Goal: Information Seeking & Learning: Learn about a topic

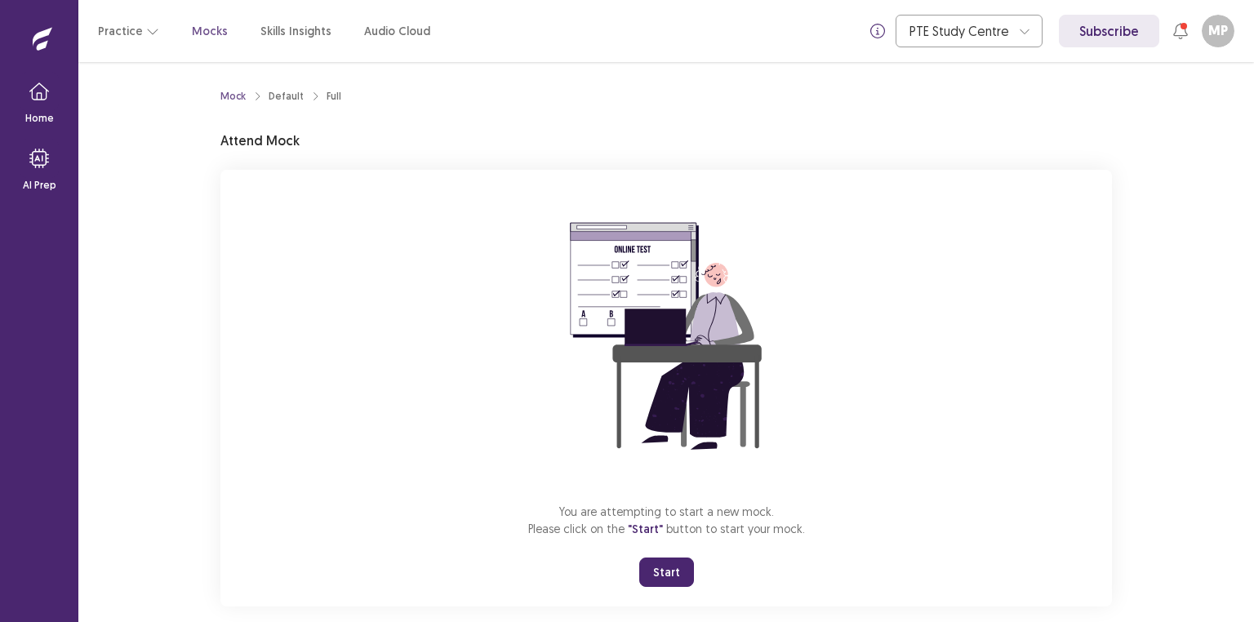
click at [668, 566] on button "Start" at bounding box center [666, 571] width 55 height 29
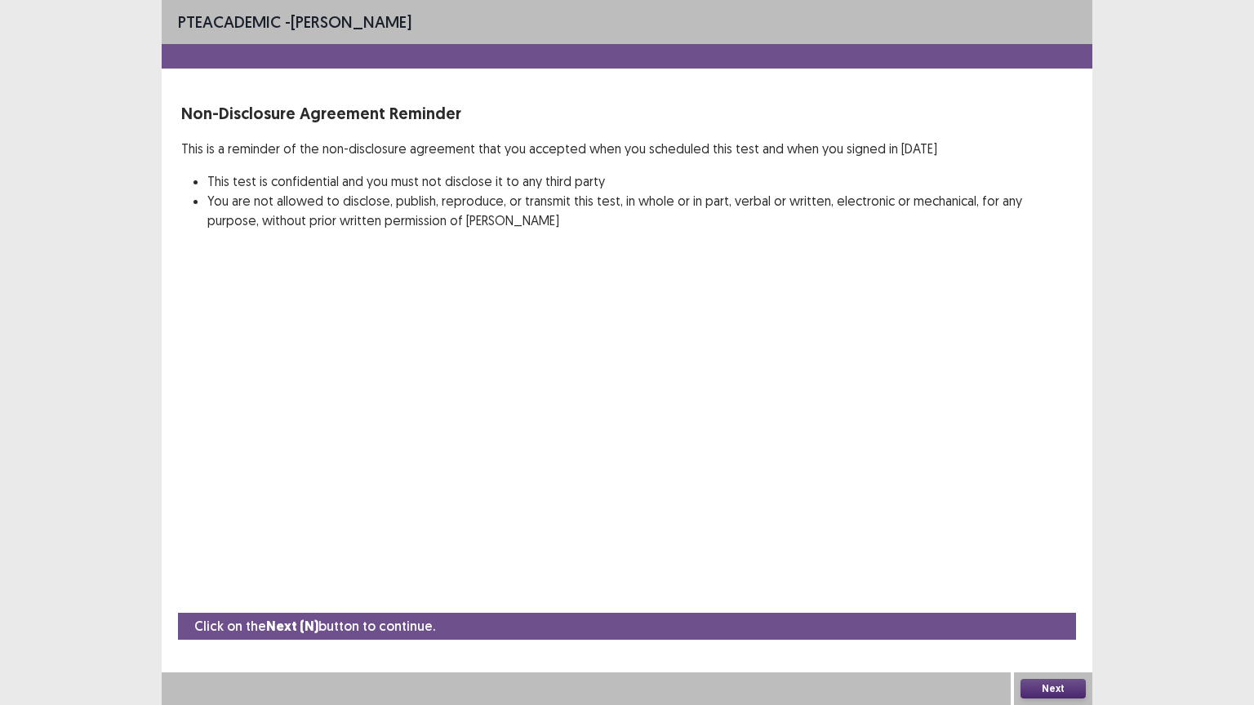
click at [1061, 621] on button "Next" at bounding box center [1052, 689] width 65 height 20
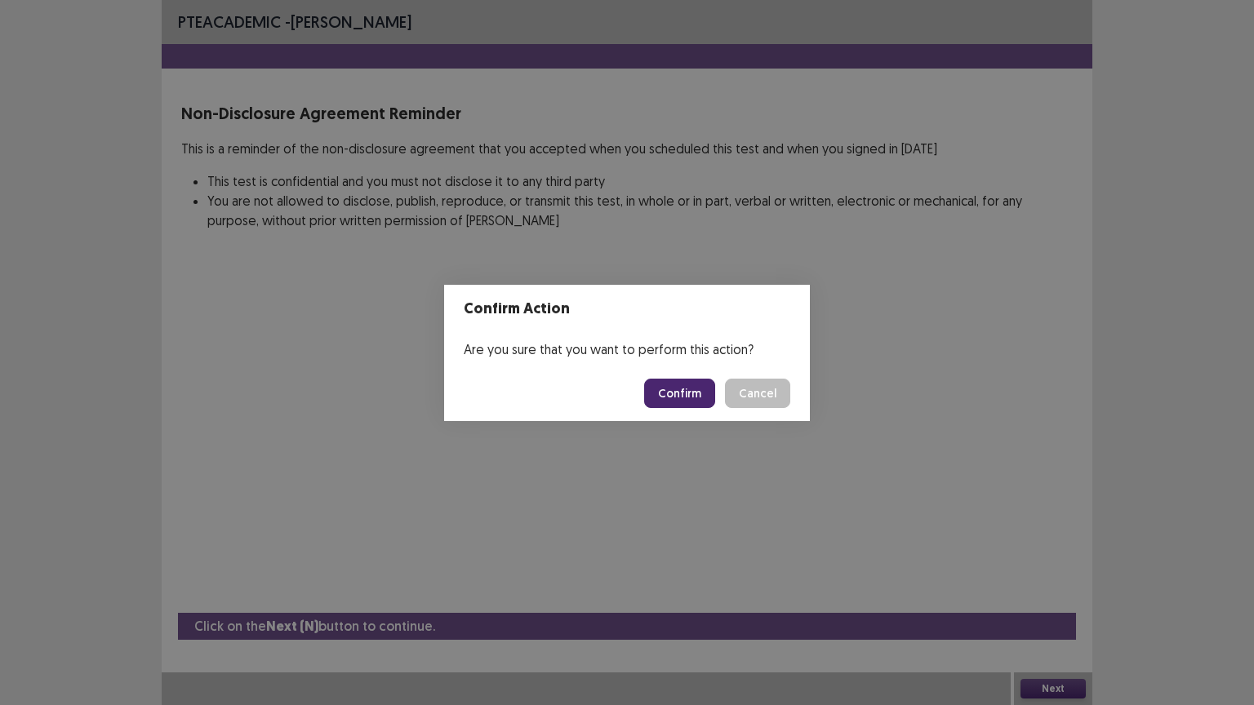
click at [670, 384] on button "Confirm" at bounding box center [679, 393] width 71 height 29
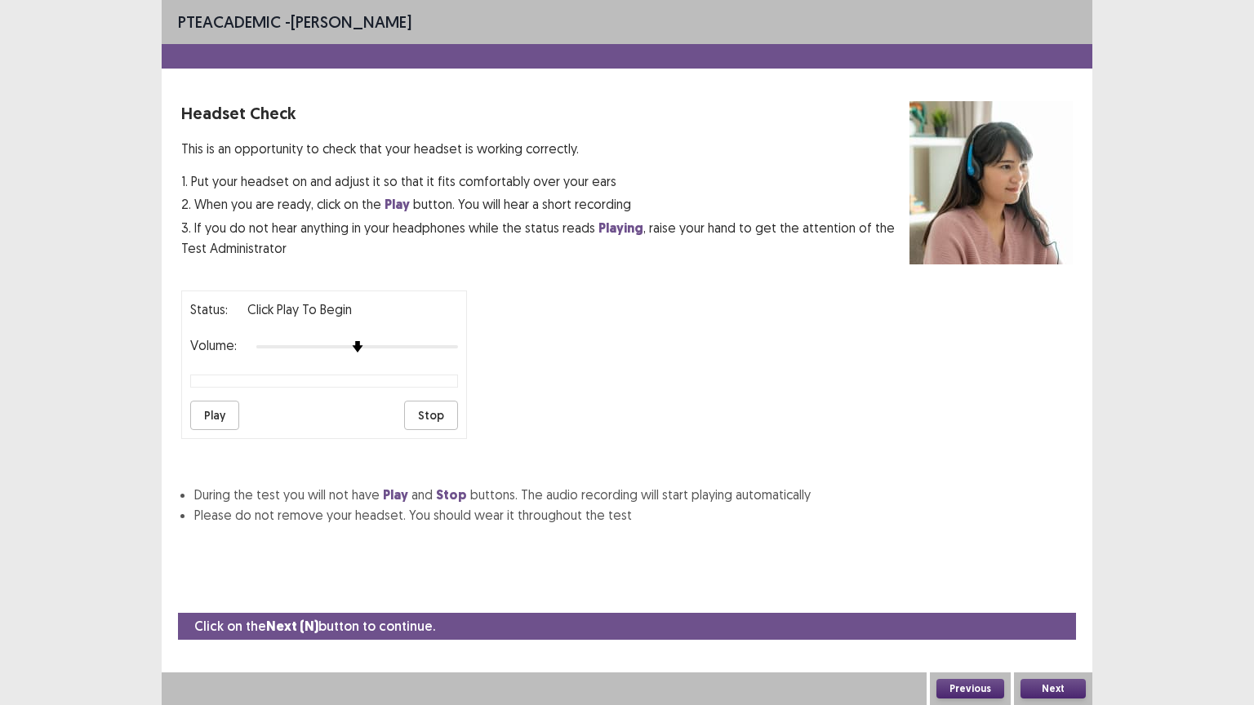
click at [219, 405] on button "Play" at bounding box center [214, 415] width 49 height 29
click at [433, 411] on button "Stop" at bounding box center [431, 415] width 54 height 29
click at [206, 401] on button "Play" at bounding box center [214, 415] width 49 height 29
click at [1050, 621] on button "Next" at bounding box center [1052, 689] width 65 height 20
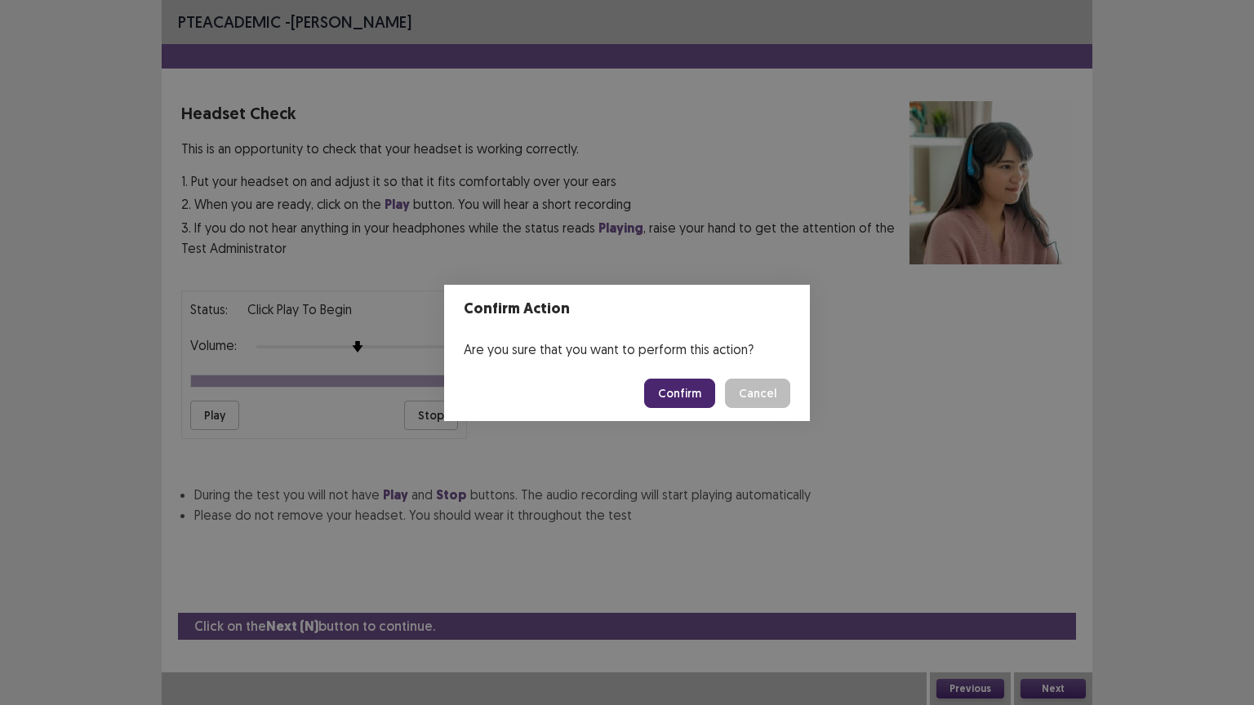
drag, startPoint x: 682, startPoint y: 393, endPoint x: 700, endPoint y: 352, distance: 44.6
click at [700, 352] on section "Confirm Action Are you sure that you want to perform this action? Confirm Cancel" at bounding box center [627, 353] width 366 height 136
click at [681, 377] on footer "Confirm Cancel" at bounding box center [627, 394] width 366 height 56
click at [675, 401] on button "Confirm" at bounding box center [679, 393] width 71 height 29
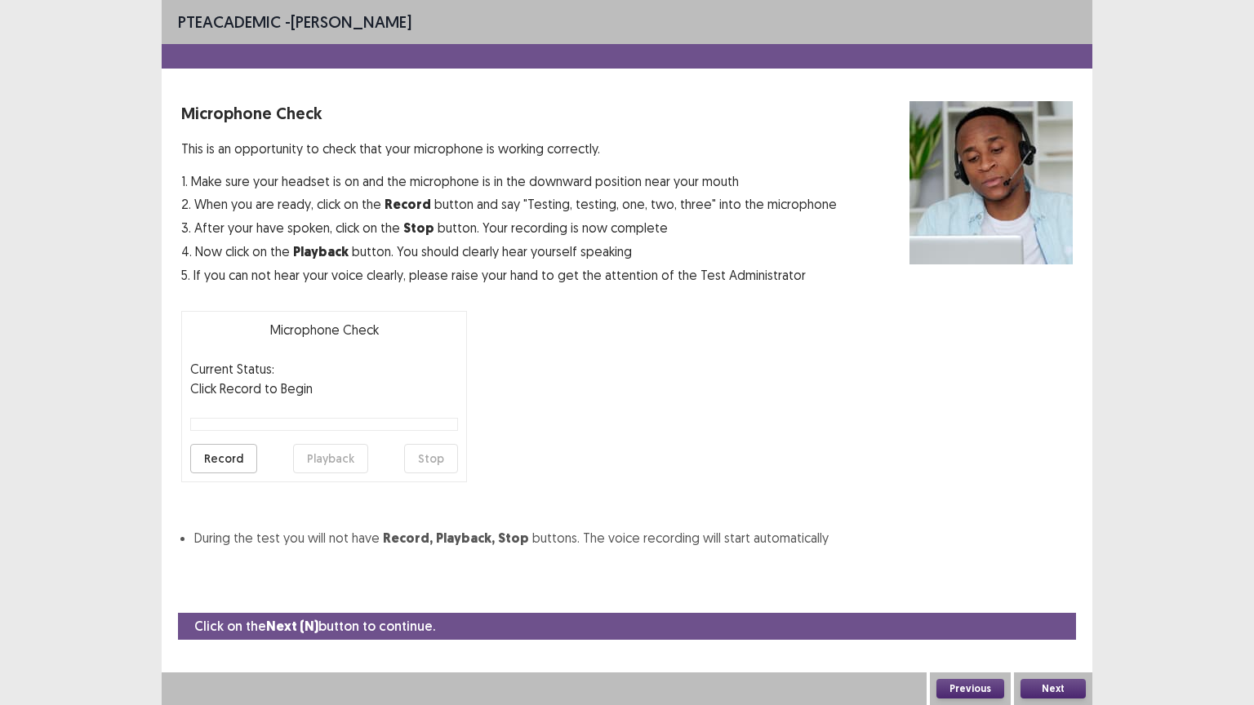
click at [1045, 621] on button "Next" at bounding box center [1052, 689] width 65 height 20
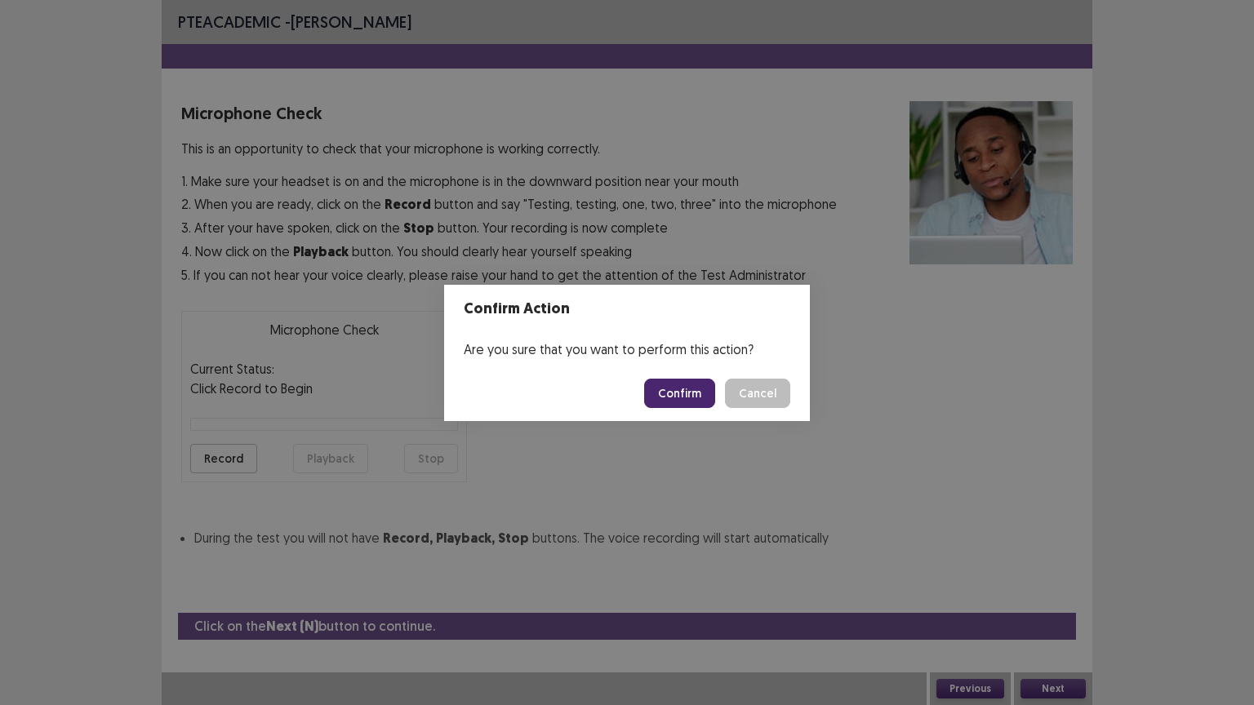
click at [220, 454] on div "Confirm Action Are you sure that you want to perform this action? Confirm Cancel" at bounding box center [627, 352] width 1254 height 705
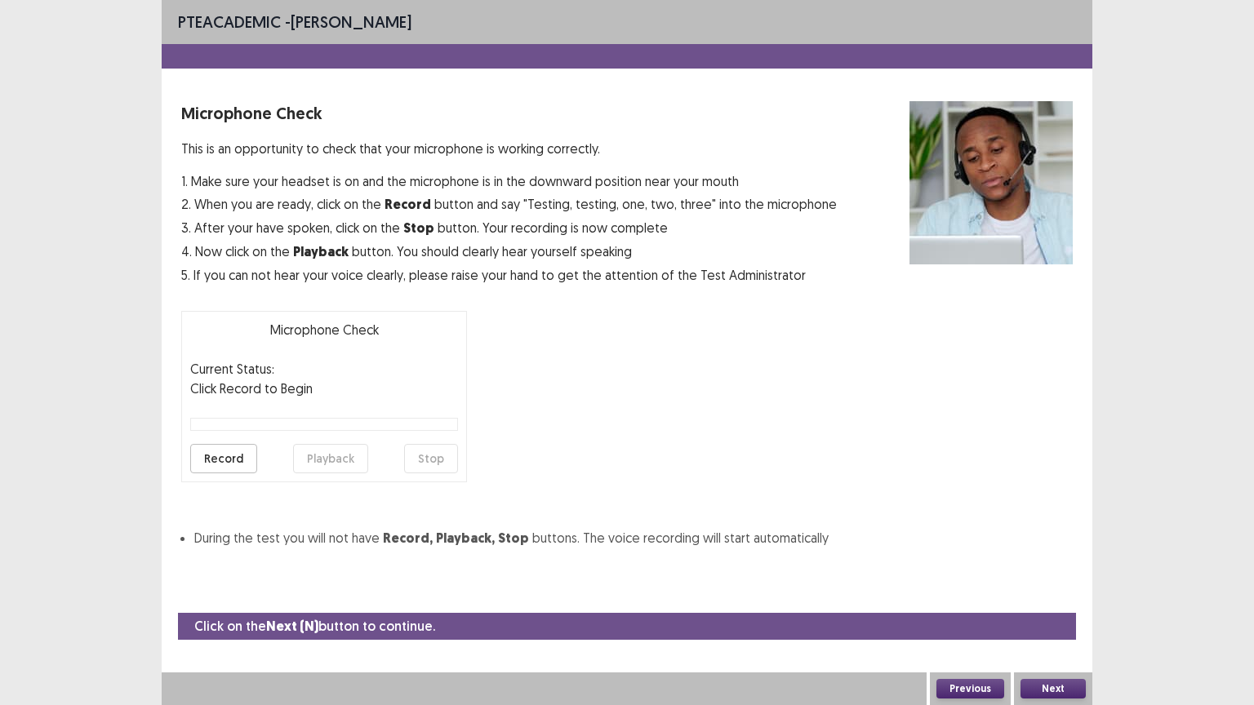
click at [221, 454] on button "Record" at bounding box center [223, 458] width 67 height 29
click at [424, 455] on button "Stop" at bounding box center [431, 458] width 54 height 29
click at [330, 455] on button "Playback" at bounding box center [330, 458] width 75 height 29
click at [1055, 621] on button "Next" at bounding box center [1052, 689] width 65 height 20
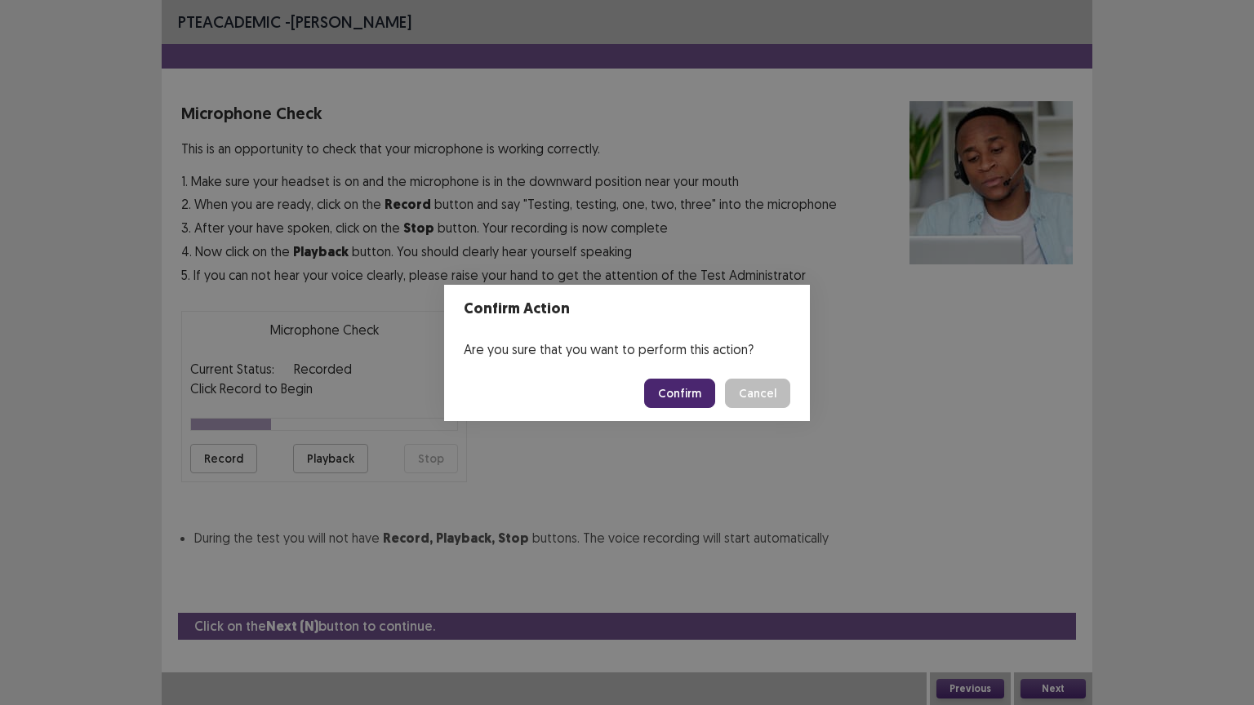
click at [691, 396] on button "Confirm" at bounding box center [679, 393] width 71 height 29
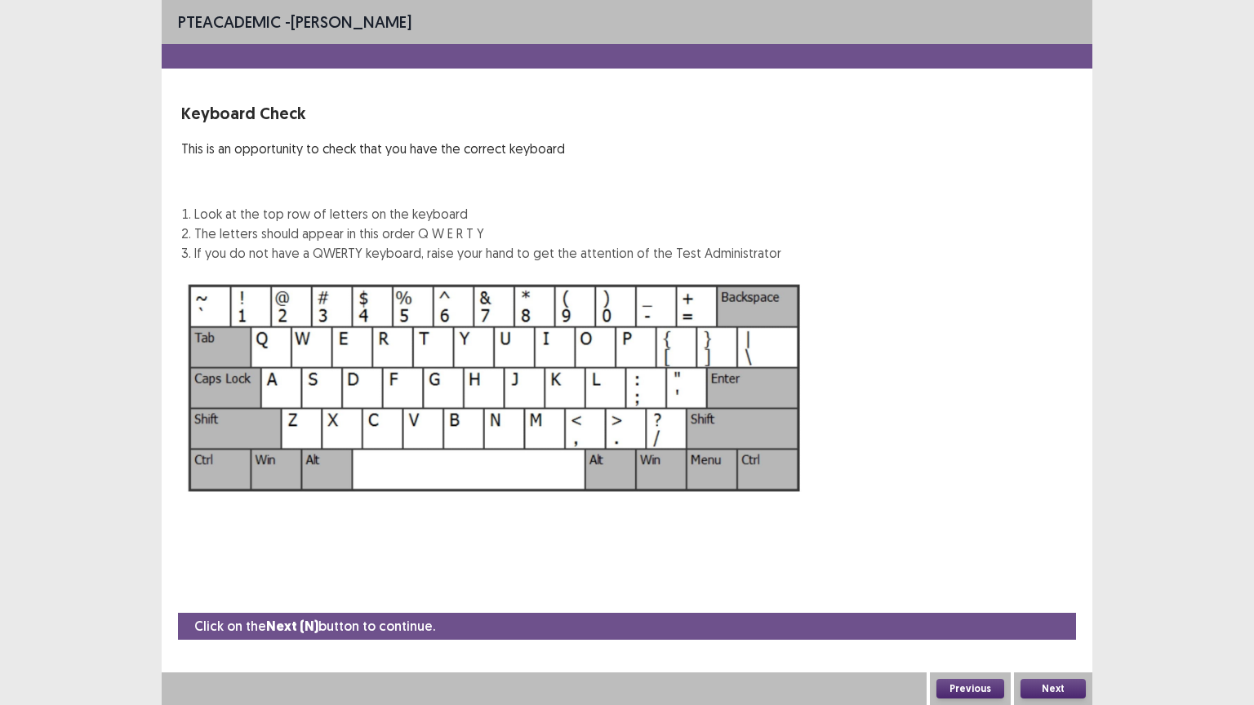
click at [1062, 621] on button "Next" at bounding box center [1052, 689] width 65 height 20
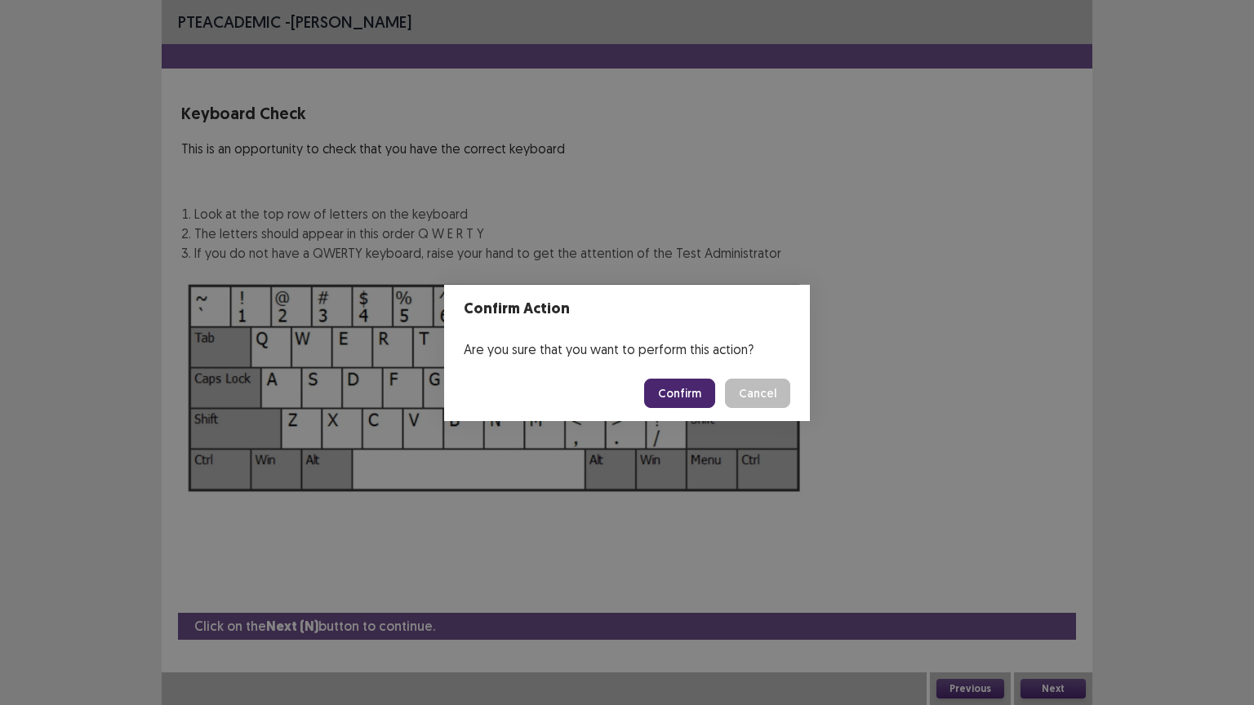
click at [676, 396] on button "Confirm" at bounding box center [679, 393] width 71 height 29
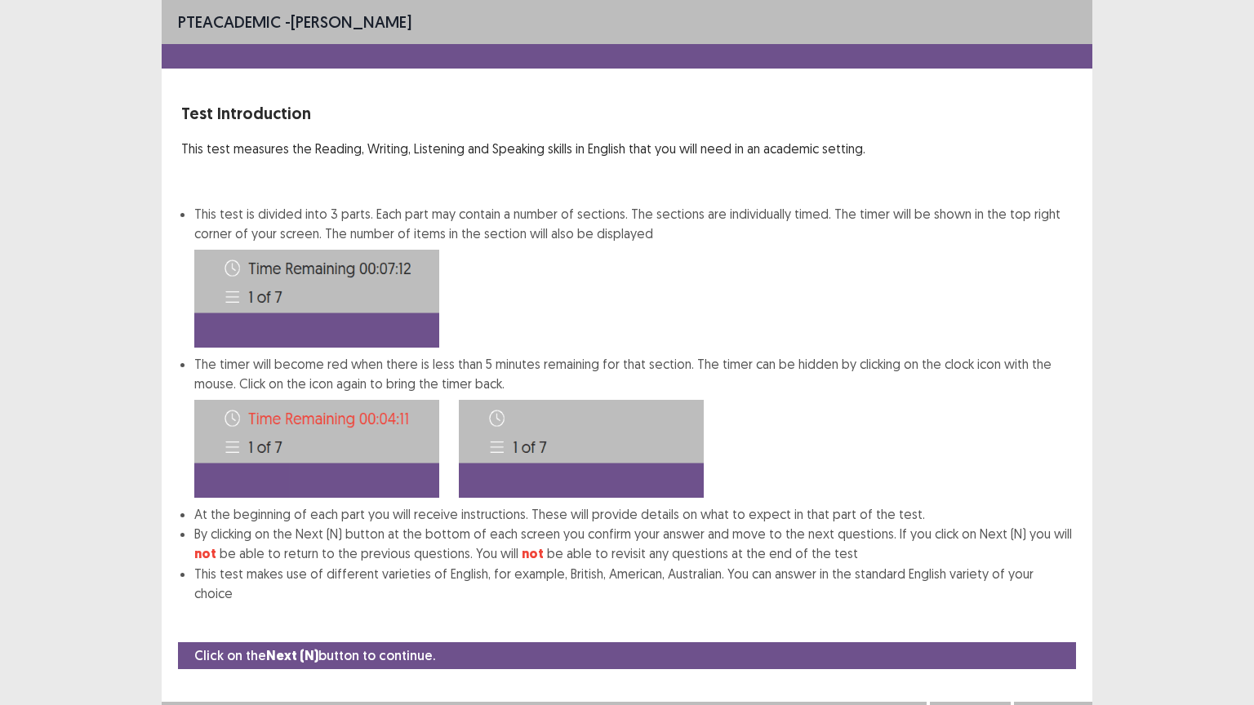
scroll to position [2, 0]
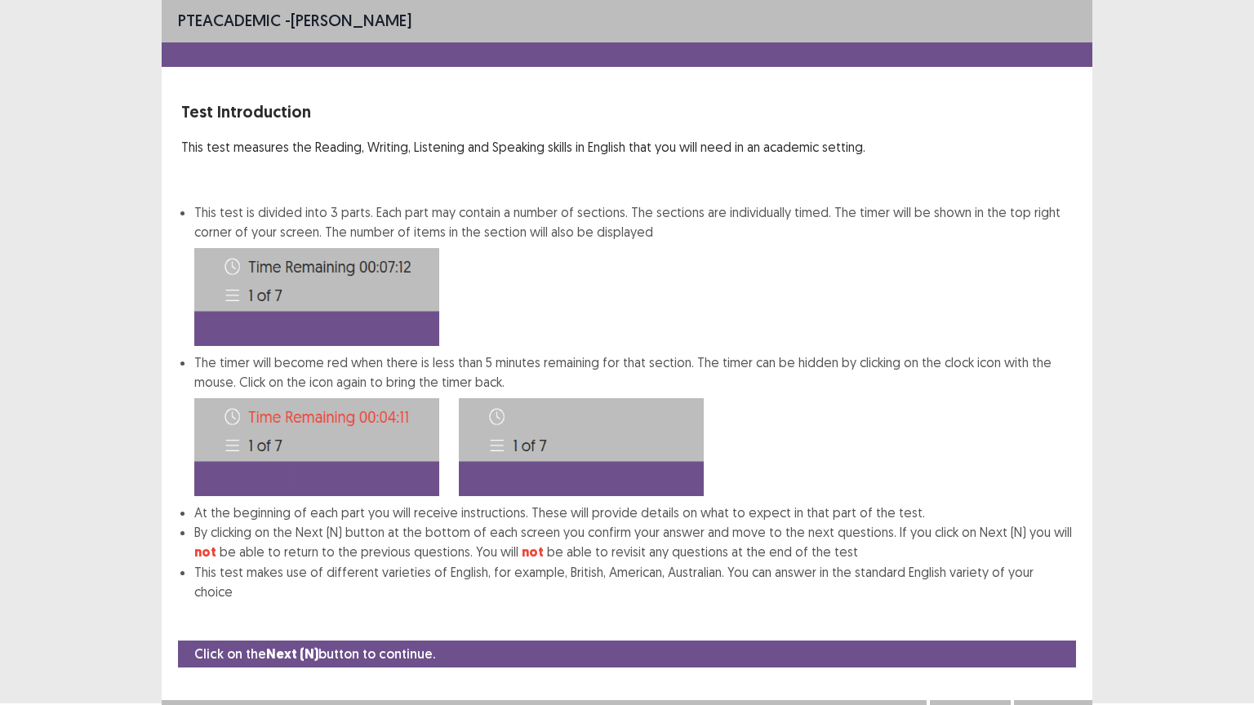
click at [1048, 621] on button "Next" at bounding box center [1052, 717] width 65 height 20
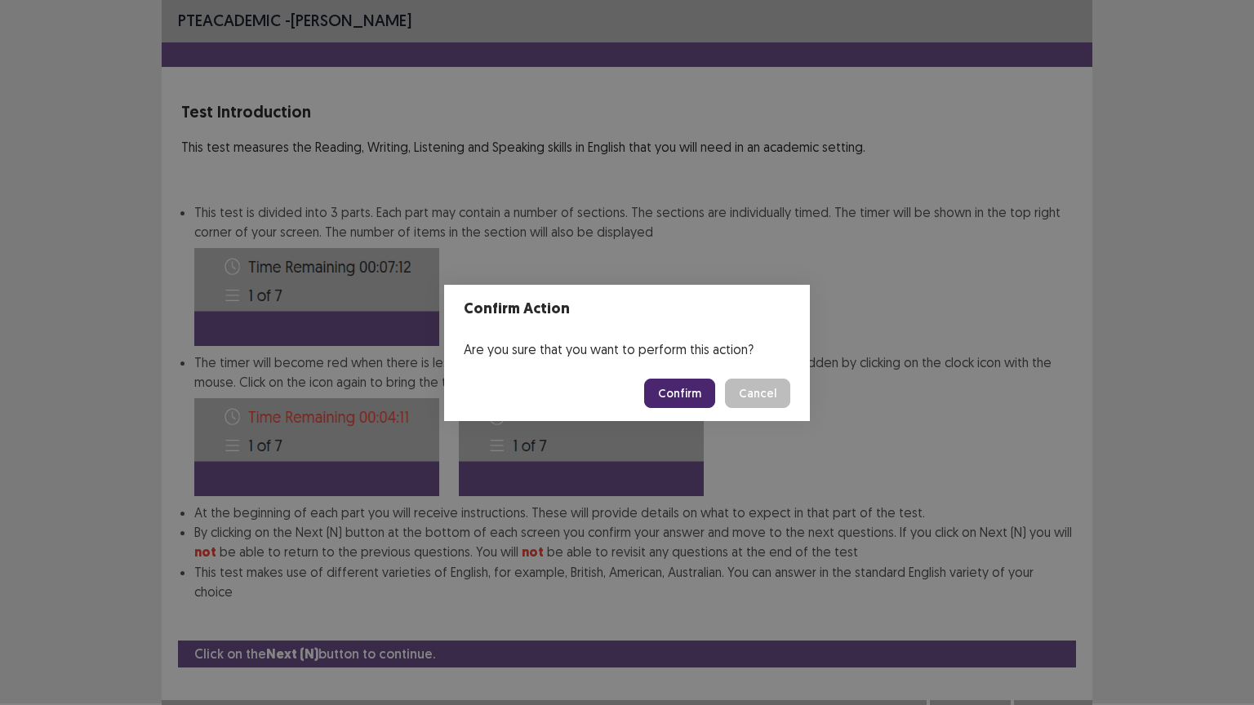
click at [686, 399] on button "Confirm" at bounding box center [679, 393] width 71 height 29
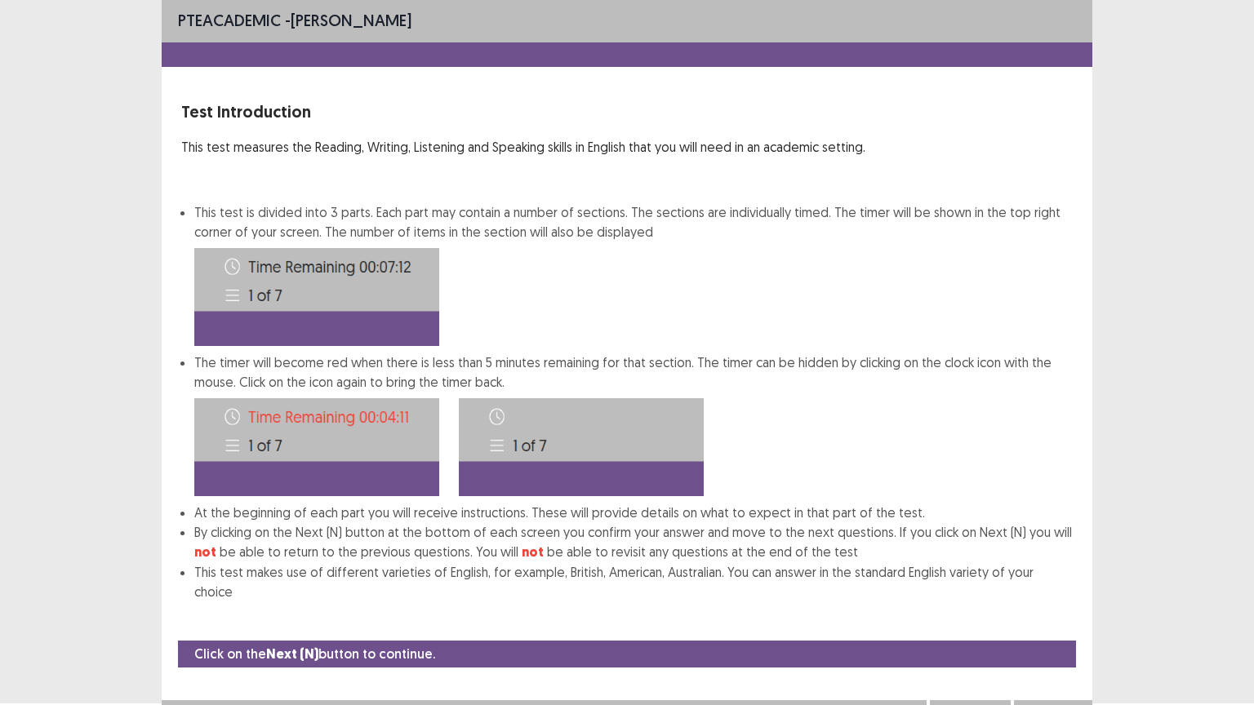
scroll to position [0, 0]
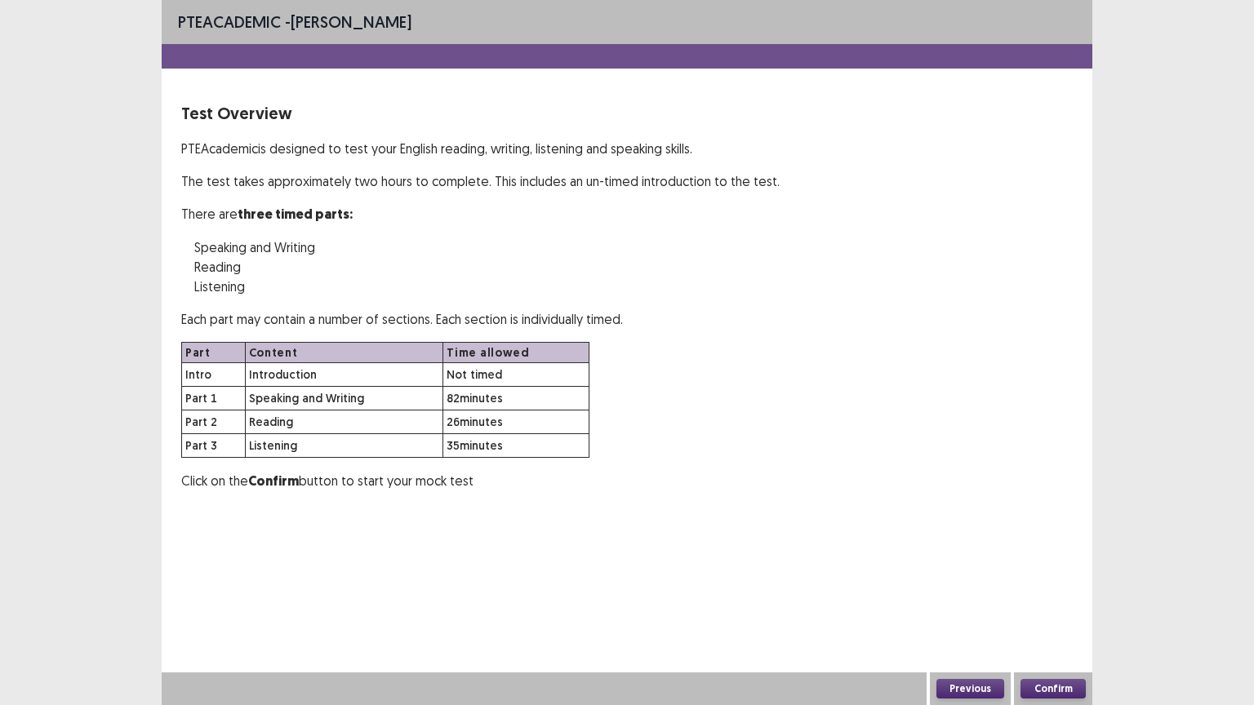
click at [1055, 621] on button "Confirm" at bounding box center [1052, 689] width 65 height 20
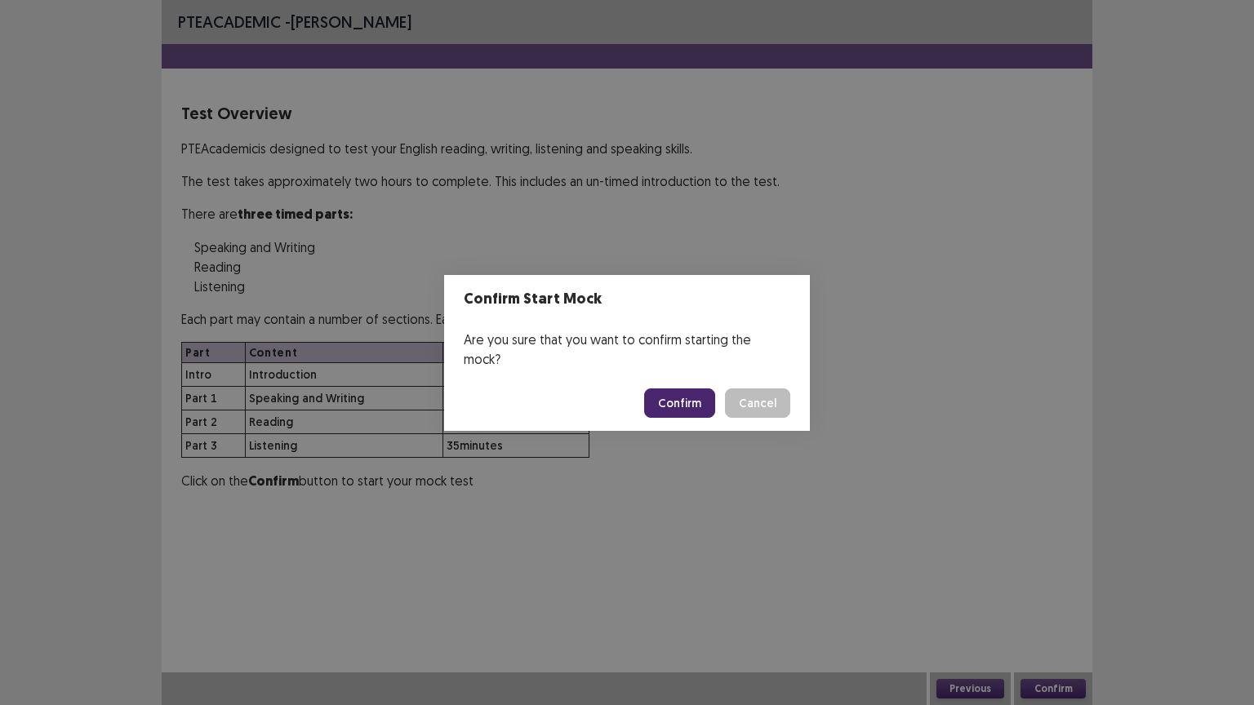
click at [686, 397] on button "Confirm" at bounding box center [679, 403] width 71 height 29
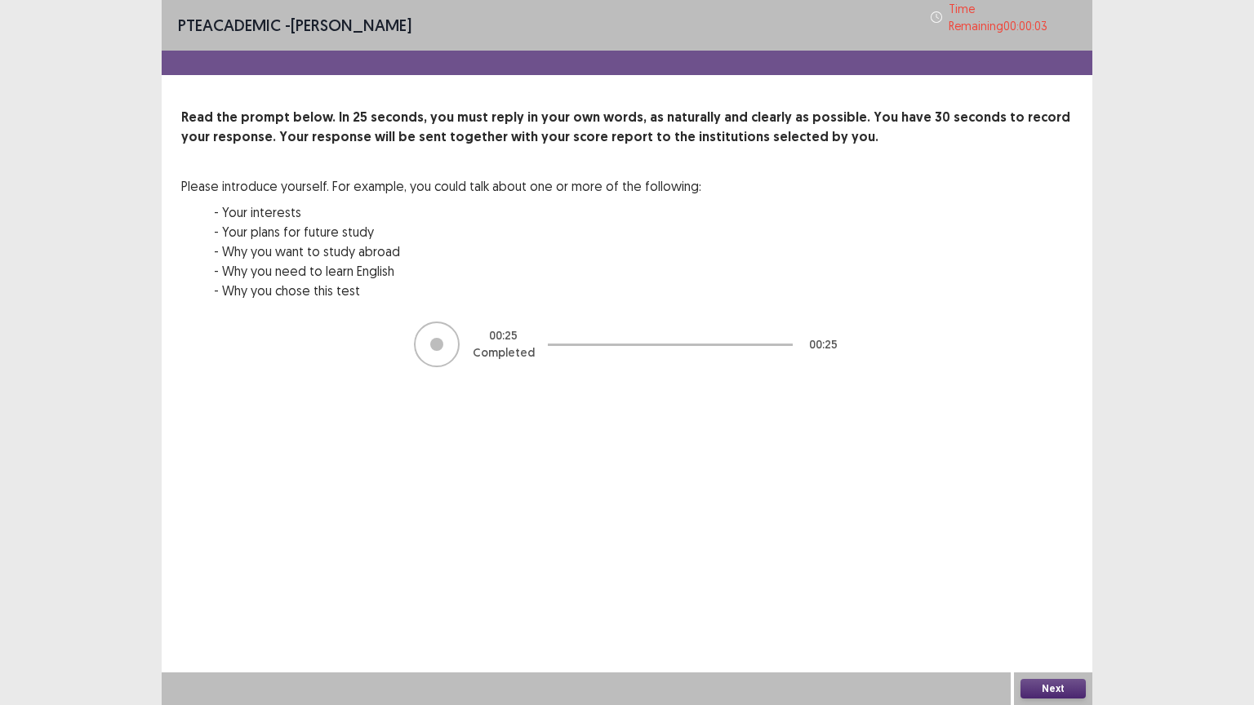
click at [1049, 621] on button "Next" at bounding box center [1052, 689] width 65 height 20
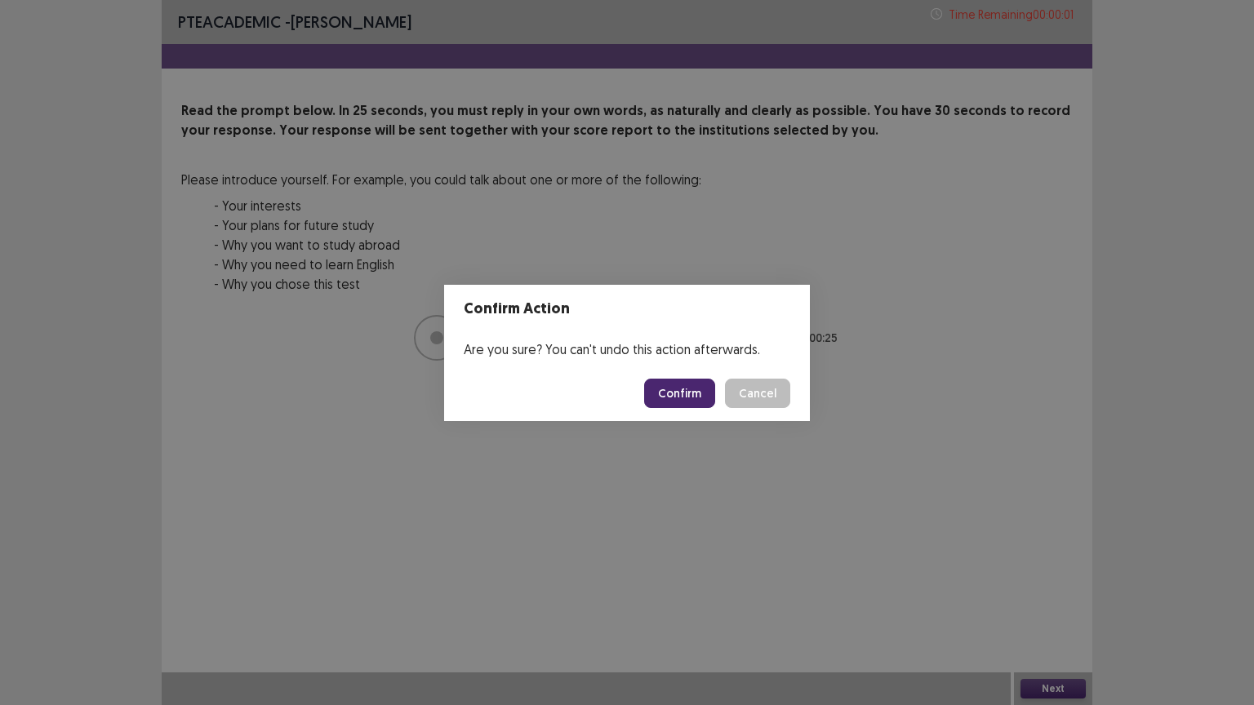
click at [668, 393] on button "Confirm" at bounding box center [679, 393] width 71 height 29
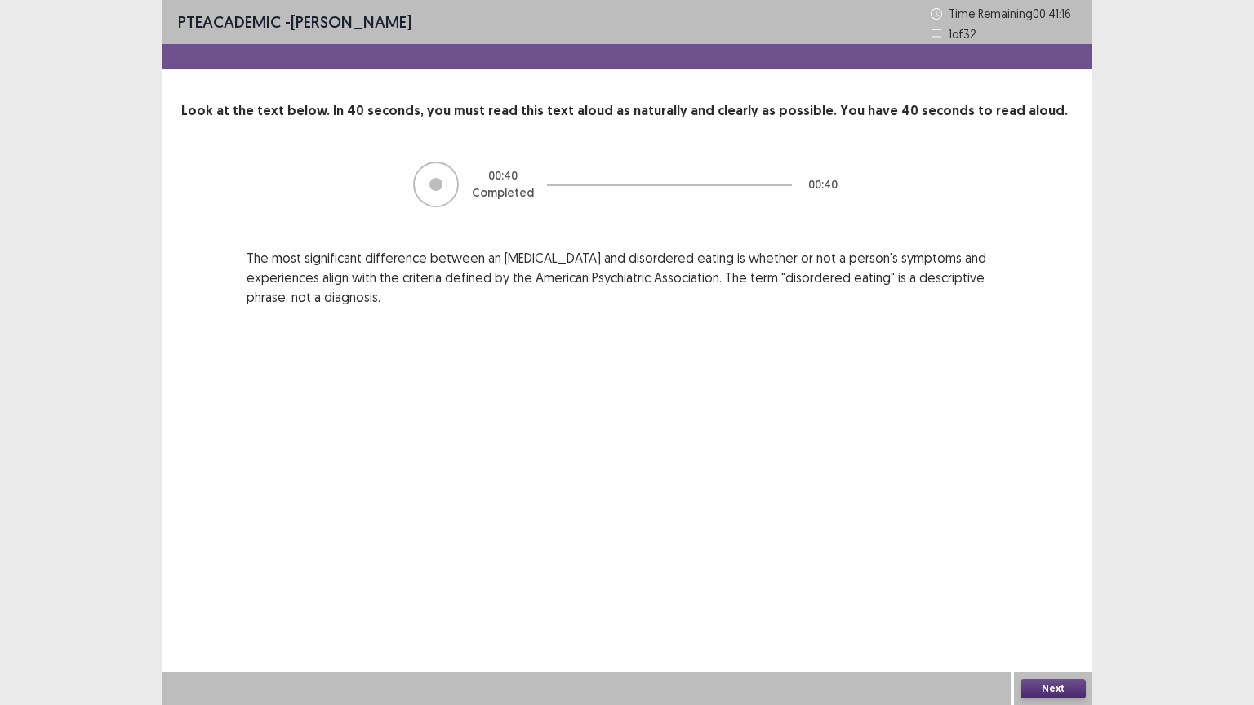
click at [1049, 621] on button "Next" at bounding box center [1052, 689] width 65 height 20
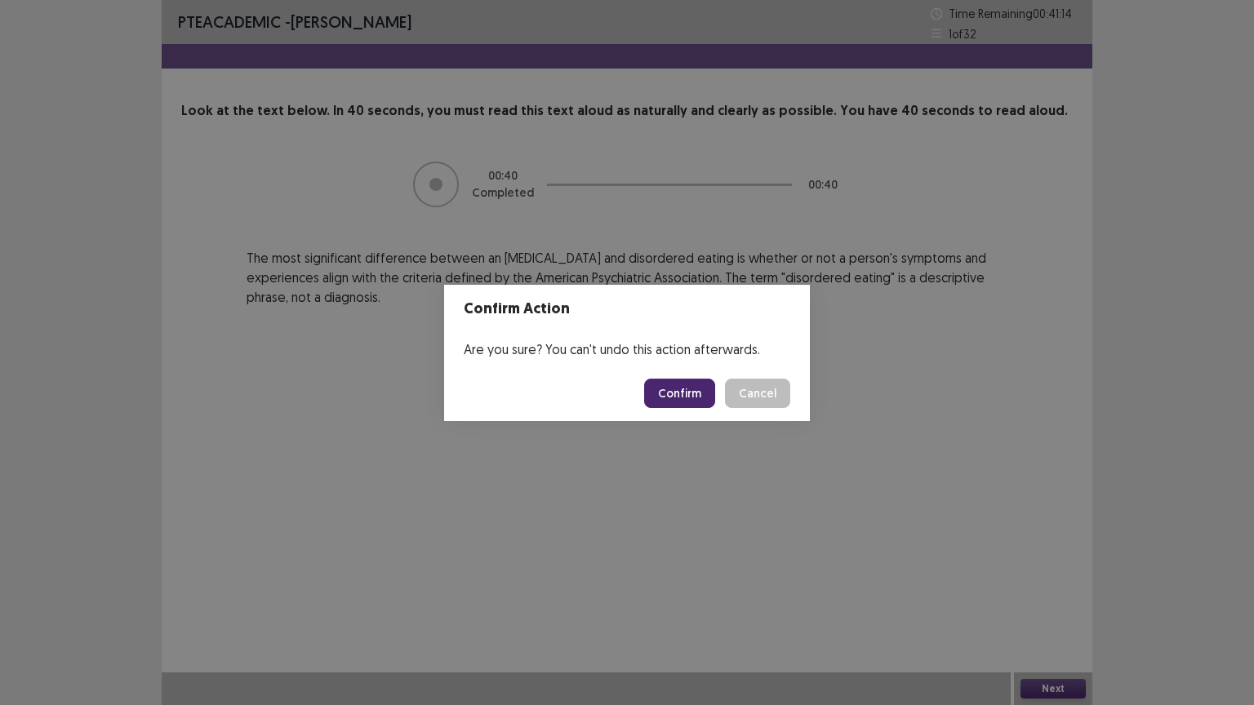
click at [693, 393] on button "Confirm" at bounding box center [679, 393] width 71 height 29
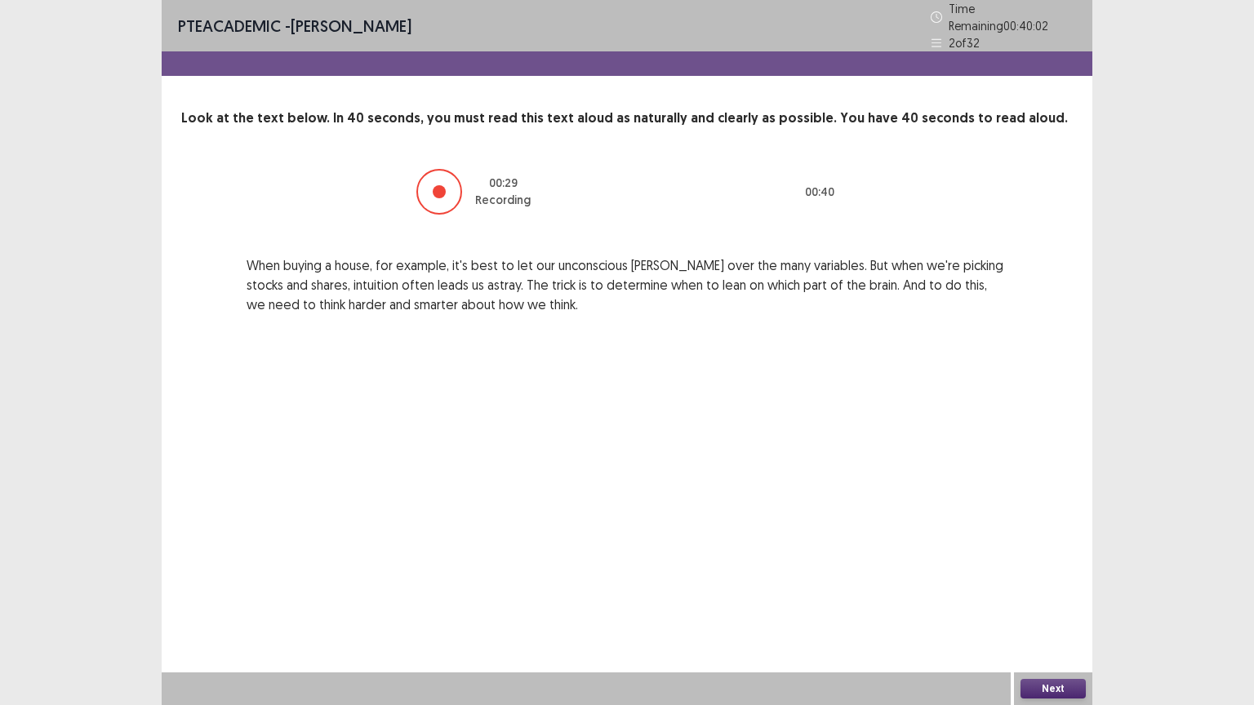
click at [1050, 621] on button "Next" at bounding box center [1052, 689] width 65 height 20
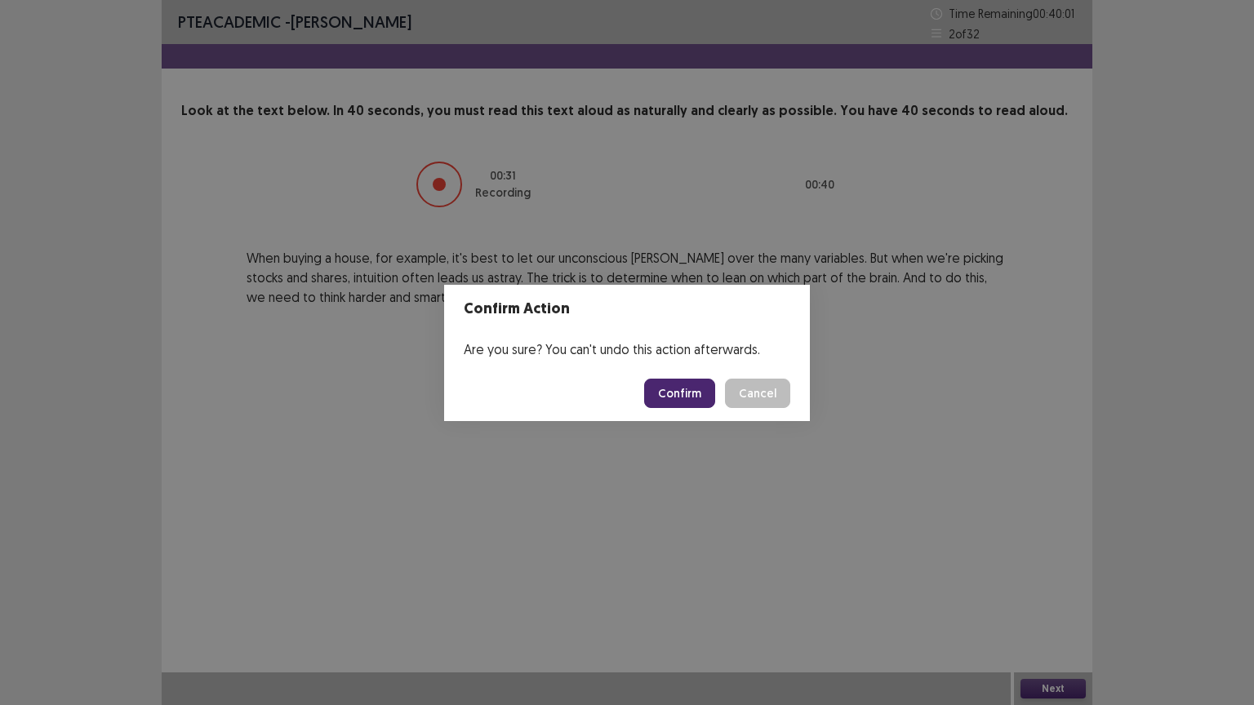
click at [672, 392] on button "Confirm" at bounding box center [679, 393] width 71 height 29
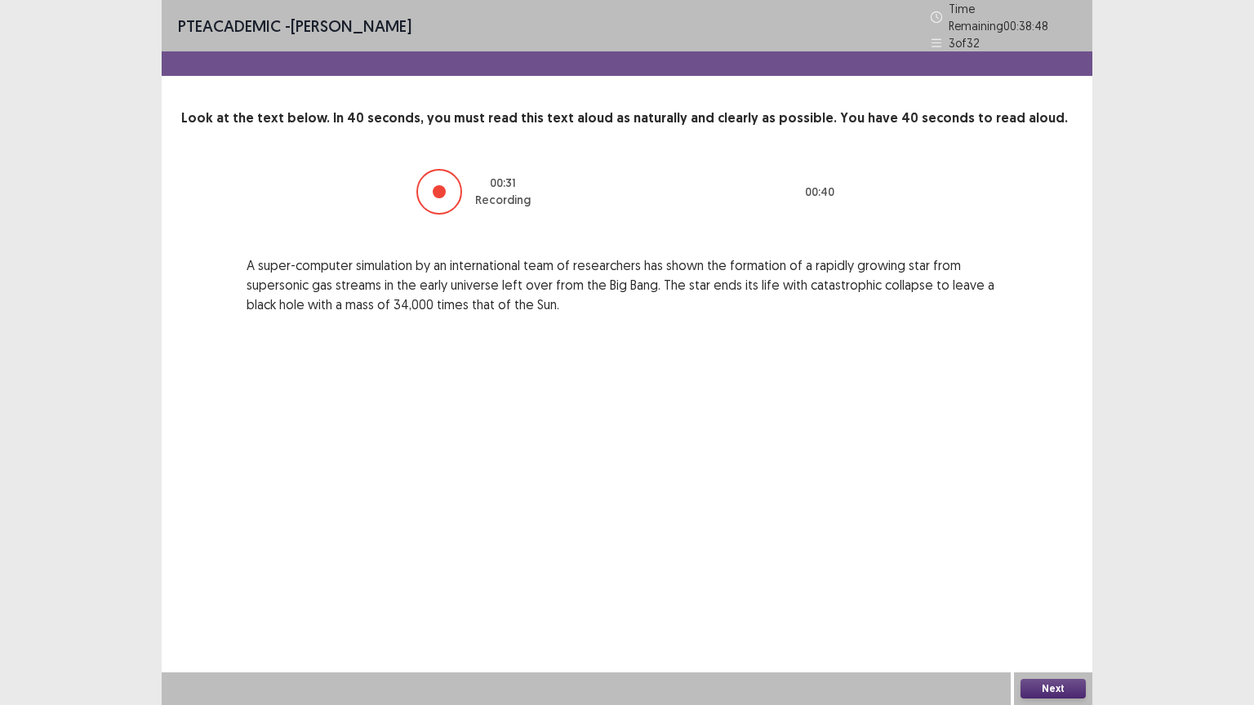
click at [1042, 621] on button "Next" at bounding box center [1052, 689] width 65 height 20
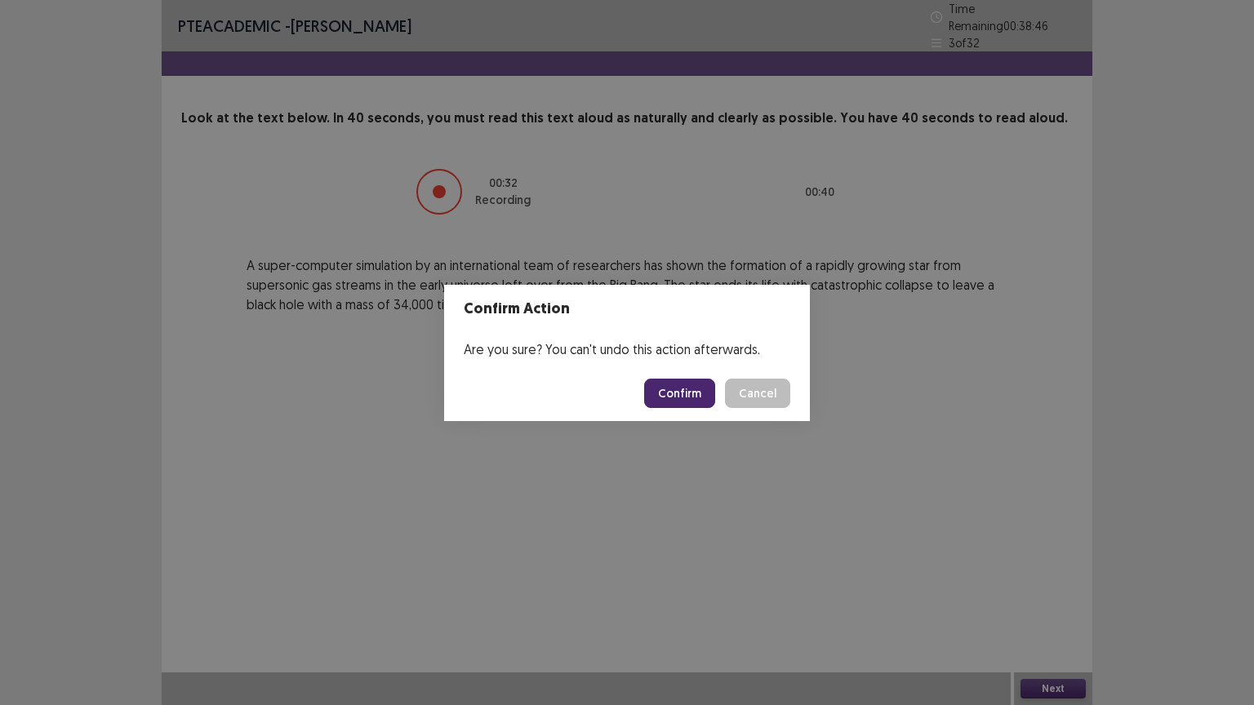
click at [691, 394] on button "Confirm" at bounding box center [679, 393] width 71 height 29
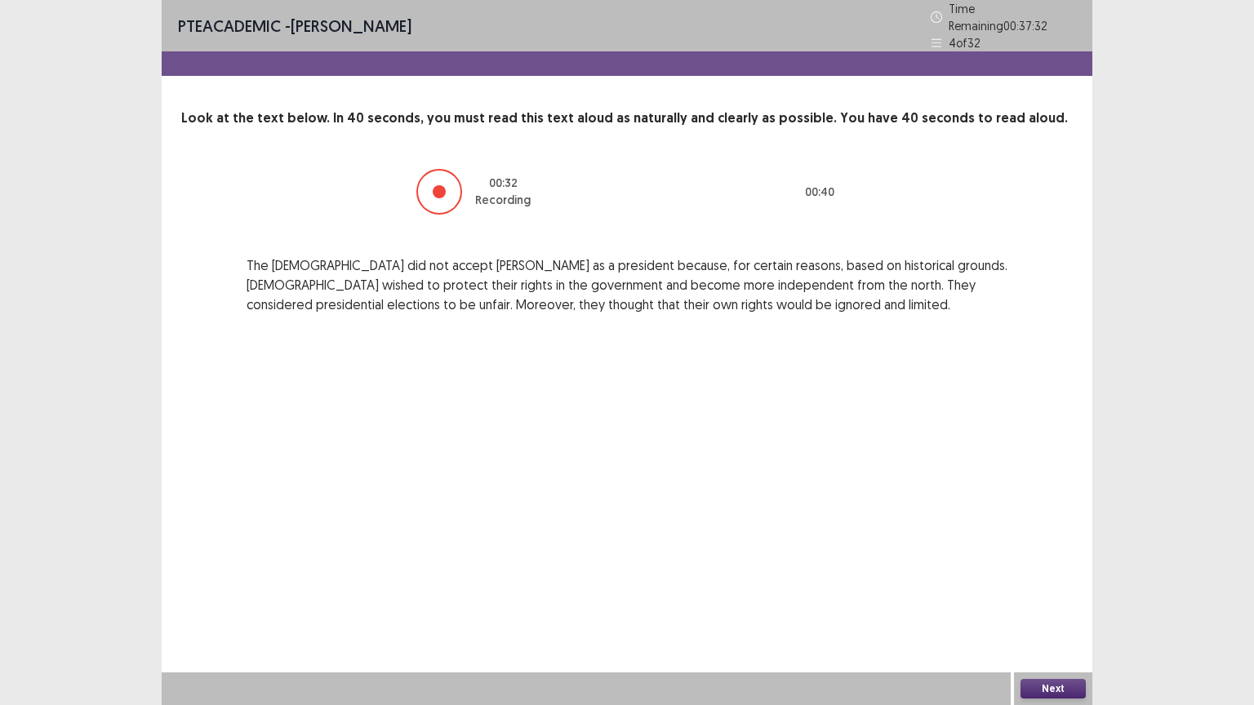
click at [1050, 621] on button "Next" at bounding box center [1052, 689] width 65 height 20
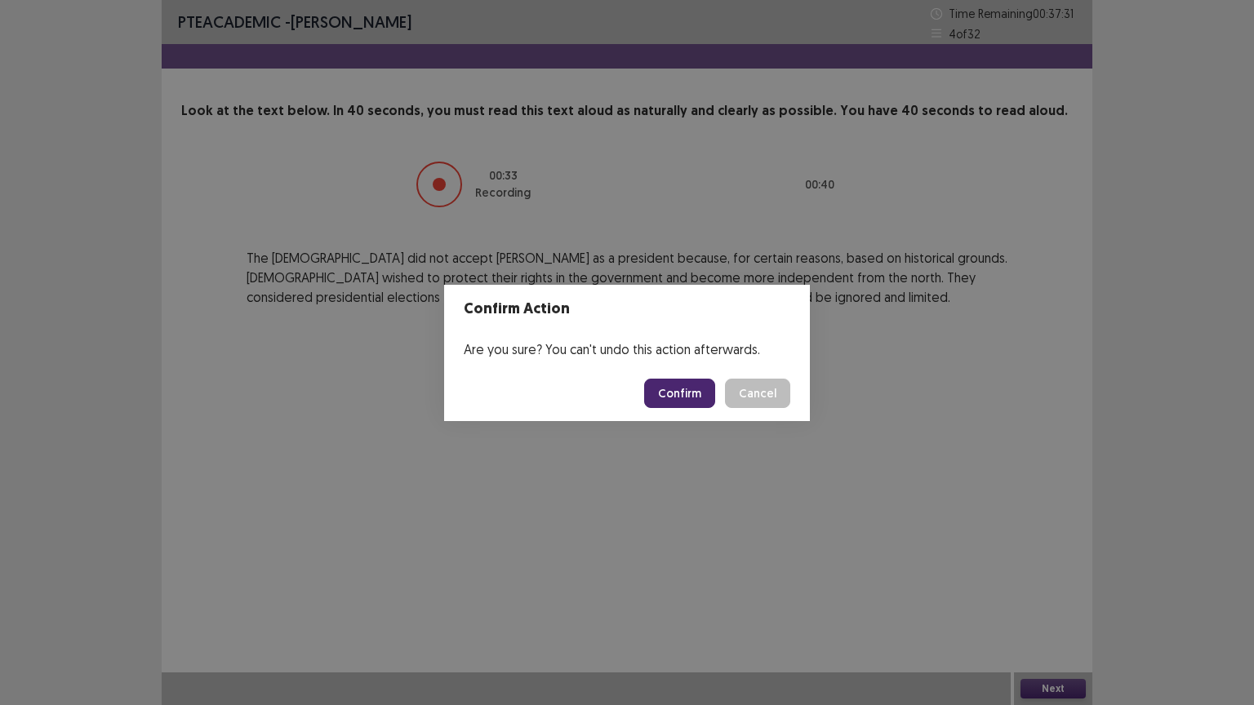
click at [694, 382] on button "Confirm" at bounding box center [679, 393] width 71 height 29
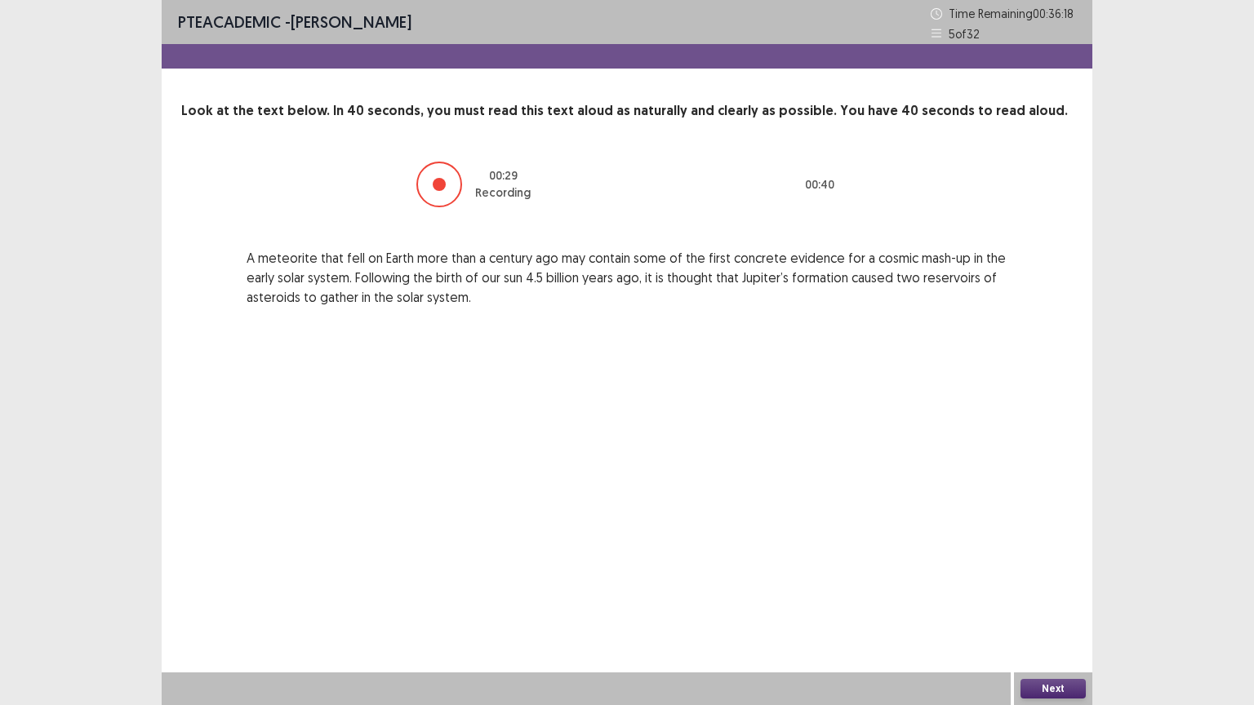
click at [1058, 621] on button "Next" at bounding box center [1052, 689] width 65 height 20
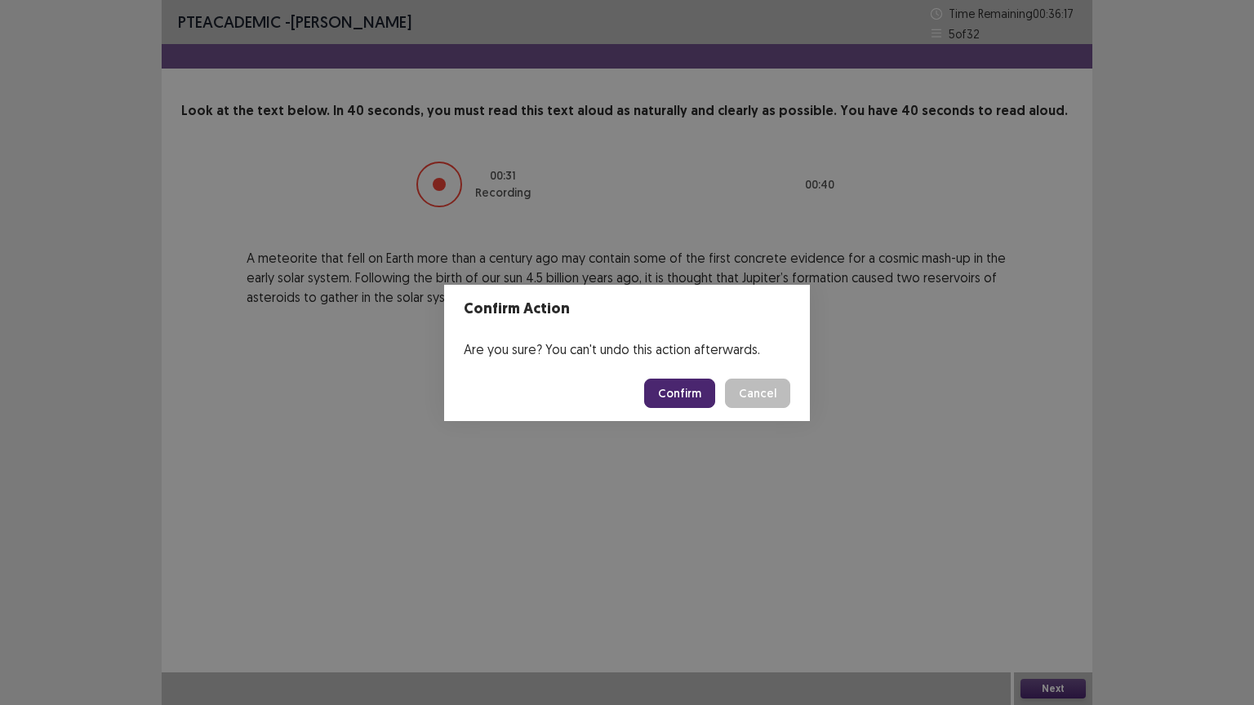
click at [677, 384] on button "Confirm" at bounding box center [679, 393] width 71 height 29
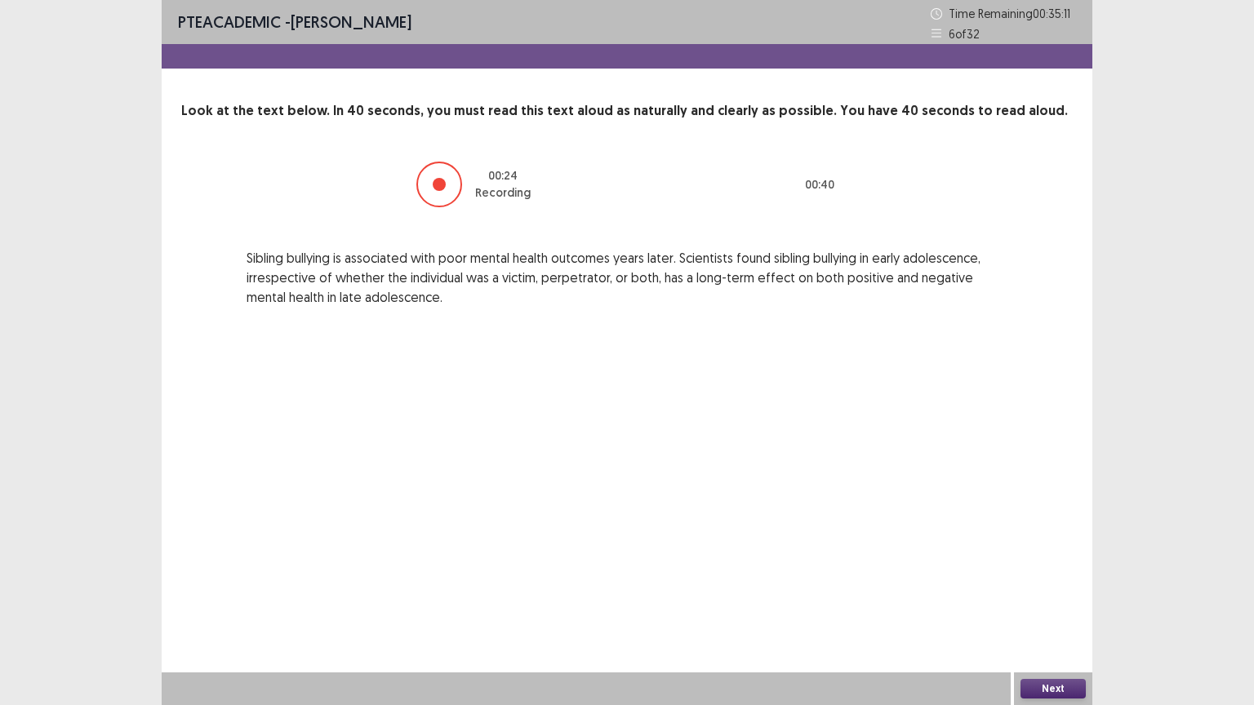
click at [1045, 621] on button "Next" at bounding box center [1052, 689] width 65 height 20
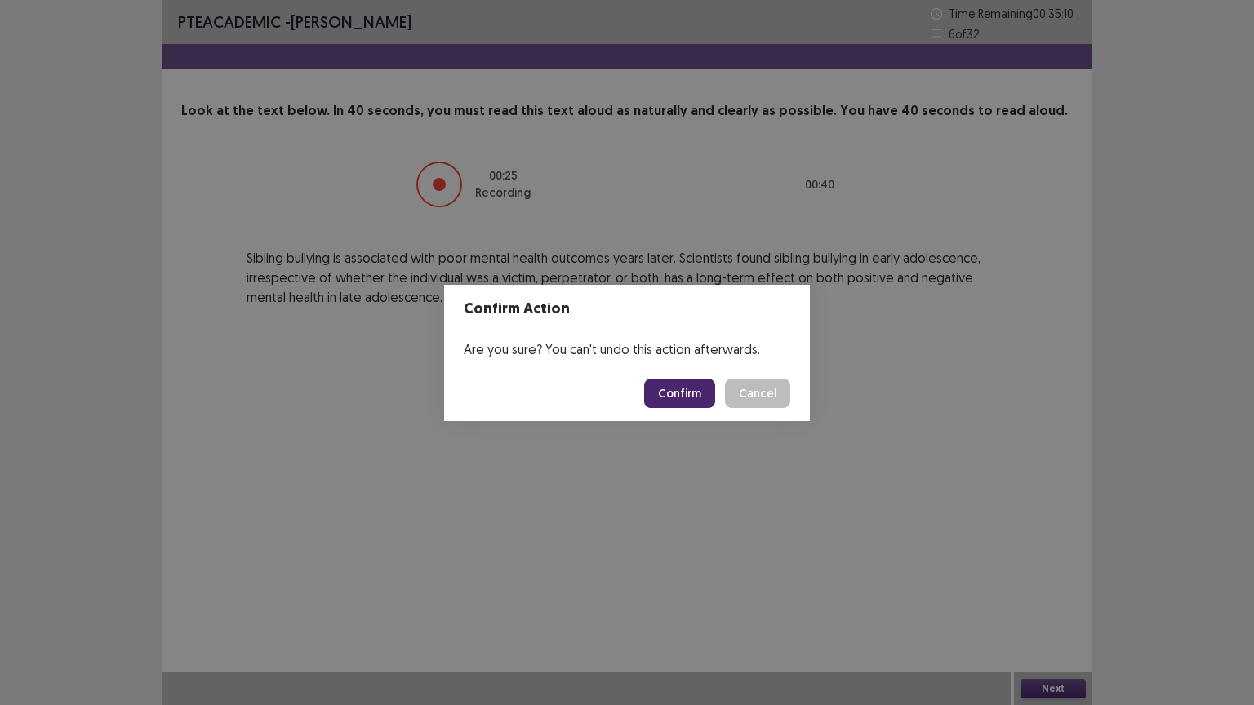
click at [684, 389] on button "Confirm" at bounding box center [679, 393] width 71 height 29
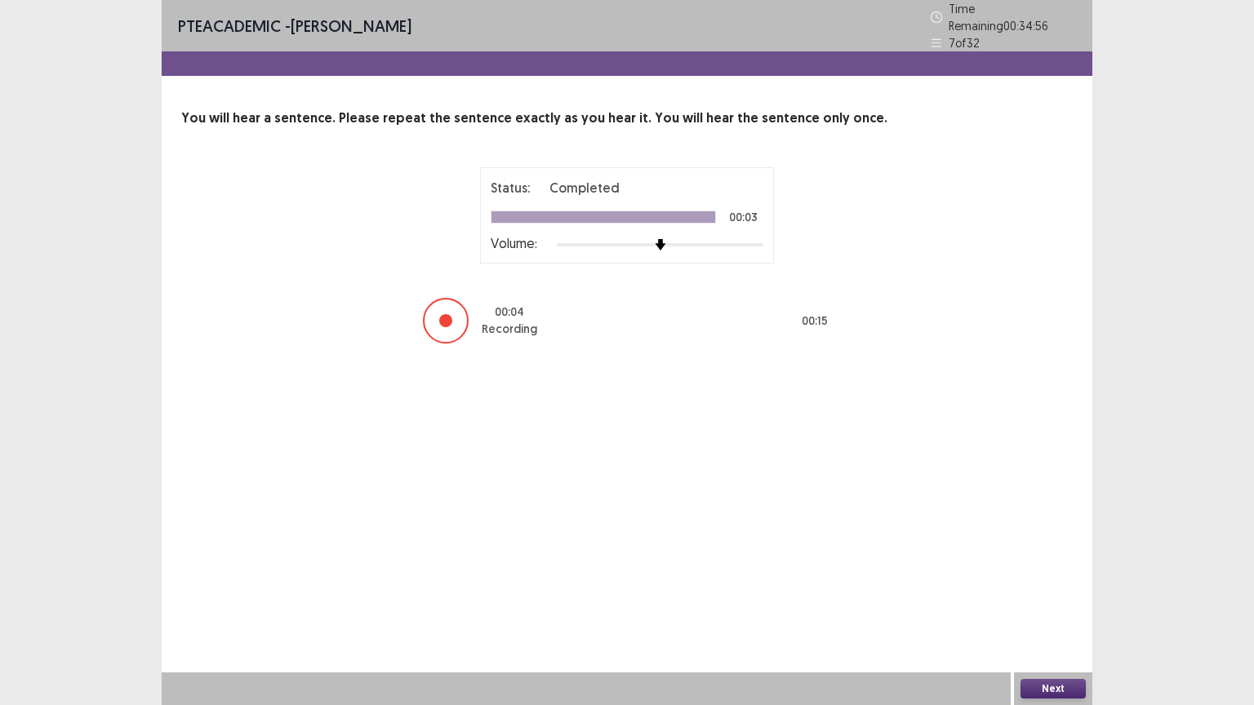
click at [1061, 621] on button "Next" at bounding box center [1052, 689] width 65 height 20
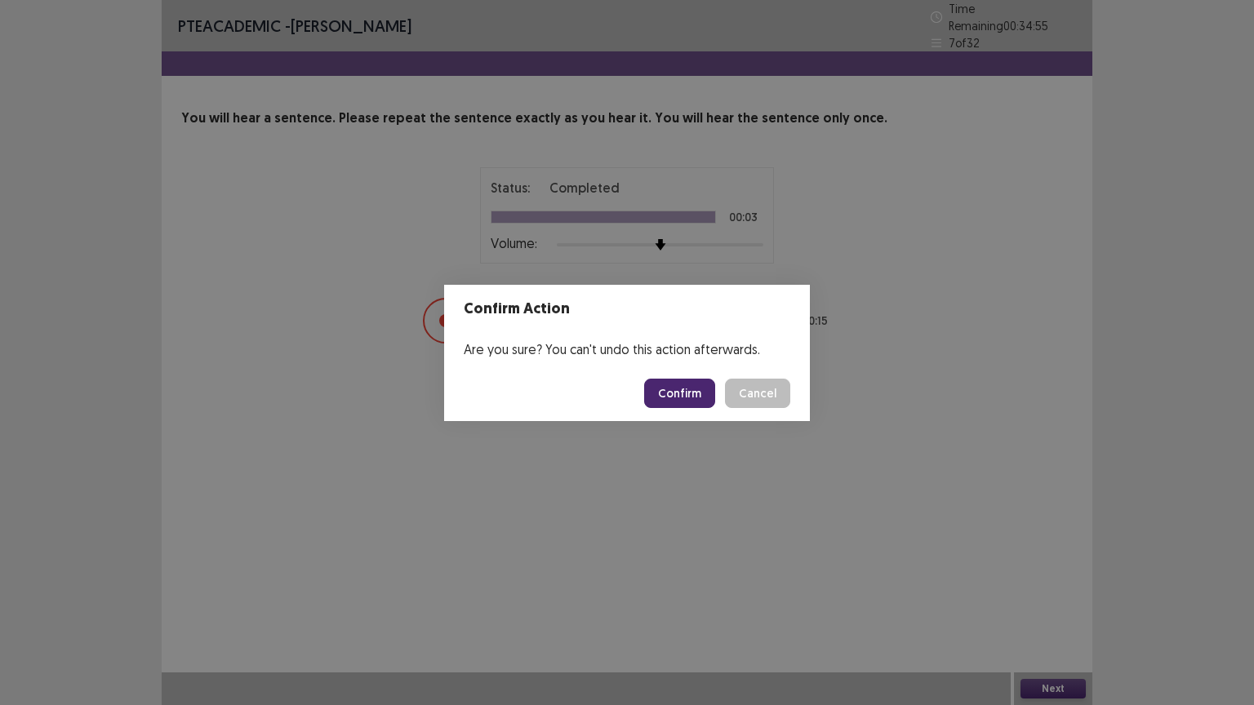
click at [686, 389] on button "Confirm" at bounding box center [679, 393] width 71 height 29
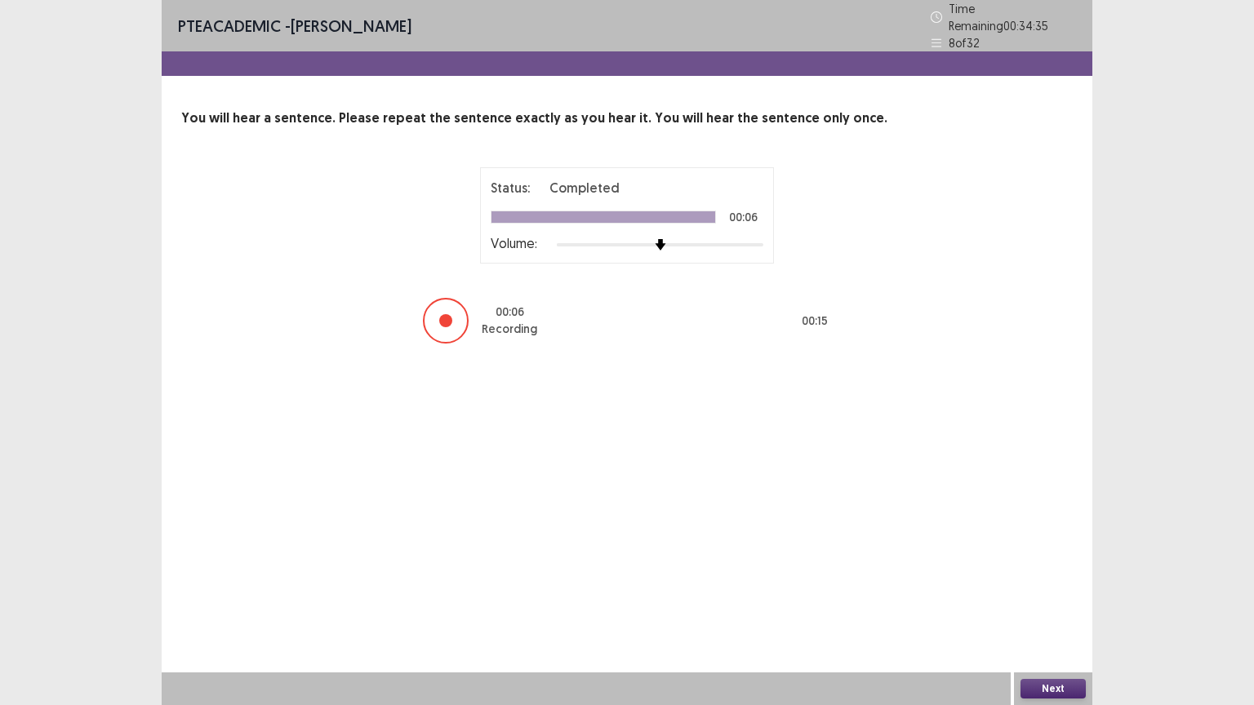
click at [1051, 621] on button "Next" at bounding box center [1052, 689] width 65 height 20
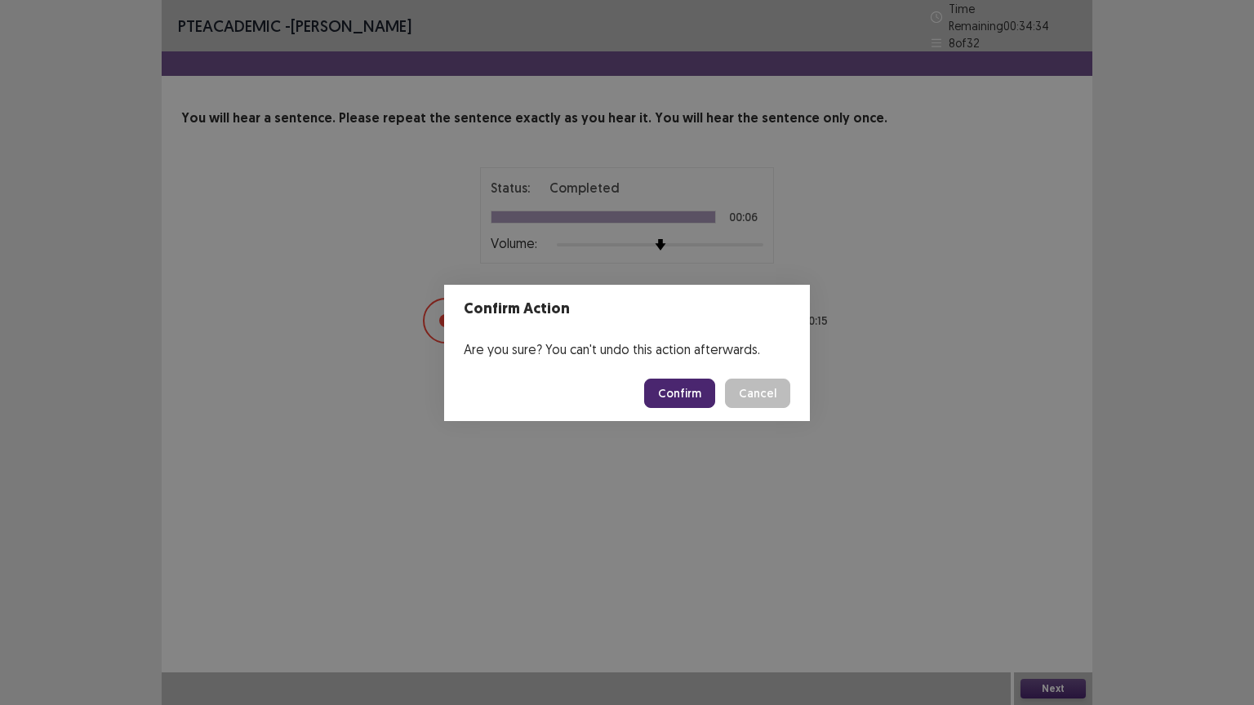
click at [704, 402] on button "Confirm" at bounding box center [679, 393] width 71 height 29
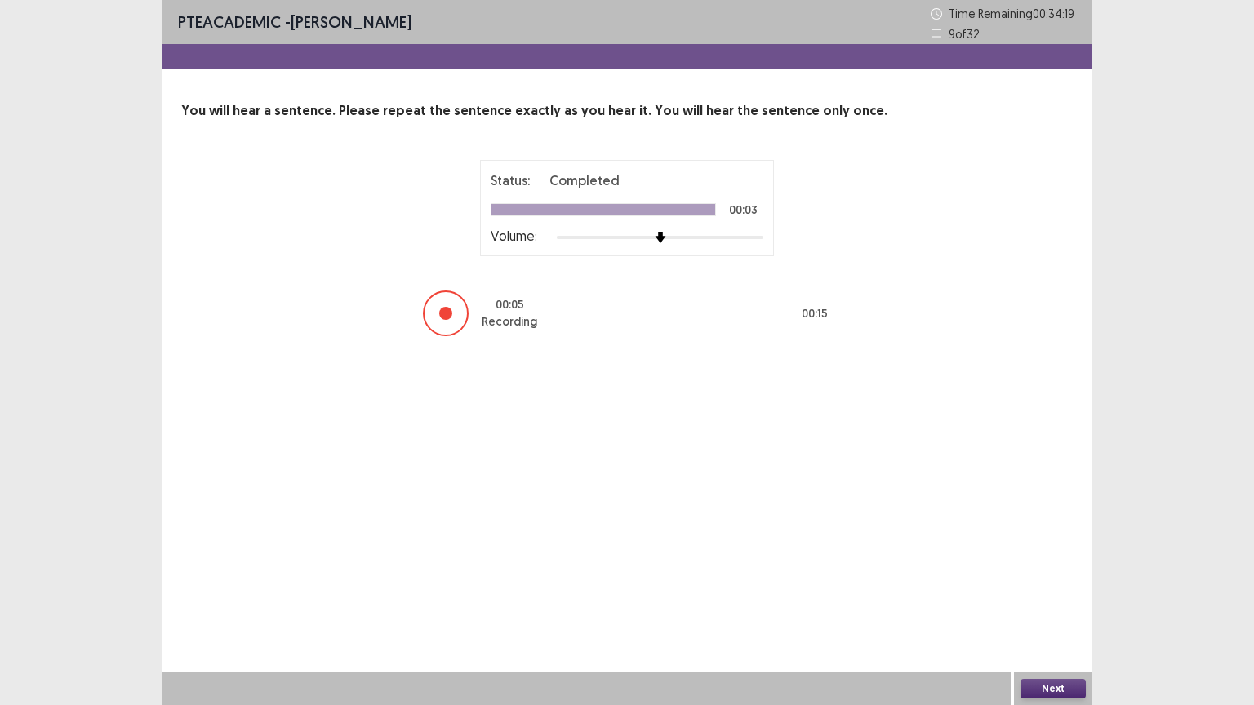
click at [1064, 621] on button "Next" at bounding box center [1052, 689] width 65 height 20
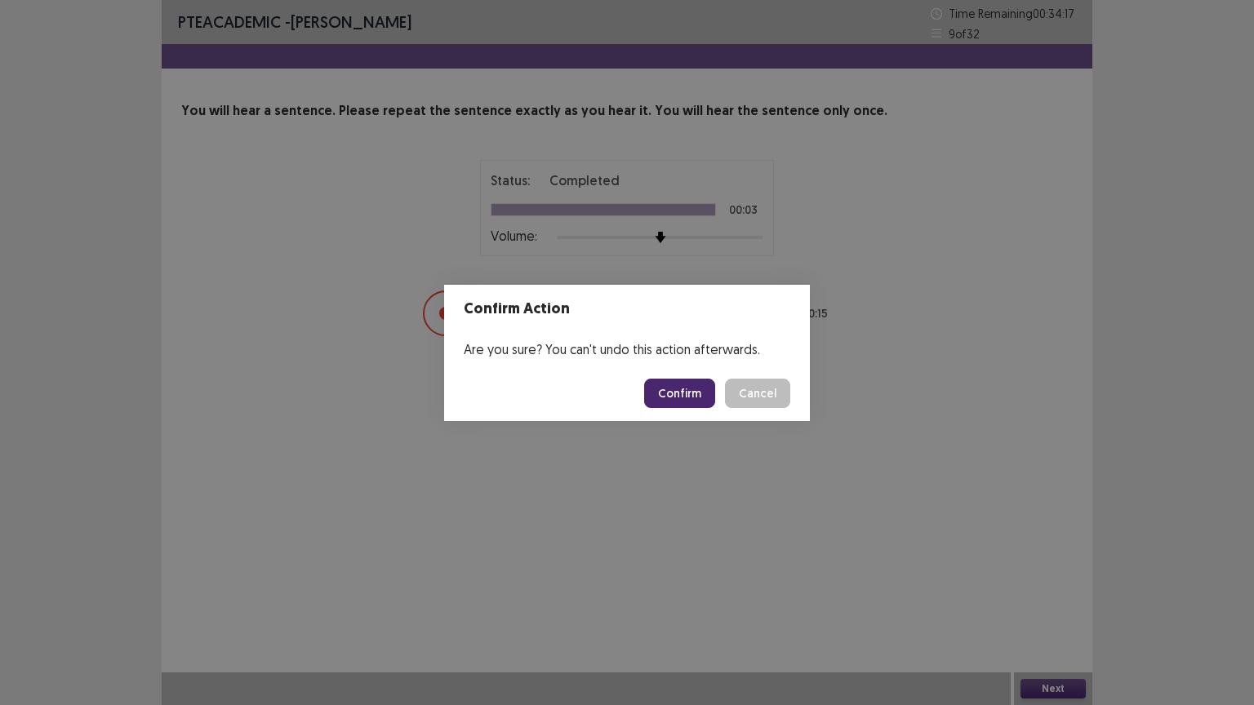
click at [659, 388] on button "Confirm" at bounding box center [679, 393] width 71 height 29
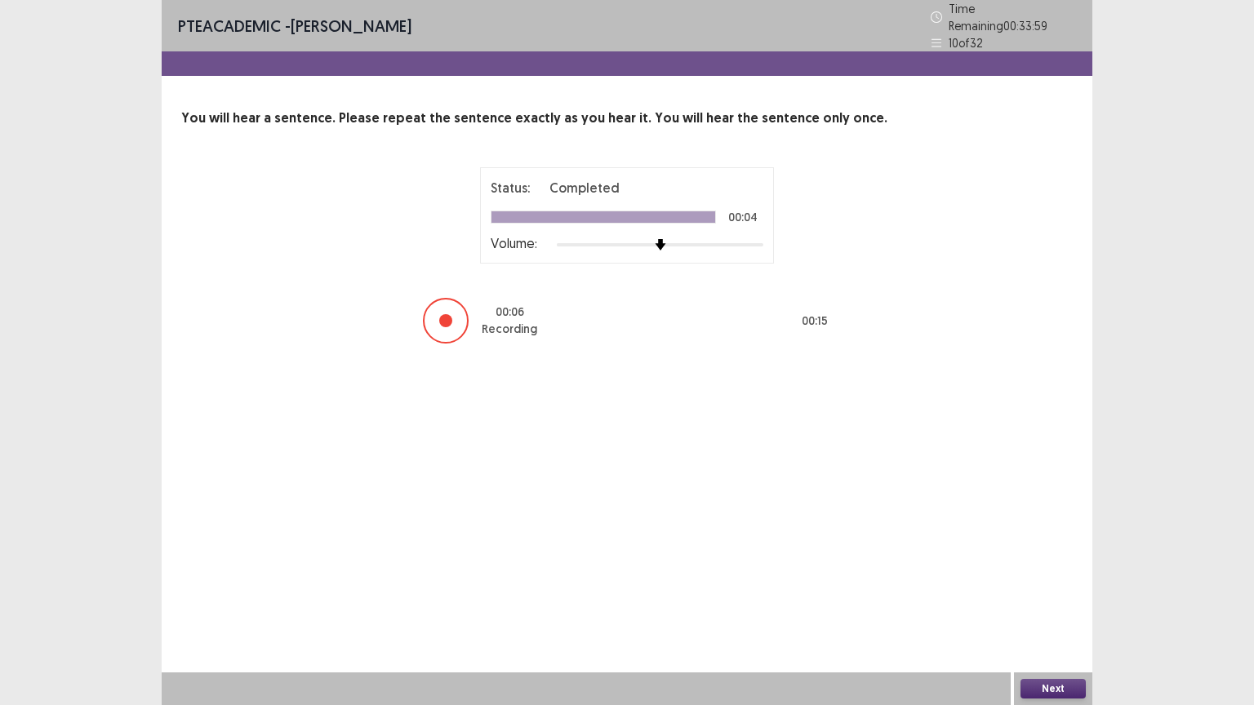
click at [1058, 621] on button "Next" at bounding box center [1052, 689] width 65 height 20
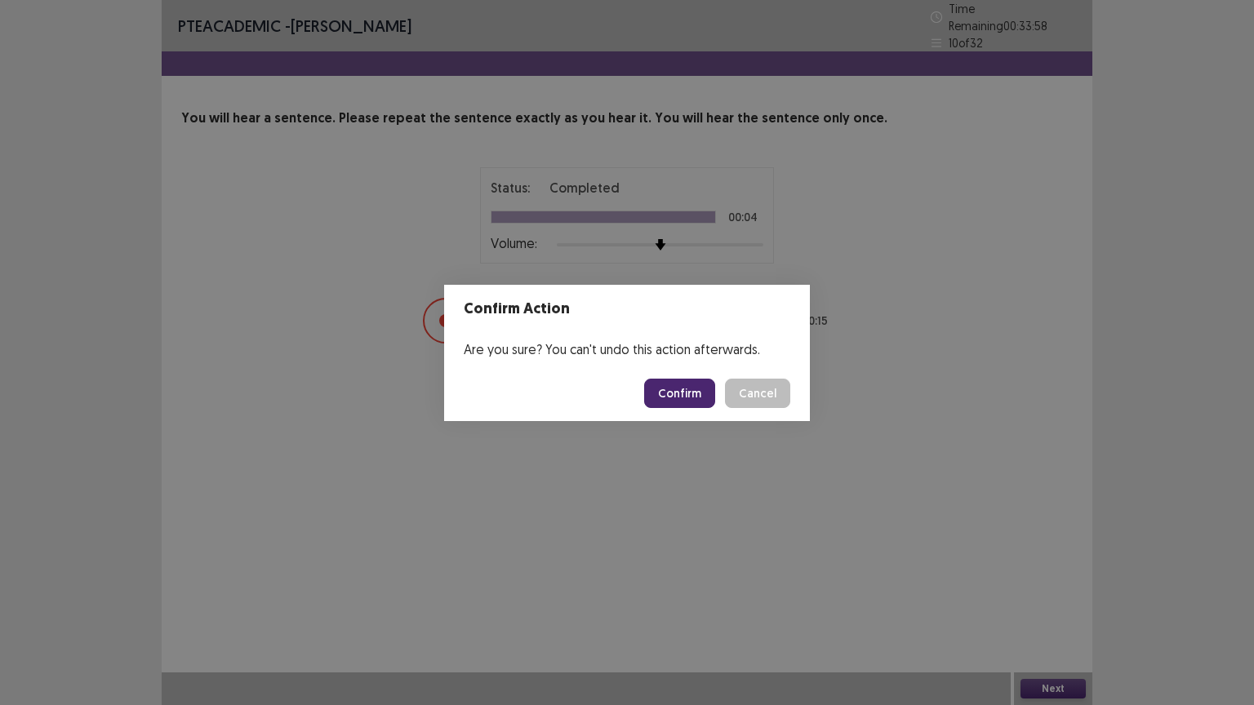
click at [684, 387] on button "Confirm" at bounding box center [679, 393] width 71 height 29
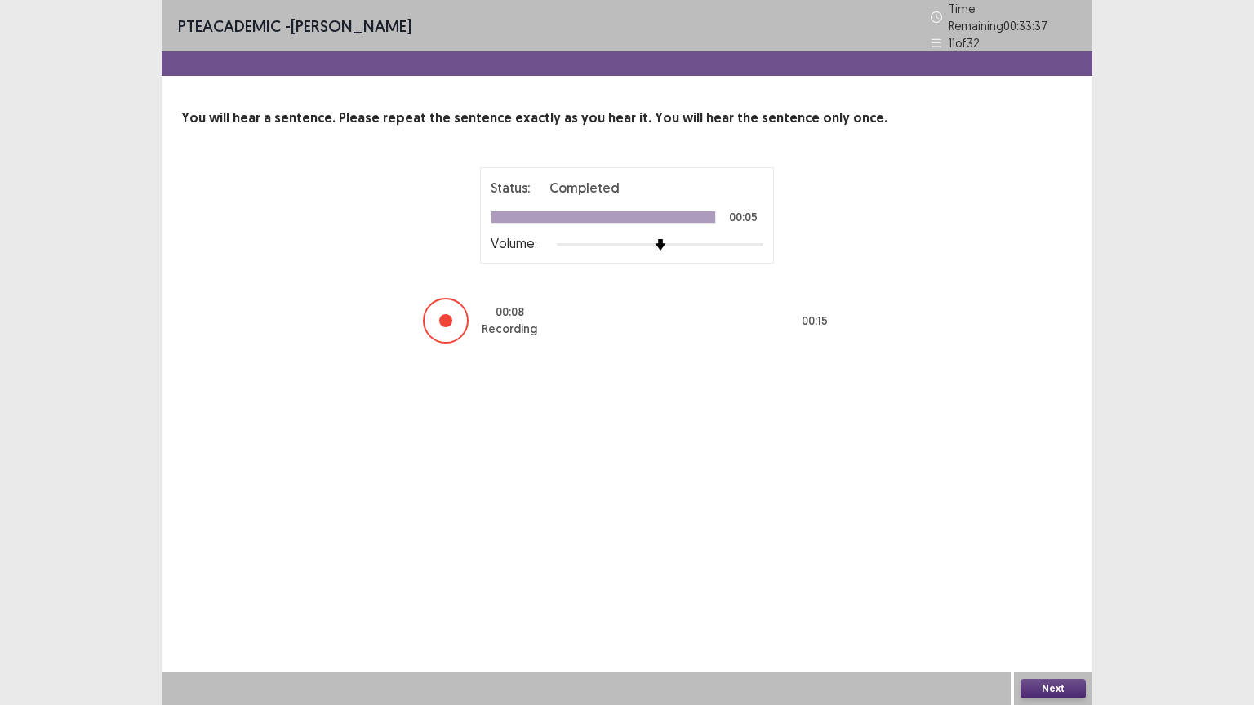
click at [1042, 621] on button "Next" at bounding box center [1052, 689] width 65 height 20
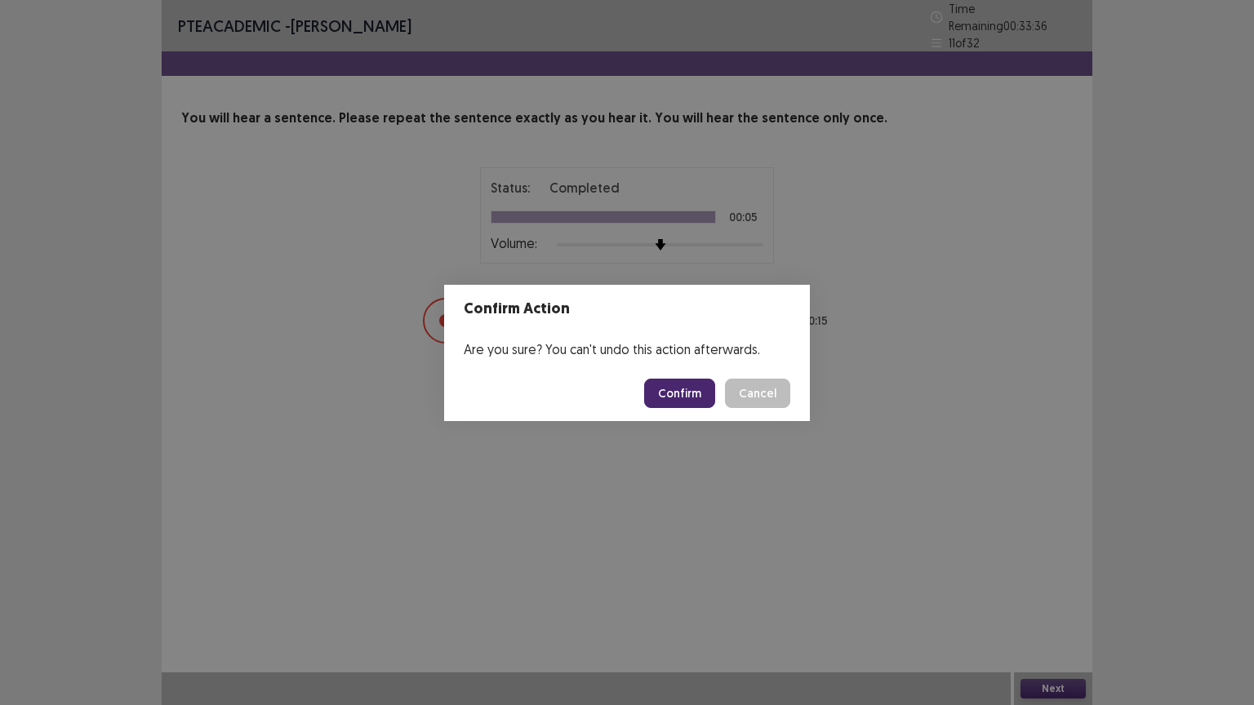
click at [678, 385] on button "Confirm" at bounding box center [679, 393] width 71 height 29
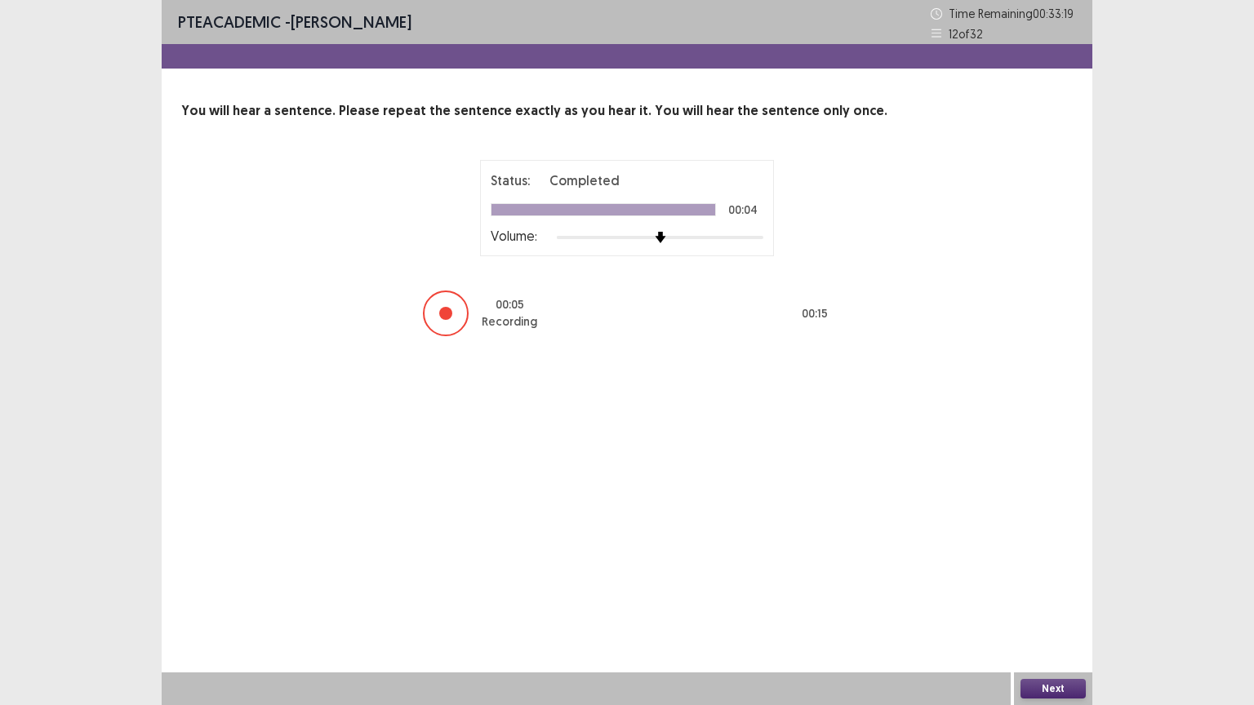
click at [1055, 621] on button "Next" at bounding box center [1052, 689] width 65 height 20
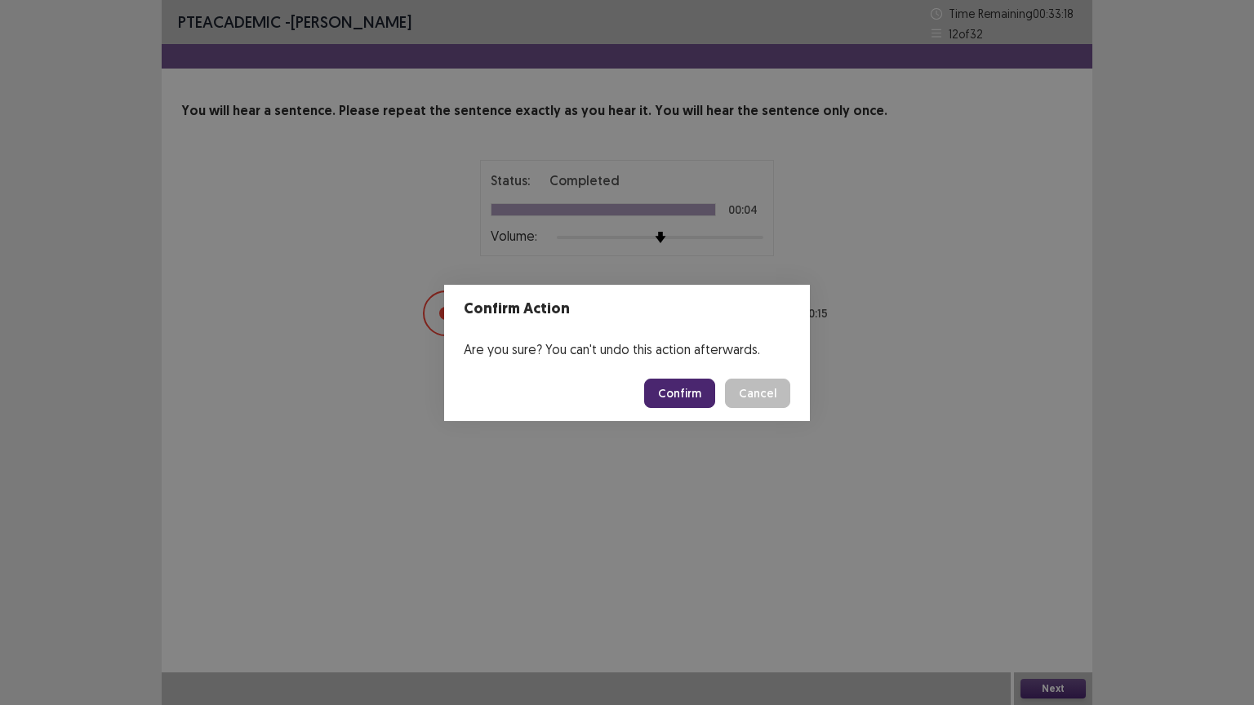
click at [673, 389] on button "Confirm" at bounding box center [679, 393] width 71 height 29
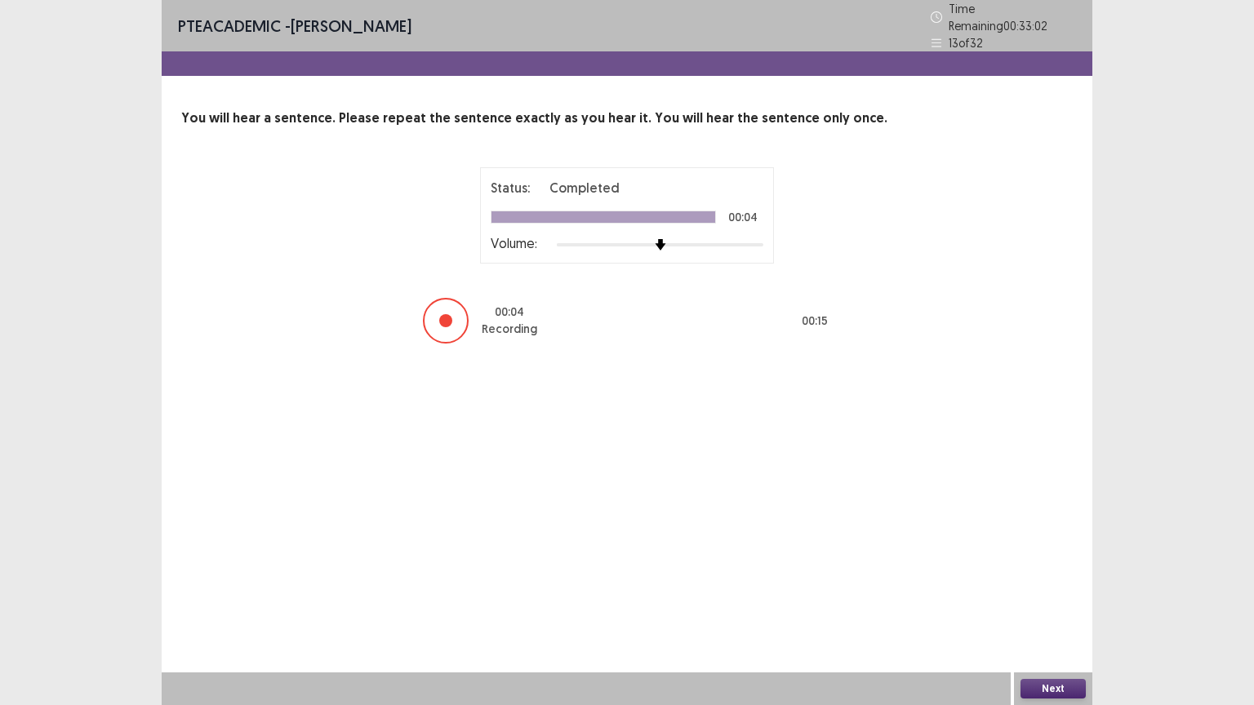
click at [1039, 621] on button "Next" at bounding box center [1052, 689] width 65 height 20
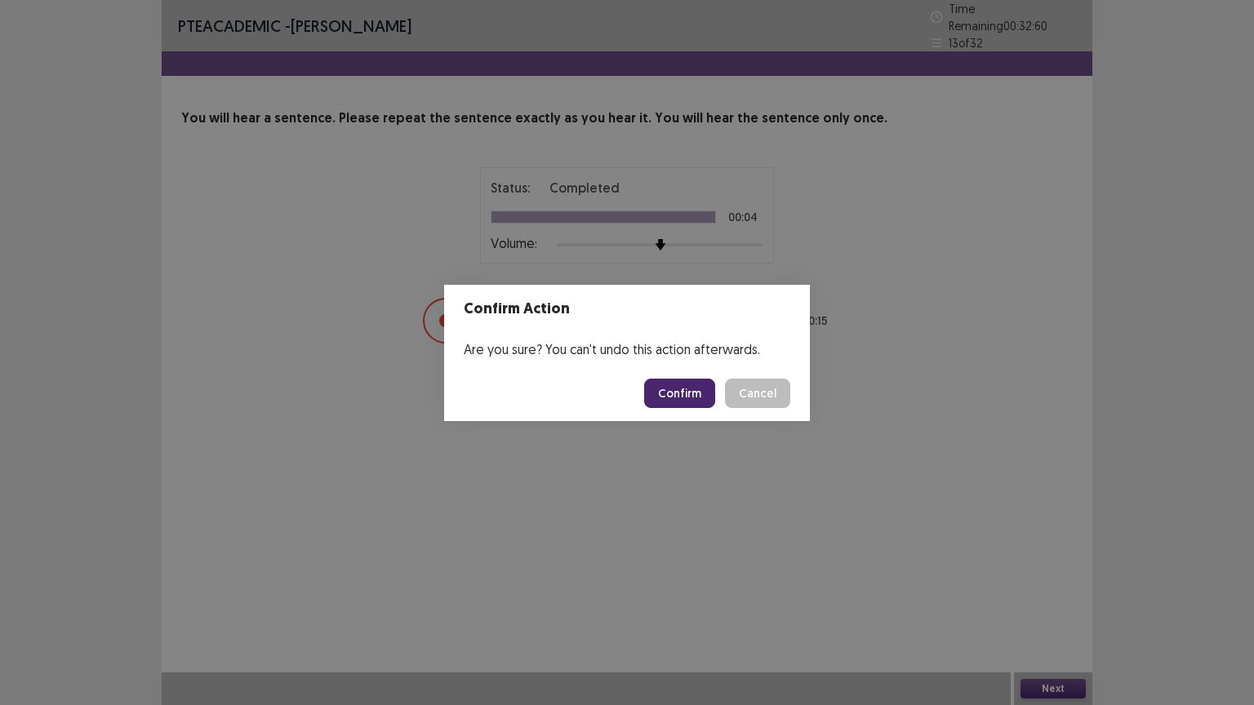
click at [664, 395] on button "Confirm" at bounding box center [679, 393] width 71 height 29
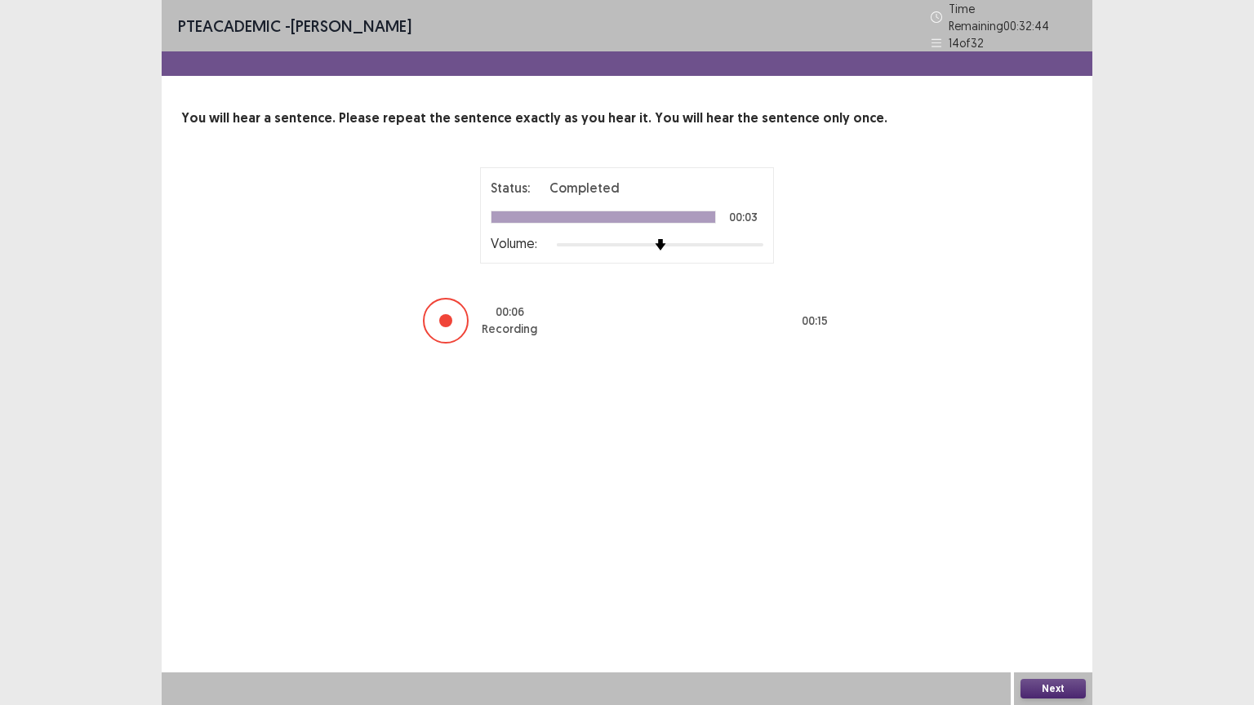
click at [1058, 621] on button "Next" at bounding box center [1052, 689] width 65 height 20
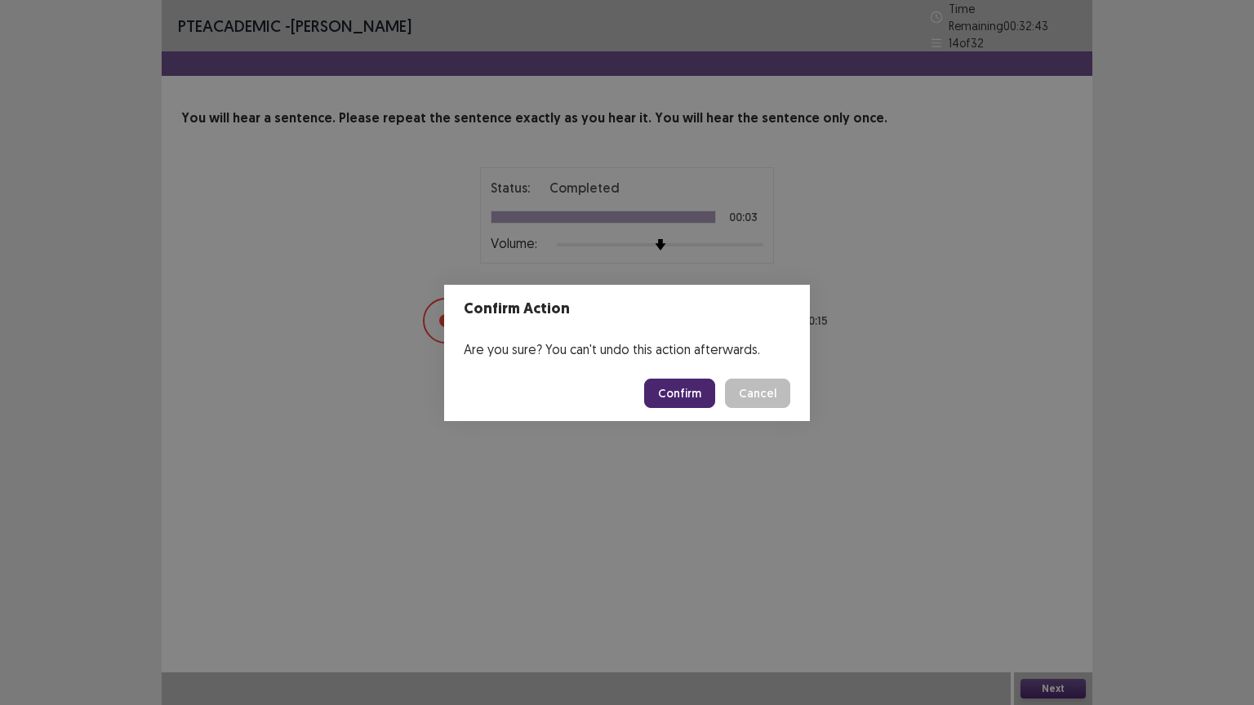
click at [699, 390] on button "Confirm" at bounding box center [679, 393] width 71 height 29
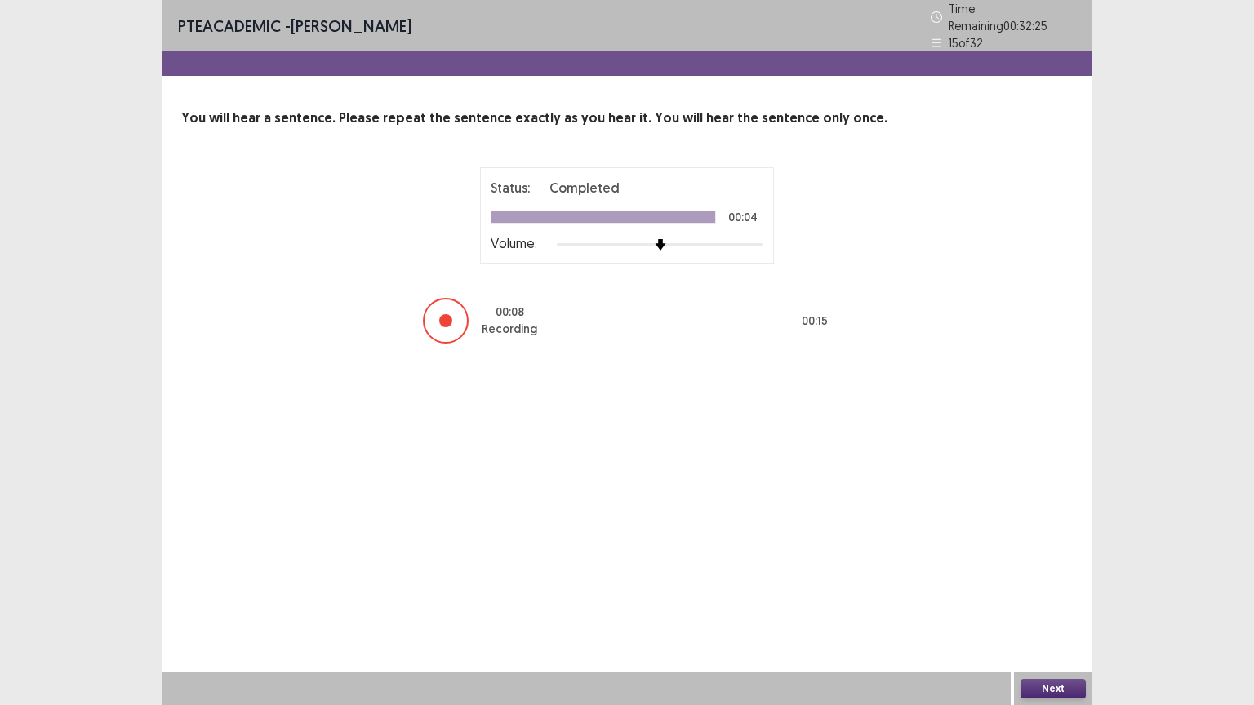
click at [1047, 621] on button "Next" at bounding box center [1052, 689] width 65 height 20
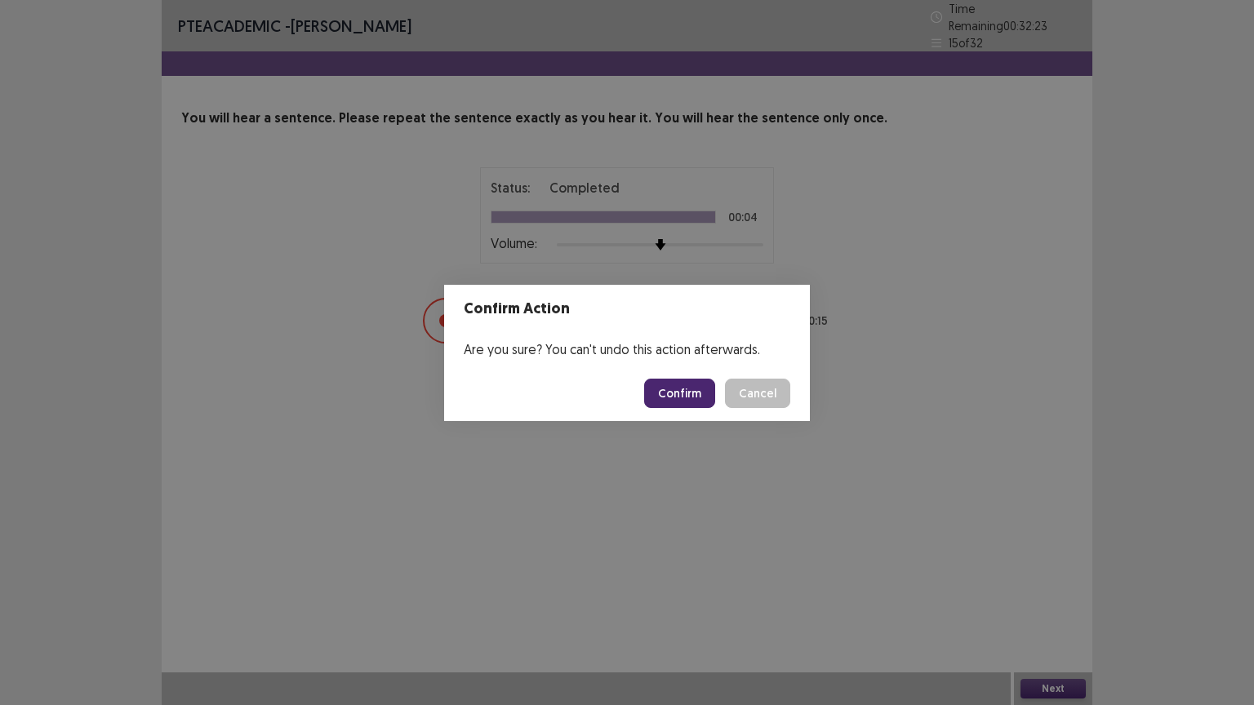
click at [699, 394] on button "Confirm" at bounding box center [679, 393] width 71 height 29
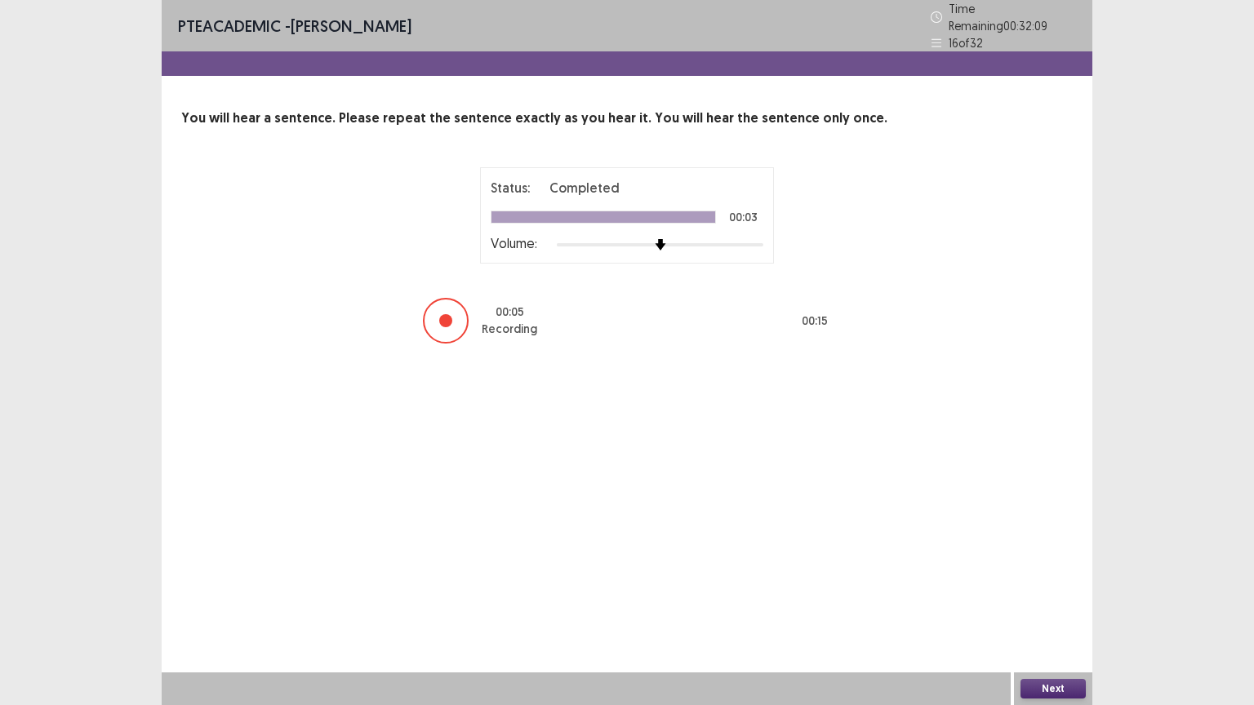
click at [1045, 621] on button "Next" at bounding box center [1052, 689] width 65 height 20
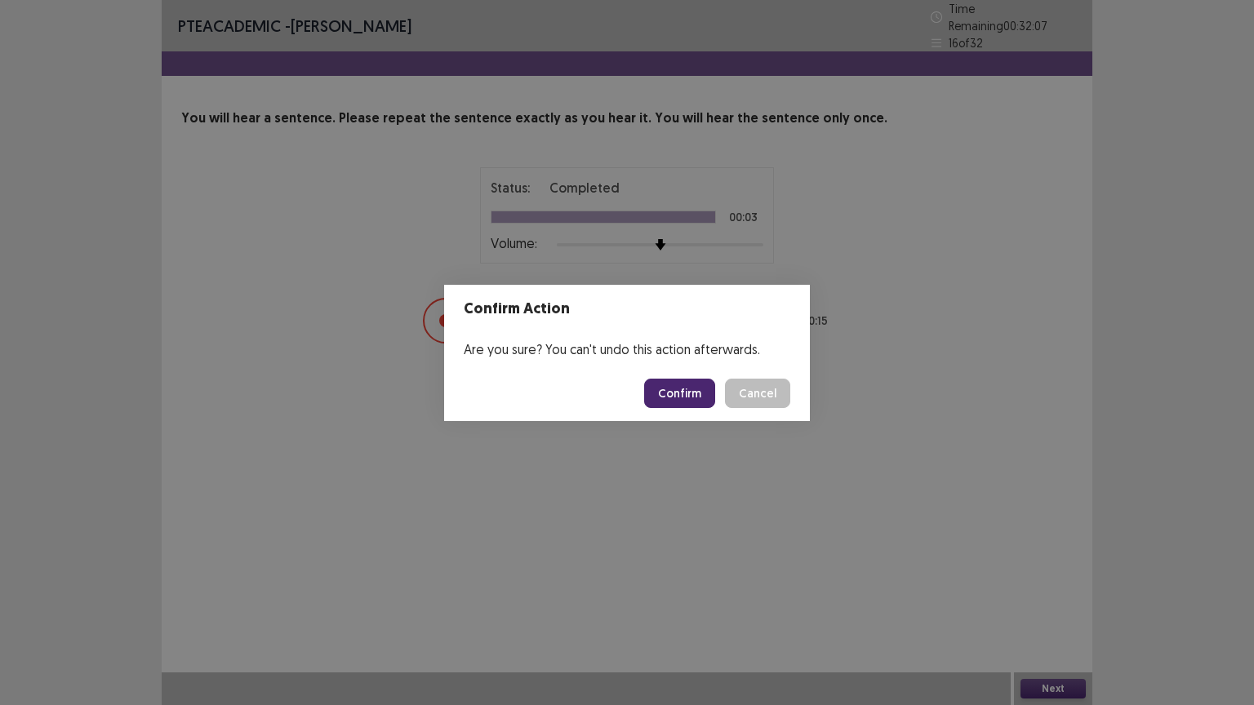
click at [702, 390] on button "Confirm" at bounding box center [679, 393] width 71 height 29
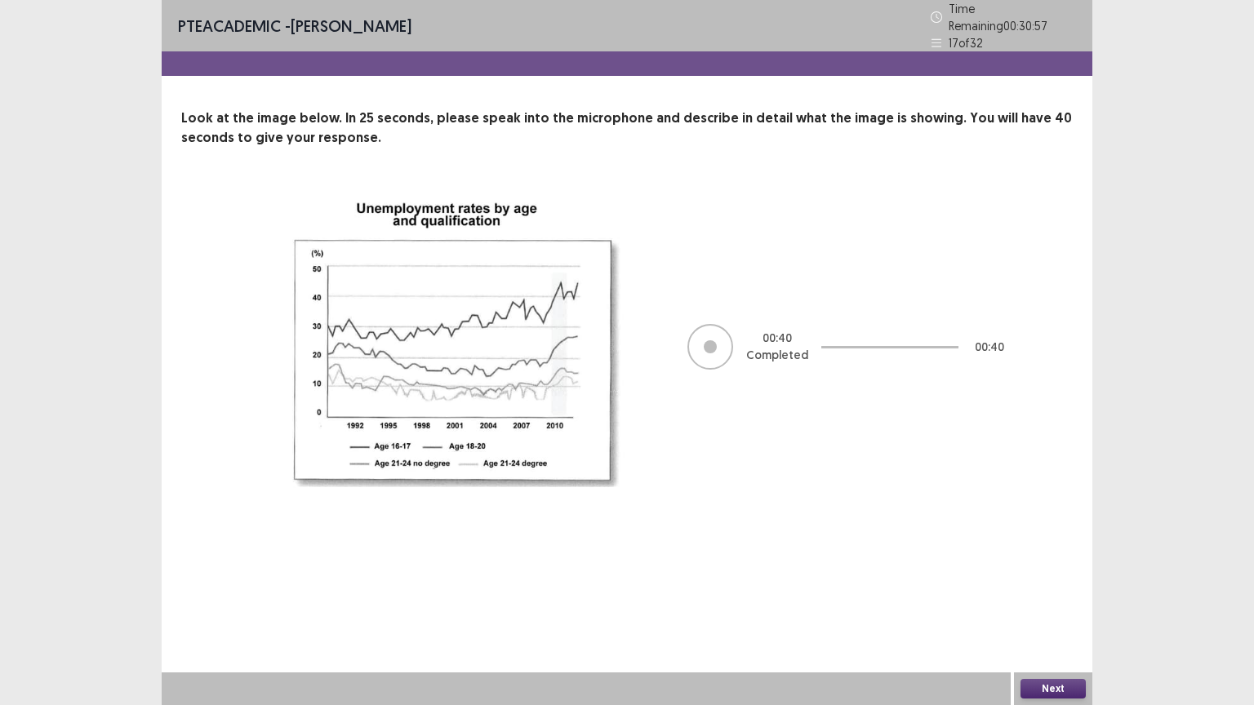
click at [1055, 621] on button "Next" at bounding box center [1052, 689] width 65 height 20
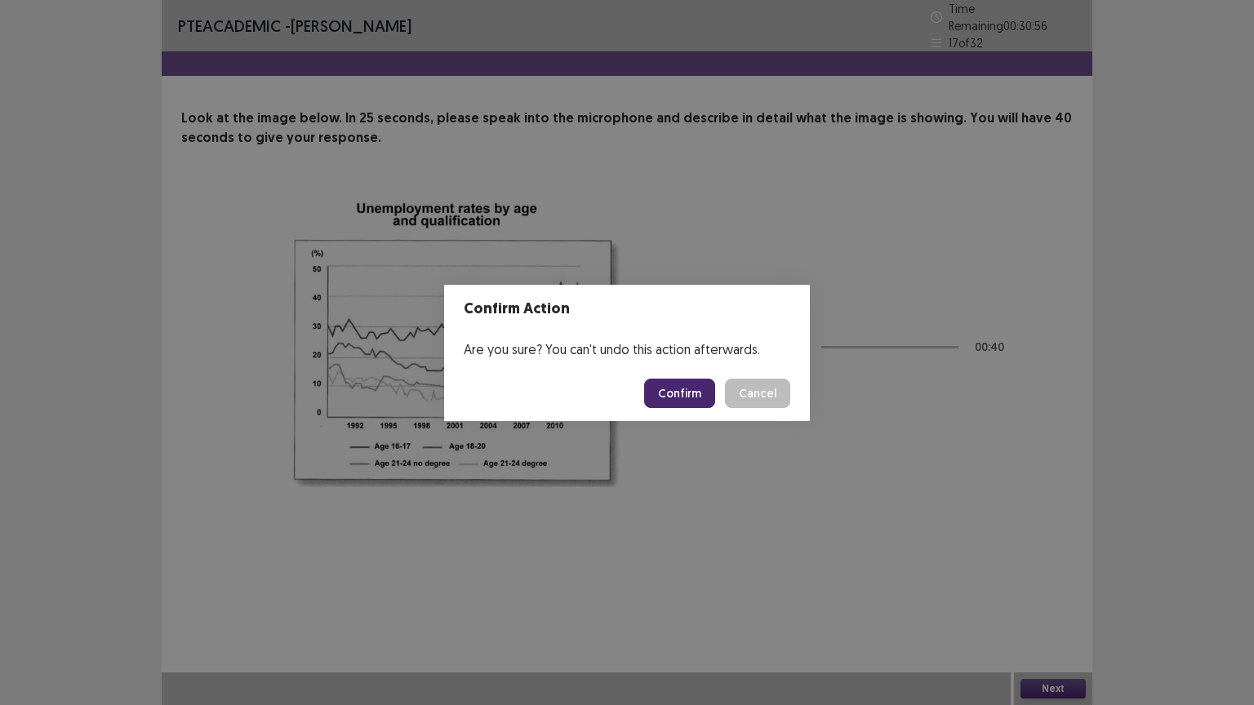
click at [683, 396] on button "Confirm" at bounding box center [679, 393] width 71 height 29
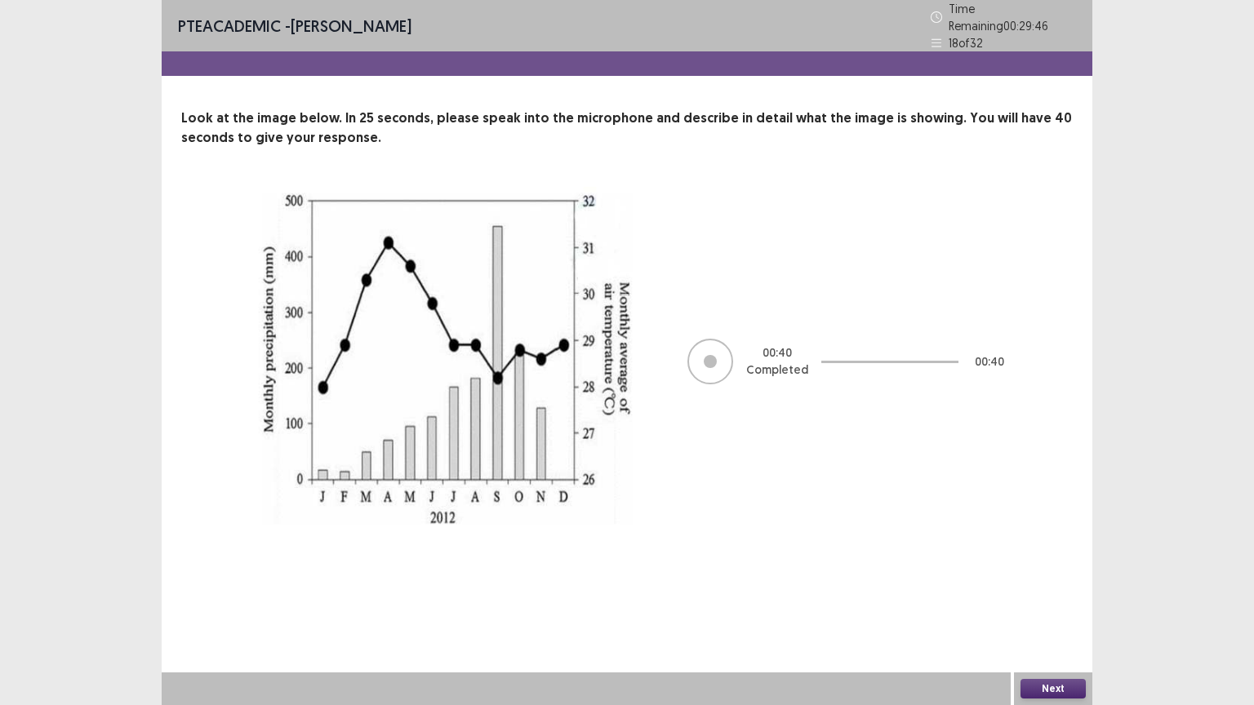
click at [1073, 621] on button "Next" at bounding box center [1052, 689] width 65 height 20
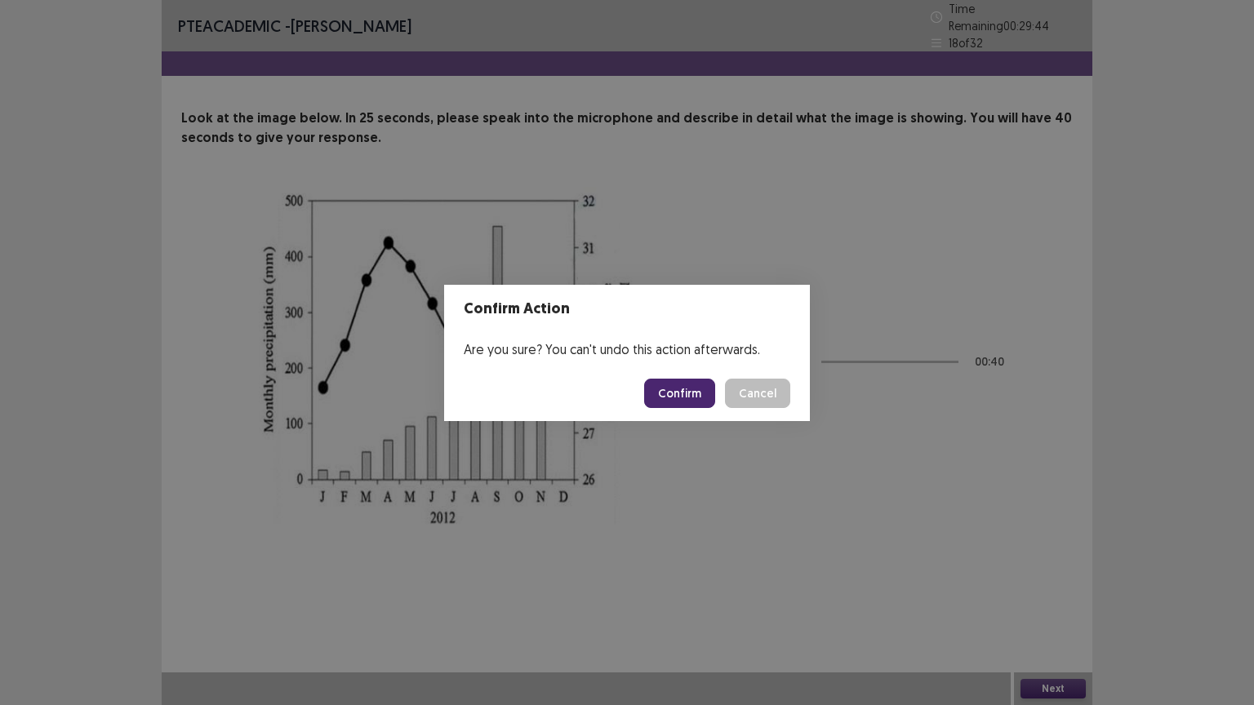
click at [684, 392] on button "Confirm" at bounding box center [679, 393] width 71 height 29
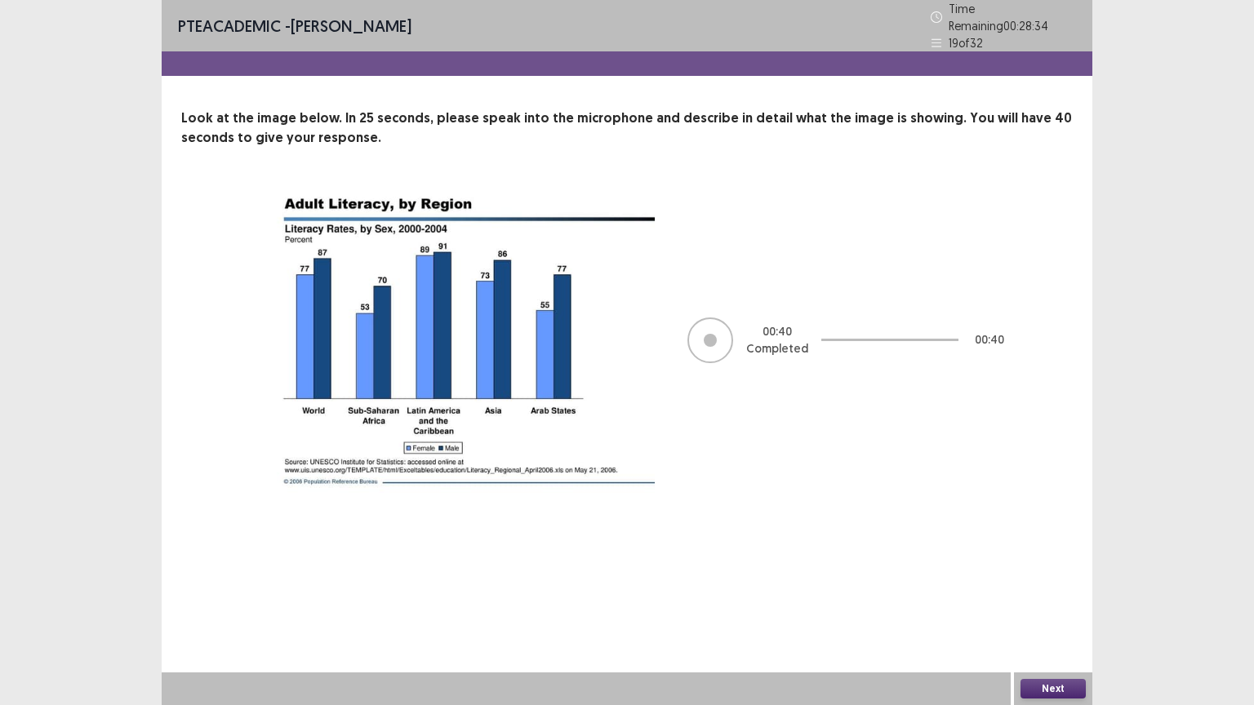
click at [1055, 621] on button "Next" at bounding box center [1052, 689] width 65 height 20
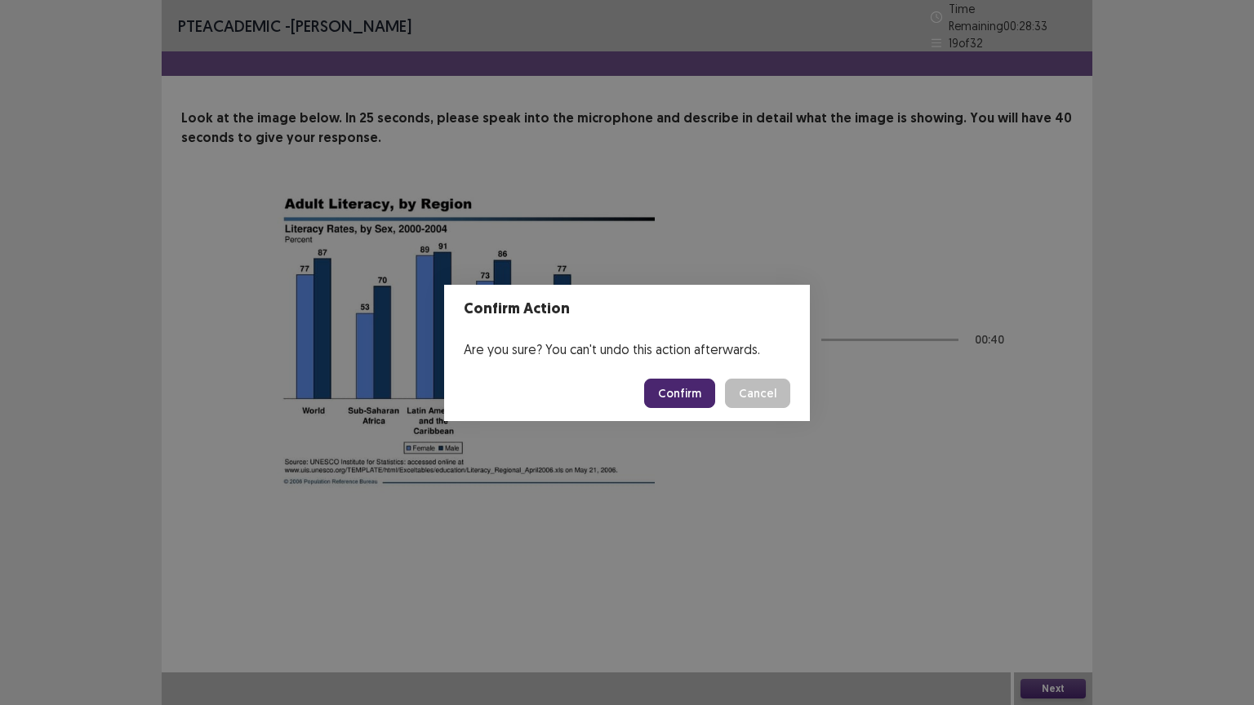
click at [682, 391] on button "Confirm" at bounding box center [679, 393] width 71 height 29
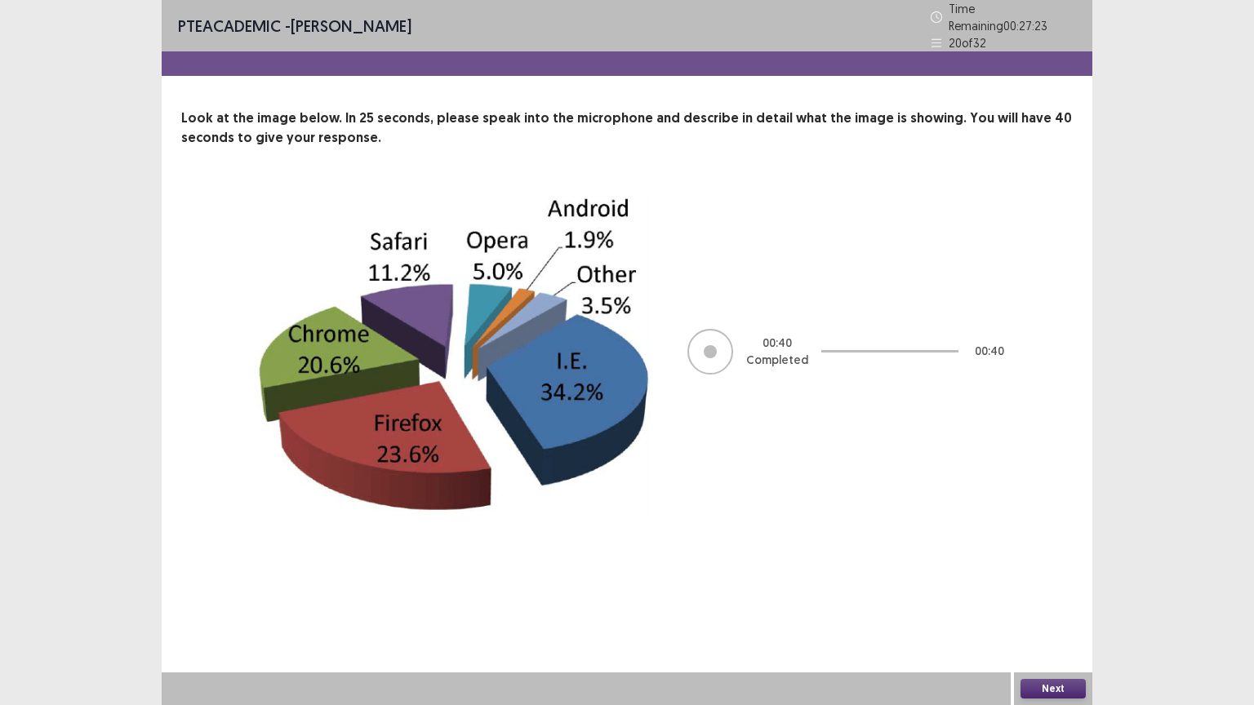
click at [1055, 621] on button "Next" at bounding box center [1052, 689] width 65 height 20
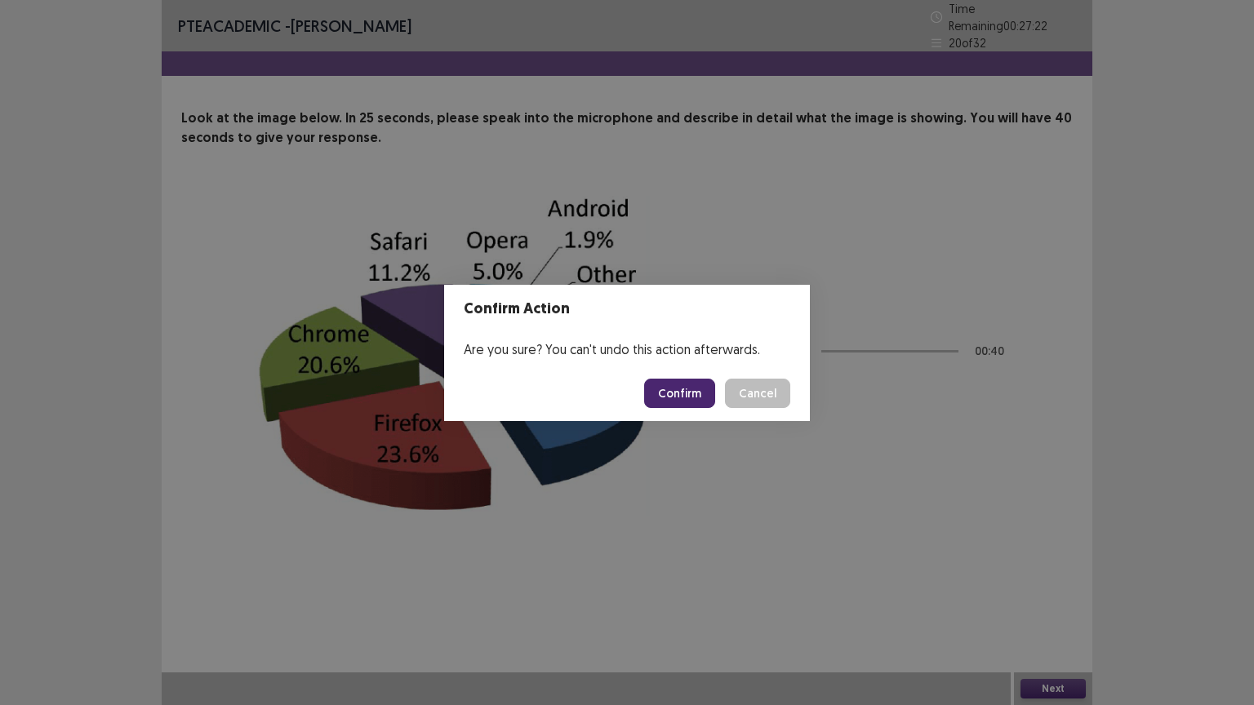
click at [698, 392] on button "Confirm" at bounding box center [679, 393] width 71 height 29
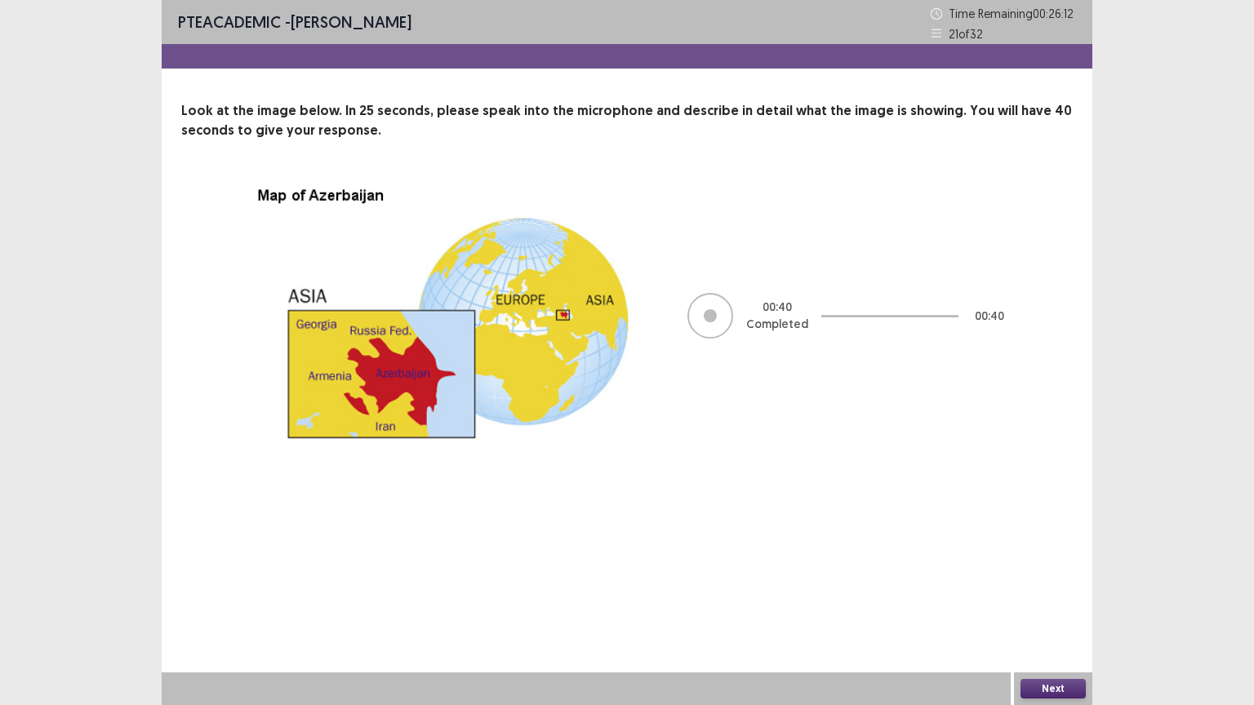
click at [1057, 621] on button "Next" at bounding box center [1052, 689] width 65 height 20
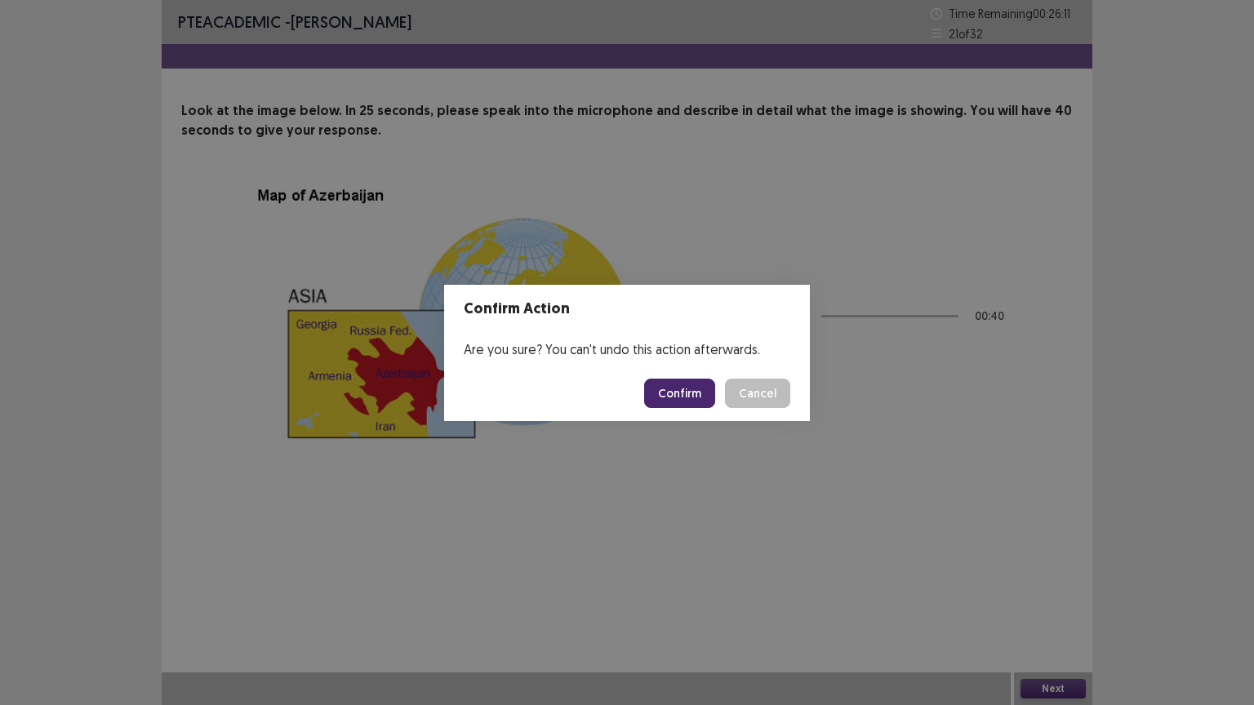
click at [694, 399] on button "Confirm" at bounding box center [679, 393] width 71 height 29
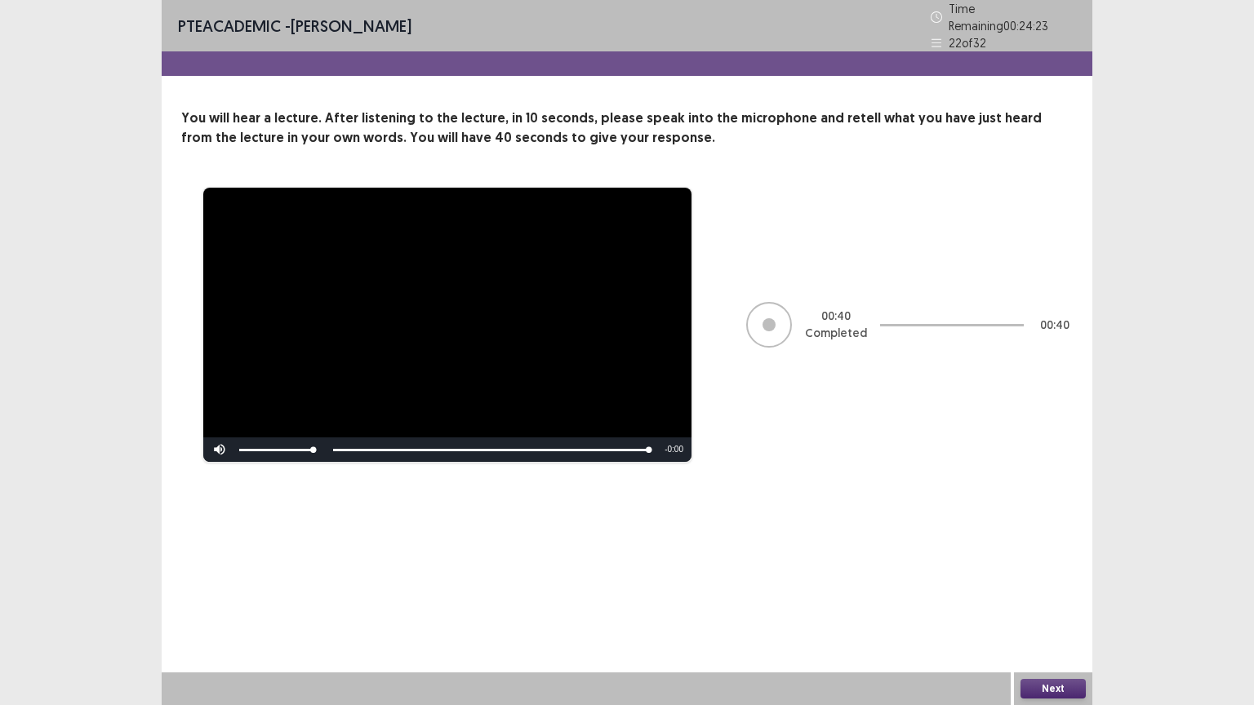
click at [1057, 621] on button "Next" at bounding box center [1052, 689] width 65 height 20
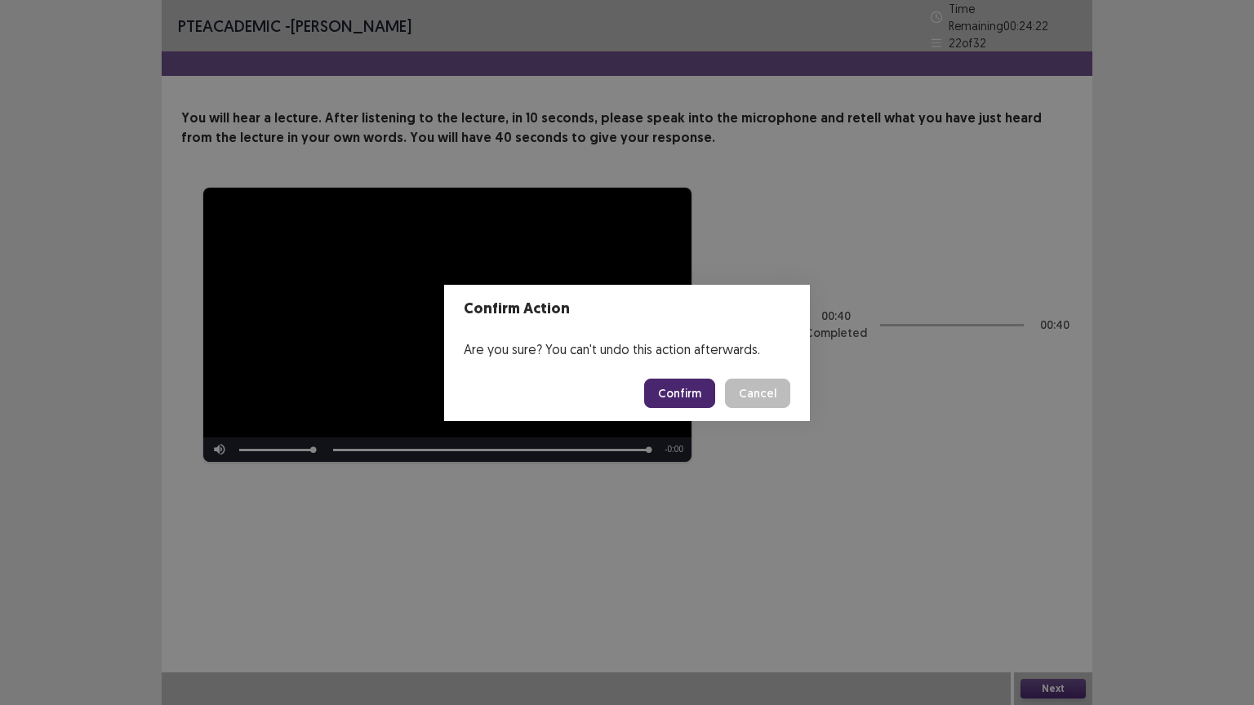
click at [682, 389] on button "Confirm" at bounding box center [679, 393] width 71 height 29
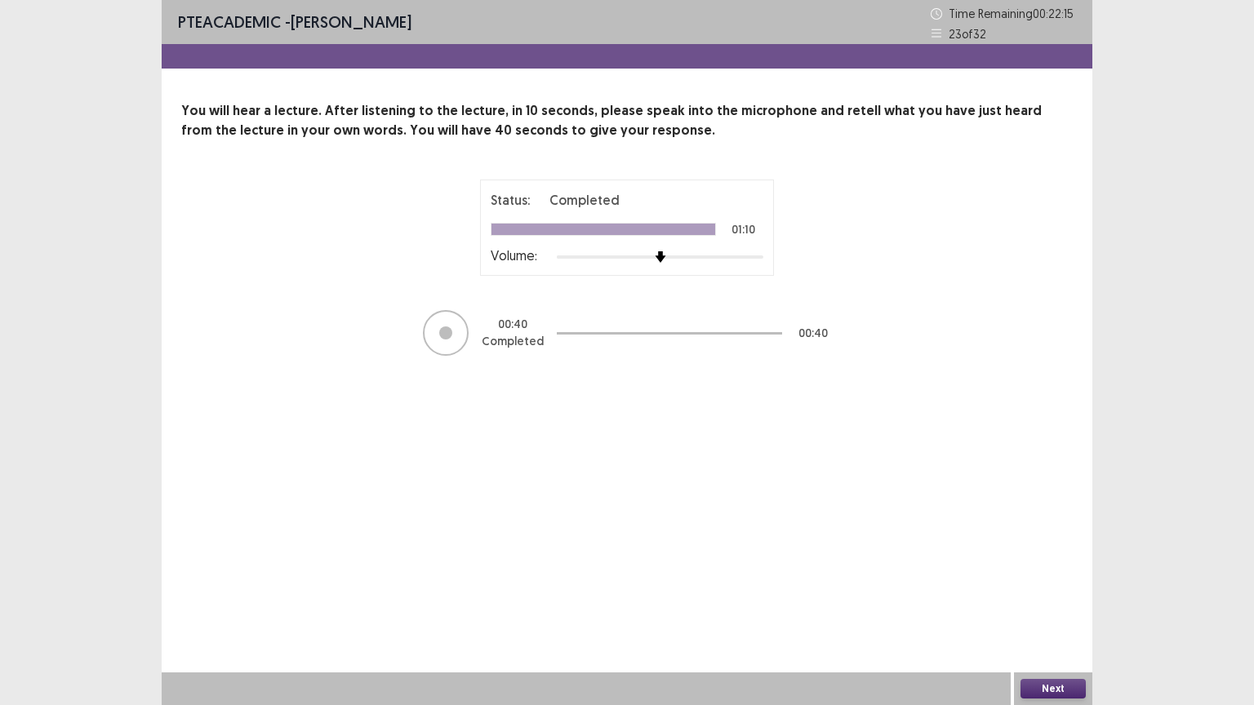
click at [1063, 621] on button "Next" at bounding box center [1052, 689] width 65 height 20
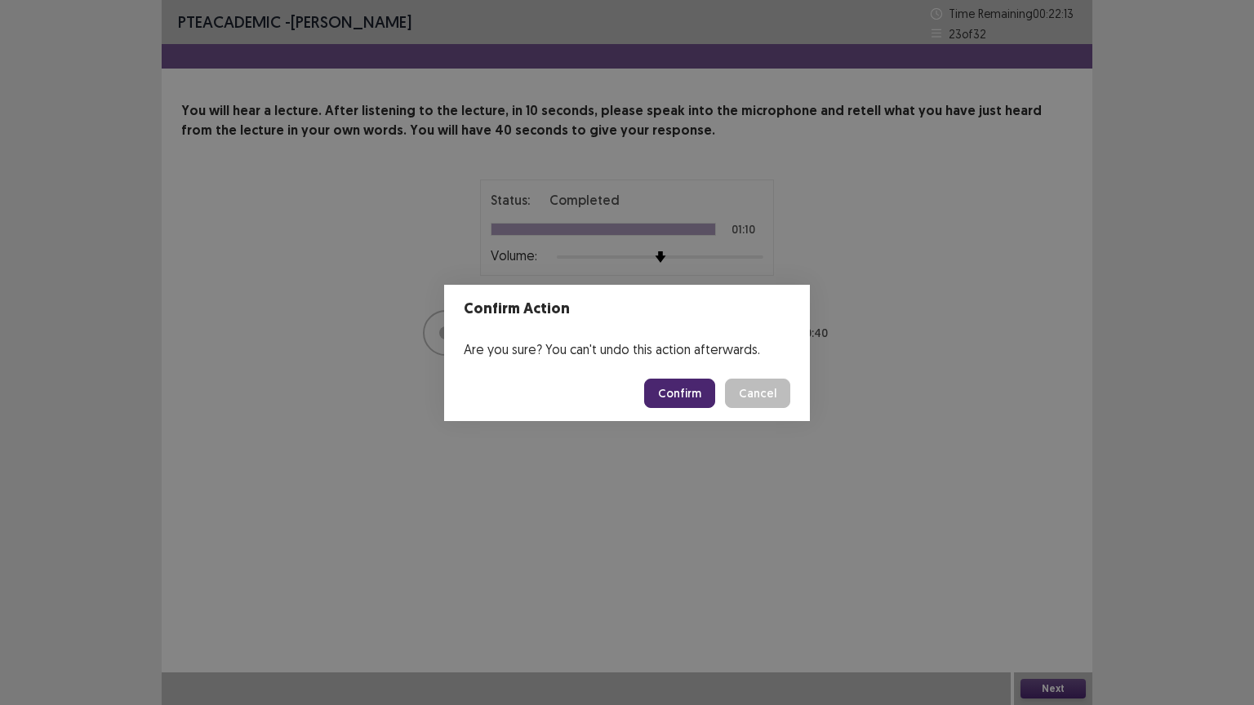
click at [692, 391] on button "Confirm" at bounding box center [679, 393] width 71 height 29
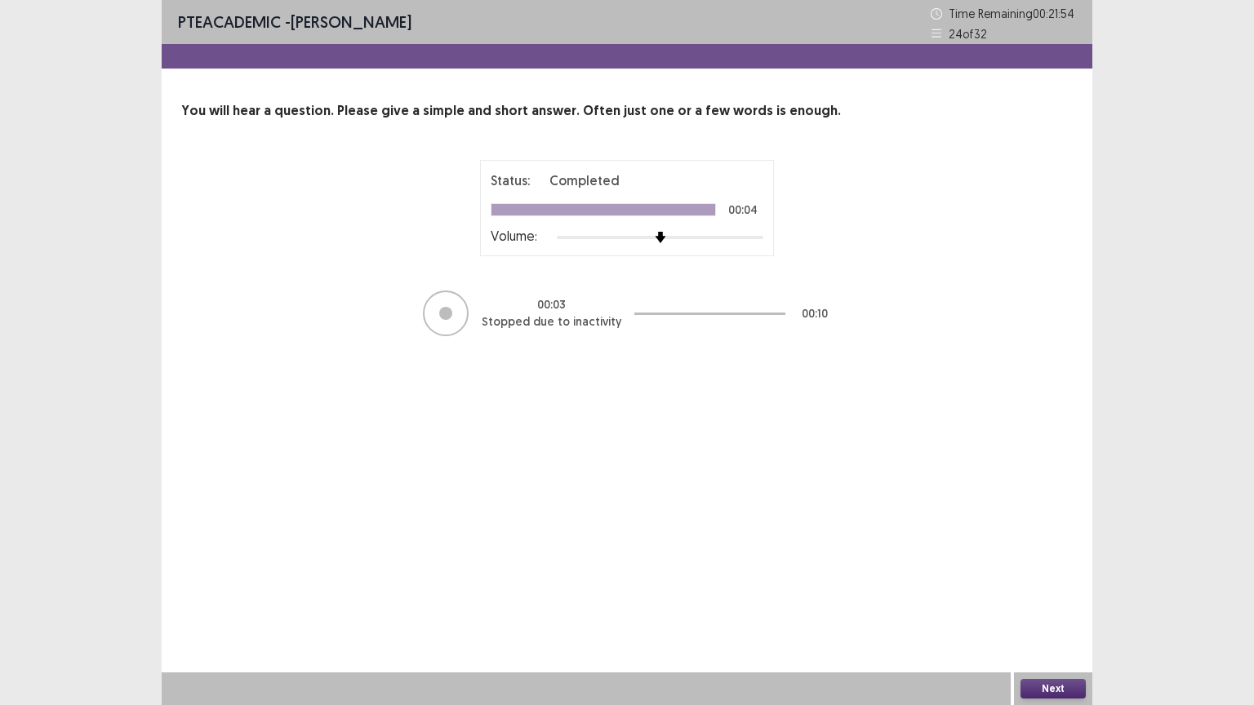
click at [1043, 621] on button "Next" at bounding box center [1052, 689] width 65 height 20
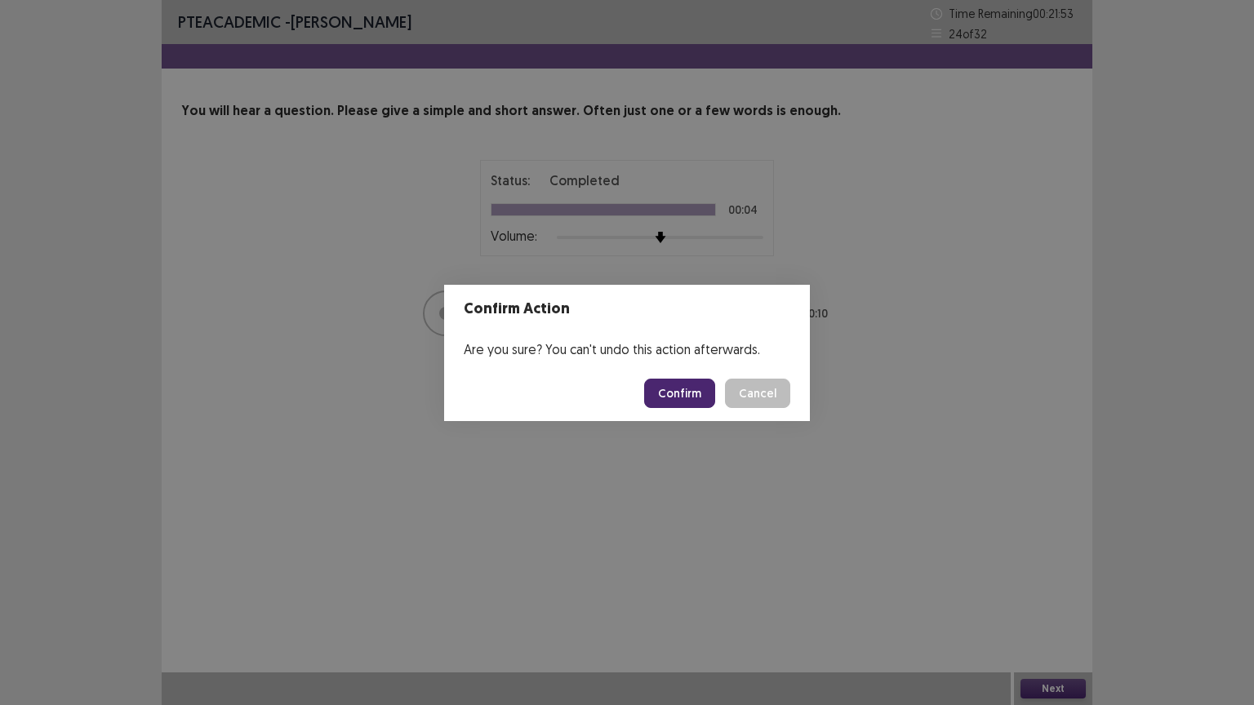
click at [695, 393] on button "Confirm" at bounding box center [679, 393] width 71 height 29
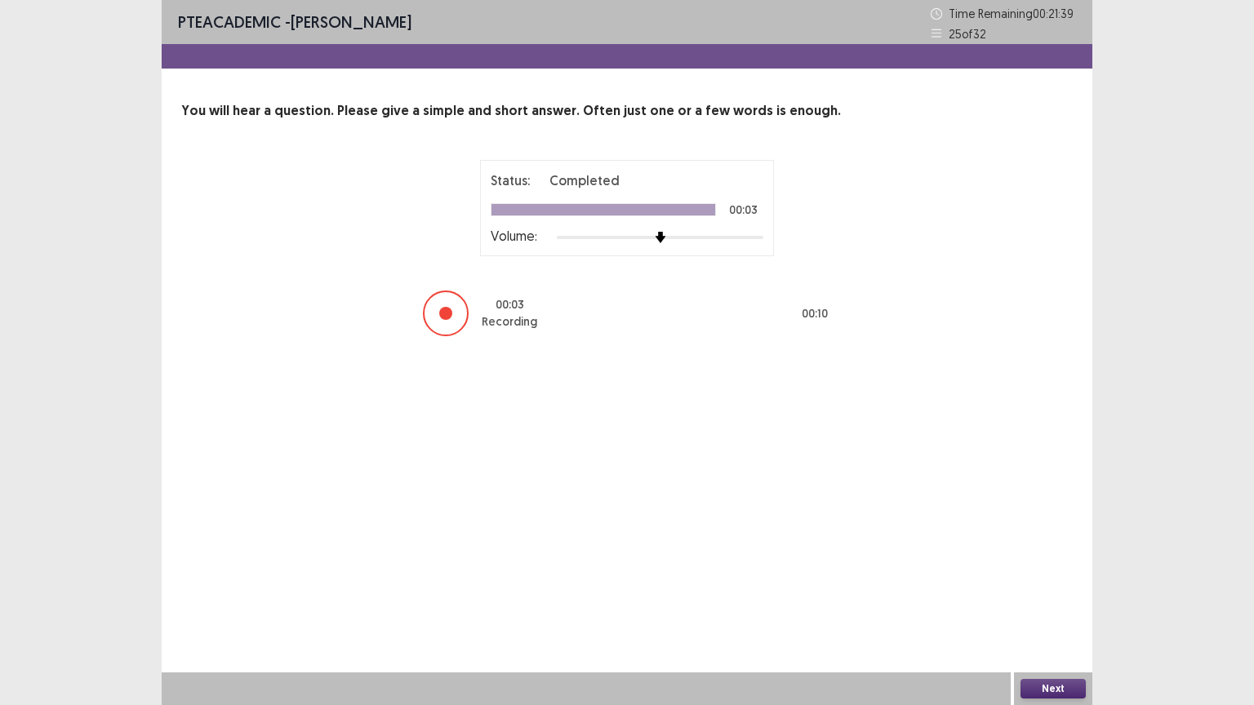
click at [1054, 621] on button "Next" at bounding box center [1052, 689] width 65 height 20
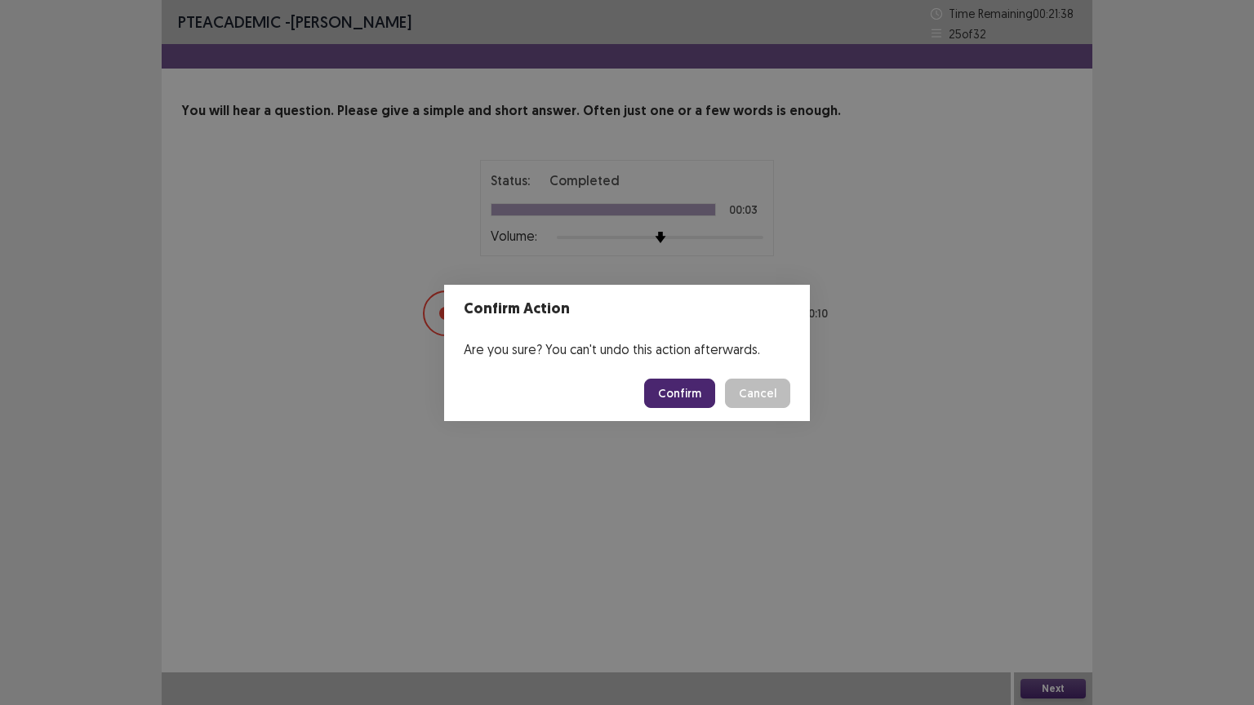
click at [686, 392] on button "Confirm" at bounding box center [679, 393] width 71 height 29
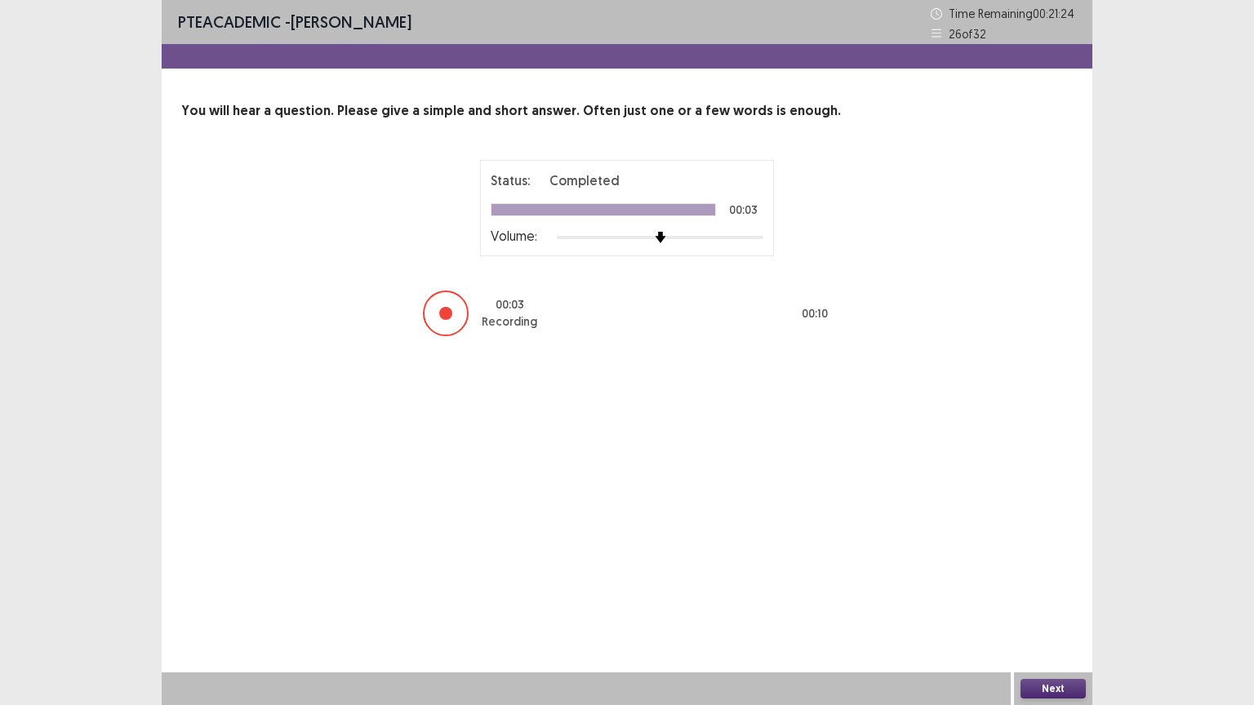
click at [1051, 621] on button "Next" at bounding box center [1052, 689] width 65 height 20
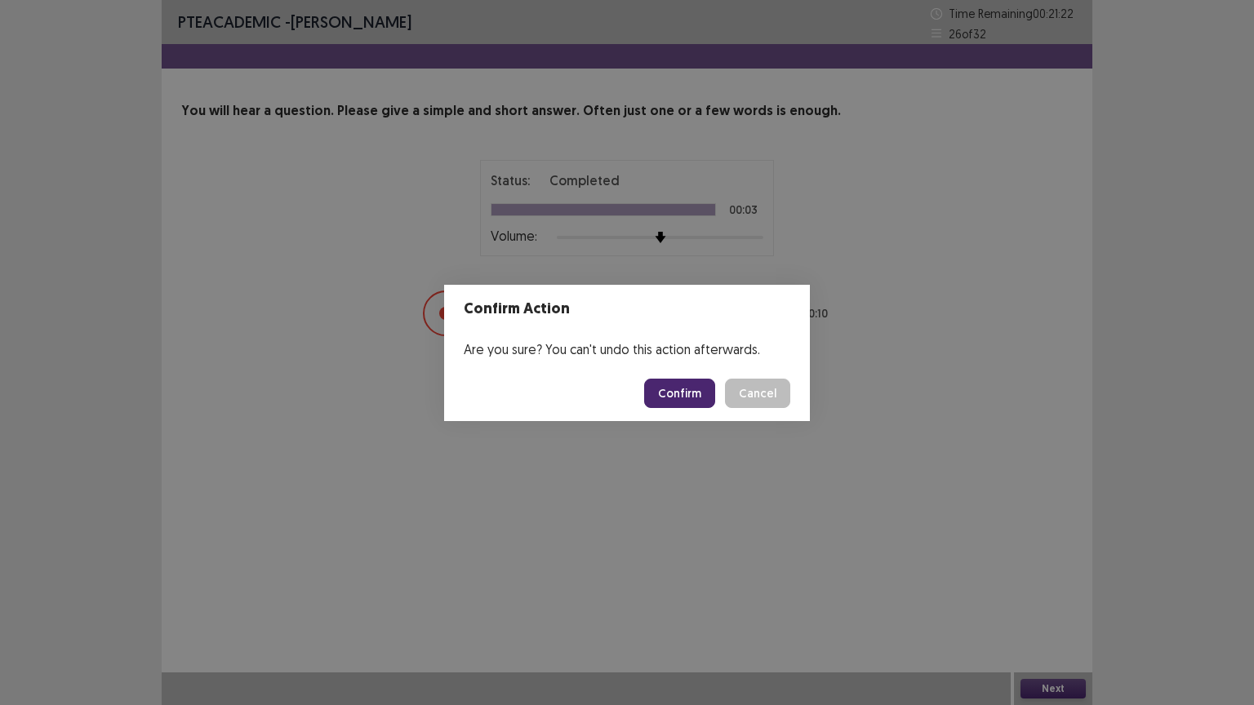
click at [664, 393] on button "Confirm" at bounding box center [679, 393] width 71 height 29
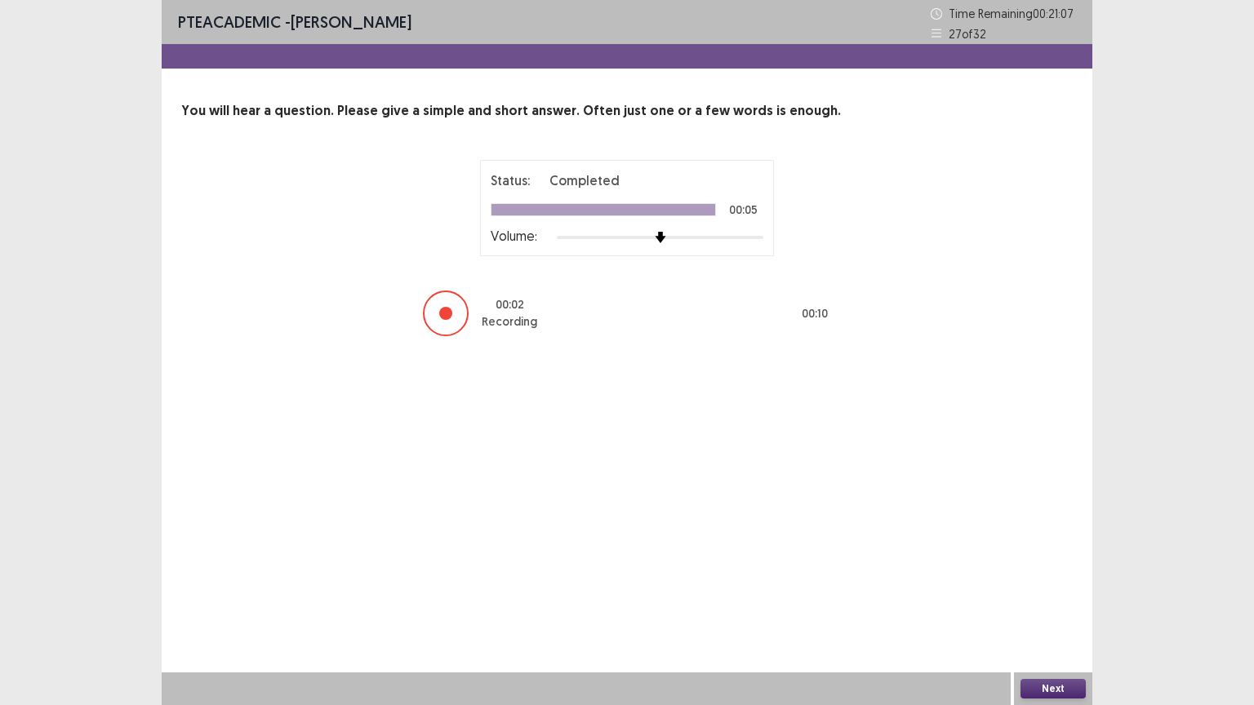
click at [1045, 621] on button "Next" at bounding box center [1052, 689] width 65 height 20
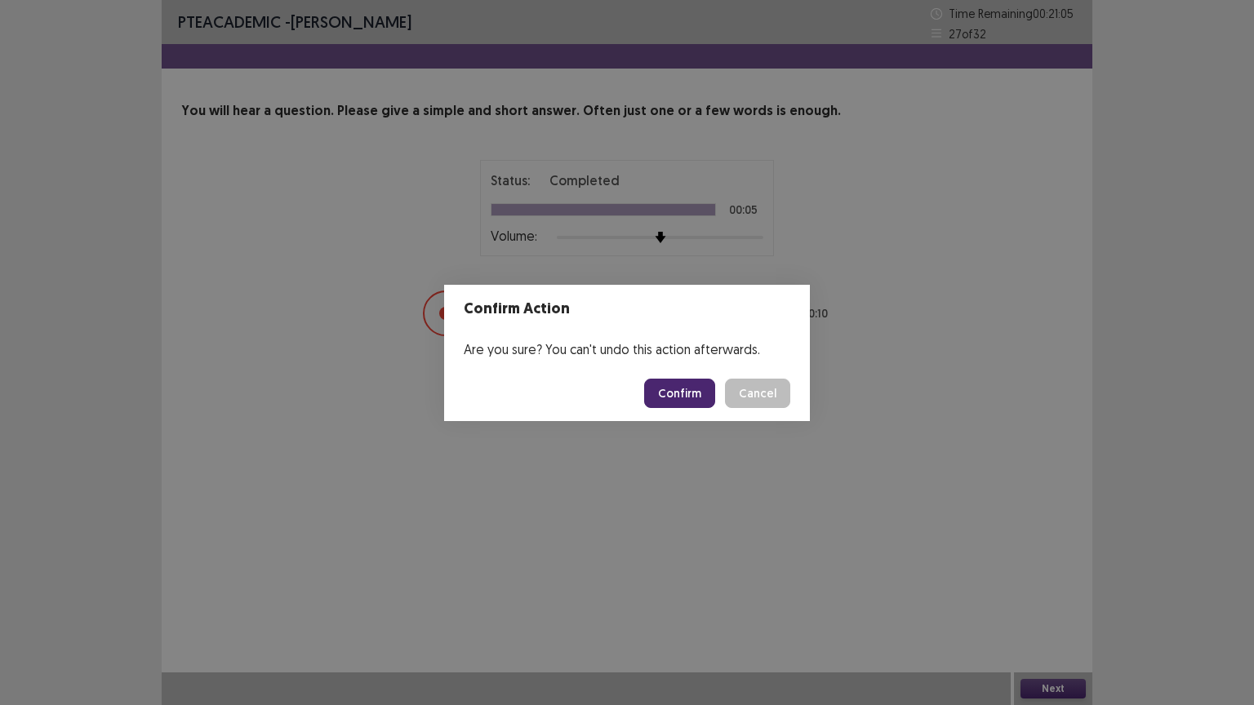
click at [676, 396] on button "Confirm" at bounding box center [679, 393] width 71 height 29
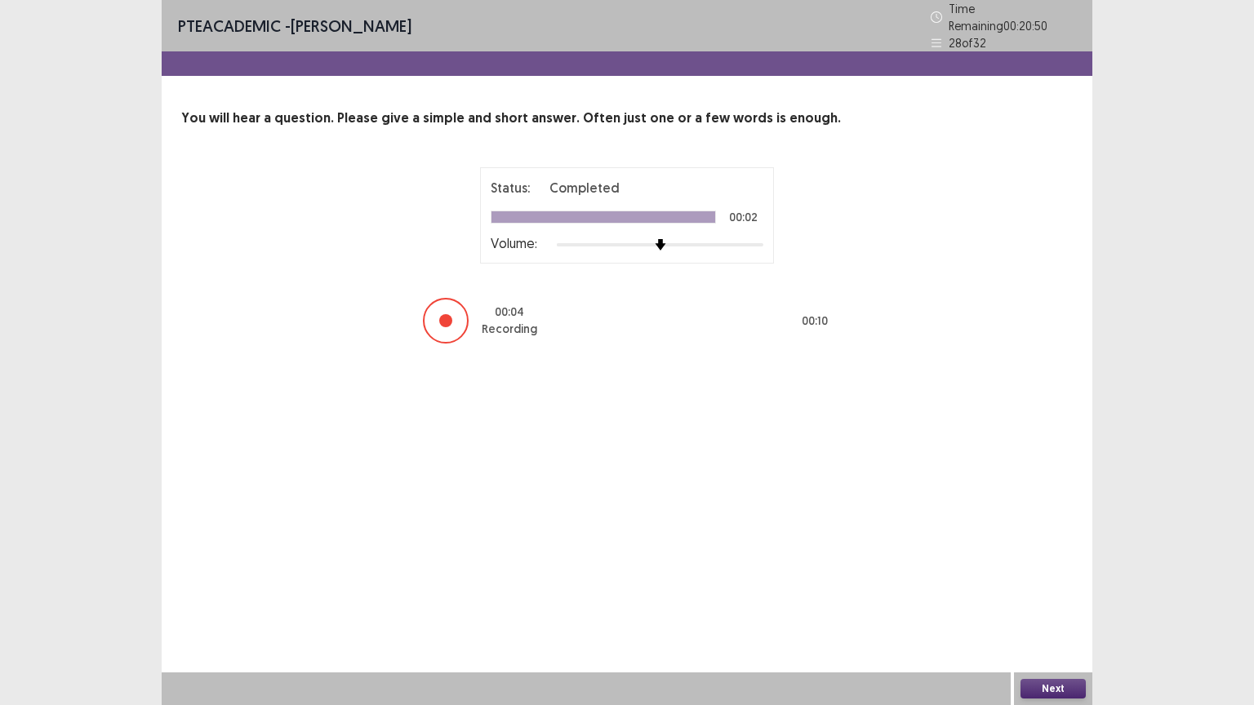
click at [1035, 621] on button "Next" at bounding box center [1052, 689] width 65 height 20
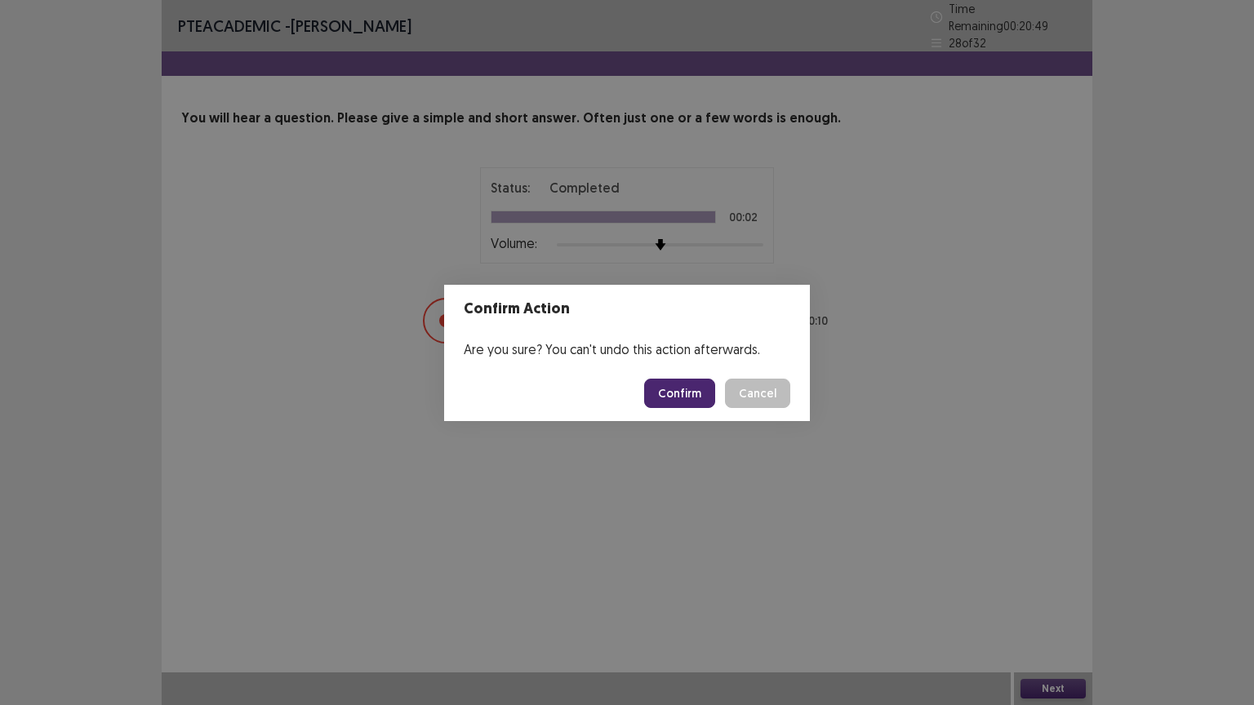
click at [715, 385] on button "Confirm" at bounding box center [679, 393] width 71 height 29
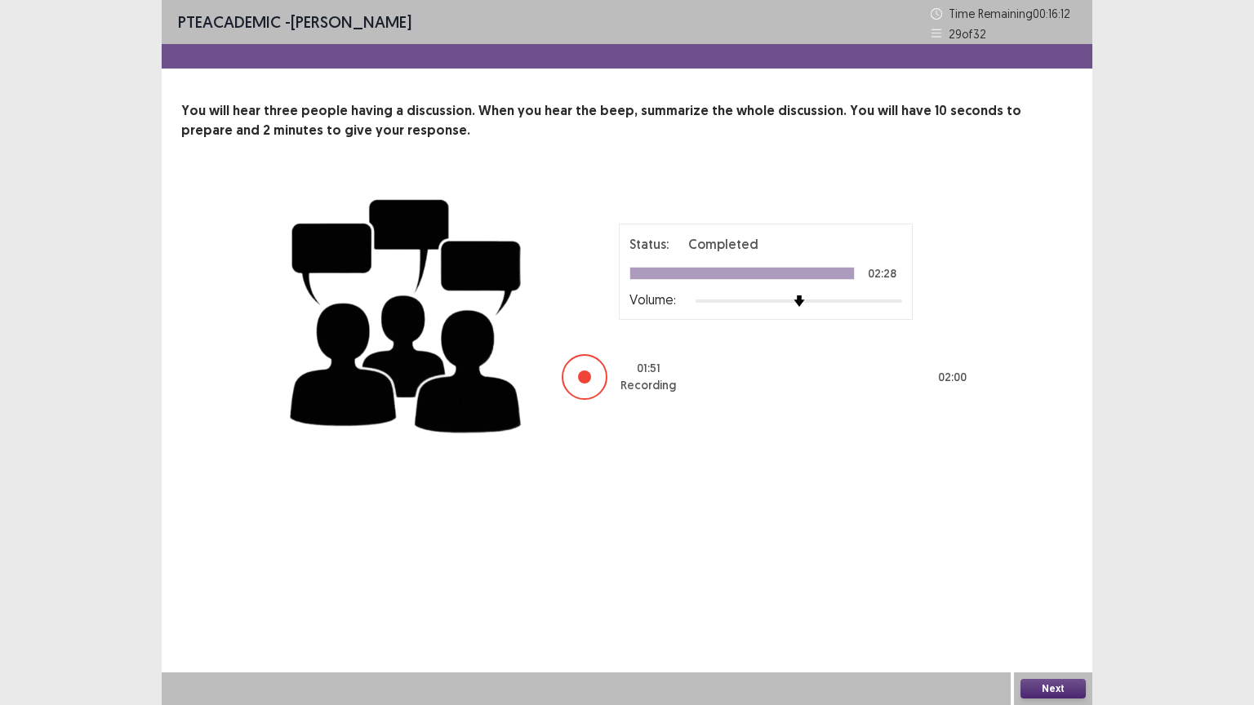
click at [1050, 621] on button "Next" at bounding box center [1052, 689] width 65 height 20
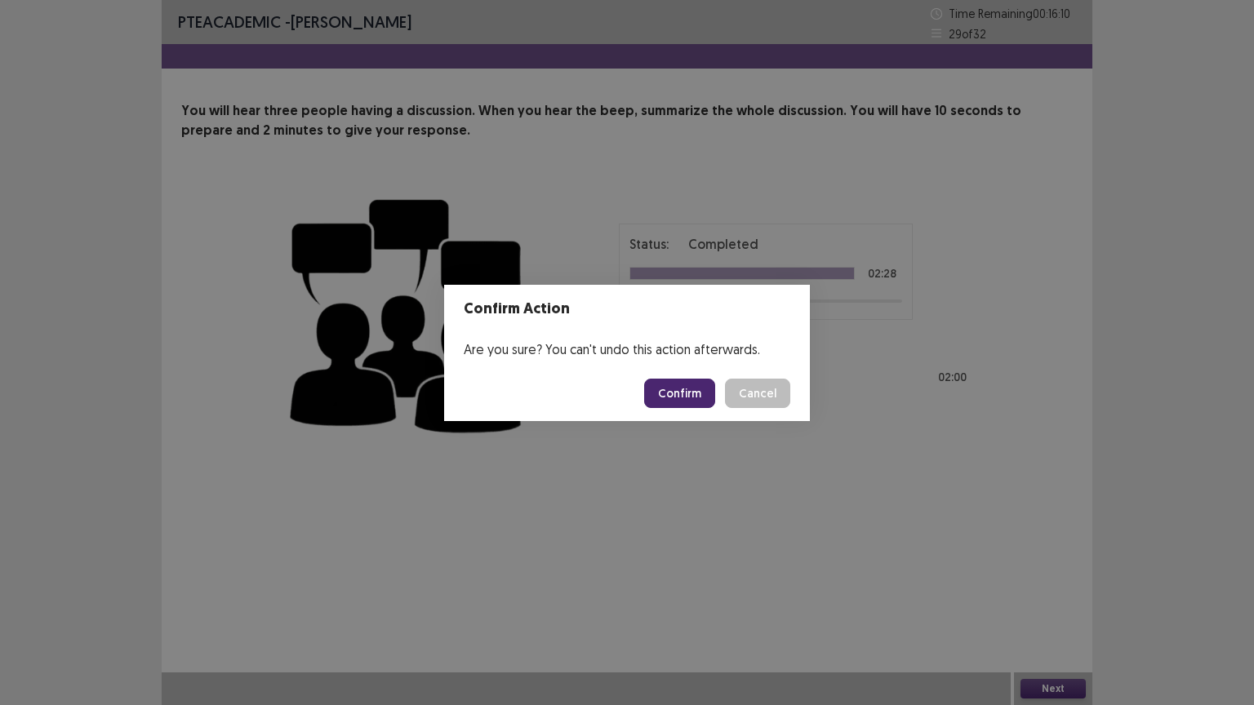
click at [683, 388] on button "Confirm" at bounding box center [679, 393] width 71 height 29
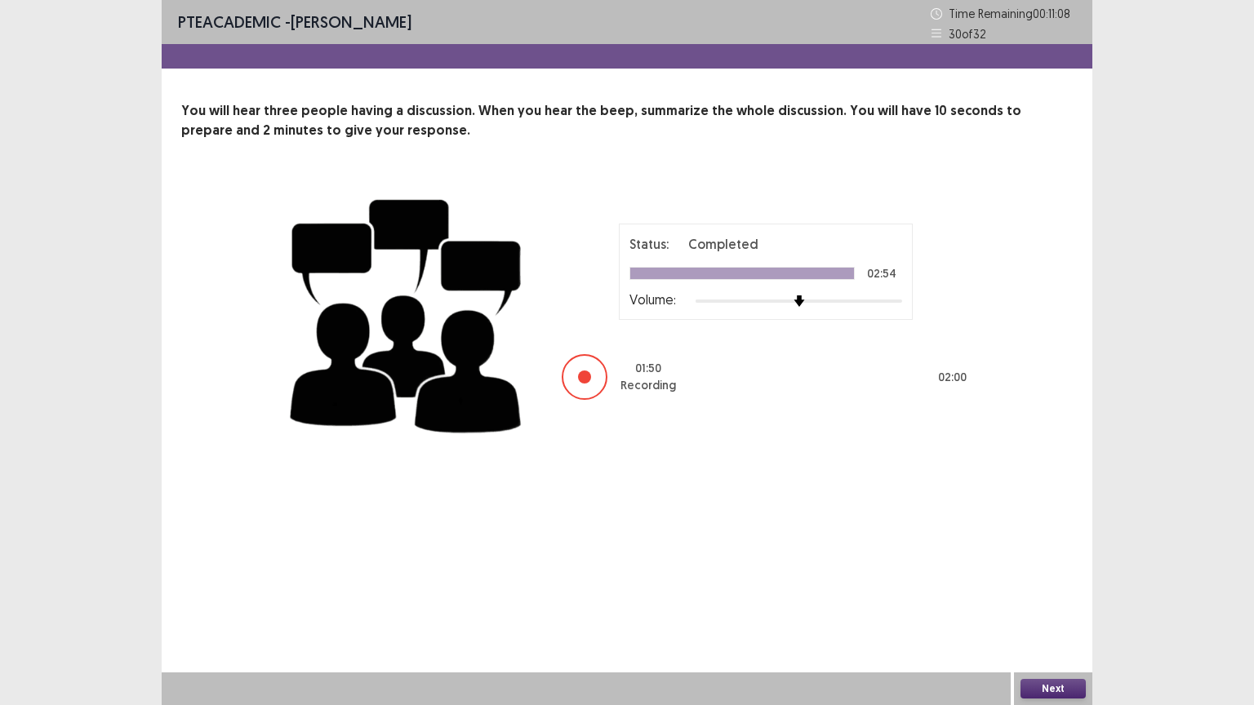
click at [1048, 621] on button "Next" at bounding box center [1052, 689] width 65 height 20
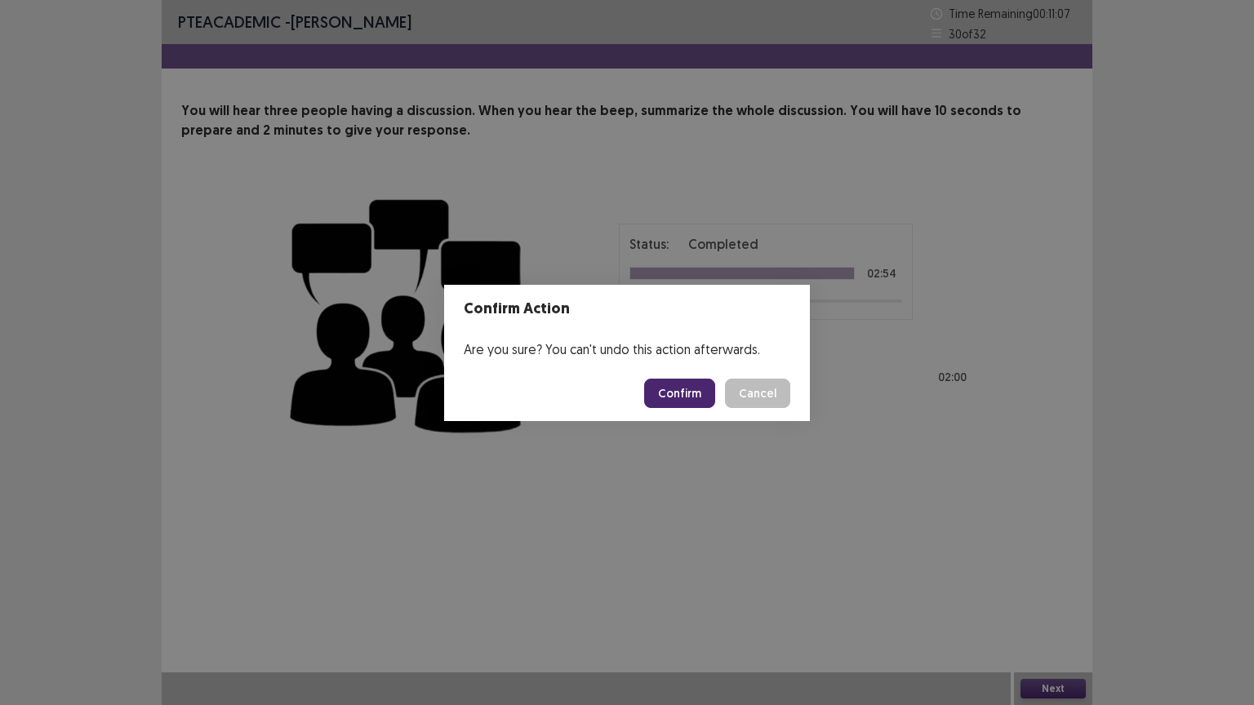
click at [678, 388] on button "Confirm" at bounding box center [679, 393] width 71 height 29
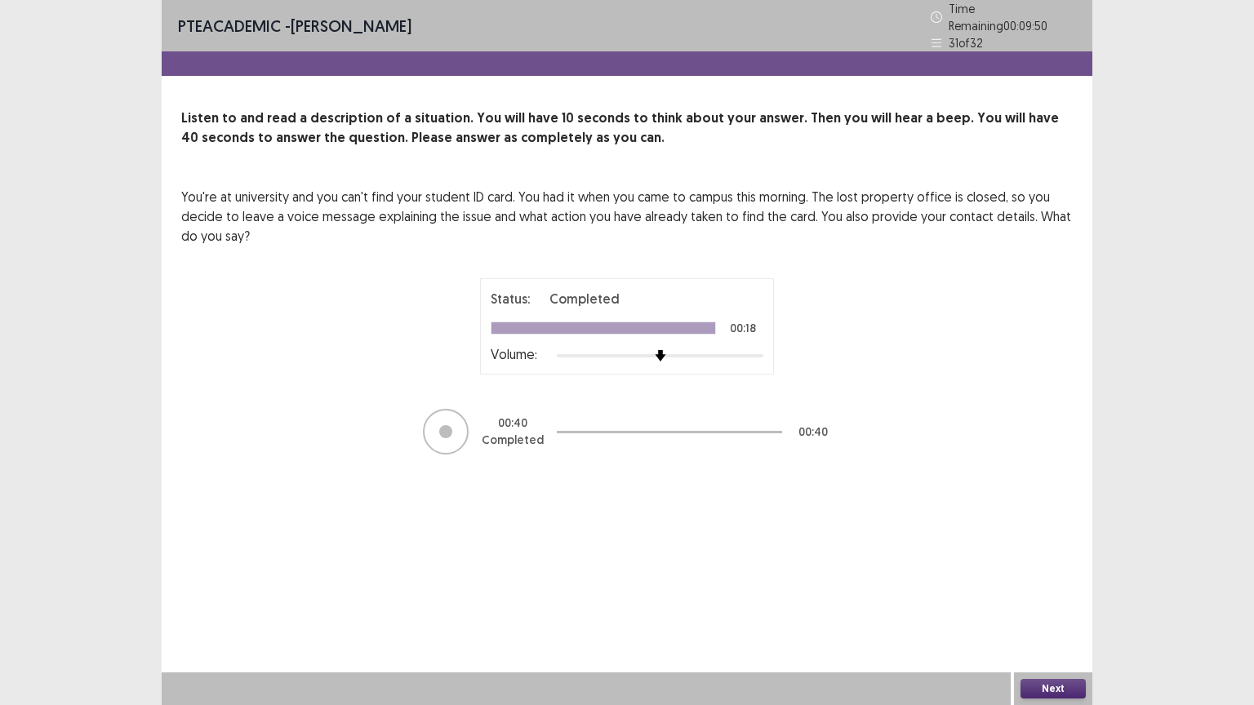
click at [1063, 621] on button "Next" at bounding box center [1052, 689] width 65 height 20
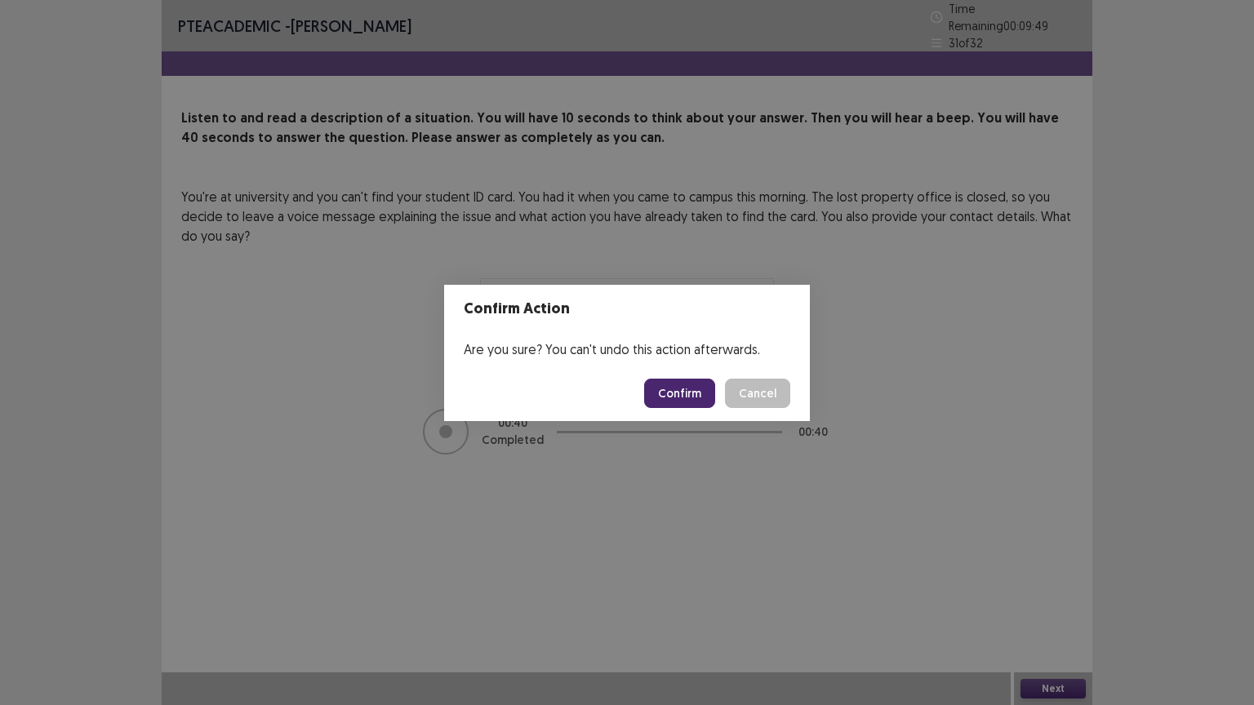
click at [688, 389] on button "Confirm" at bounding box center [679, 393] width 71 height 29
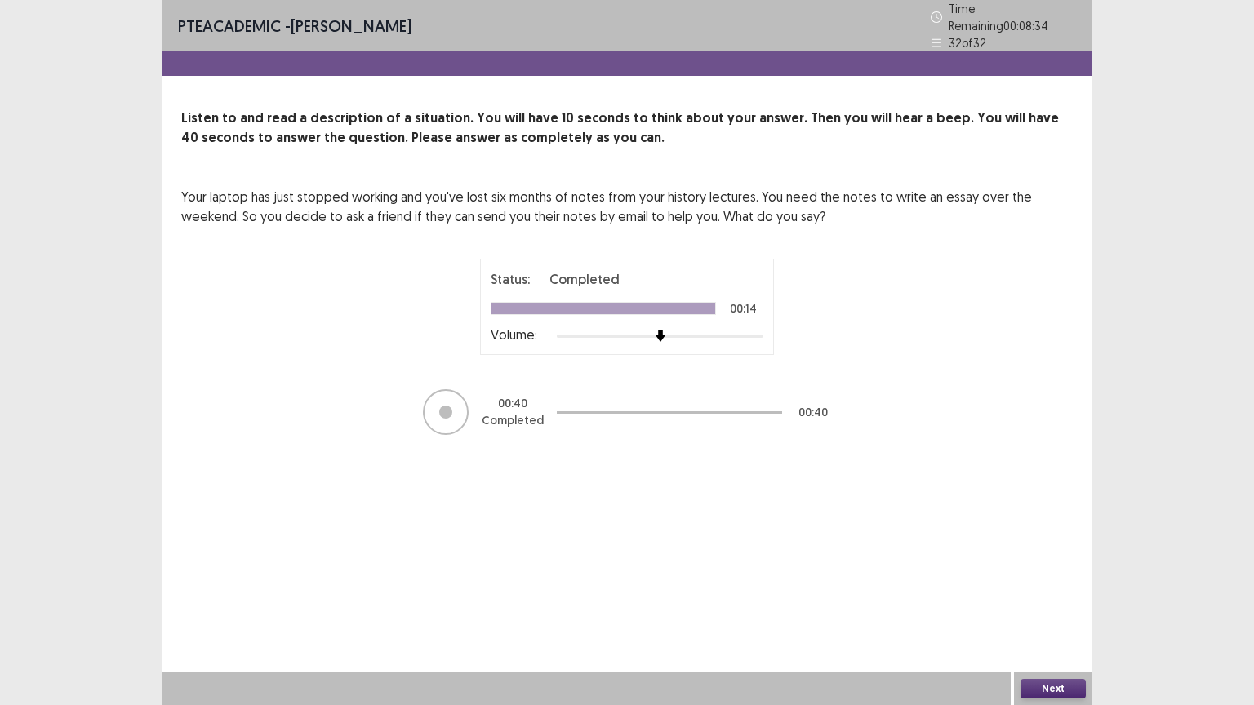
click at [1068, 621] on button "Next" at bounding box center [1052, 689] width 65 height 20
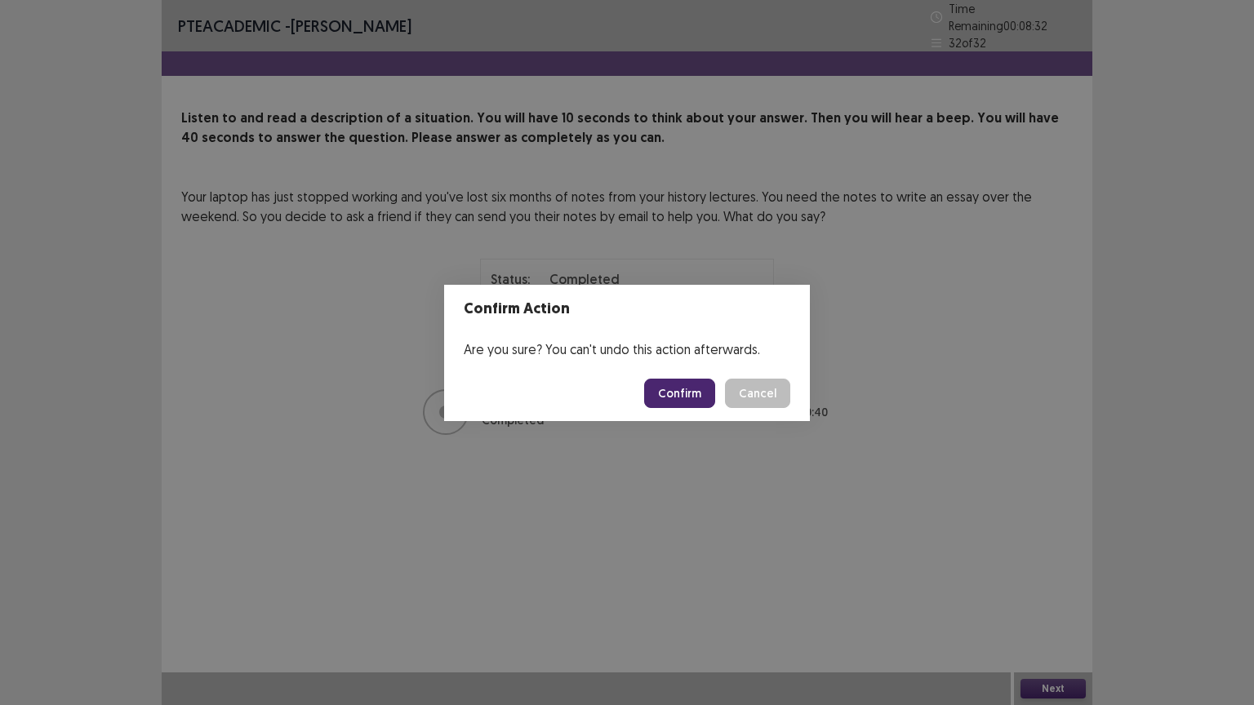
click at [686, 396] on button "Confirm" at bounding box center [679, 393] width 71 height 29
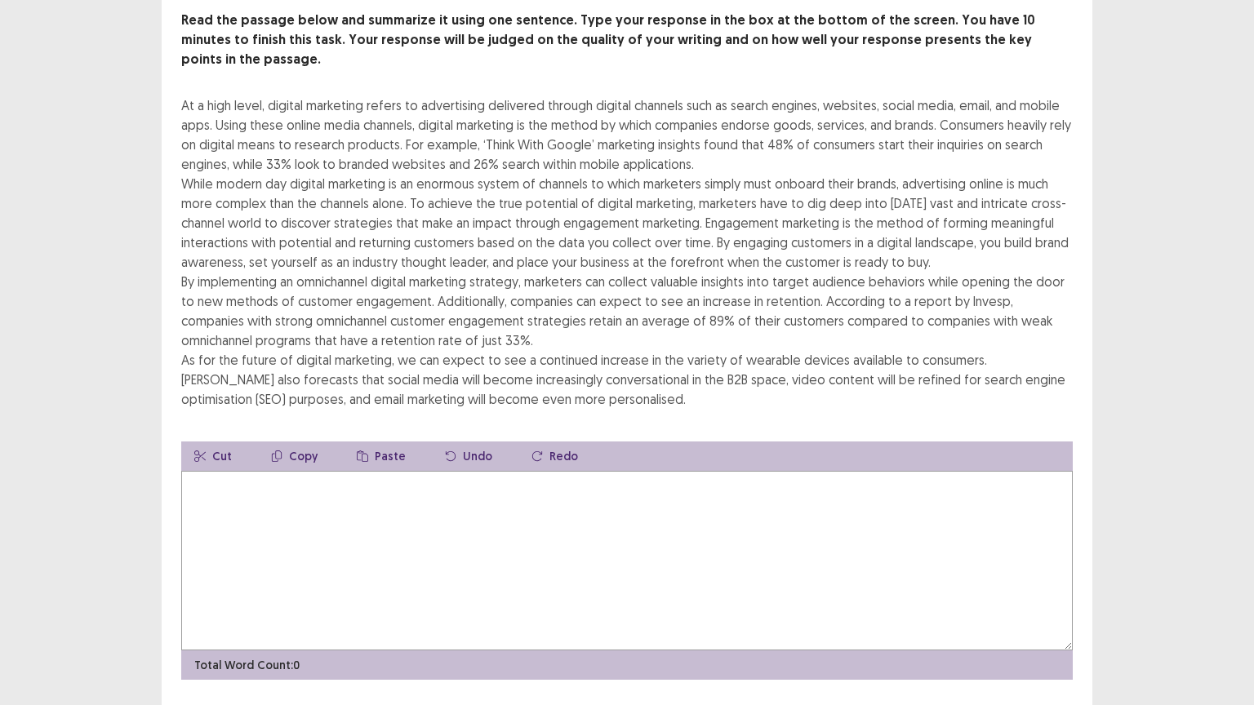
scroll to position [118, 0]
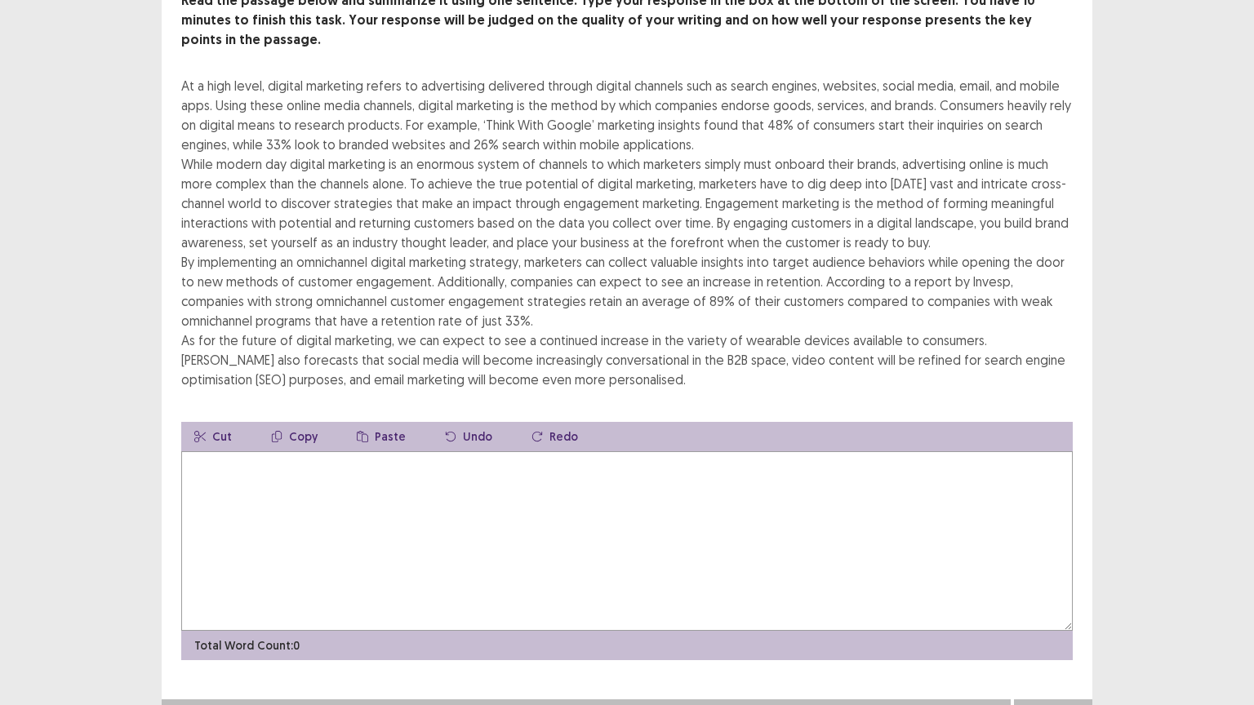
click at [486, 468] on textarea at bounding box center [626, 541] width 891 height 180
type textarea "*"
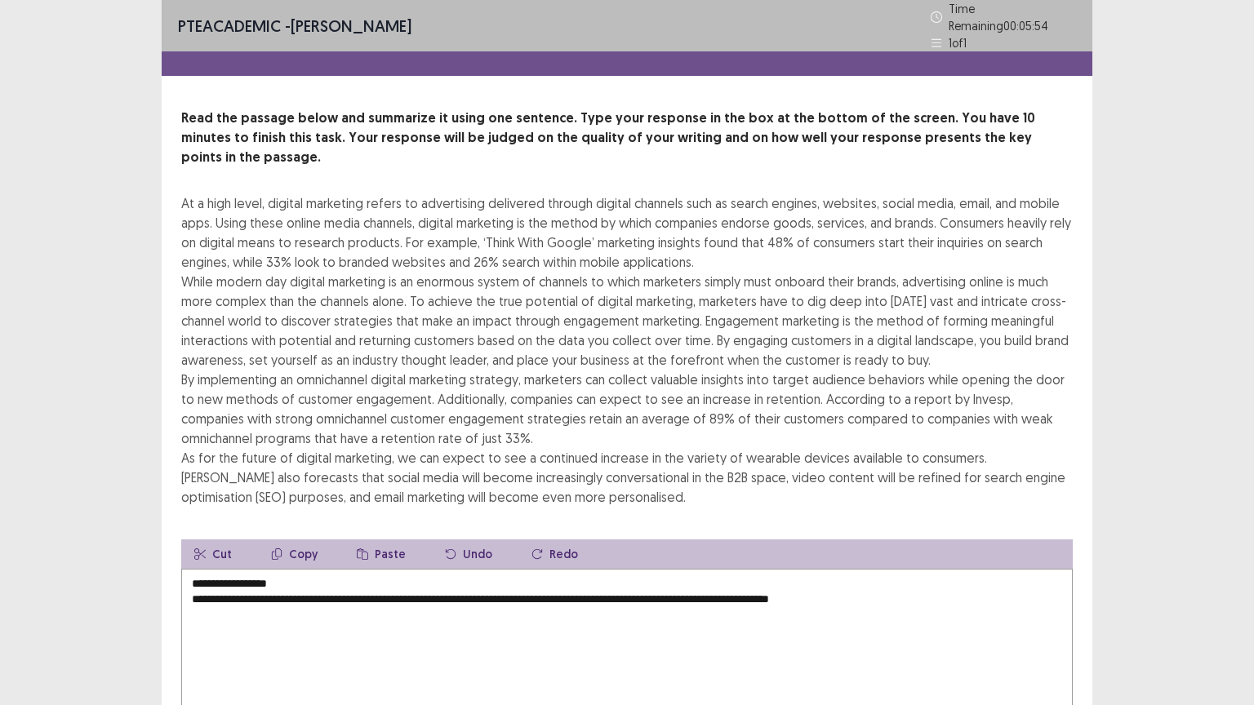
scroll to position [65, 0]
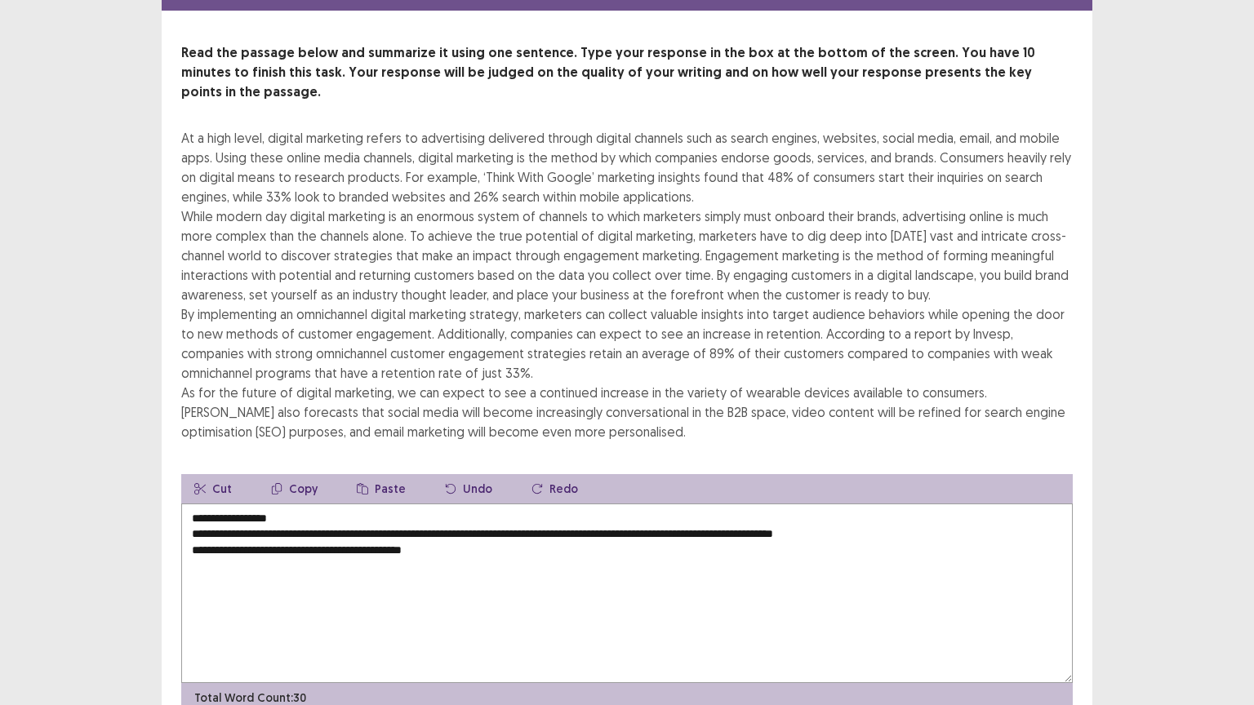
click at [255, 504] on textarea "**********" at bounding box center [626, 594] width 891 height 180
click at [420, 522] on textarea "**********" at bounding box center [626, 594] width 891 height 180
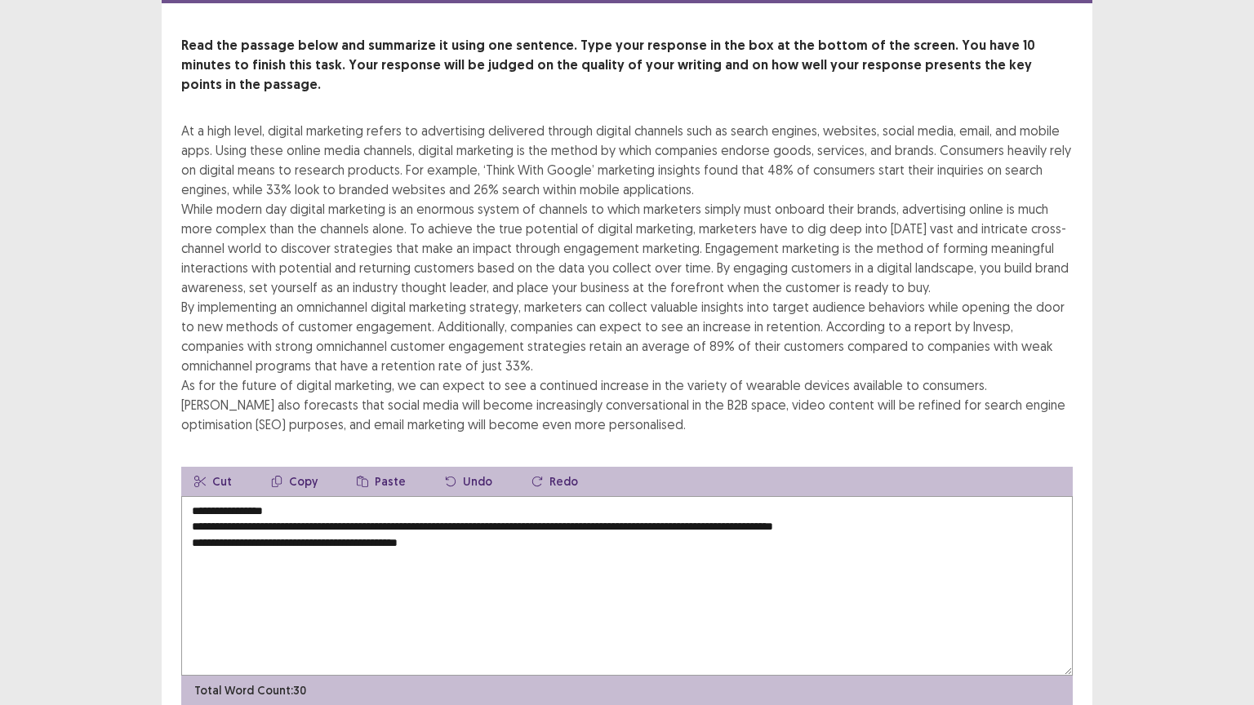
click at [457, 524] on textarea "**********" at bounding box center [626, 586] width 891 height 180
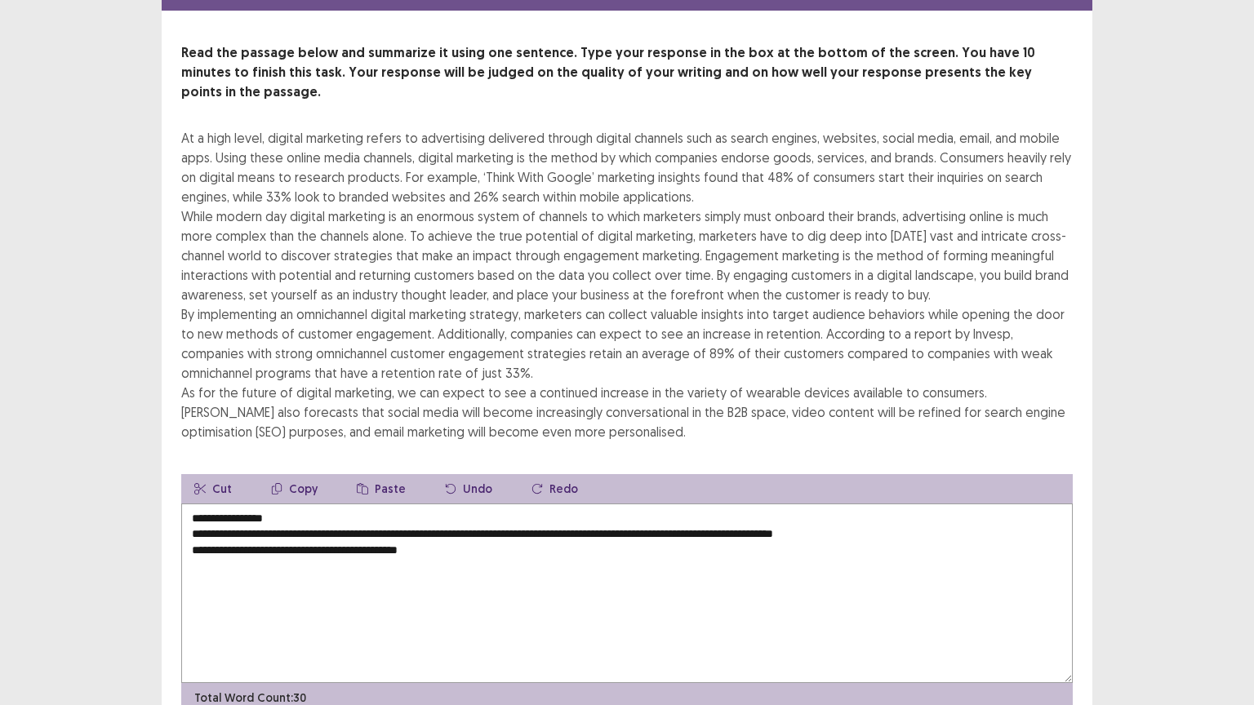
click at [443, 524] on textarea "**********" at bounding box center [626, 594] width 891 height 180
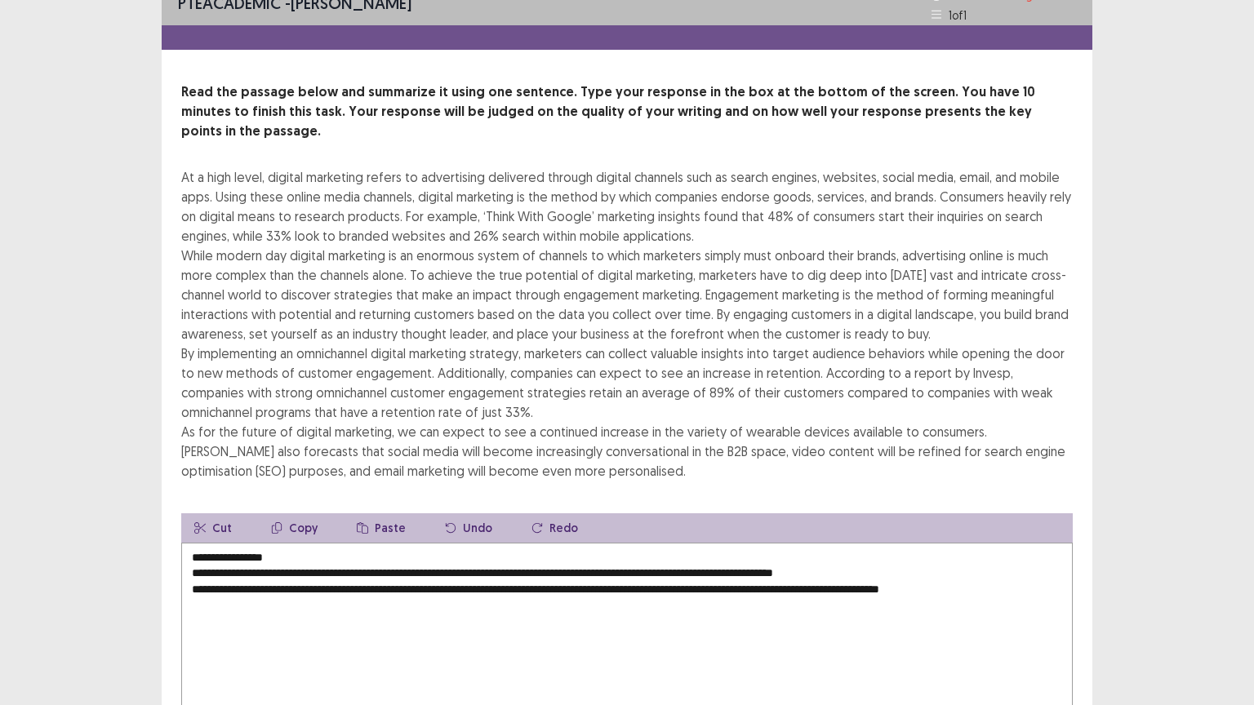
scroll to position [0, 0]
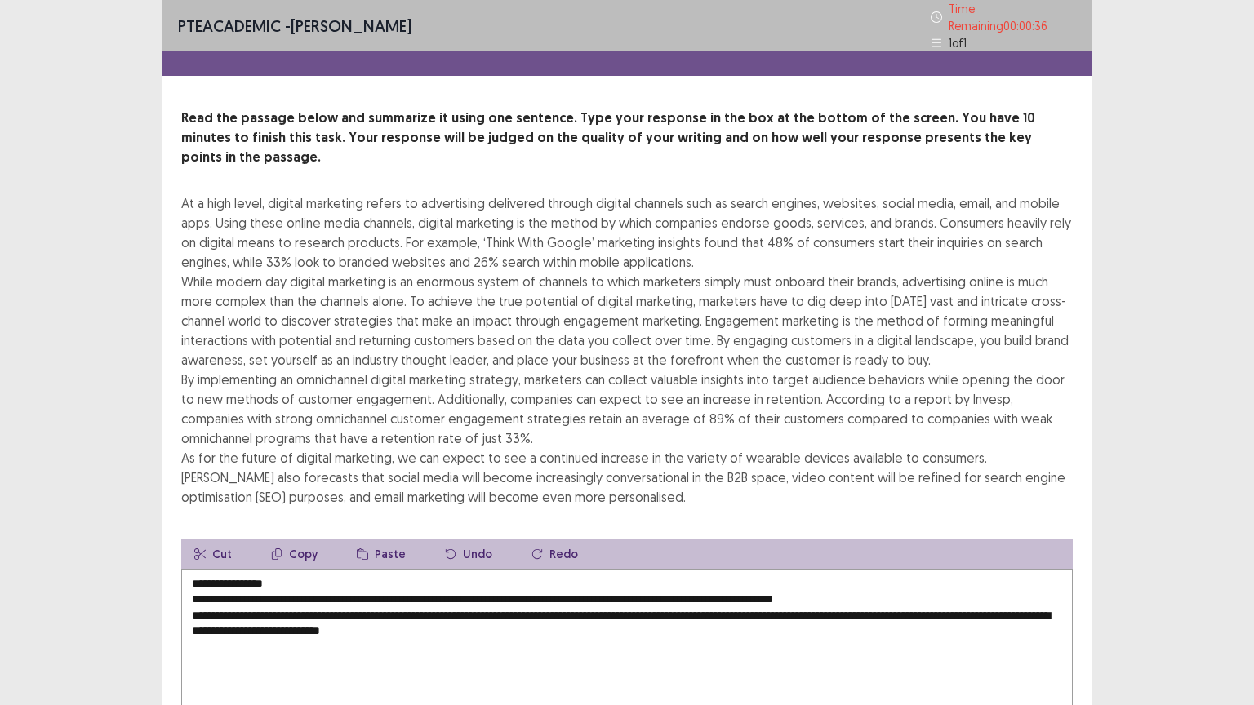
click at [520, 604] on textarea "**********" at bounding box center [626, 659] width 891 height 180
click at [543, 601] on textarea "**********" at bounding box center [626, 659] width 891 height 180
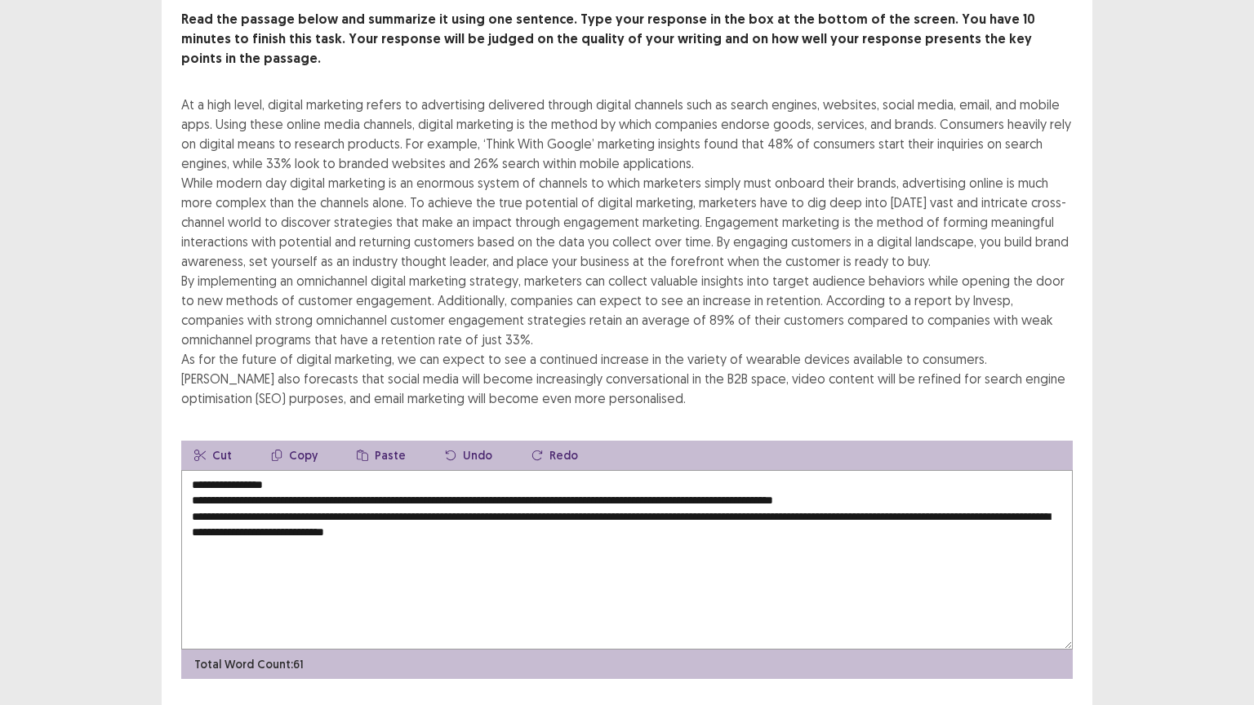
scroll to position [118, 0]
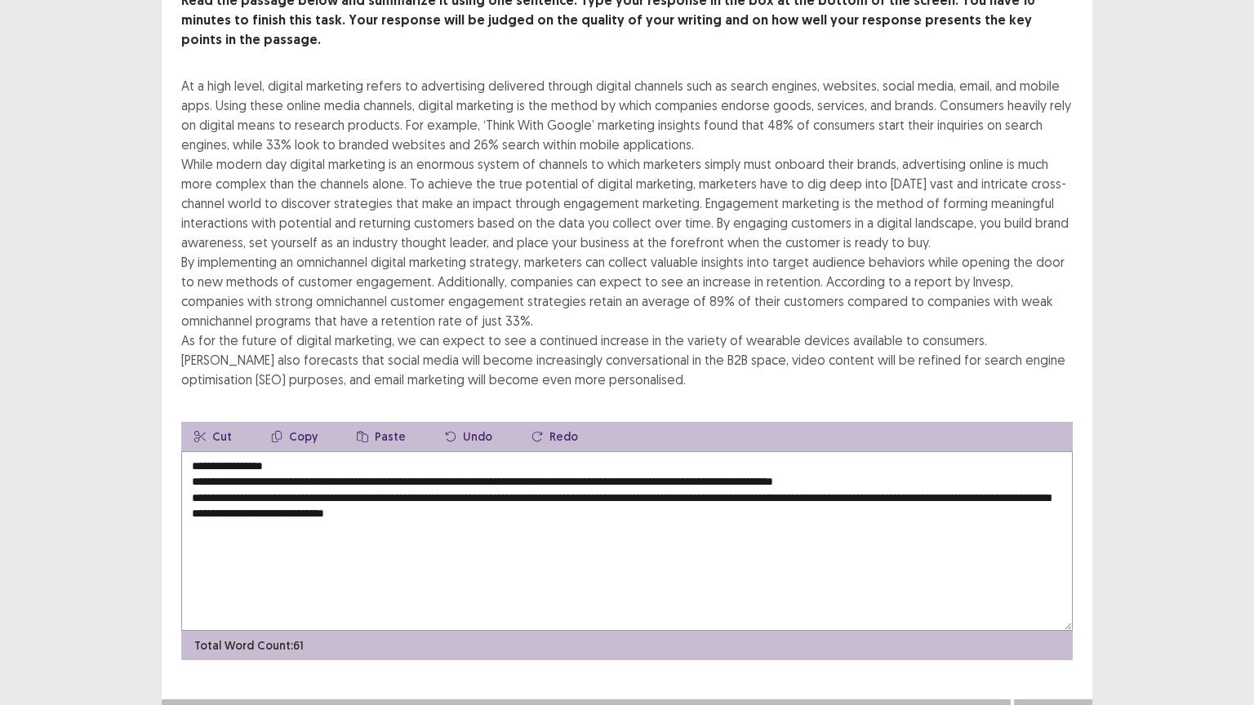
type textarea "**********"
click at [1046, 621] on button "Next" at bounding box center [1052, 716] width 65 height 20
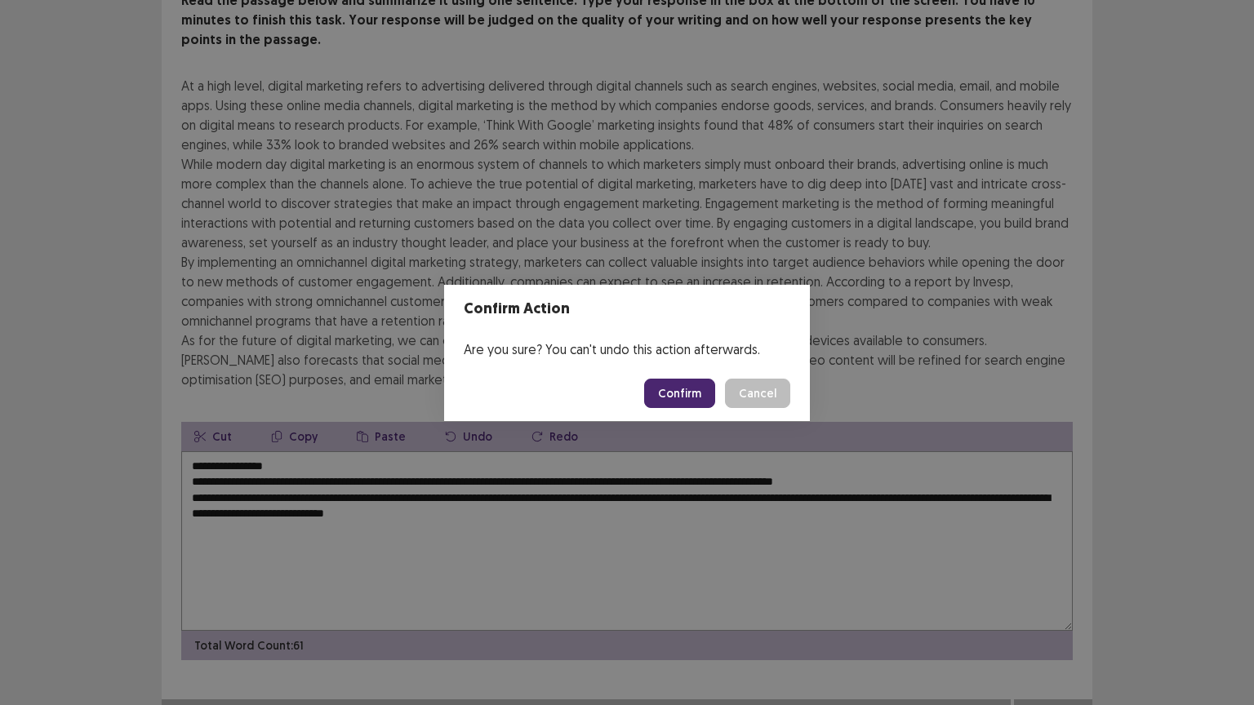
click at [680, 385] on button "Confirm" at bounding box center [679, 393] width 71 height 29
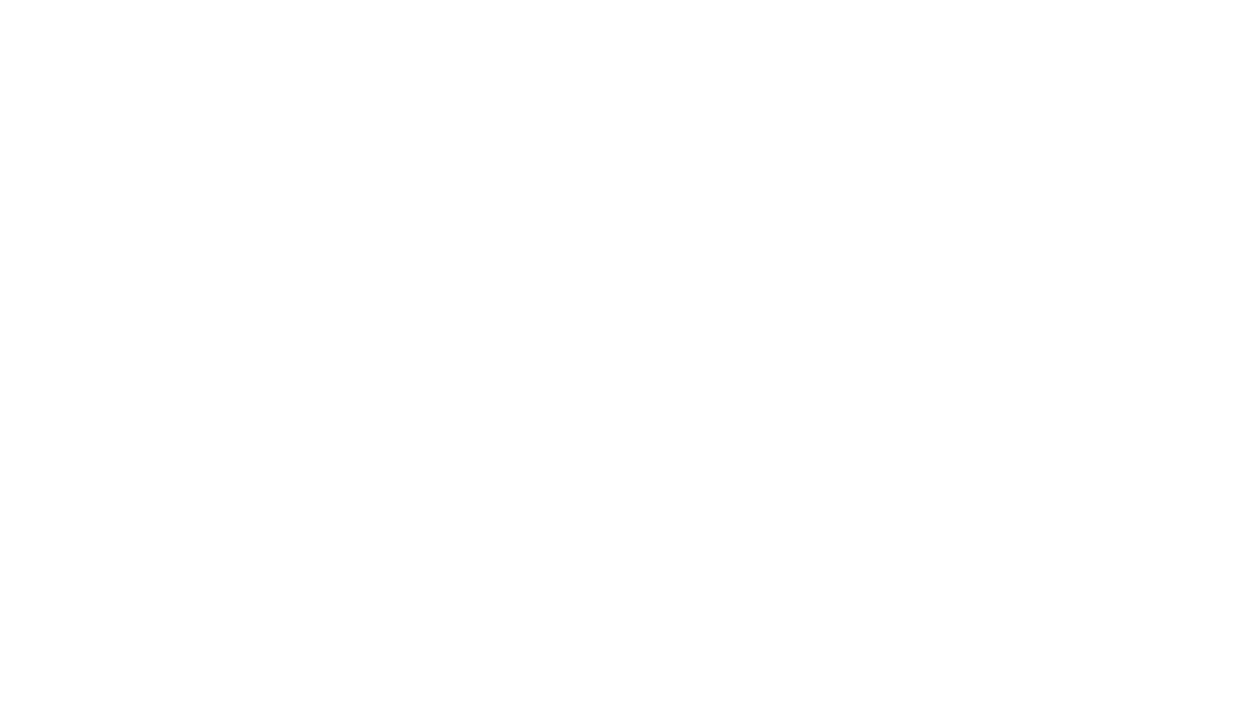
scroll to position [0, 0]
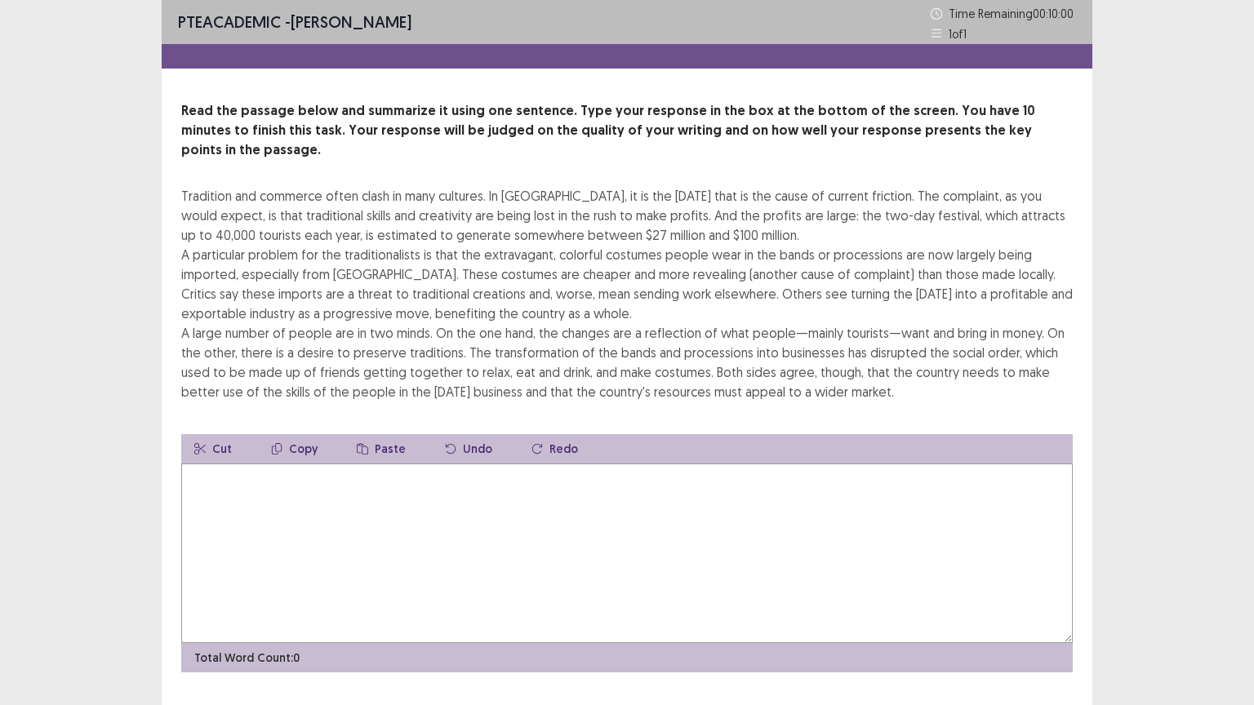
click at [594, 482] on textarea at bounding box center [626, 554] width 891 height 180
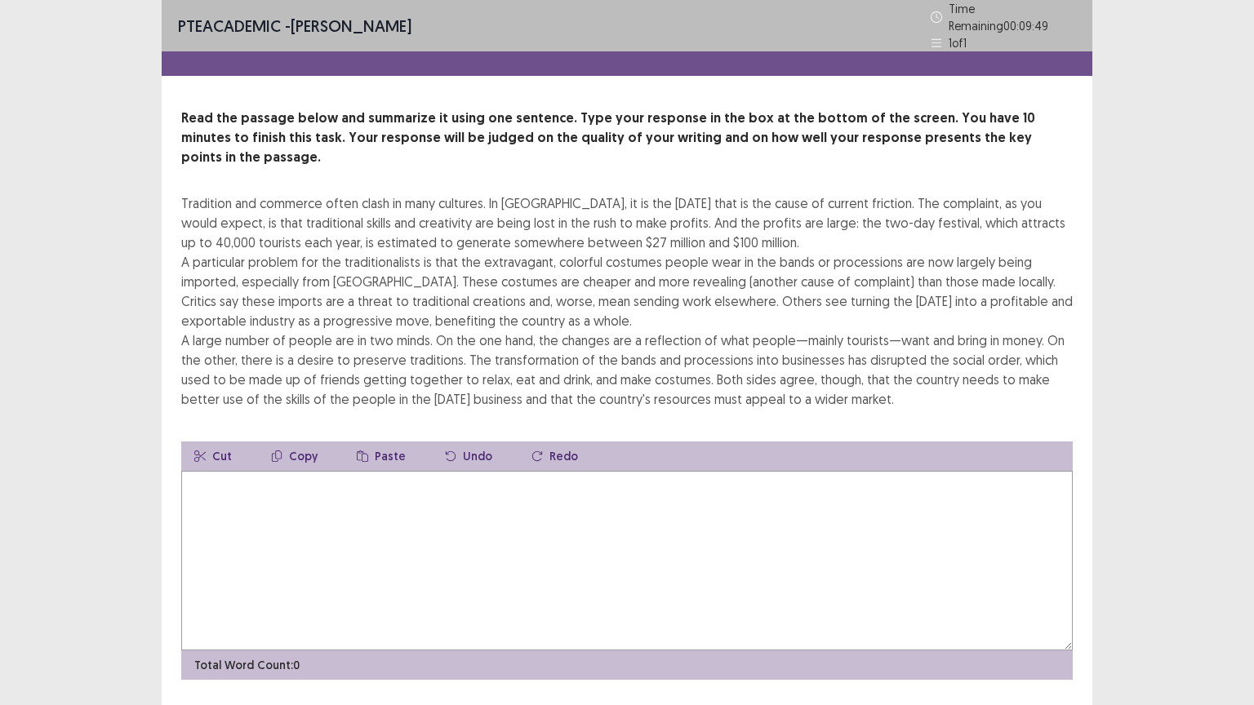
click at [264, 486] on textarea at bounding box center [626, 561] width 891 height 180
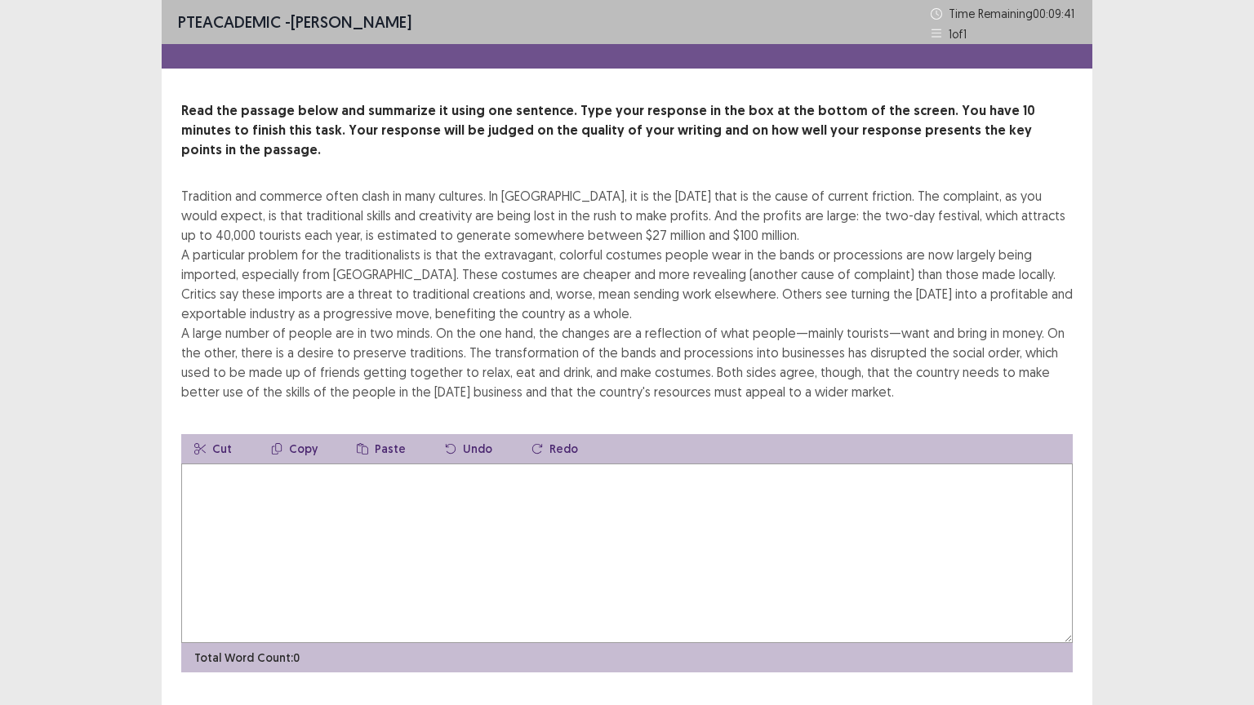
click at [264, 486] on textarea at bounding box center [626, 554] width 891 height 180
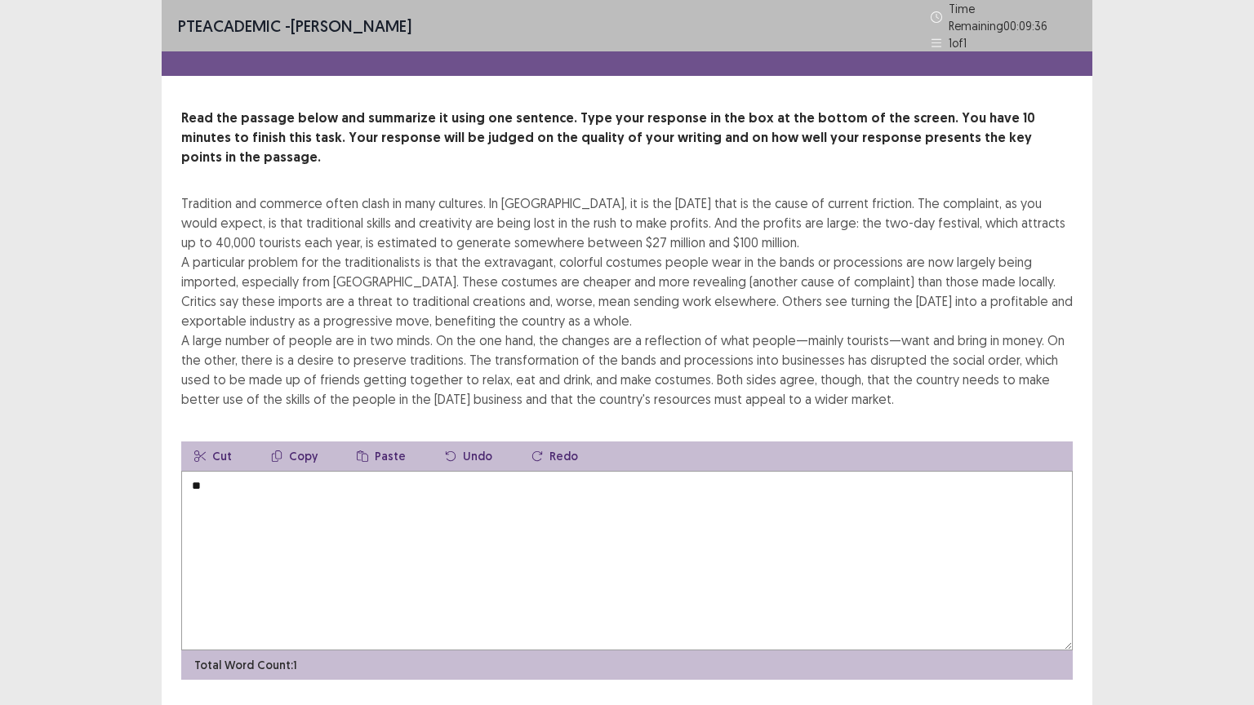
type textarea "*"
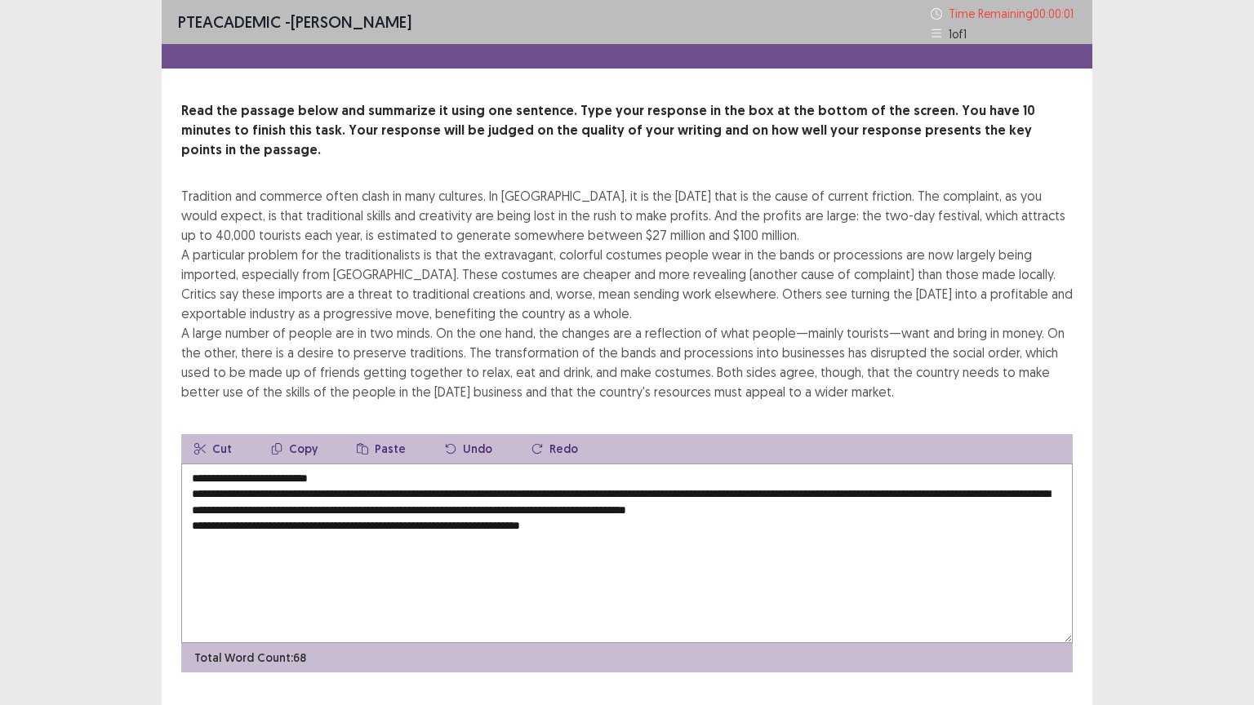
type textarea "**********"
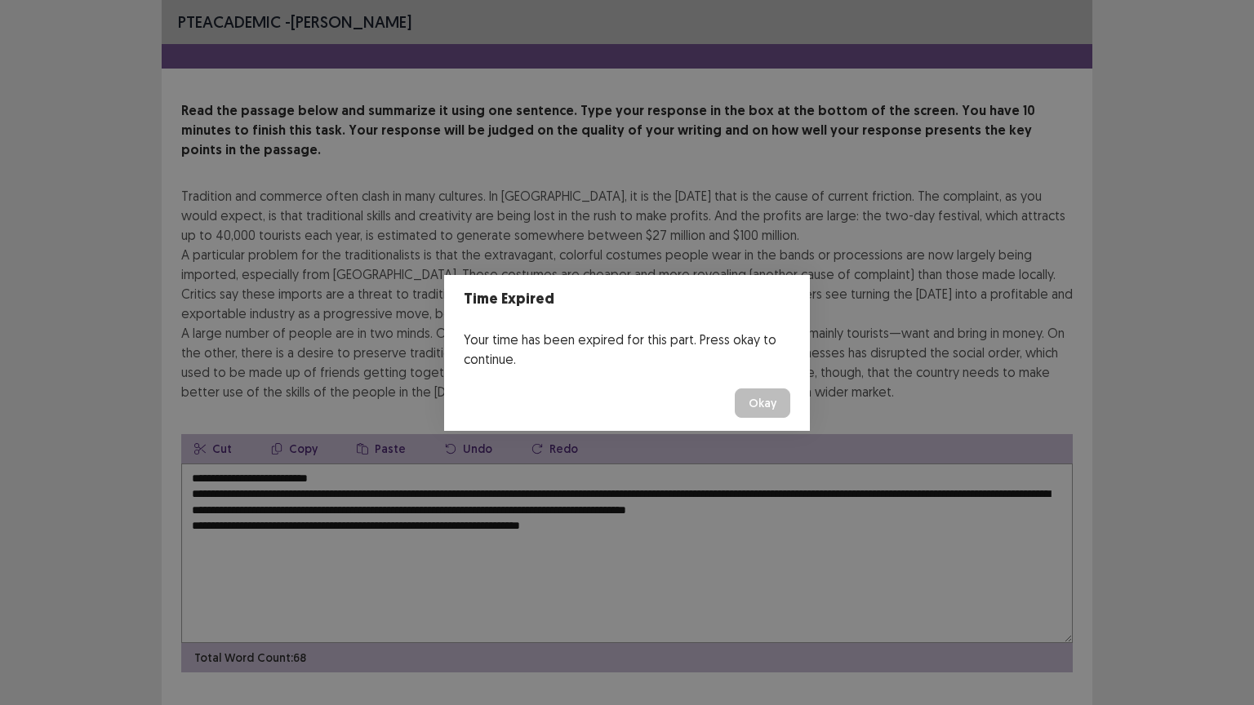
click at [767, 401] on button "Okay" at bounding box center [763, 403] width 56 height 29
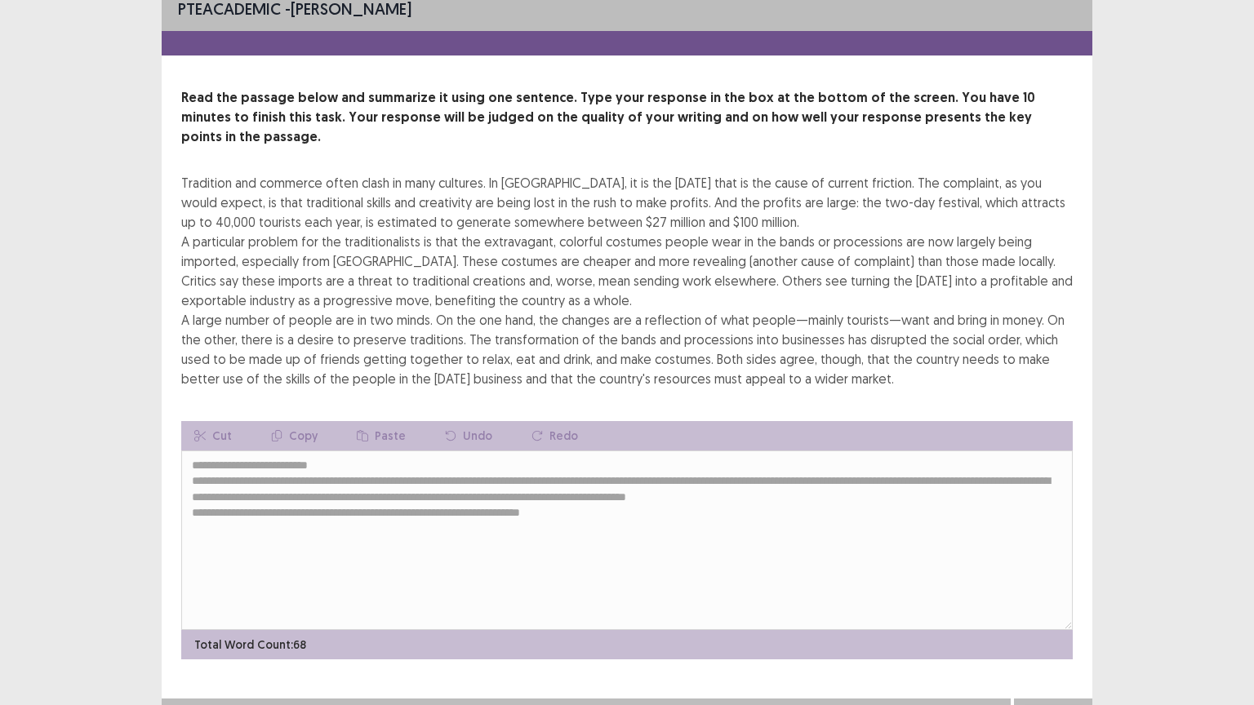
click at [1050, 621] on button "Next" at bounding box center [1052, 715] width 65 height 20
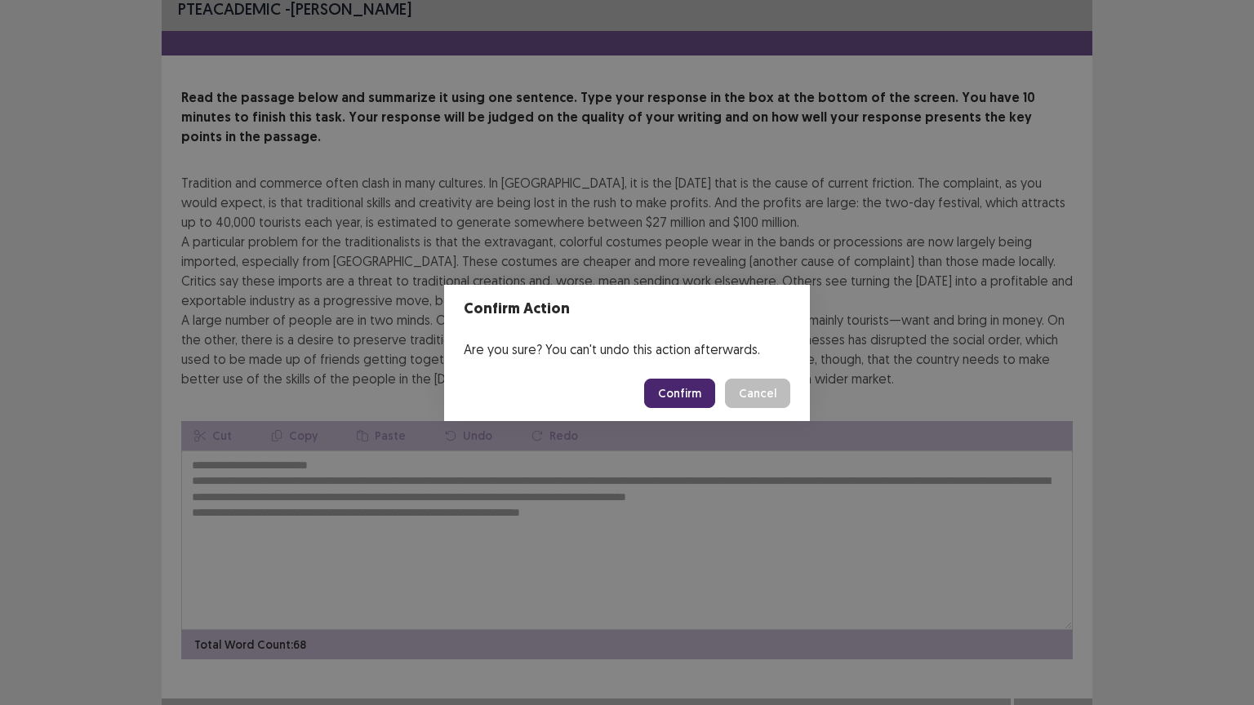
click at [689, 389] on button "Confirm" at bounding box center [679, 393] width 71 height 29
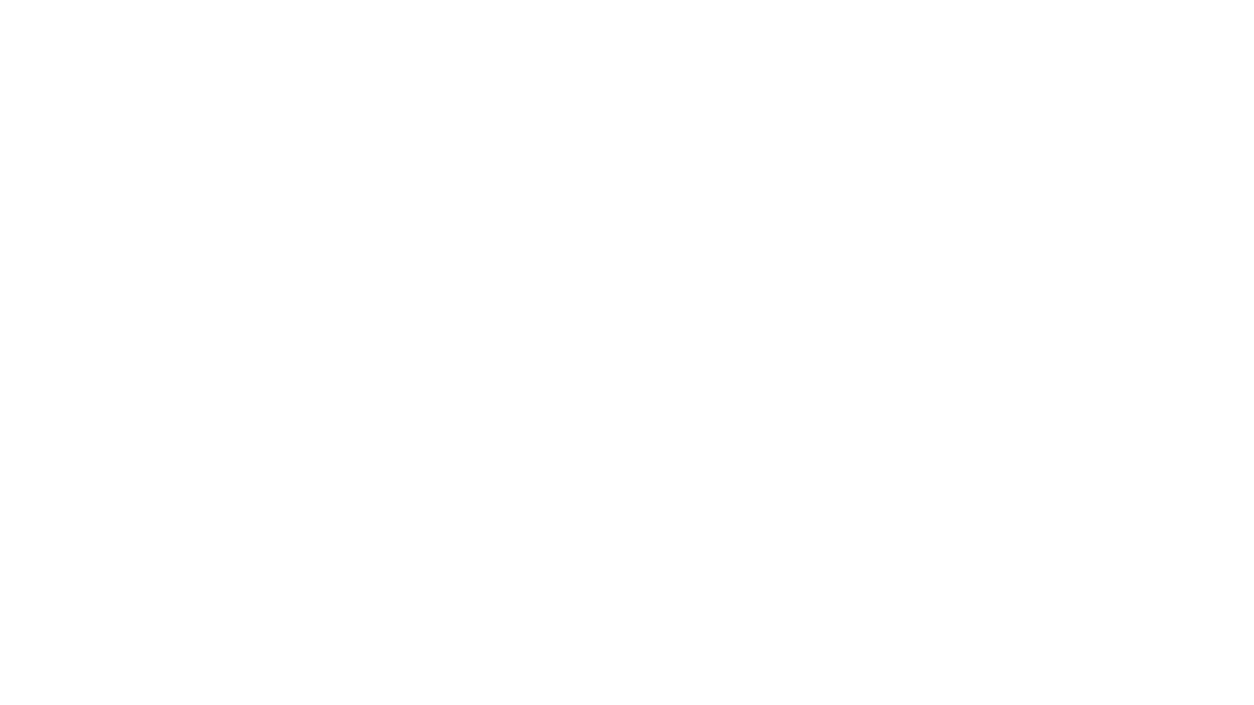
scroll to position [0, 0]
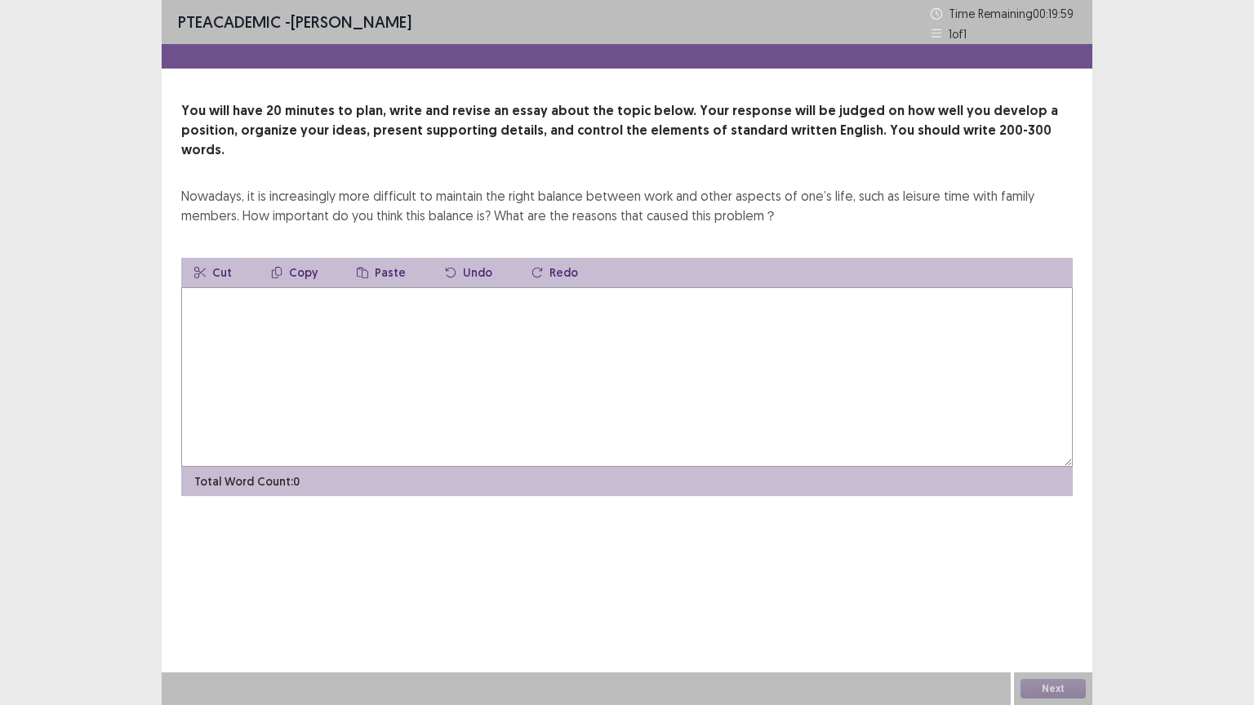
click at [579, 345] on textarea at bounding box center [626, 377] width 891 height 180
click at [232, 287] on textarea at bounding box center [626, 377] width 891 height 180
click at [189, 287] on textarea "**********" at bounding box center [626, 377] width 891 height 180
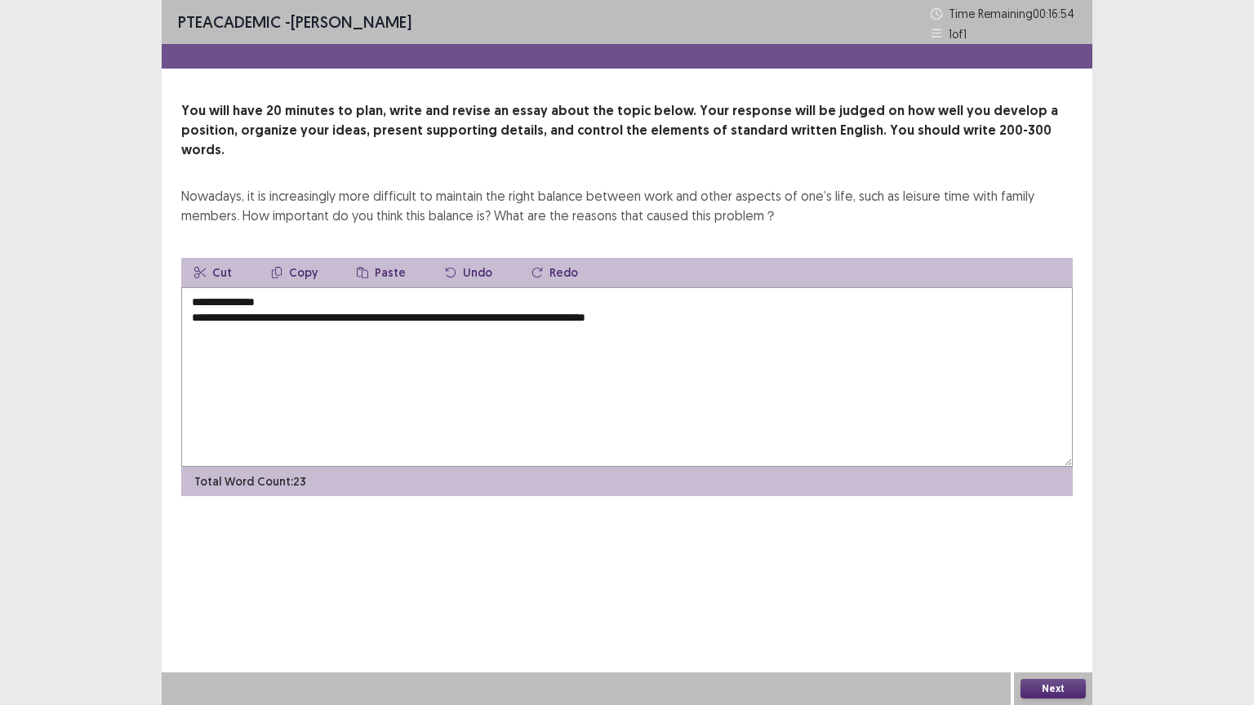
click at [673, 297] on textarea "**********" at bounding box center [626, 377] width 891 height 180
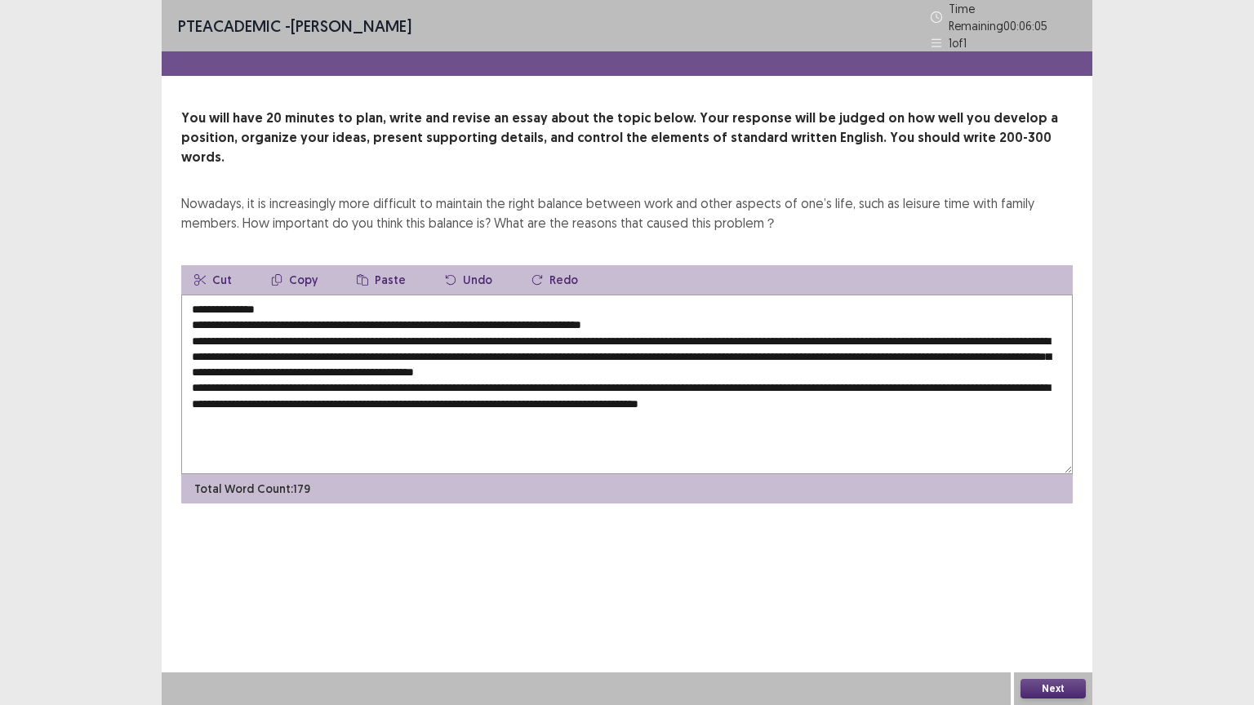
click at [887, 374] on textarea "**********" at bounding box center [626, 385] width 891 height 180
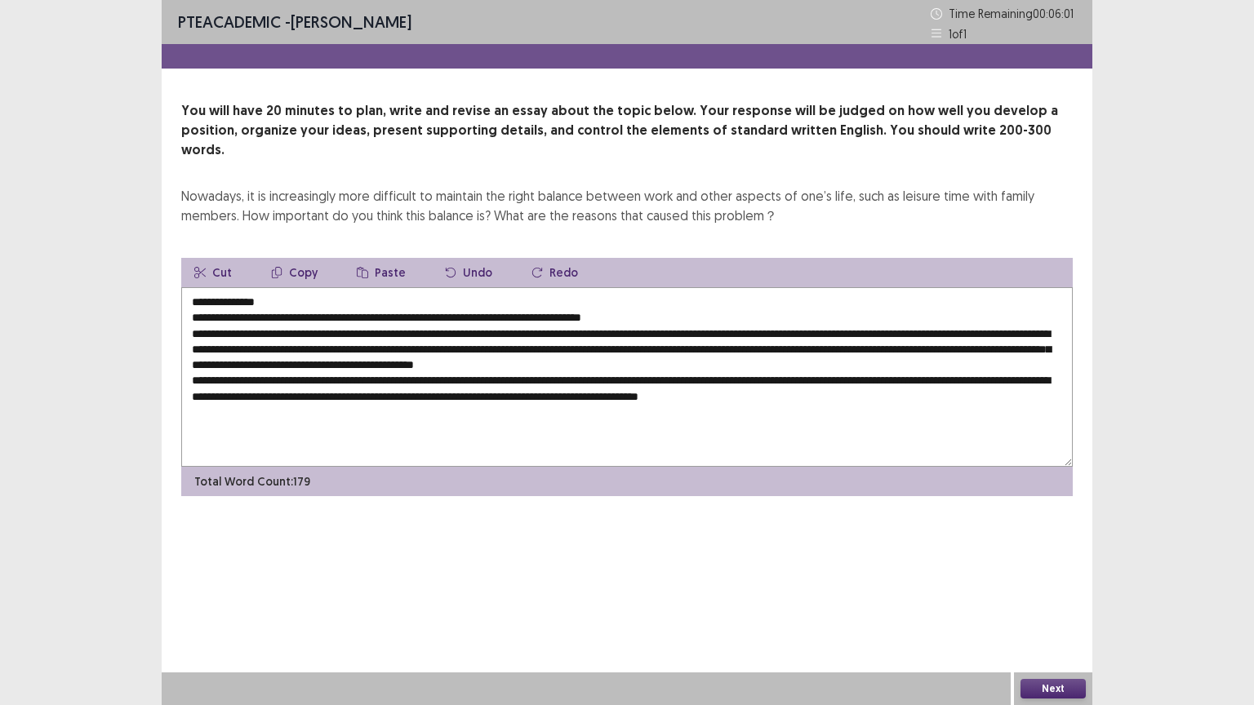
click at [971, 373] on textarea "**********" at bounding box center [626, 377] width 891 height 180
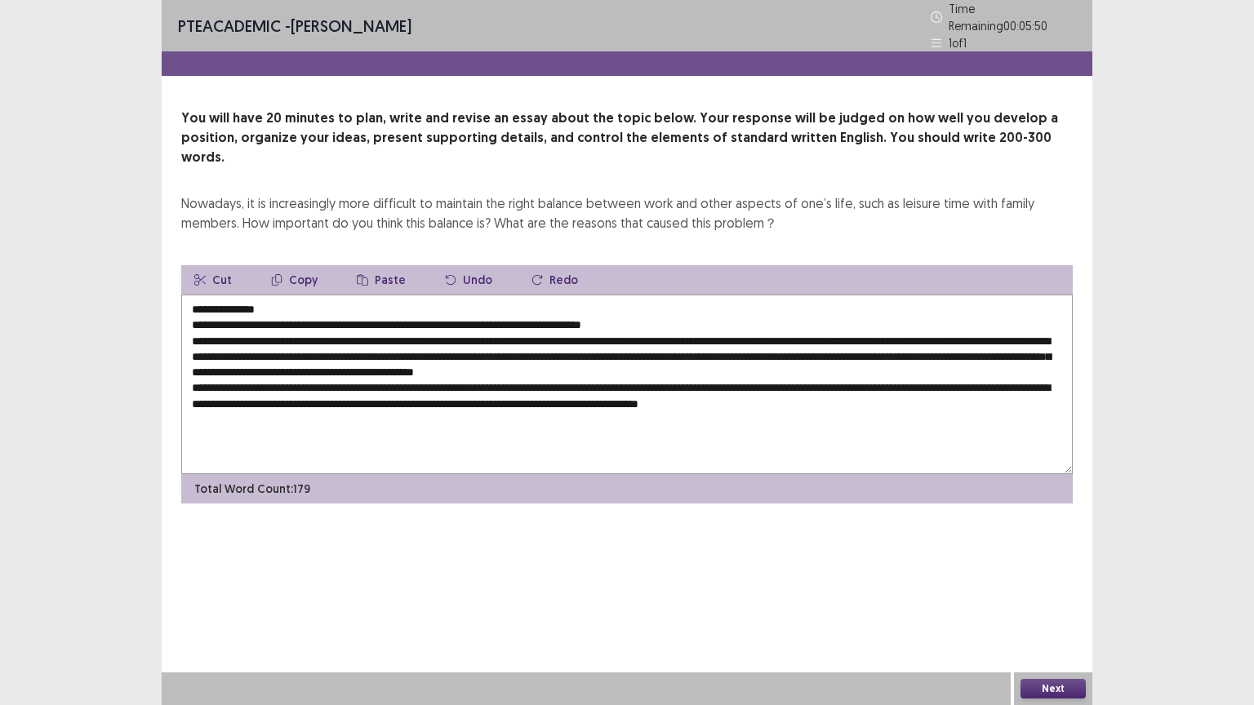
click at [195, 360] on textarea "**********" at bounding box center [626, 385] width 891 height 180
click at [973, 380] on textarea "**********" at bounding box center [626, 385] width 891 height 180
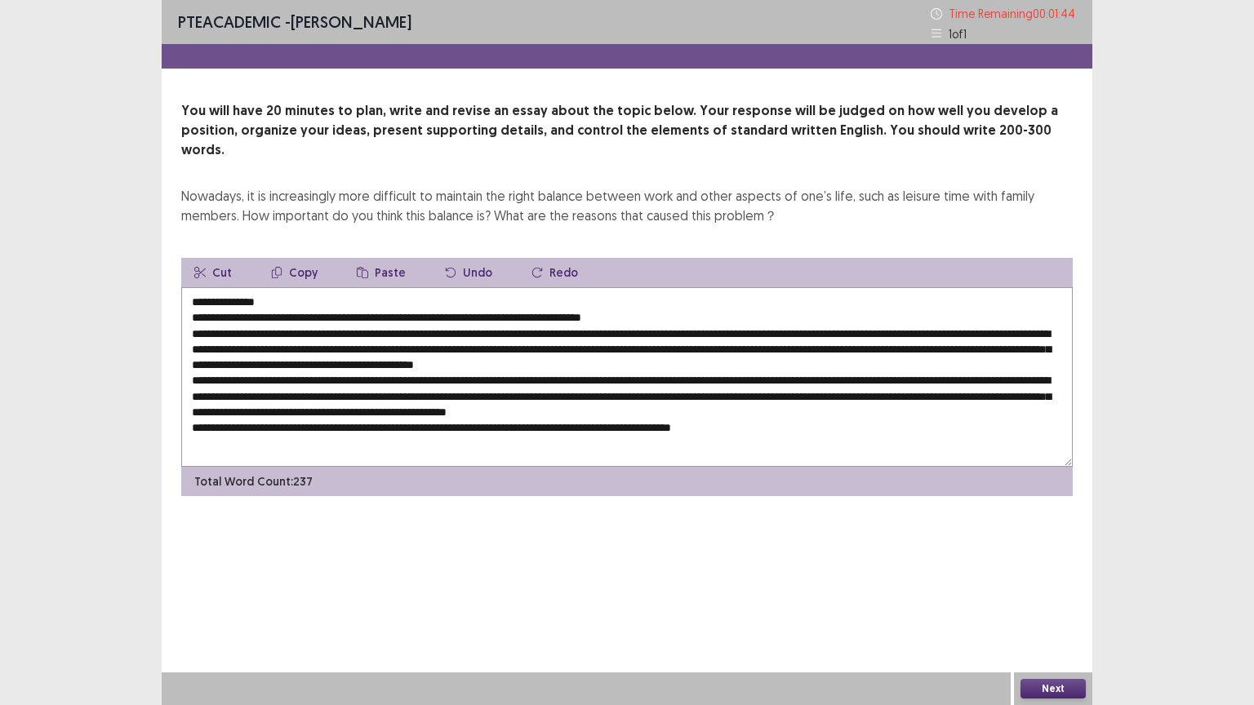
type textarea "**********"
click at [1044, 621] on button "Next" at bounding box center [1052, 689] width 65 height 20
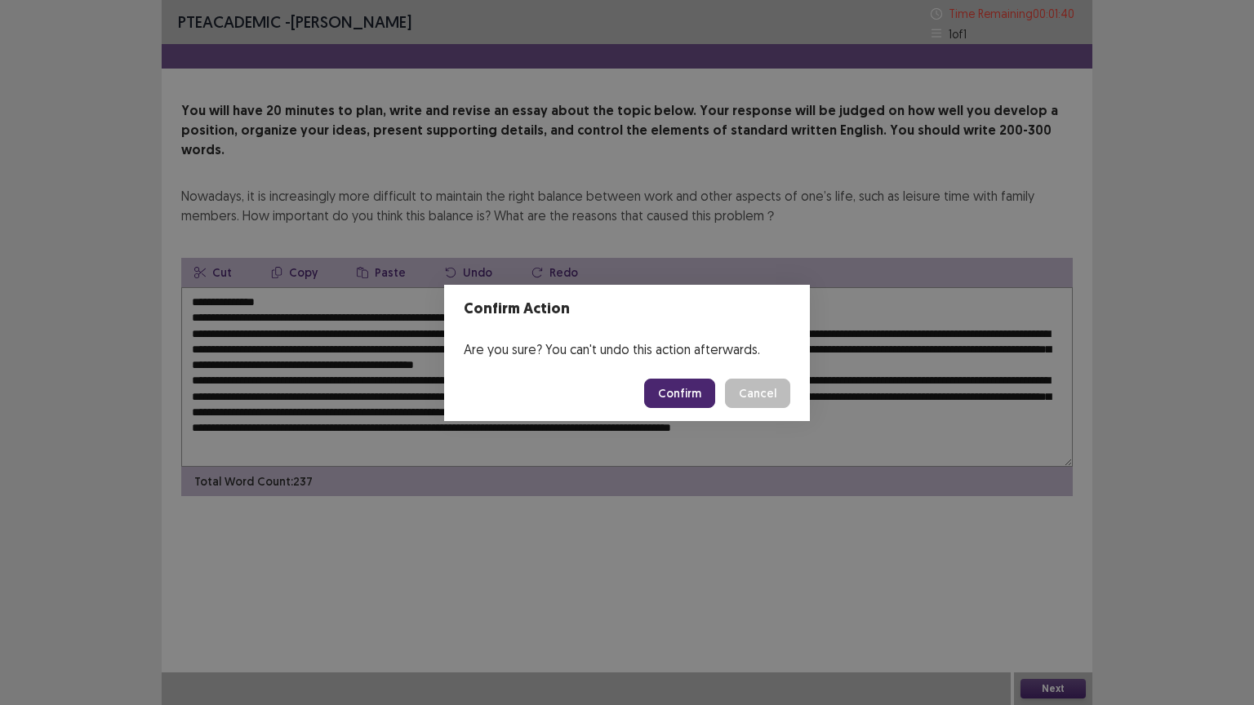
click at [682, 395] on button "Confirm" at bounding box center [679, 393] width 71 height 29
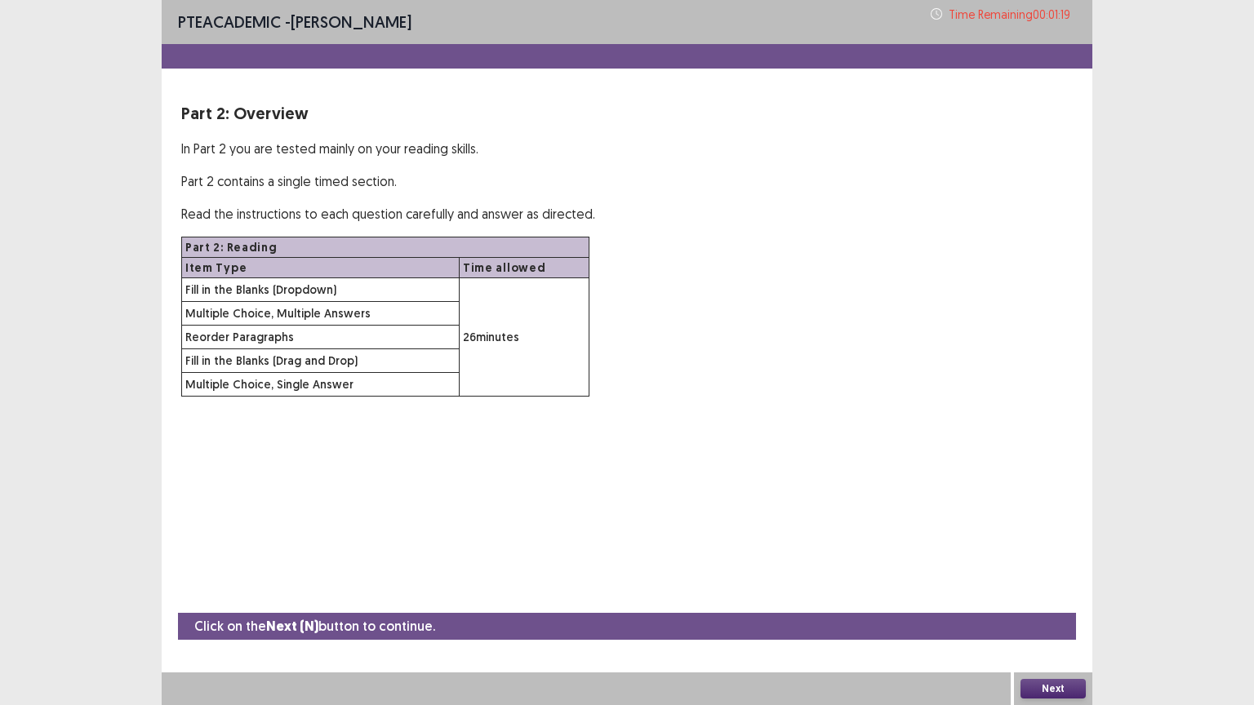
click at [1046, 621] on button "Next" at bounding box center [1052, 689] width 65 height 20
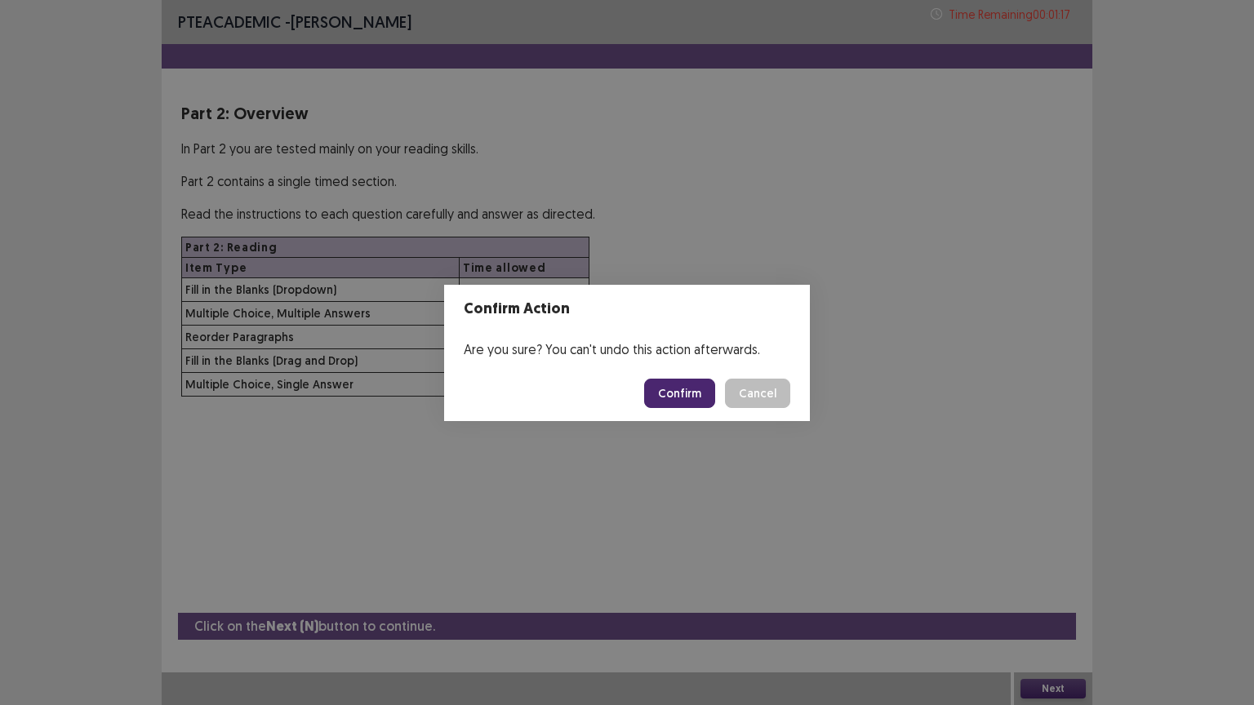
click at [689, 395] on button "Confirm" at bounding box center [679, 393] width 71 height 29
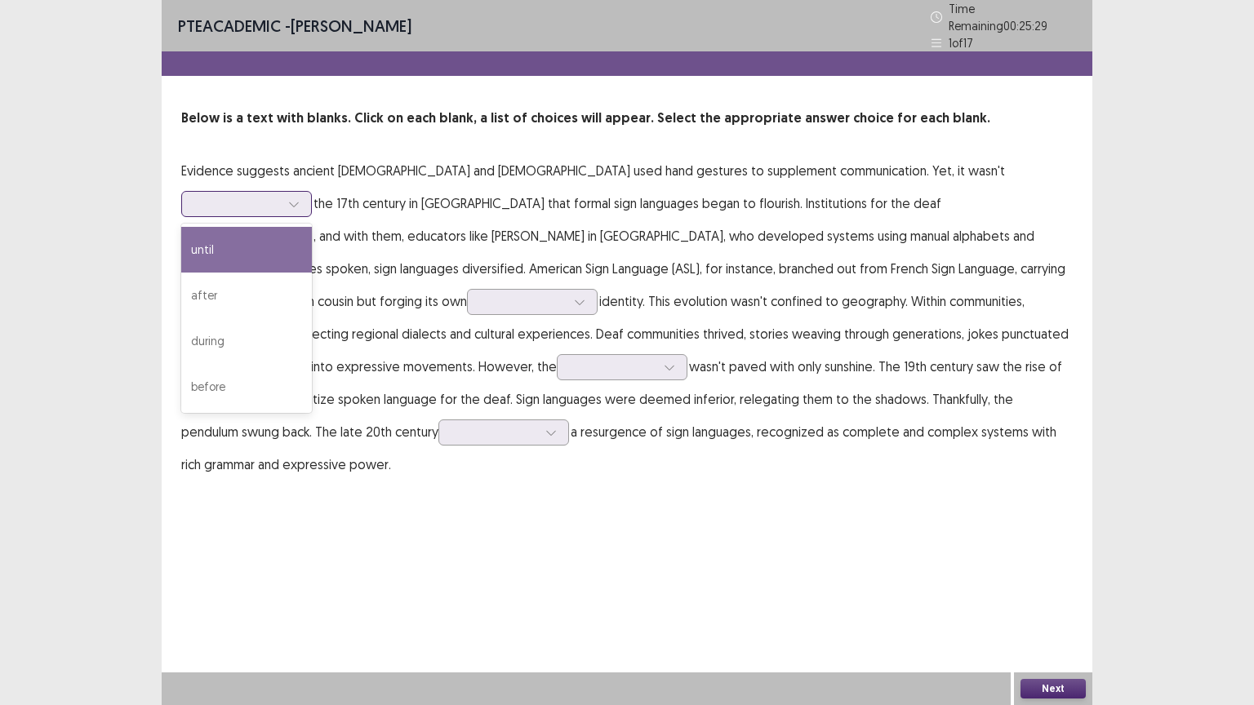
click at [300, 198] on icon at bounding box center [293, 203] width 11 height 11
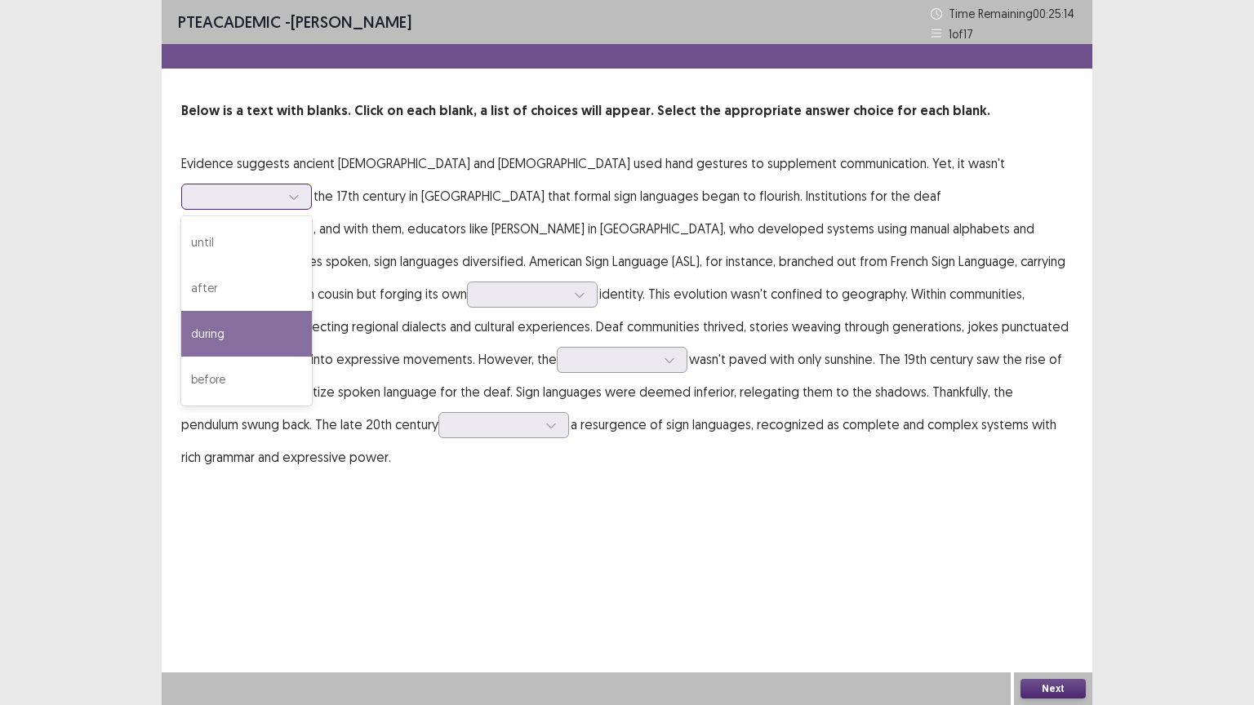
click at [312, 311] on div "during" at bounding box center [246, 334] width 131 height 46
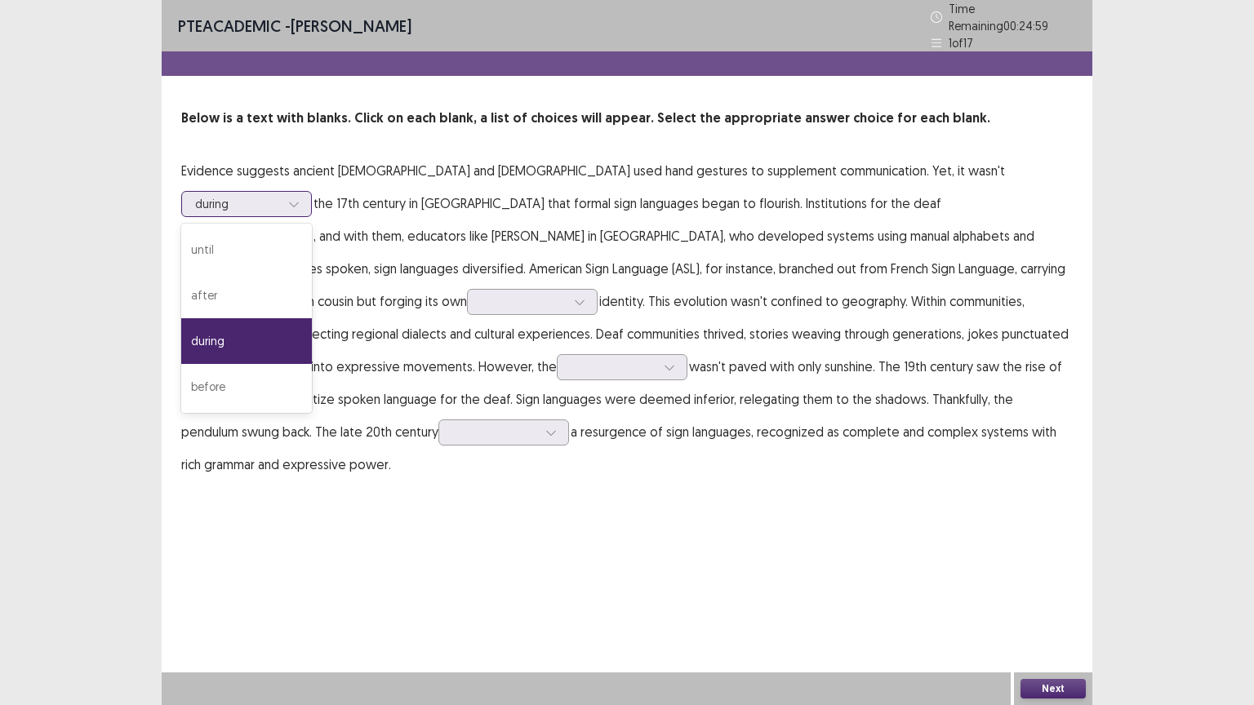
click at [300, 198] on icon at bounding box center [293, 203] width 11 height 11
click at [312, 364] on div "before" at bounding box center [246, 387] width 131 height 46
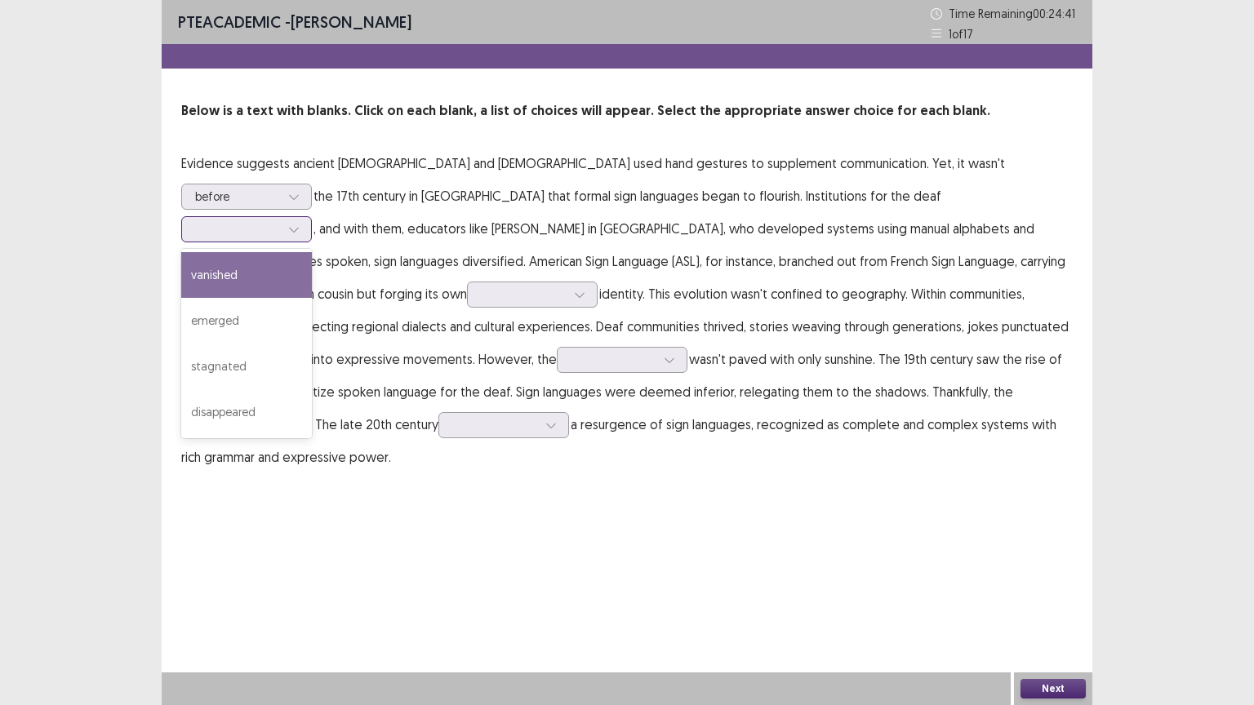
click at [306, 217] on div at bounding box center [294, 229] width 24 height 24
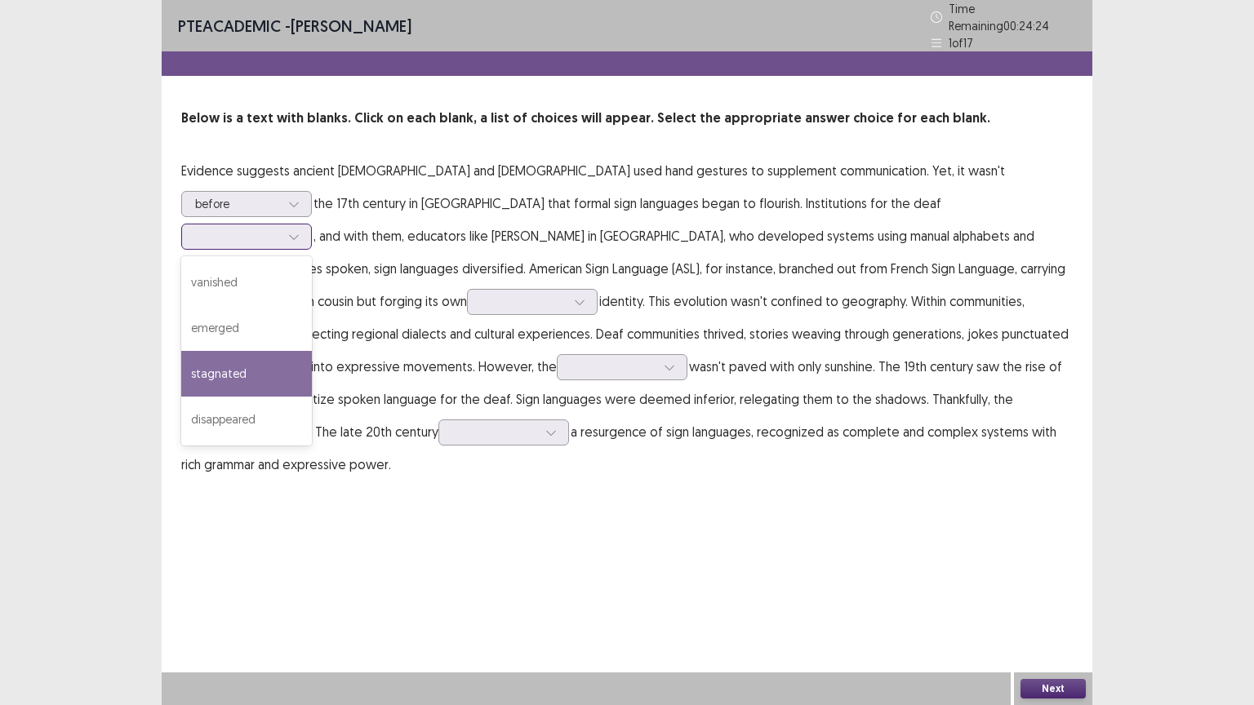
click at [312, 351] on div "stagnated" at bounding box center [246, 374] width 131 height 46
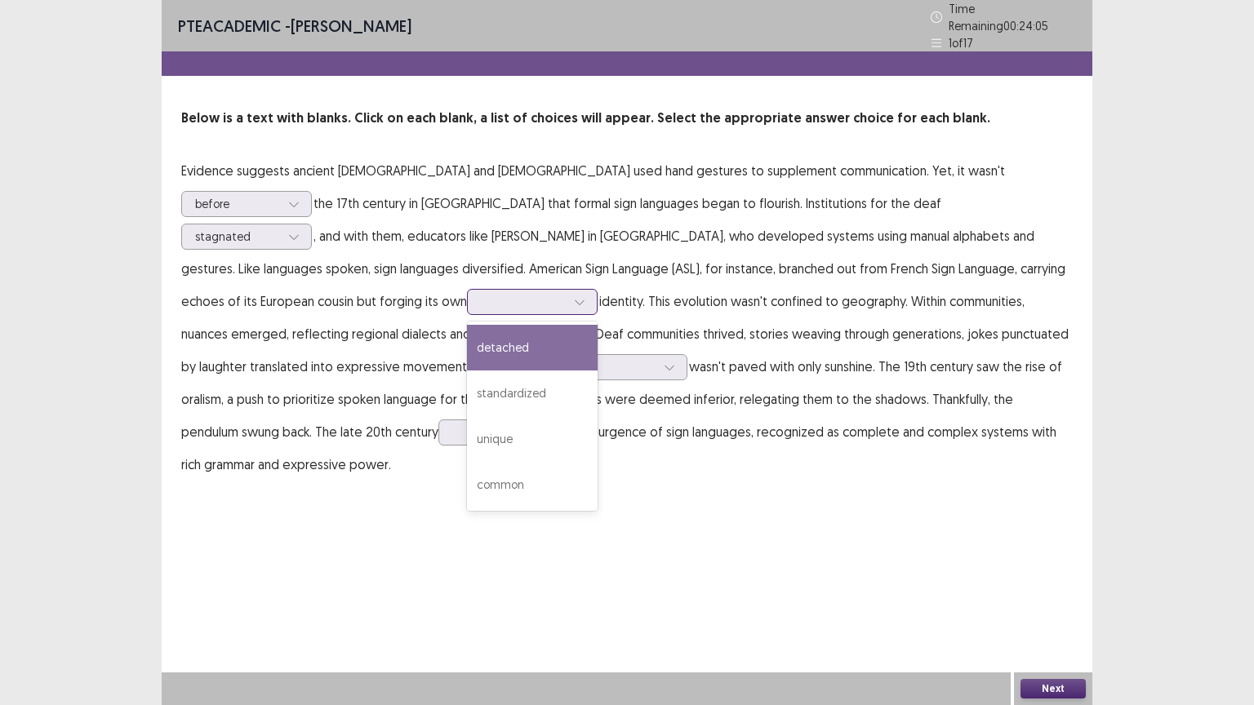
click at [585, 296] on icon at bounding box center [579, 301] width 11 height 11
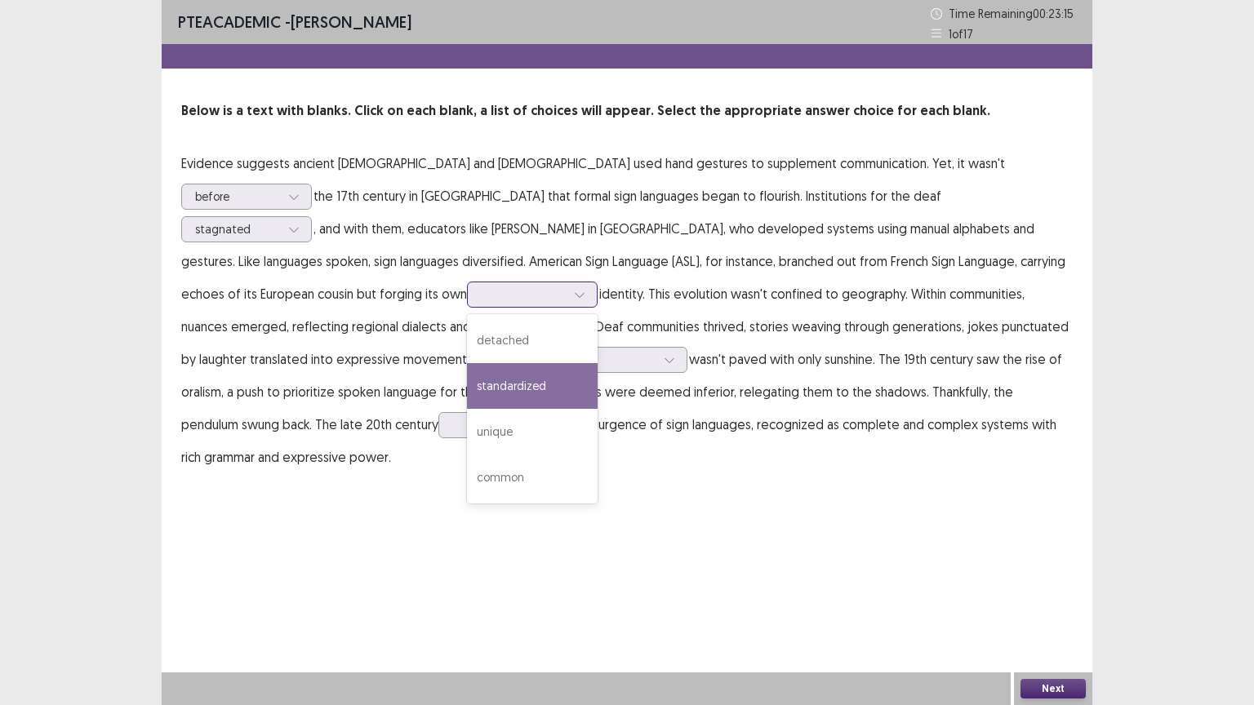
click at [597, 363] on div "standardized" at bounding box center [532, 386] width 131 height 46
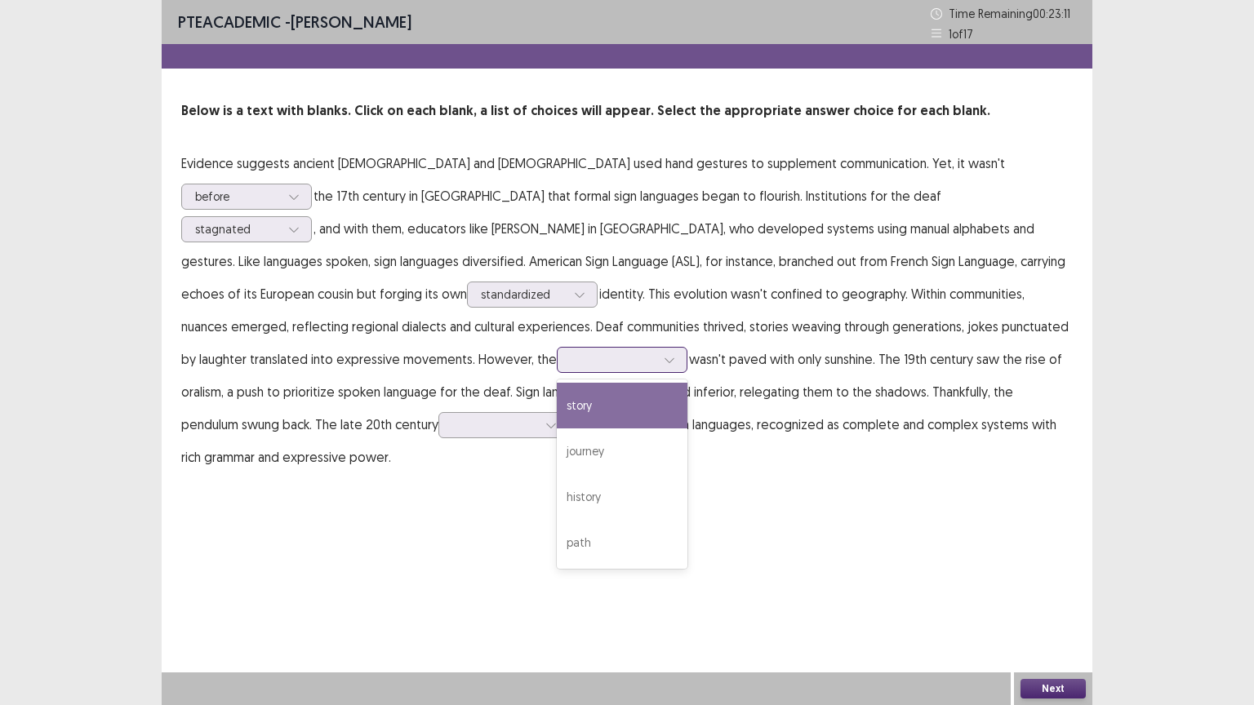
click at [673, 358] on icon at bounding box center [668, 360] width 9 height 5
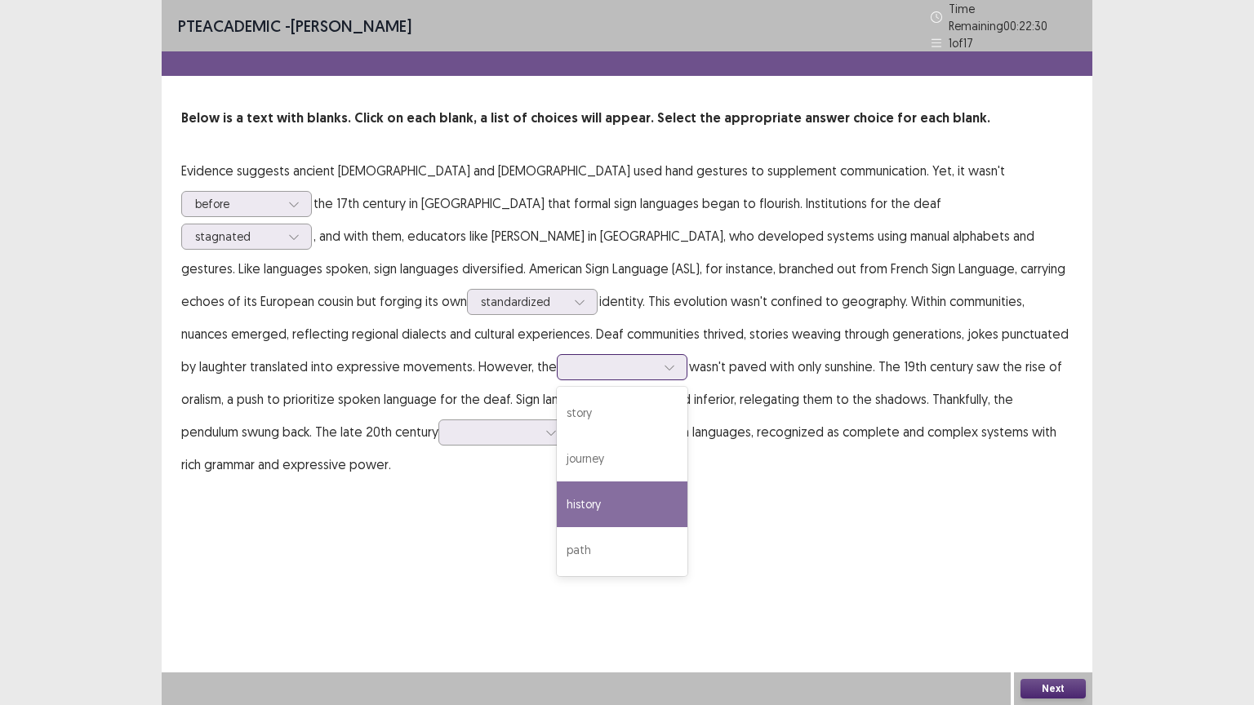
click at [687, 482] on div "history" at bounding box center [622, 505] width 131 height 46
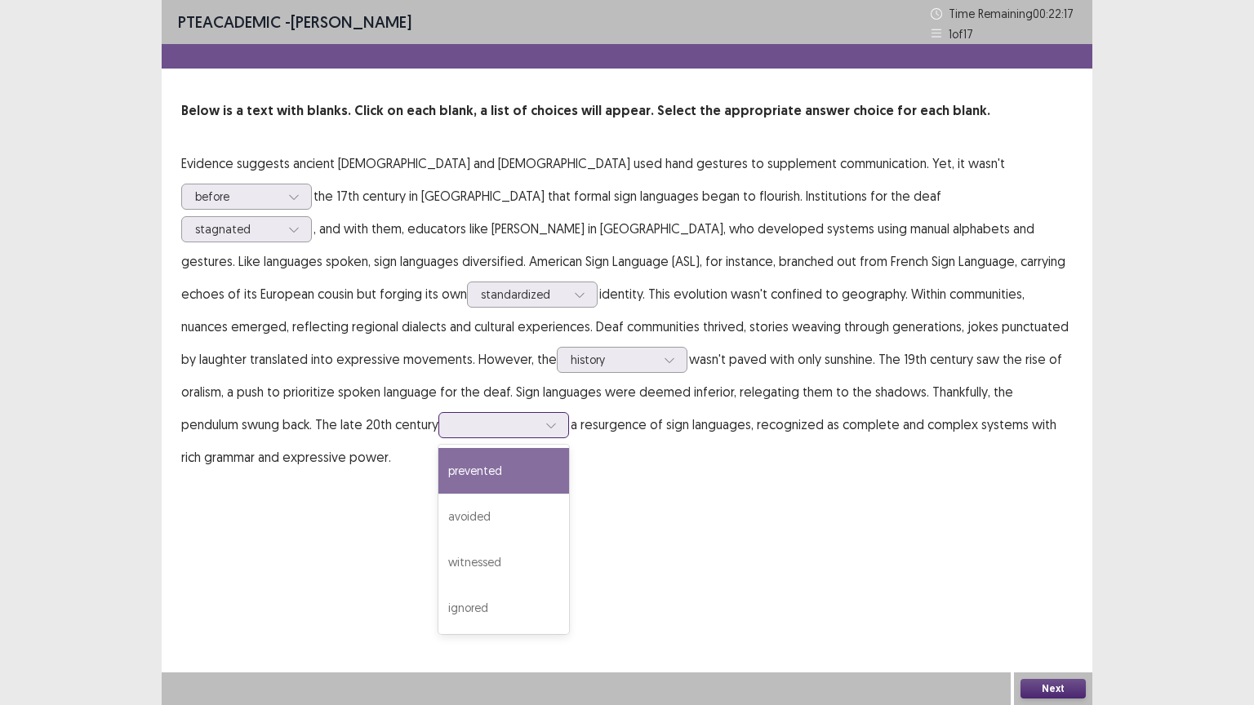
click at [557, 420] on icon at bounding box center [550, 425] width 11 height 11
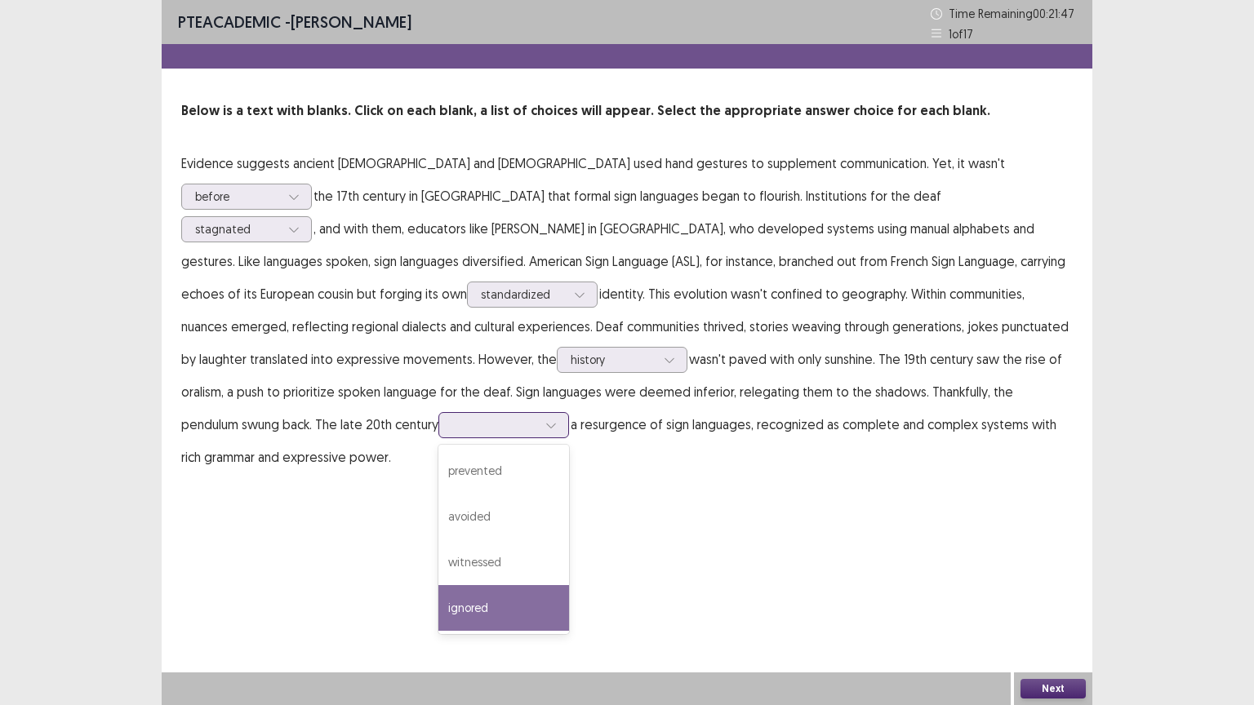
click at [569, 585] on div "ignored" at bounding box center [503, 608] width 131 height 46
click at [1058, 621] on button "Next" at bounding box center [1052, 689] width 65 height 20
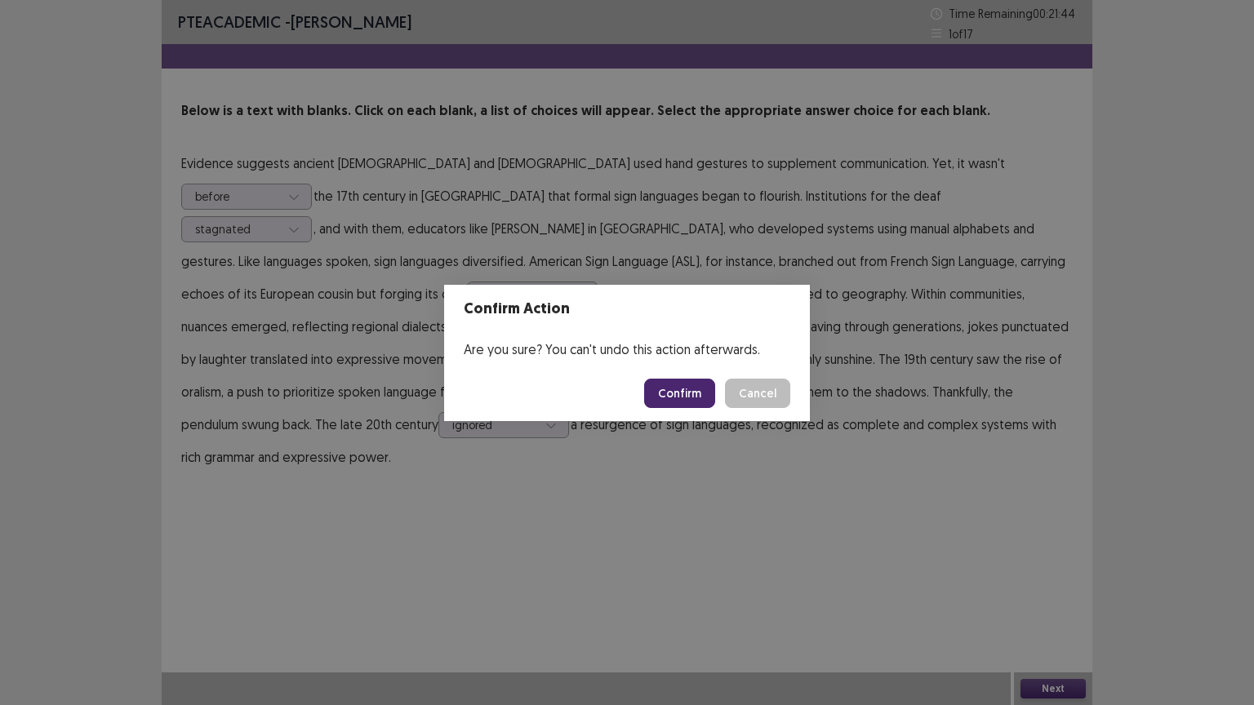
click at [702, 386] on button "Confirm" at bounding box center [679, 393] width 71 height 29
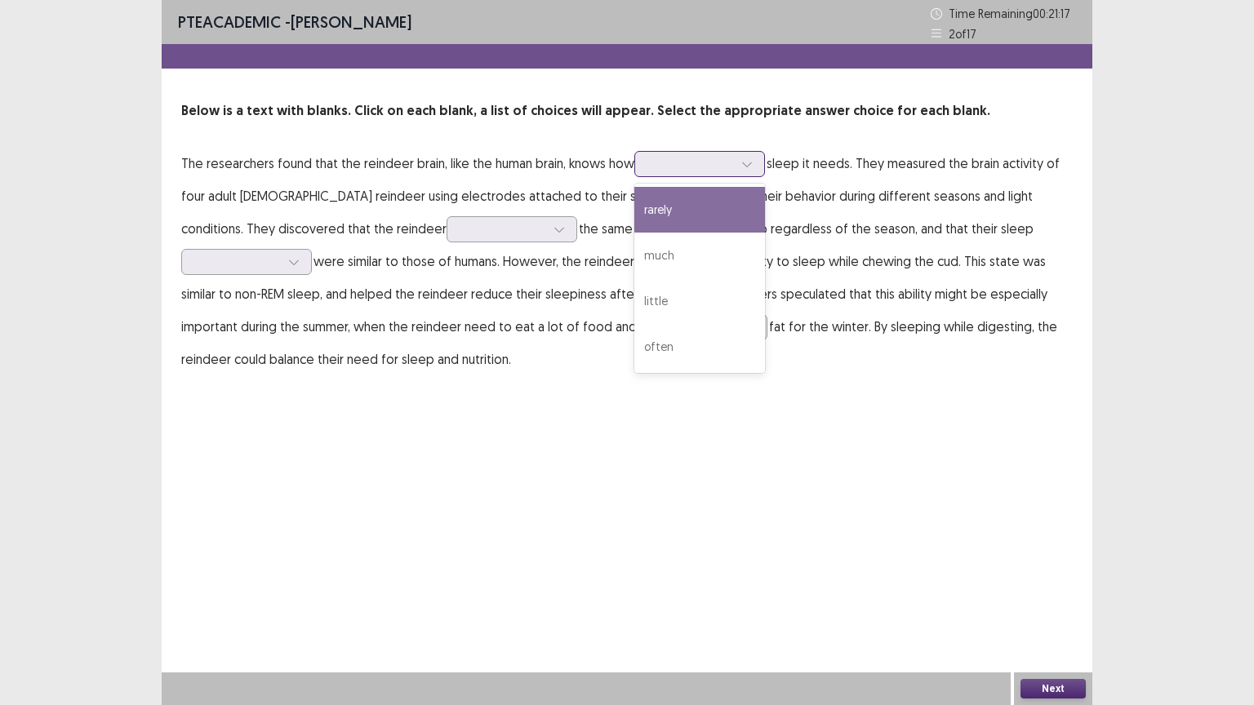
click at [751, 159] on icon at bounding box center [746, 163] width 11 height 11
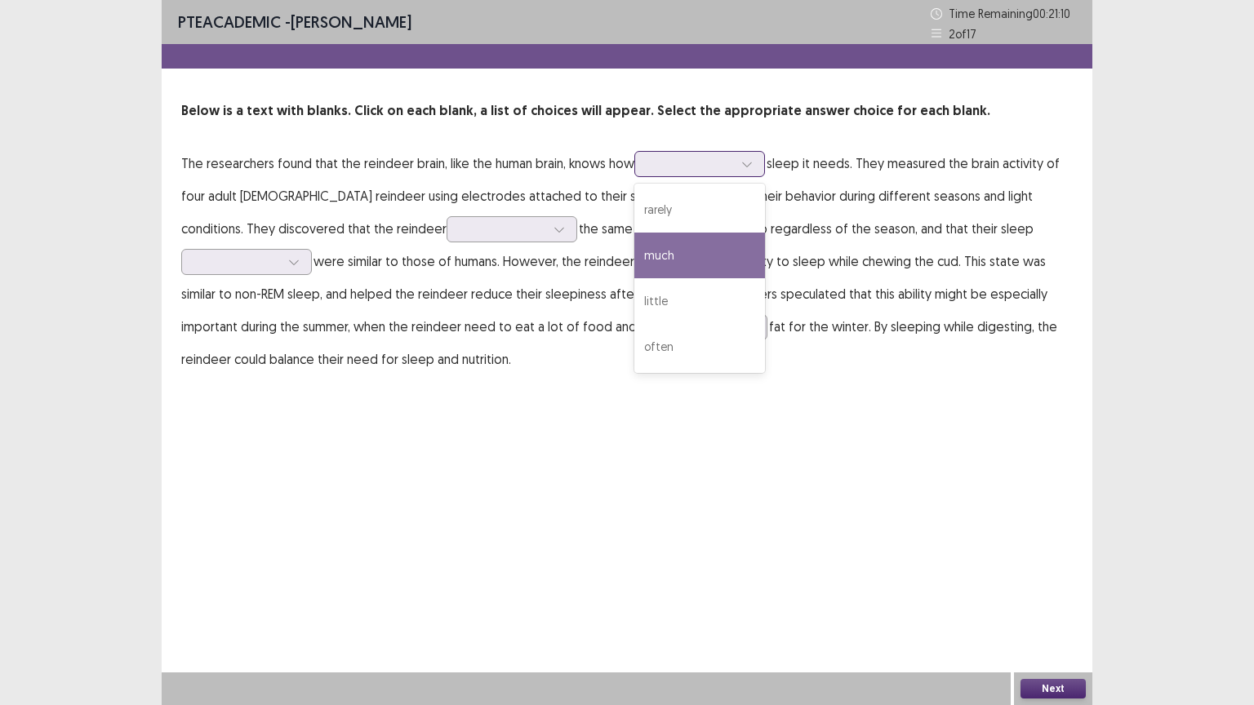
click at [725, 240] on div "much" at bounding box center [699, 256] width 131 height 46
click at [741, 160] on div at bounding box center [747, 164] width 24 height 24
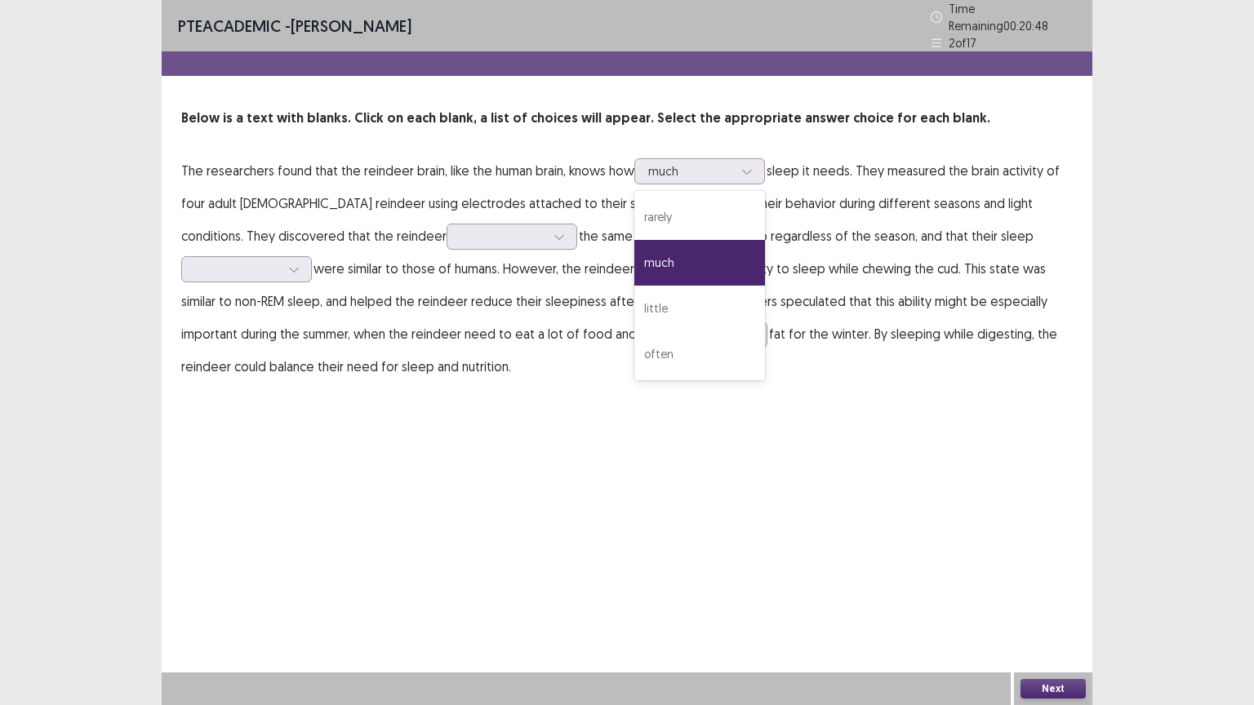
click at [819, 202] on p "The researchers found that the reindeer brain, like the human brain, knows how …" at bounding box center [626, 268] width 891 height 229
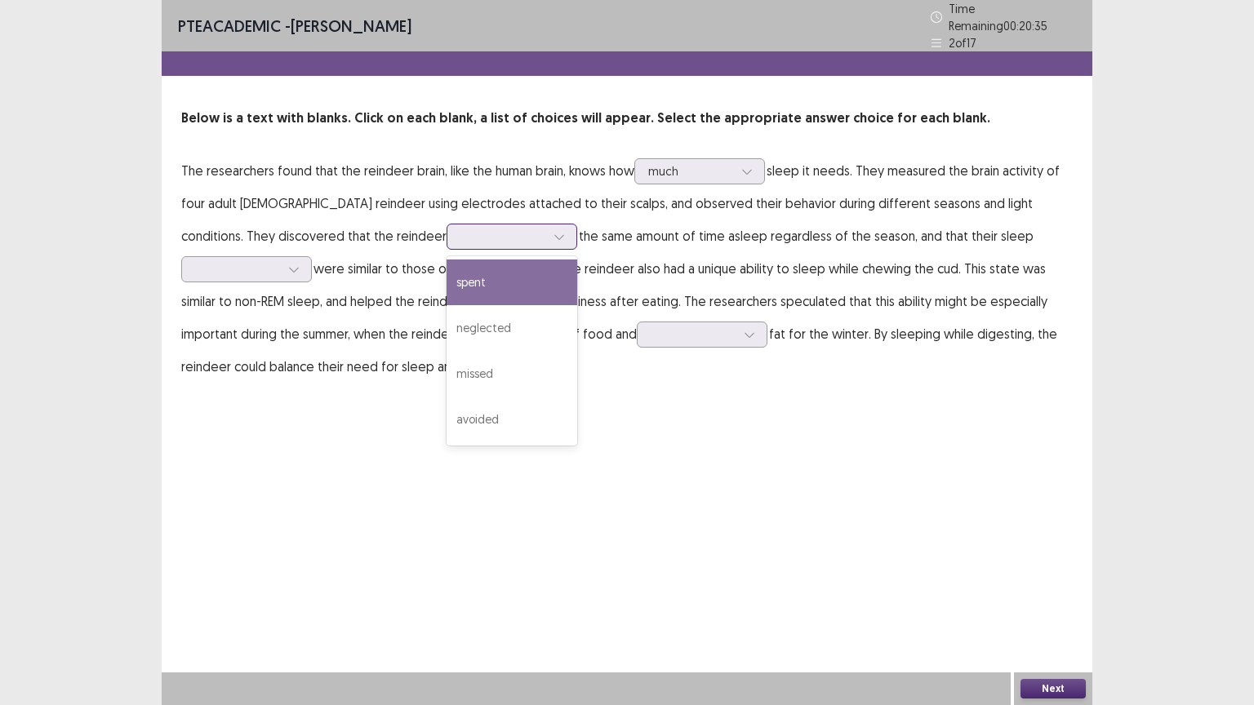
click at [553, 231] on icon at bounding box center [558, 236] width 11 height 11
click at [446, 272] on div "spent" at bounding box center [511, 283] width 131 height 46
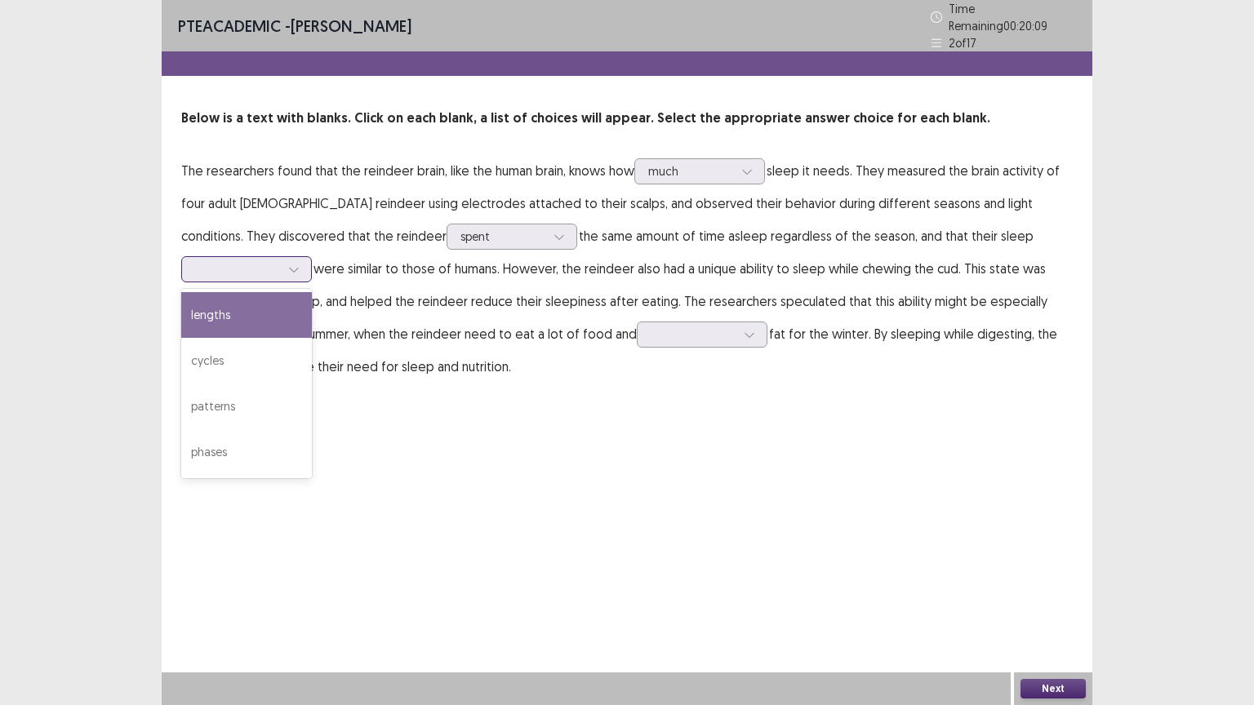
click at [306, 257] on div at bounding box center [294, 269] width 24 height 24
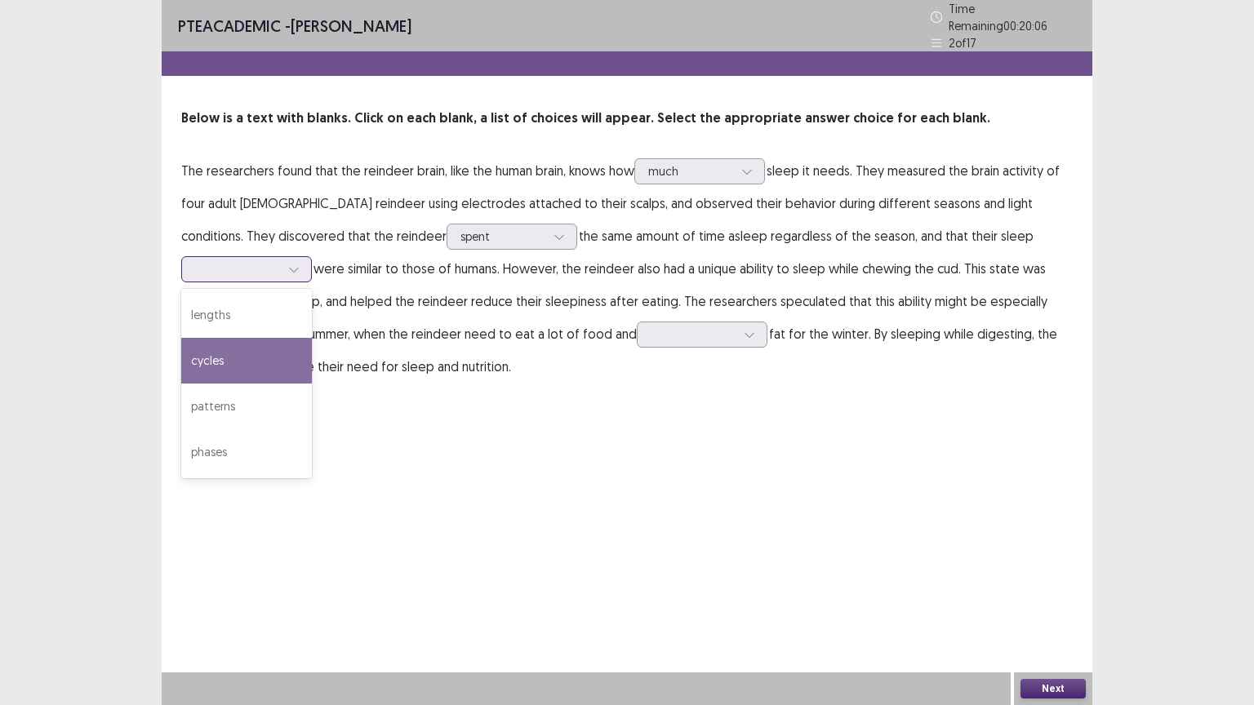
click at [312, 338] on div "cycles" at bounding box center [246, 361] width 131 height 46
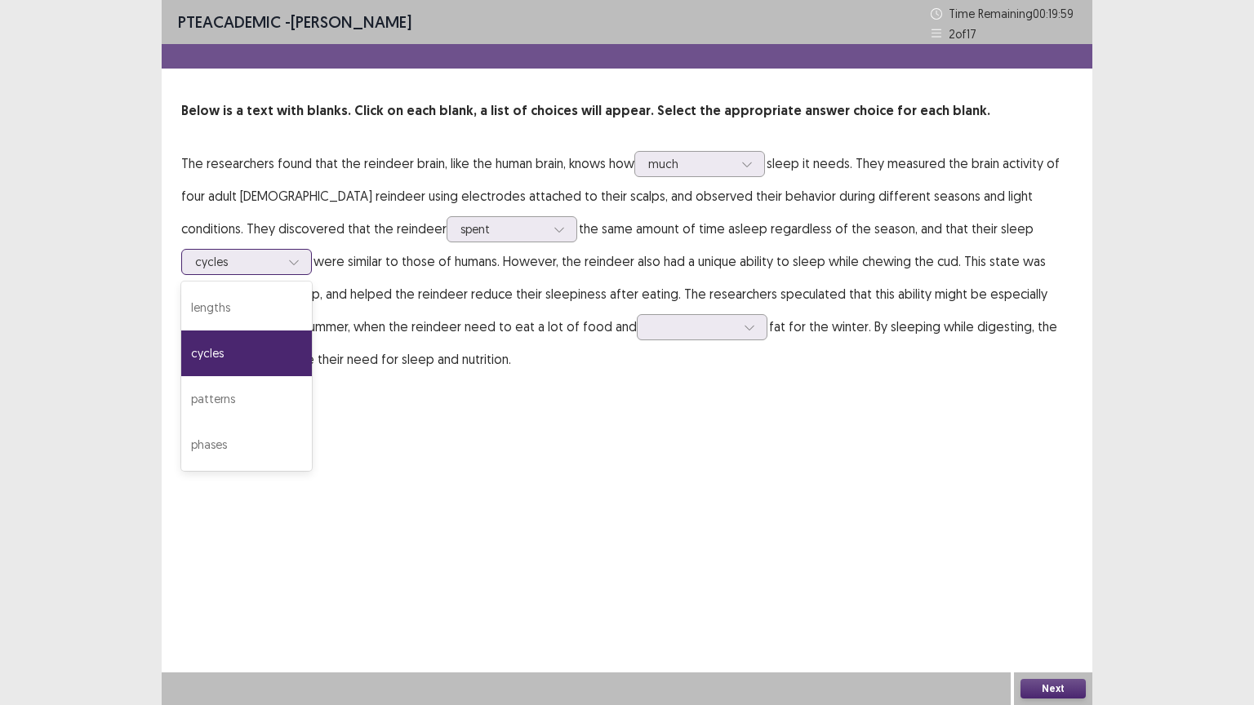
click at [300, 256] on icon at bounding box center [293, 261] width 11 height 11
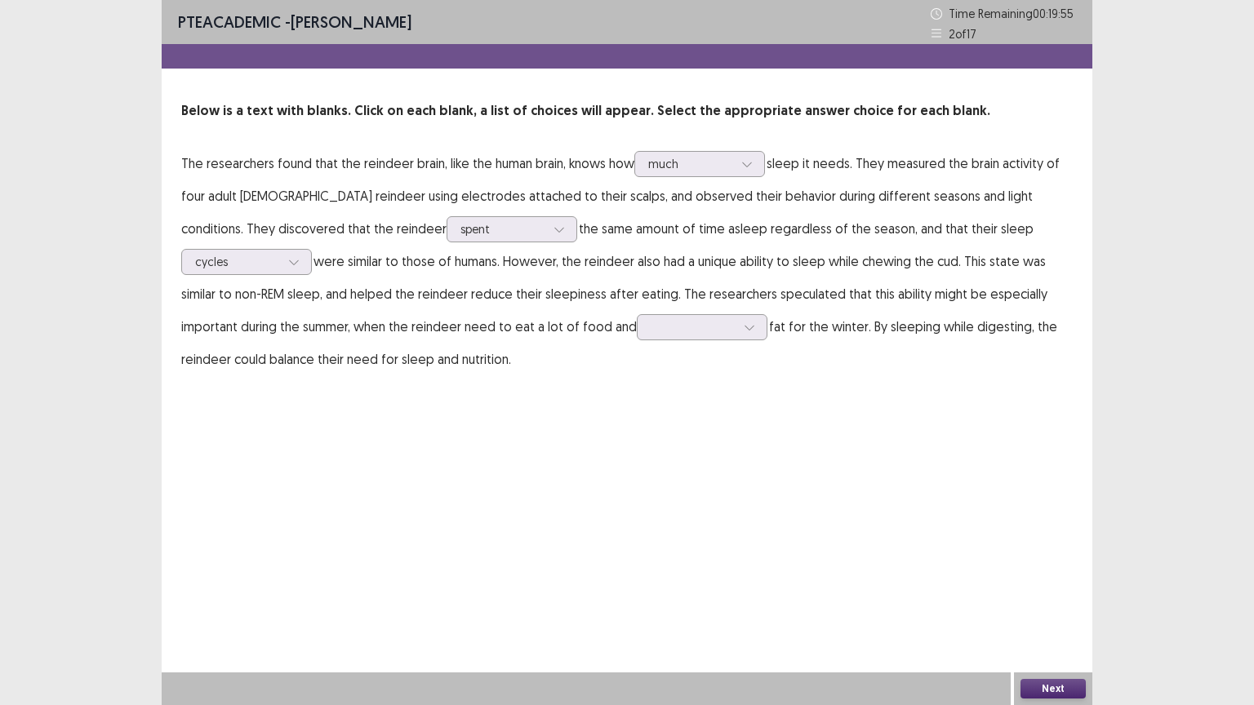
click at [837, 467] on div "PTE academic - [PERSON_NAME] Time Remaining 00 : 19 : 55 2 of 17 Below is a tex…" at bounding box center [627, 352] width 930 height 705
click at [744, 323] on icon at bounding box center [749, 327] width 11 height 11
click at [637, 467] on div "accumulate" at bounding box center [702, 465] width 131 height 46
click at [1053, 621] on button "Next" at bounding box center [1052, 689] width 65 height 20
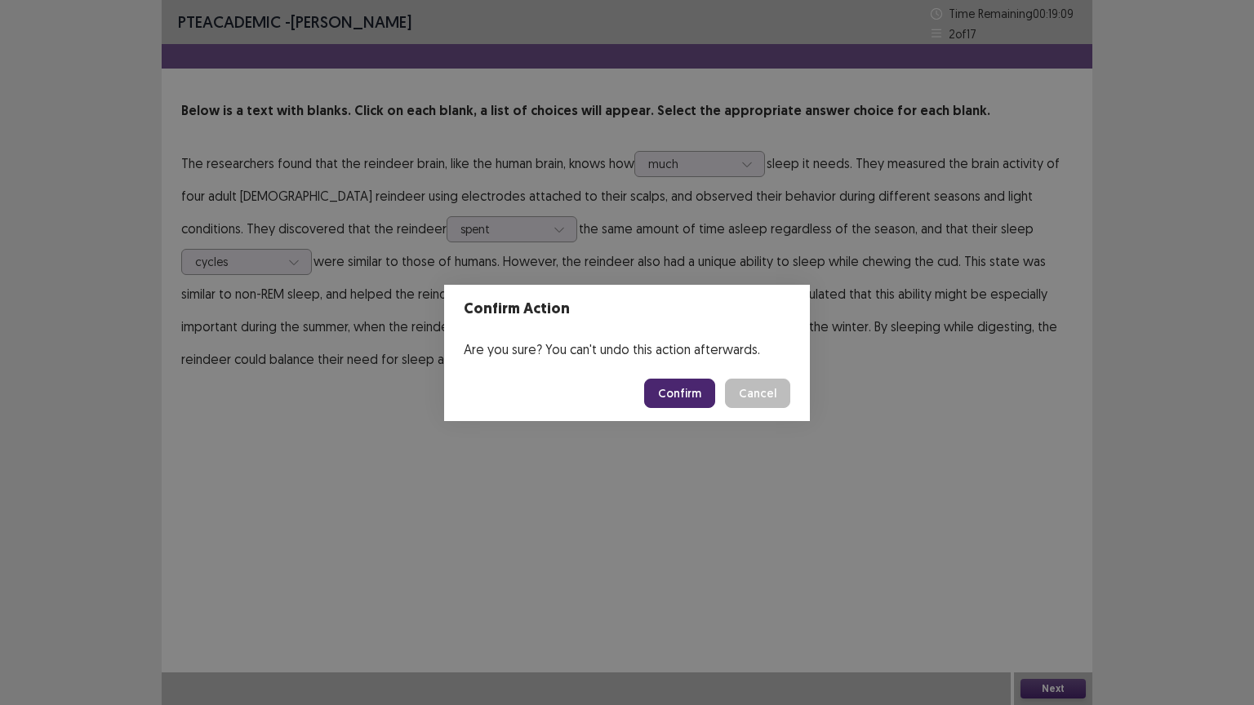
click at [682, 393] on button "Confirm" at bounding box center [679, 393] width 71 height 29
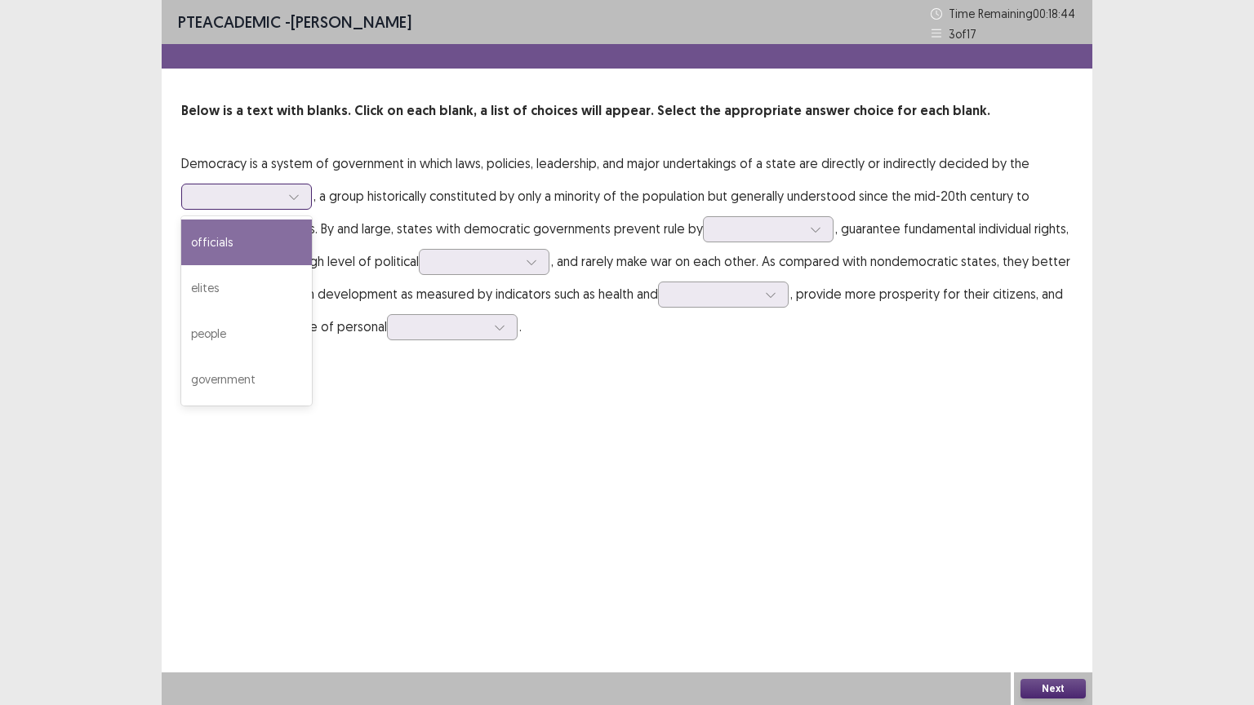
click at [300, 196] on div at bounding box center [294, 196] width 24 height 24
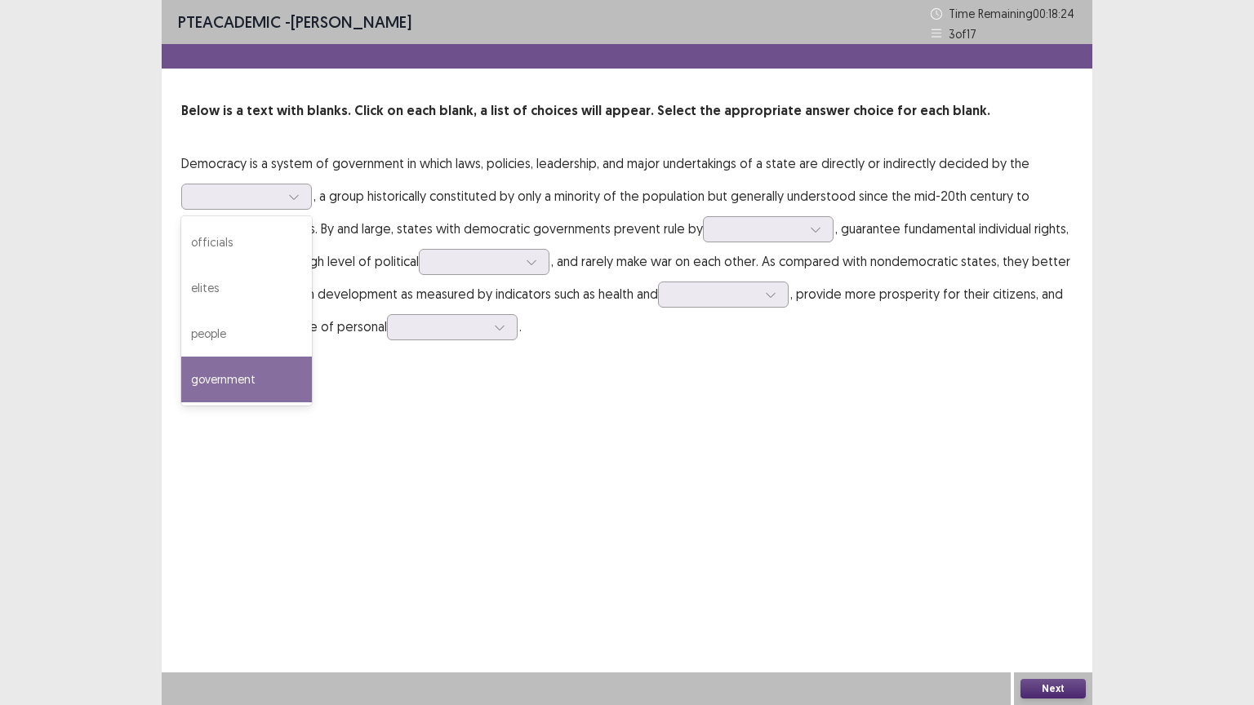
click at [301, 487] on div "PTE academic - [PERSON_NAME] Time Remaining 00 : 18 : 24 3 of 17 Below is a tex…" at bounding box center [627, 352] width 930 height 705
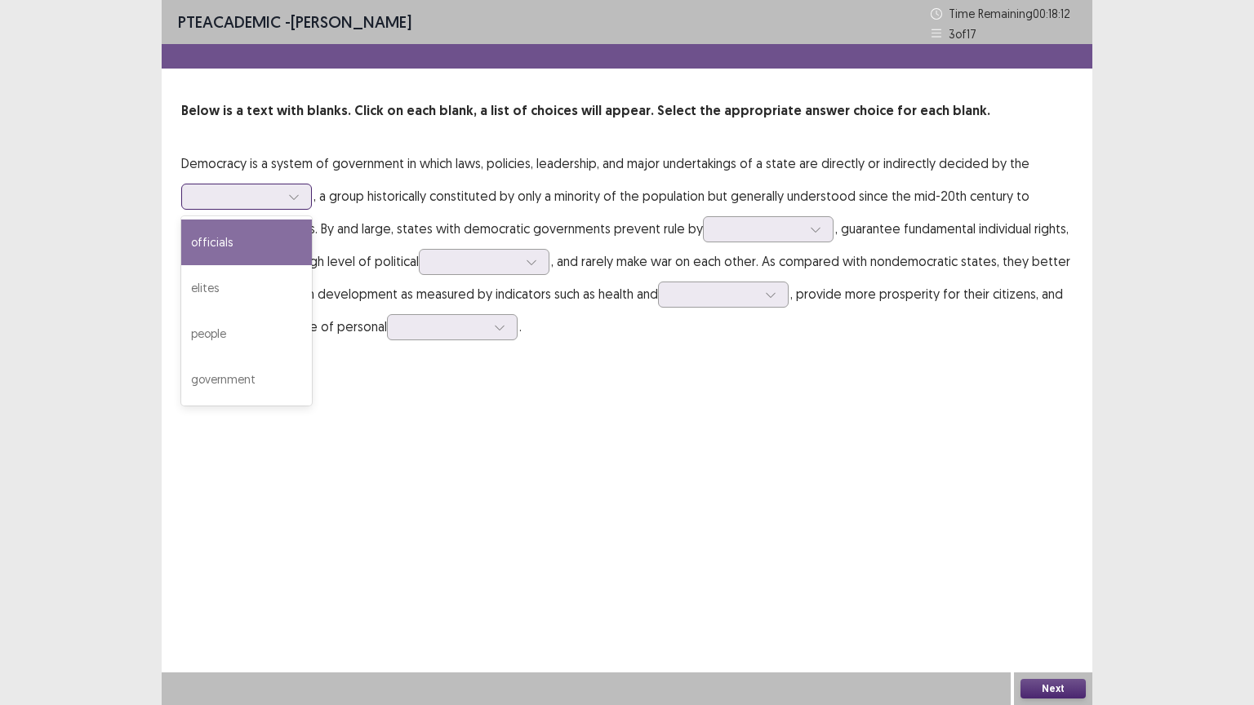
click at [294, 196] on icon at bounding box center [293, 196] width 11 height 11
click at [280, 246] on div "officials" at bounding box center [246, 243] width 131 height 46
click at [288, 197] on icon at bounding box center [293, 196] width 11 height 11
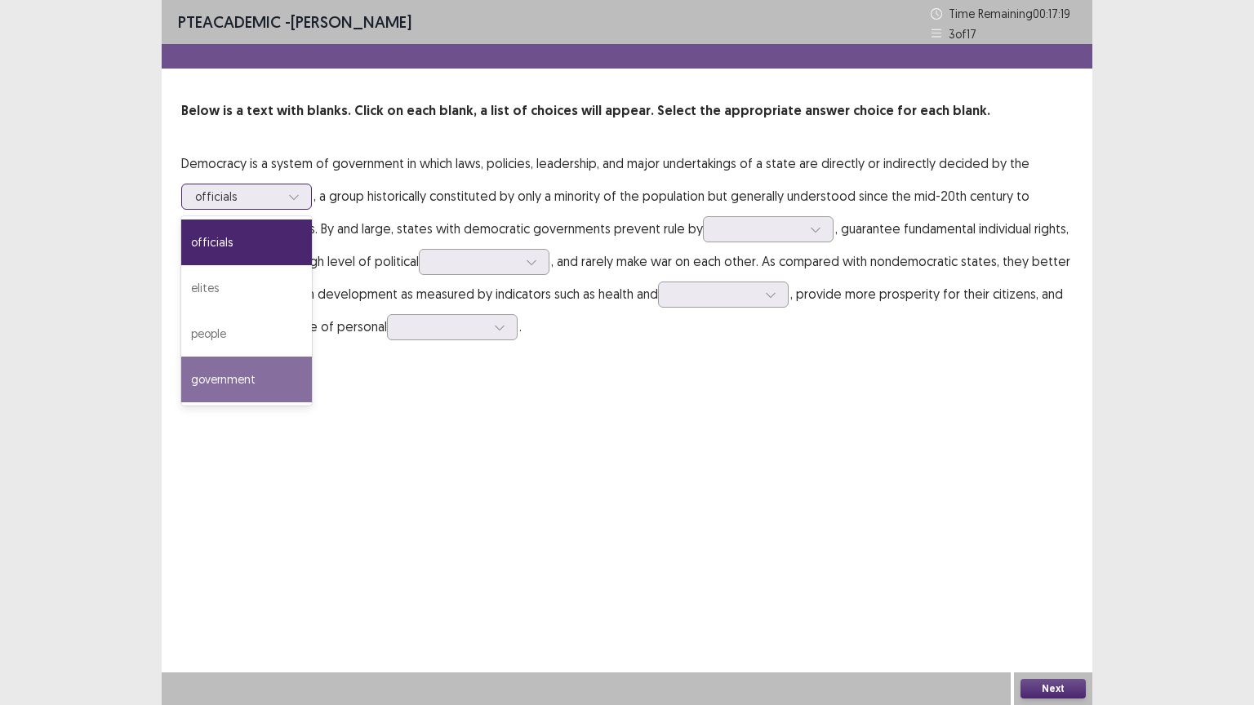
click at [264, 380] on div "government" at bounding box center [246, 380] width 131 height 46
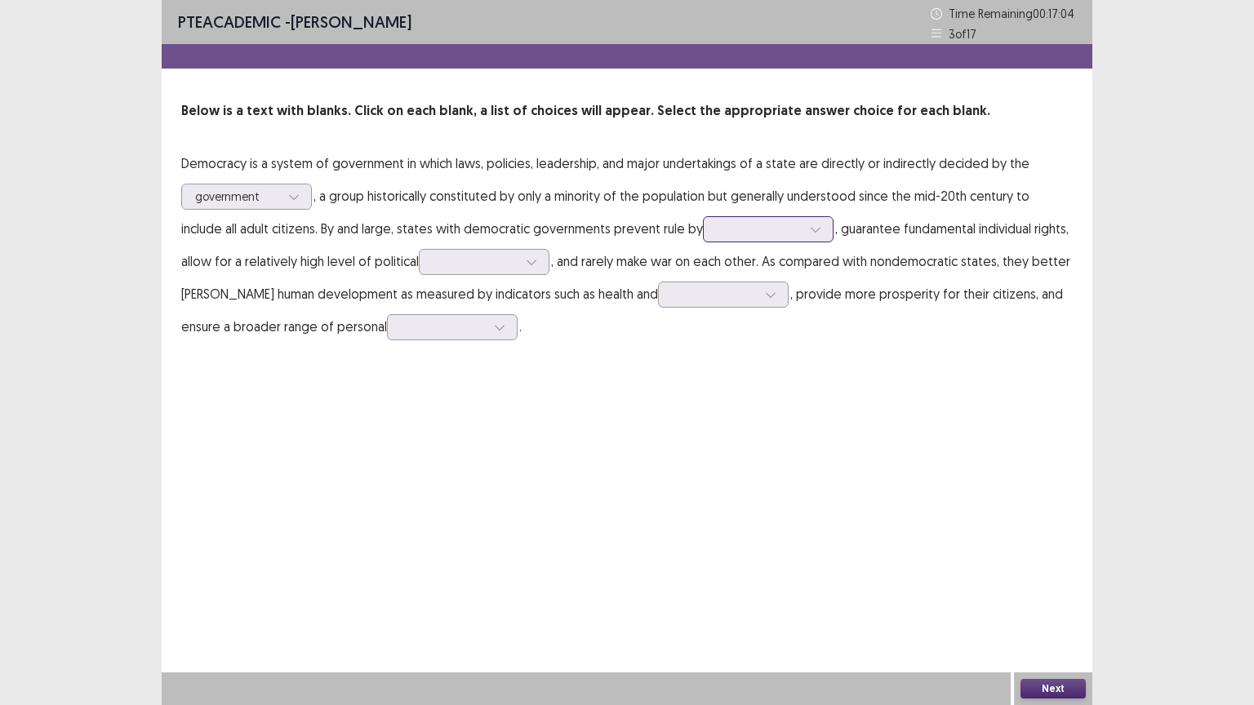
click at [810, 229] on icon at bounding box center [814, 230] width 9 height 5
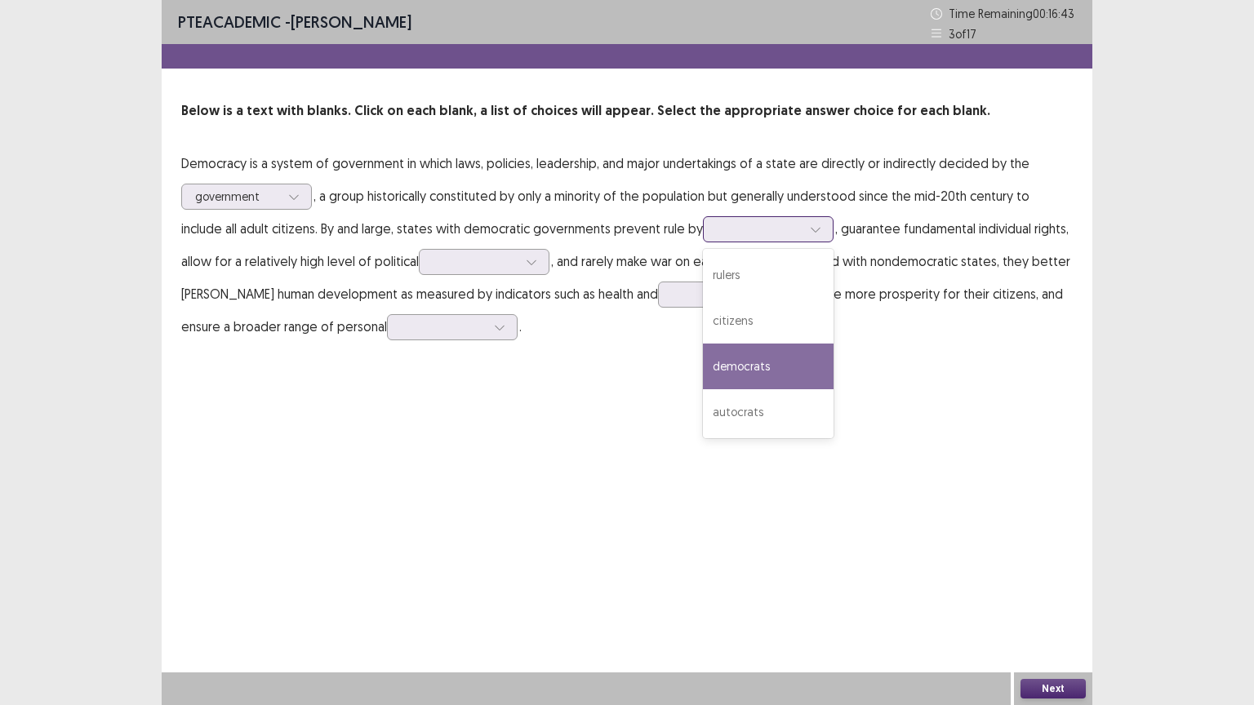
click at [731, 366] on div "democrats" at bounding box center [768, 367] width 131 height 46
click at [803, 227] on div at bounding box center [815, 229] width 24 height 24
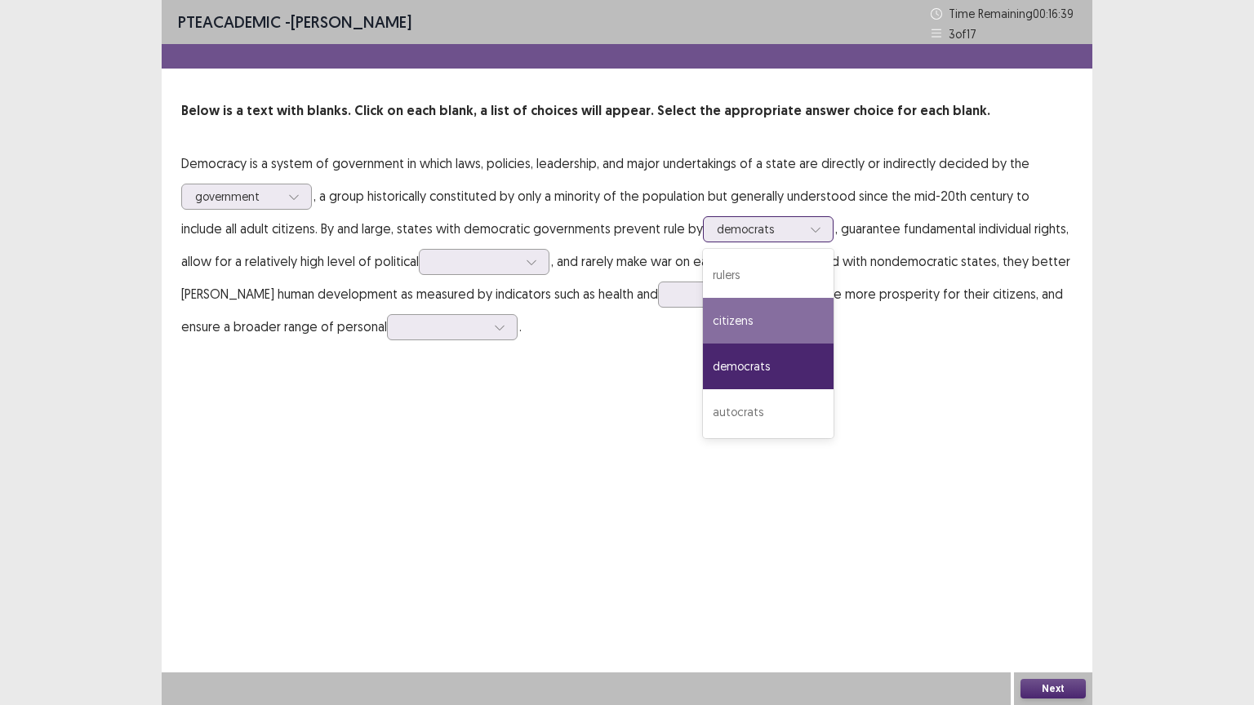
click at [736, 313] on div "citizens" at bounding box center [768, 321] width 131 height 46
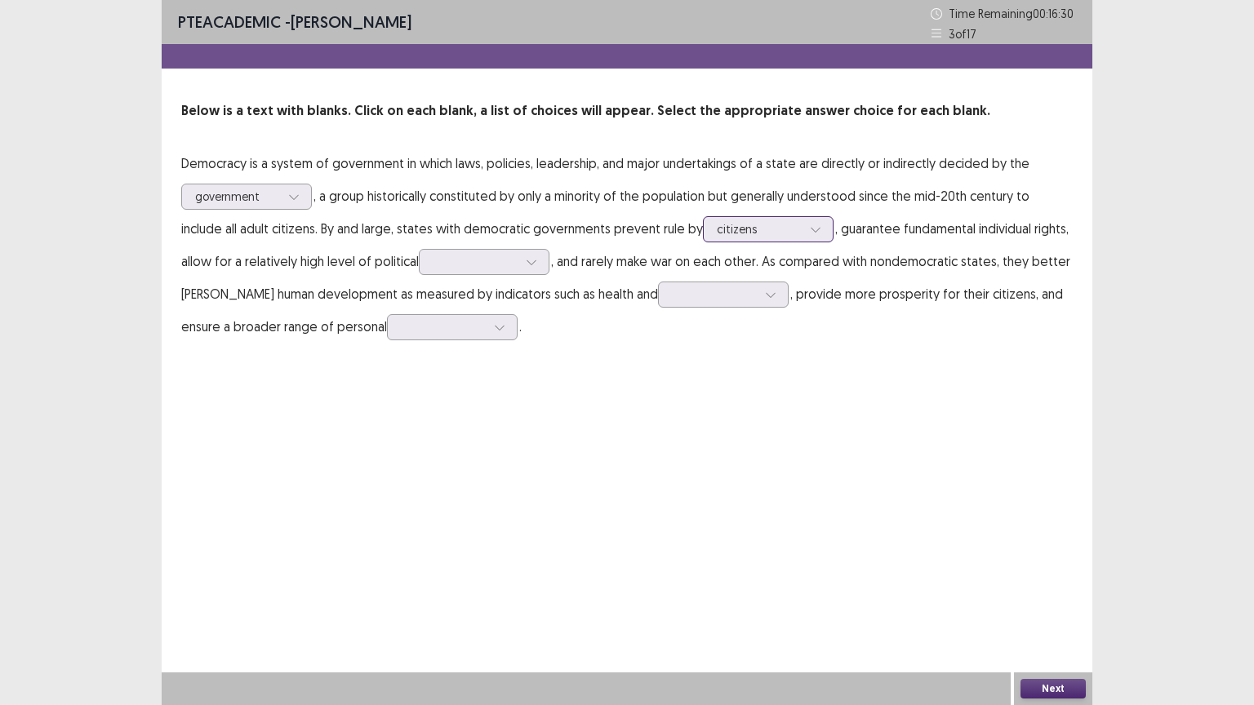
click at [803, 224] on div at bounding box center [815, 229] width 24 height 24
drag, startPoint x: 833, startPoint y: 366, endPoint x: 828, endPoint y: 355, distance: 11.4
click at [832, 362] on div "PTE academic - [PERSON_NAME] Time Remaining 00 : 16 : 13 3 of 17 Below is a tex…" at bounding box center [627, 187] width 930 height 375
click at [526, 260] on icon at bounding box center [530, 262] width 9 height 5
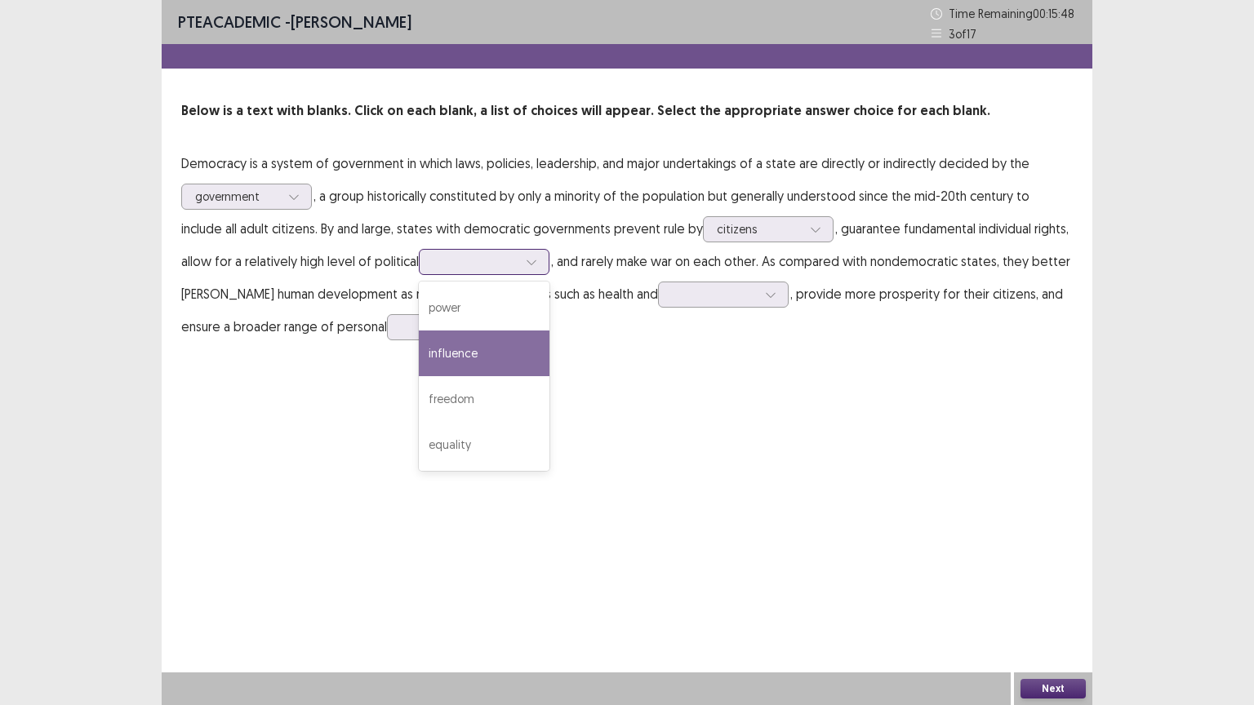
click at [446, 370] on div "influence" at bounding box center [484, 354] width 131 height 46
click at [526, 262] on icon at bounding box center [531, 261] width 11 height 11
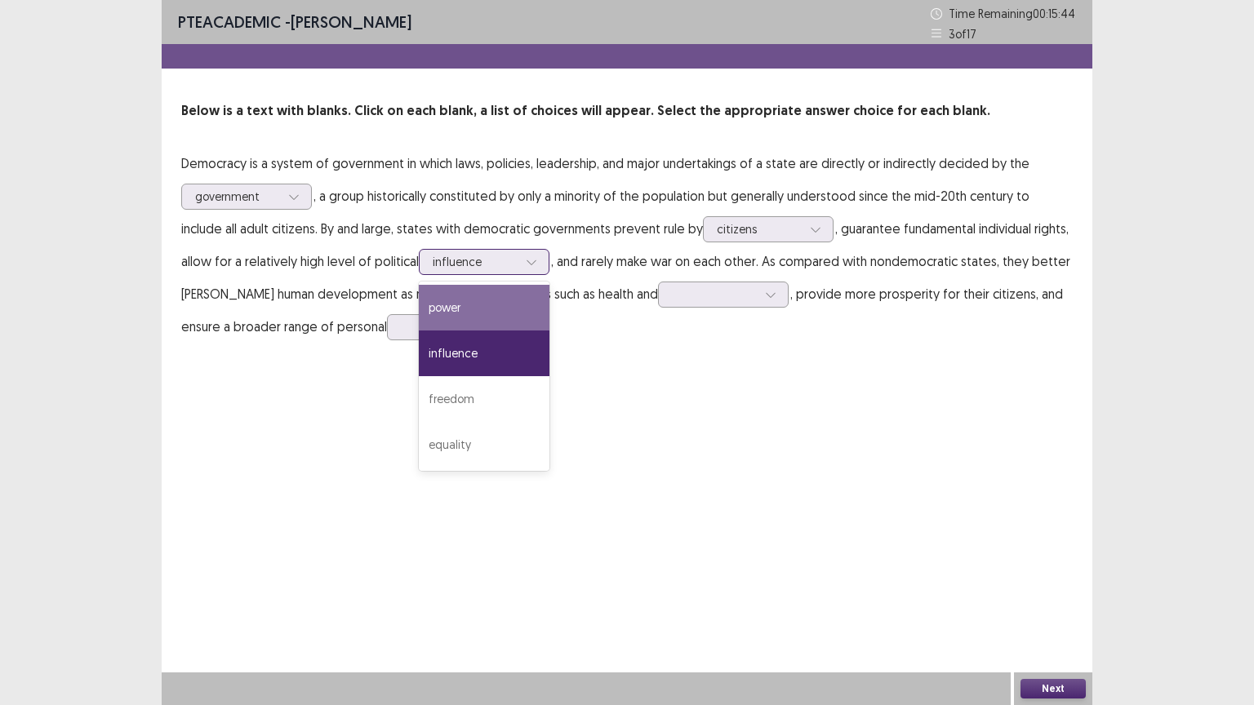
click at [464, 308] on div "power" at bounding box center [484, 308] width 131 height 46
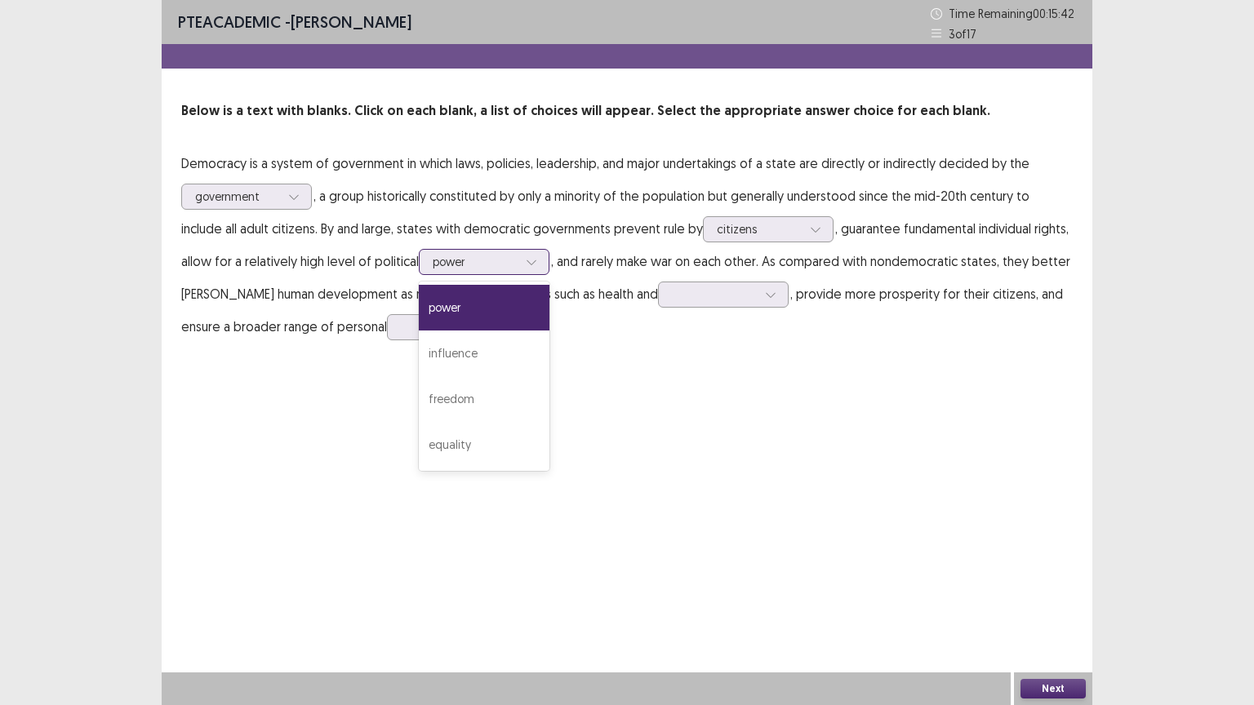
click at [519, 260] on div at bounding box center [531, 262] width 24 height 24
click at [440, 442] on div "equality" at bounding box center [484, 445] width 131 height 46
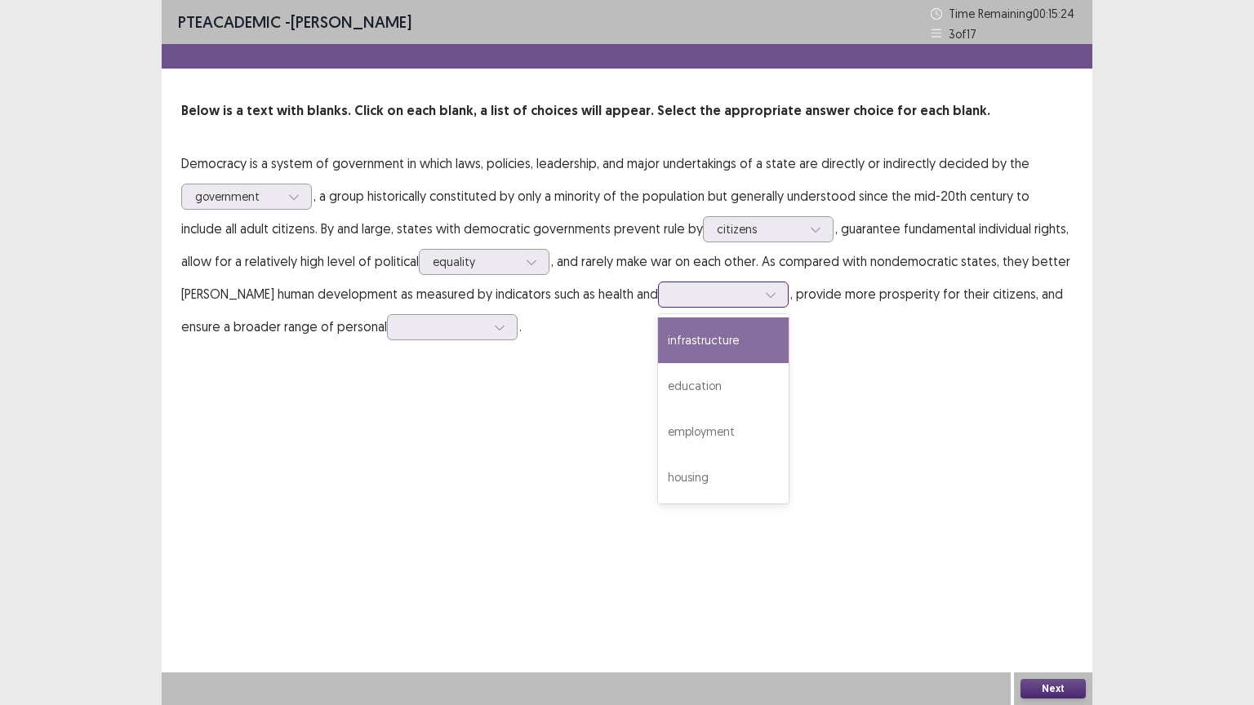
click at [765, 292] on icon at bounding box center [770, 294] width 11 height 11
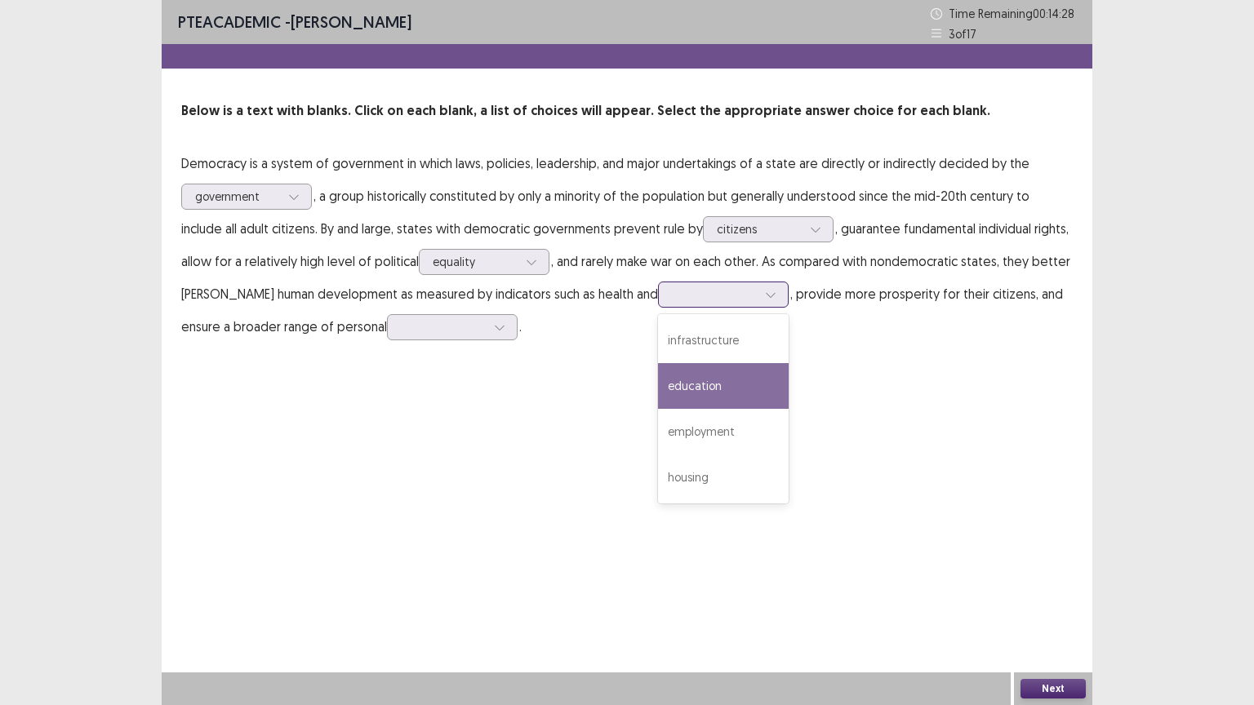
click at [658, 389] on div "education" at bounding box center [723, 386] width 131 height 46
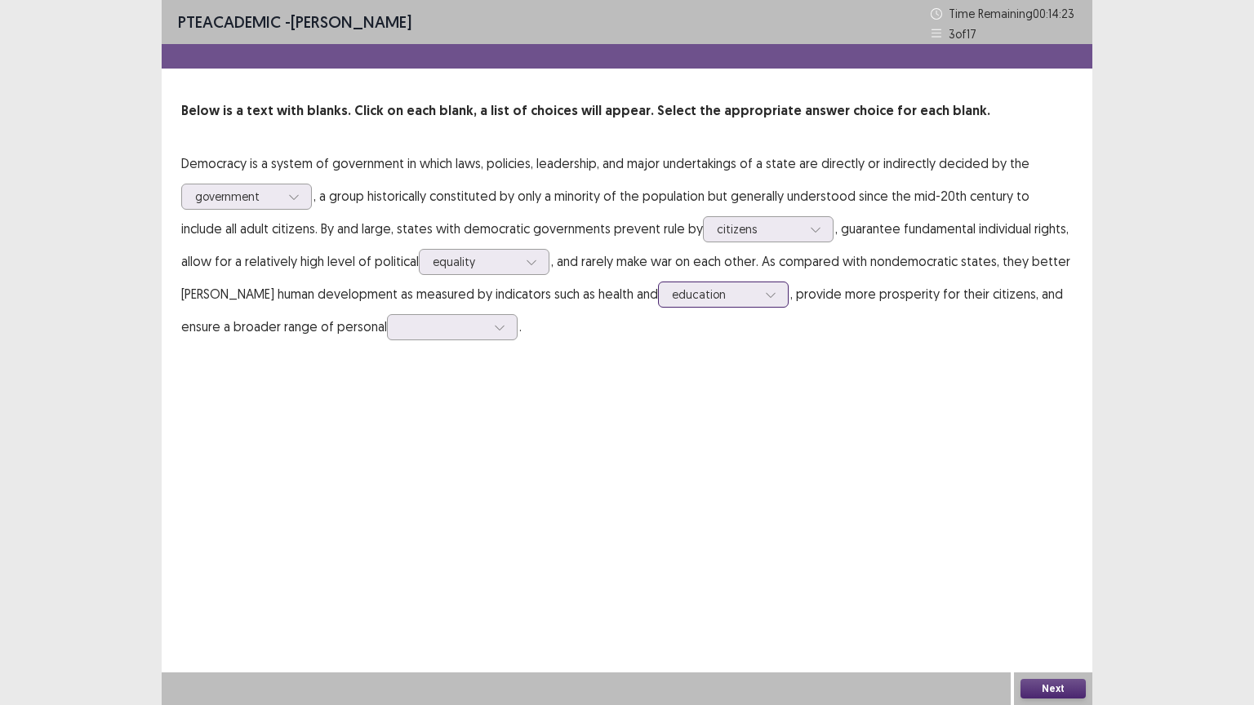
click at [765, 289] on icon at bounding box center [770, 294] width 11 height 11
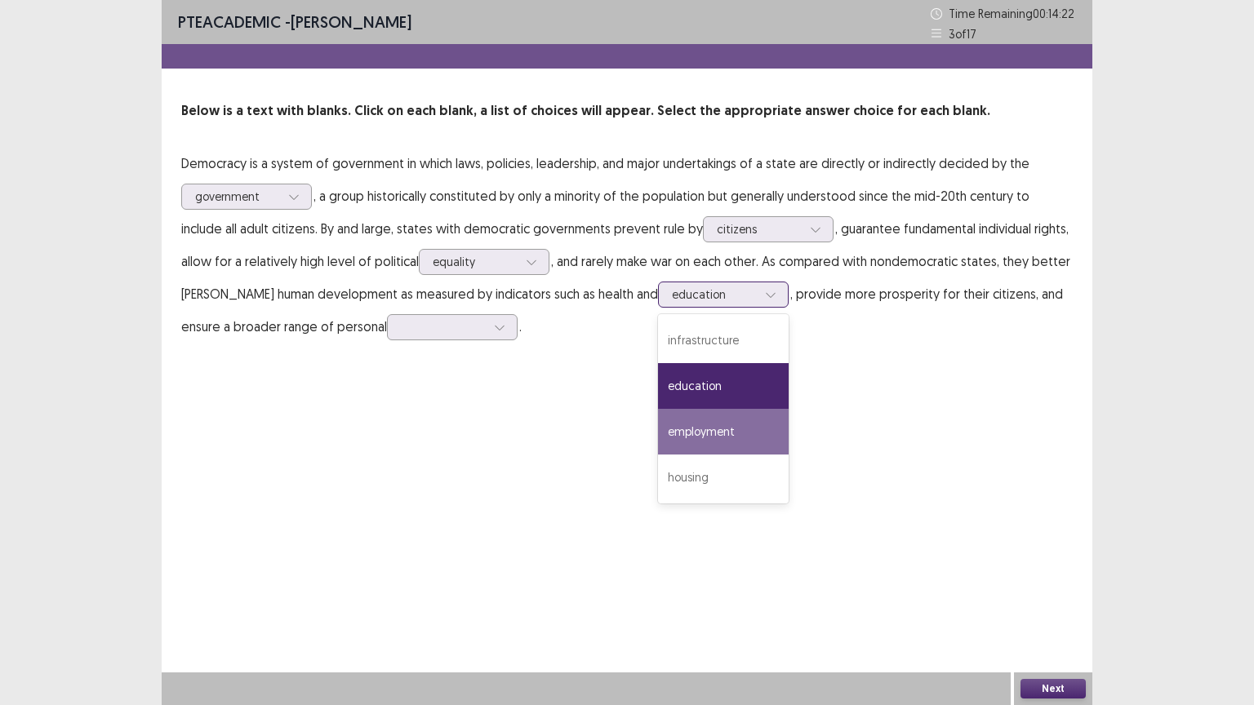
click at [658, 420] on div "employment" at bounding box center [723, 432] width 131 height 46
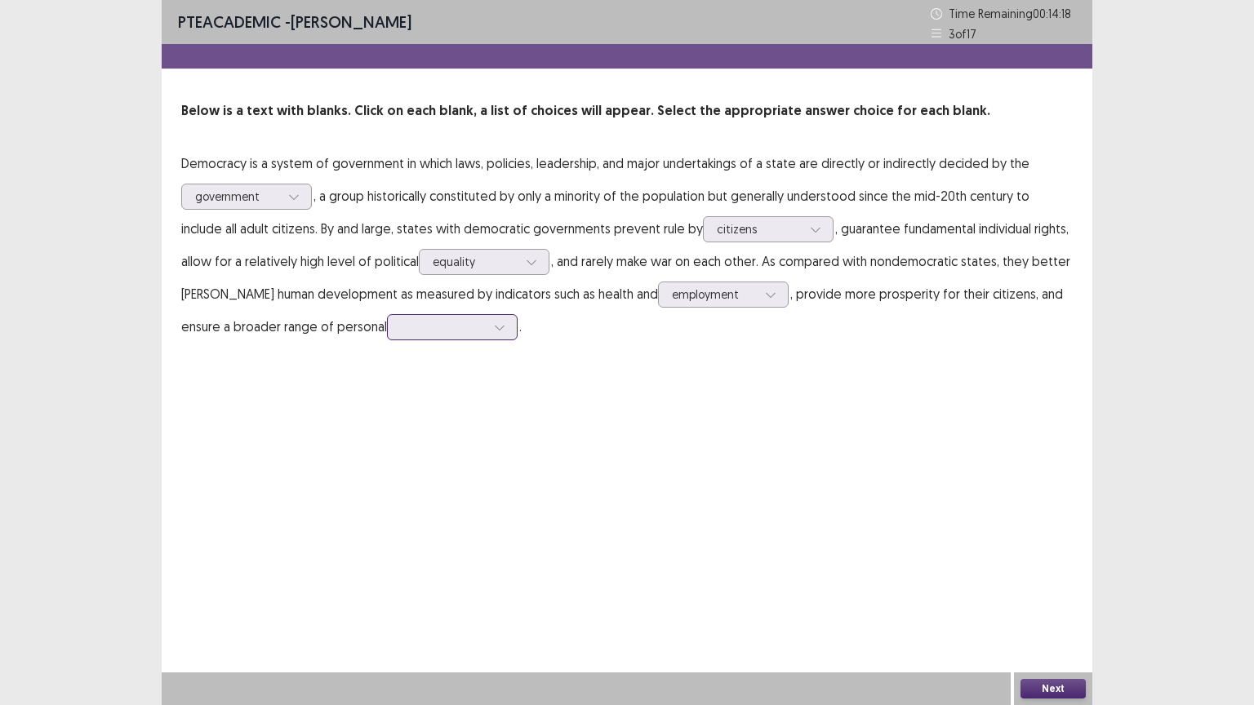
click at [487, 324] on div at bounding box center [499, 327] width 24 height 24
click at [387, 508] on div "freedoms" at bounding box center [452, 510] width 131 height 46
click at [494, 330] on icon at bounding box center [499, 327] width 11 height 11
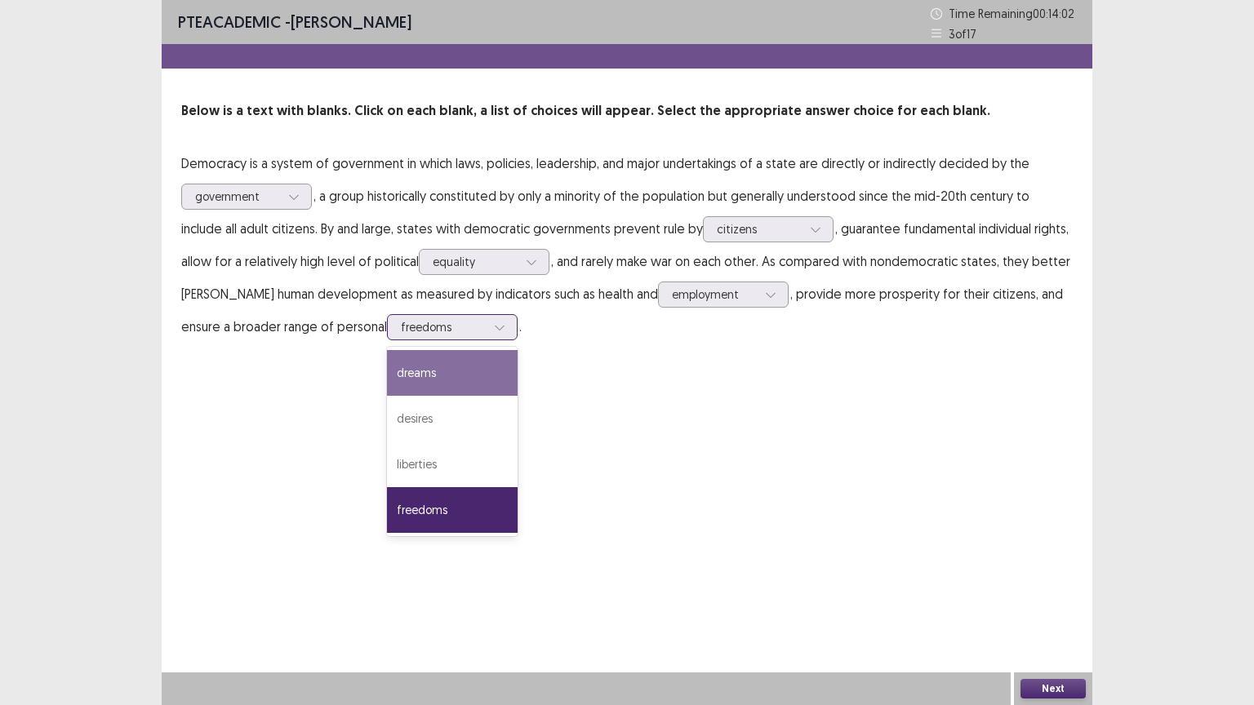
click at [387, 367] on div "dreams" at bounding box center [452, 373] width 131 height 46
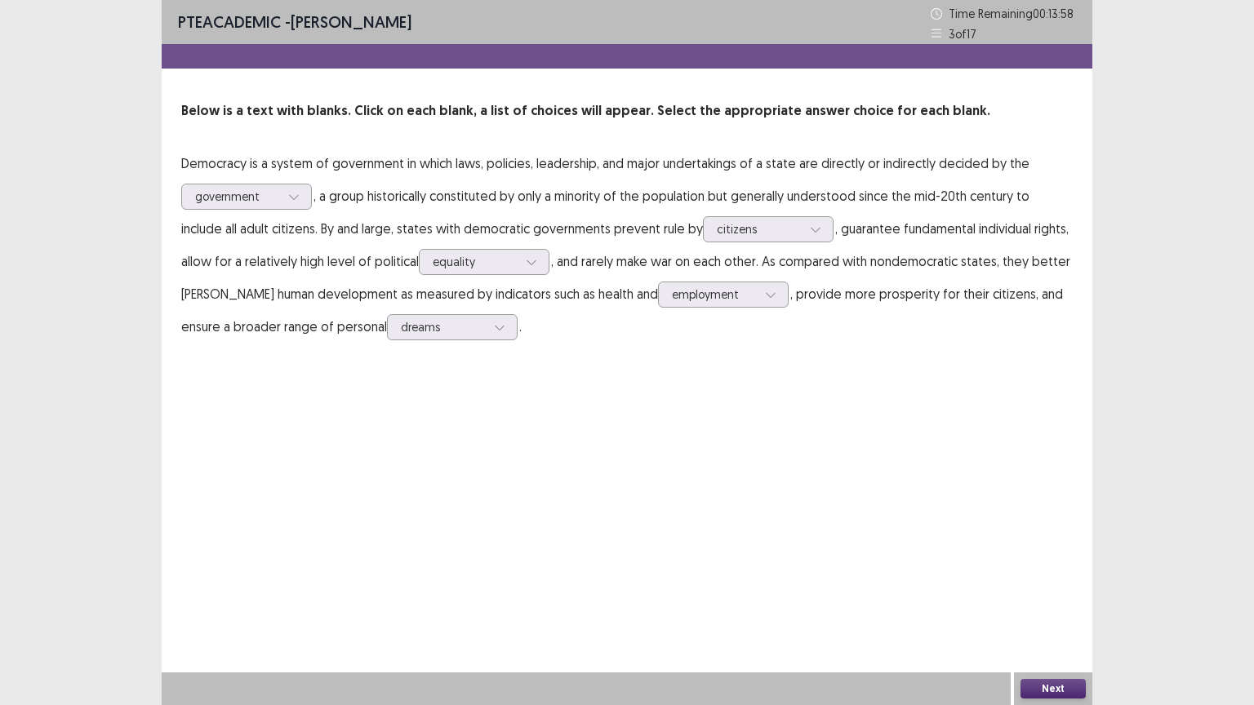
click at [1052, 621] on button "Next" at bounding box center [1052, 689] width 65 height 20
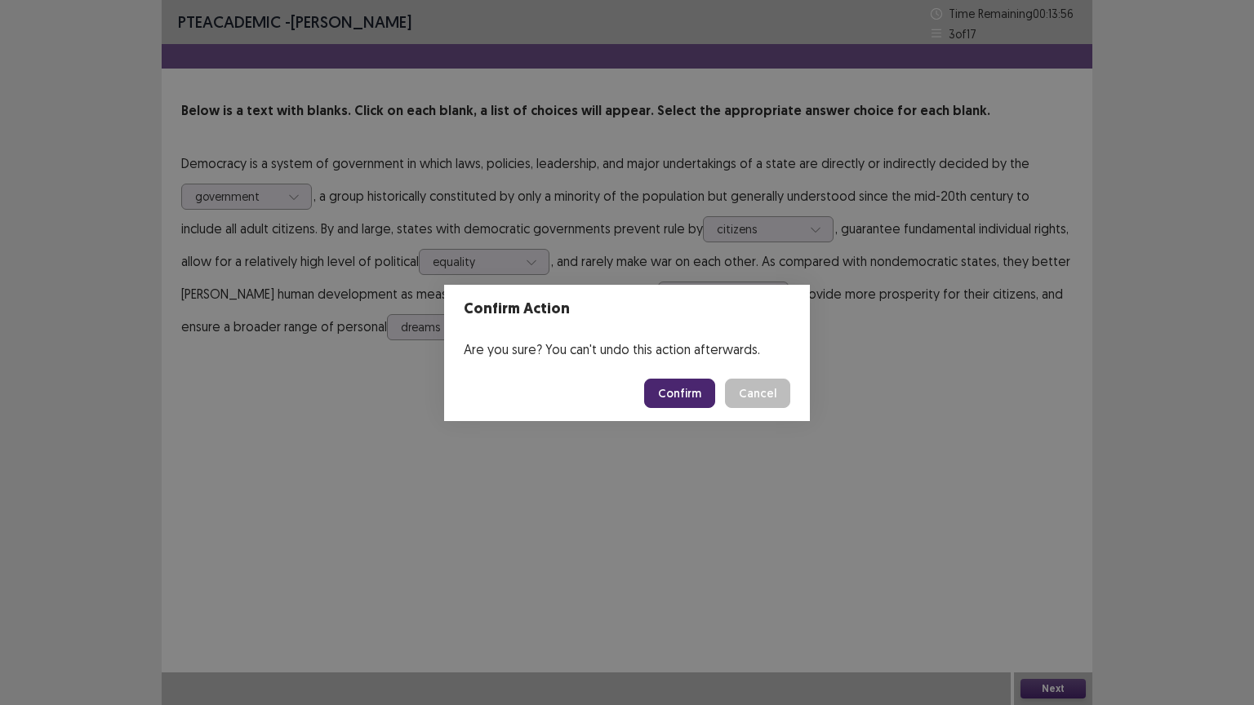
click at [695, 391] on button "Confirm" at bounding box center [679, 393] width 71 height 29
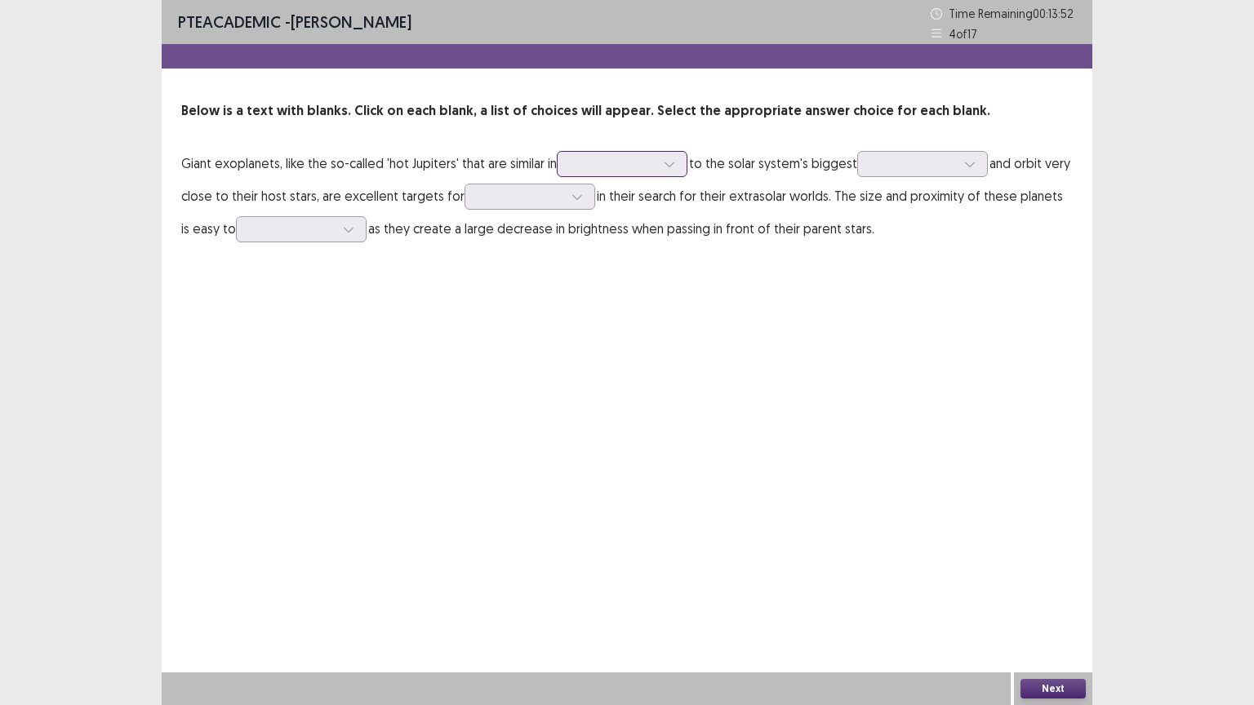
click at [650, 163] on div at bounding box center [613, 164] width 85 height 16
click at [625, 217] on div "potential" at bounding box center [622, 210] width 131 height 46
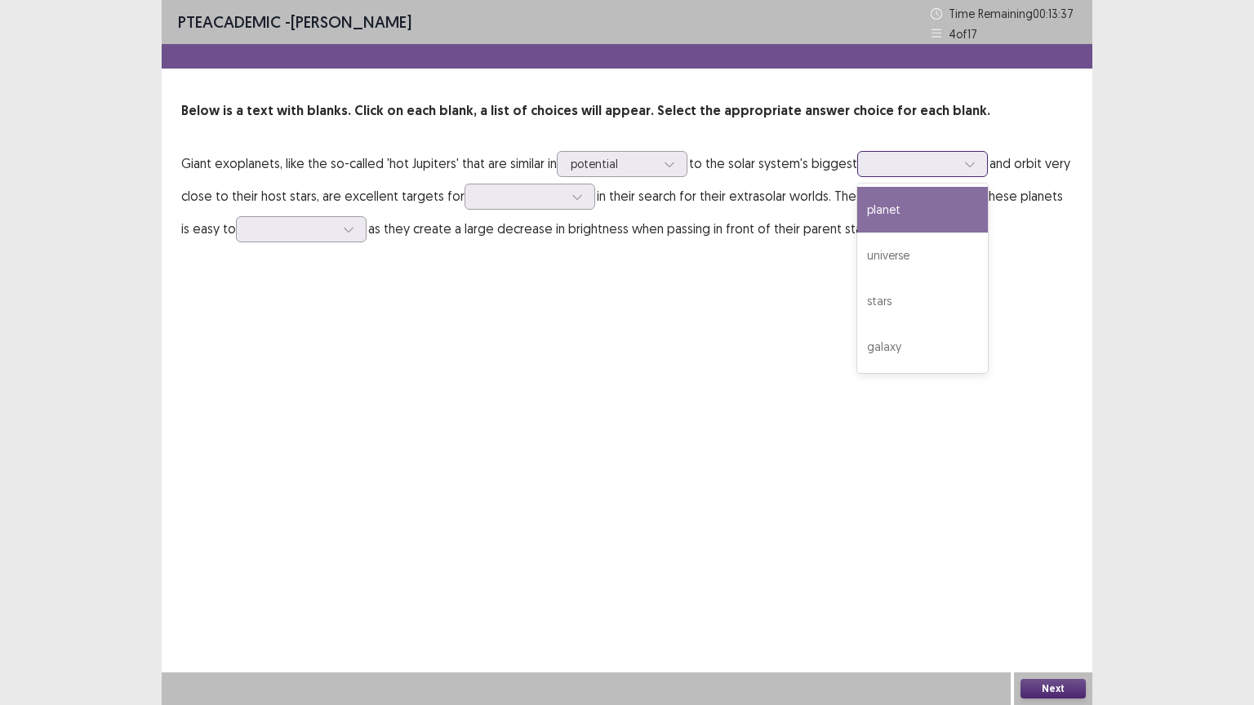
click at [971, 165] on icon at bounding box center [969, 163] width 11 height 11
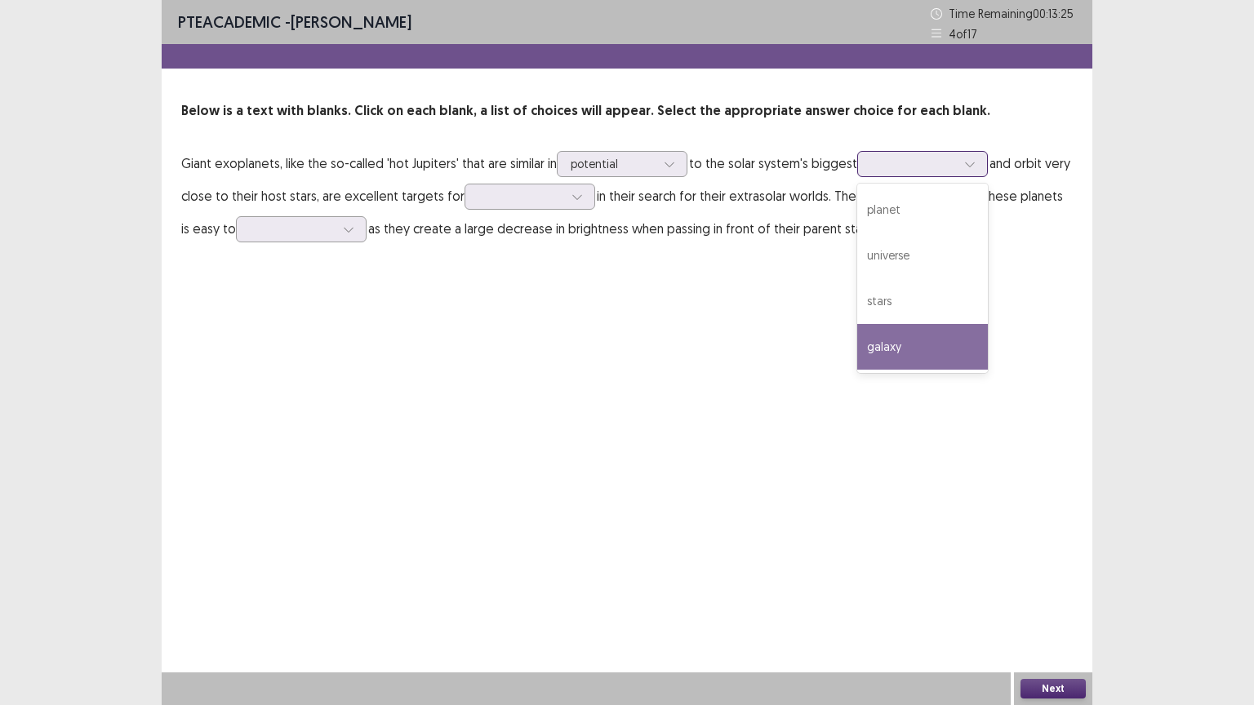
click at [944, 346] on div "galaxy" at bounding box center [922, 347] width 131 height 46
click at [969, 160] on icon at bounding box center [969, 163] width 11 height 11
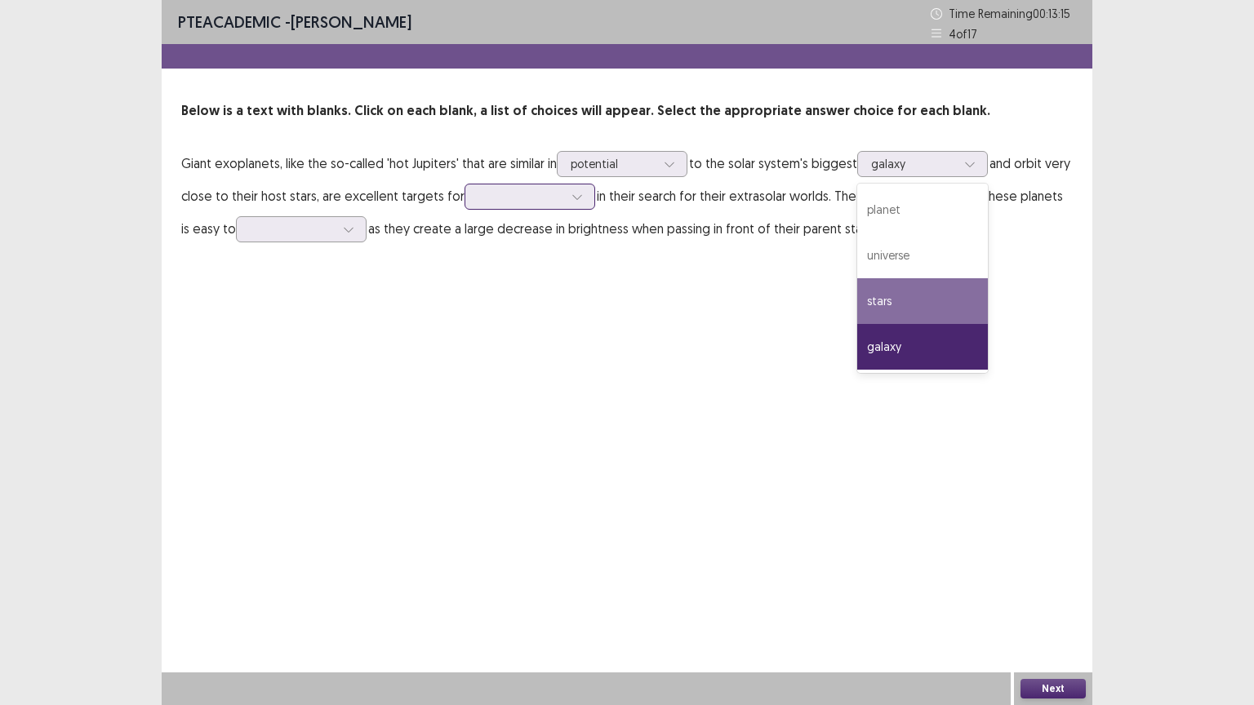
click at [572, 195] on icon at bounding box center [576, 197] width 9 height 5
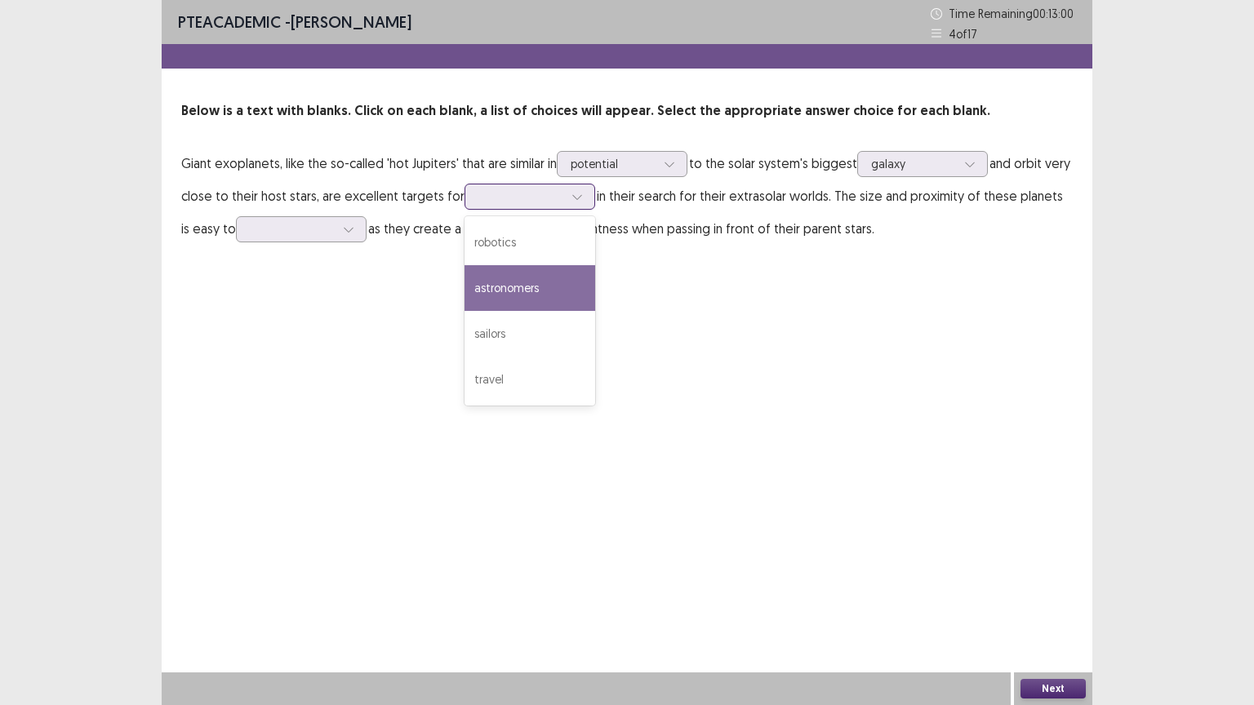
click at [531, 294] on div "astronomers" at bounding box center [529, 288] width 131 height 46
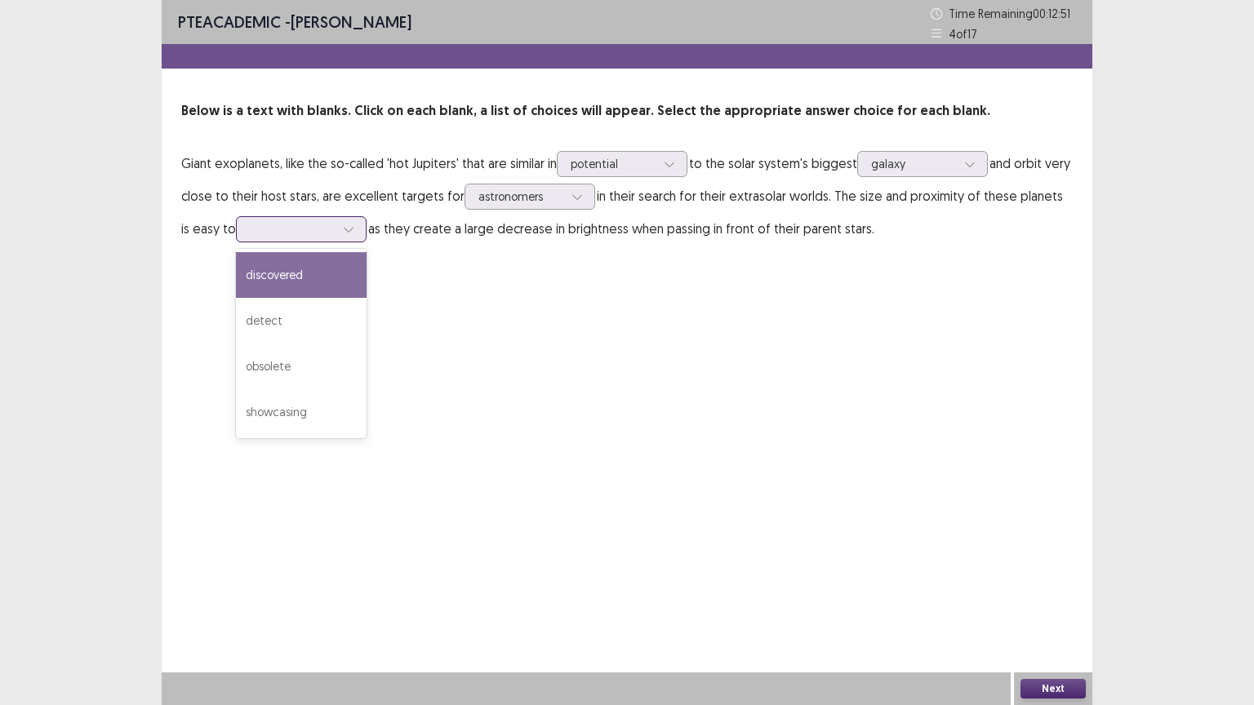
click at [316, 229] on div at bounding box center [292, 229] width 85 height 16
click at [320, 286] on div "discovered" at bounding box center [301, 275] width 131 height 46
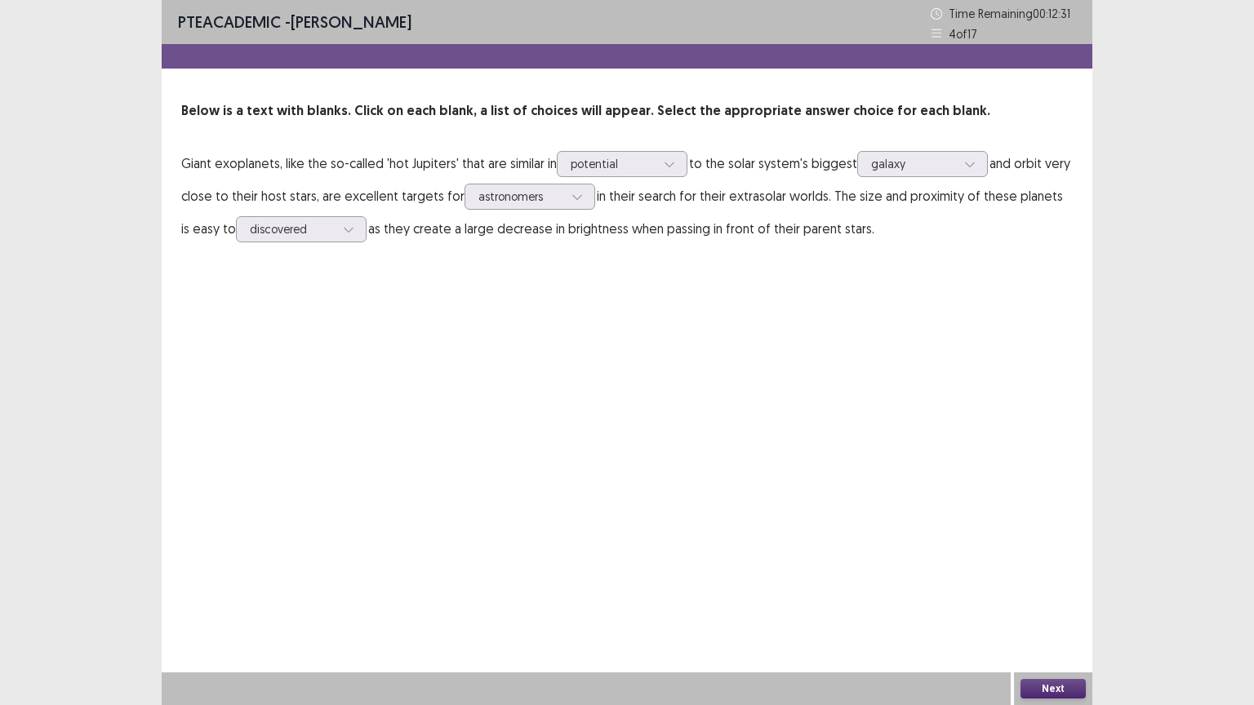
click at [1059, 621] on button "Next" at bounding box center [1052, 689] width 65 height 20
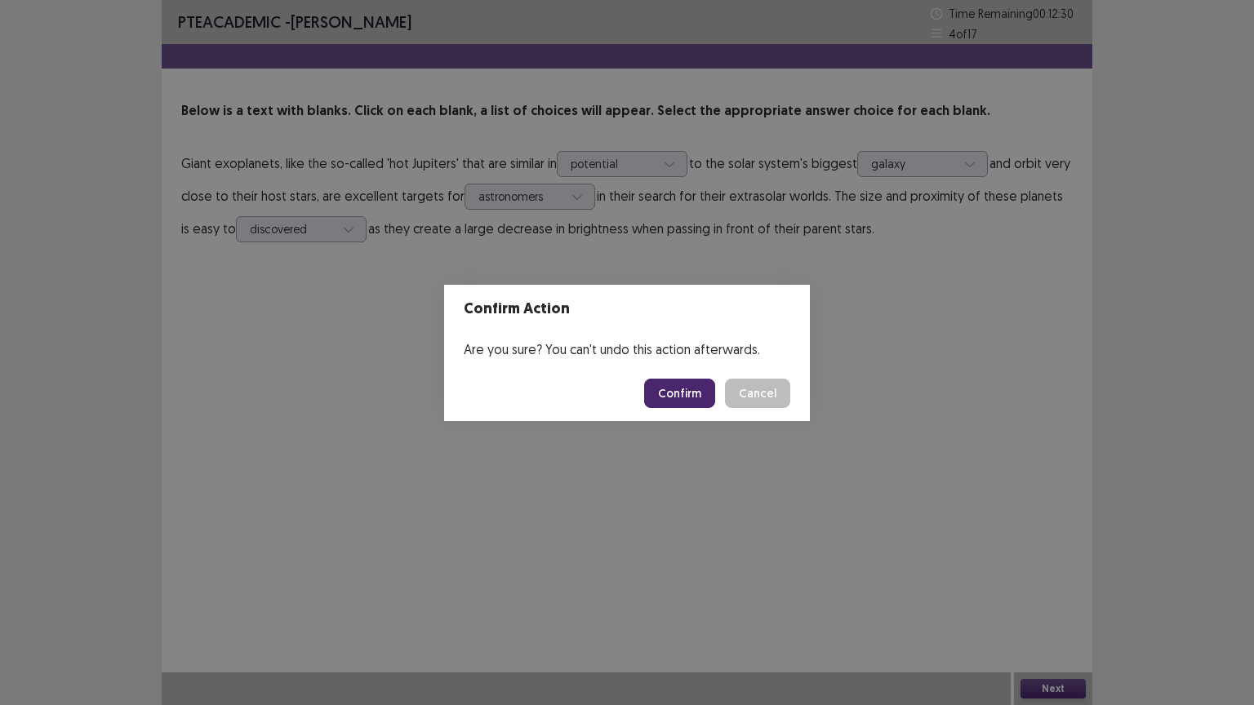
click at [694, 384] on button "Confirm" at bounding box center [679, 393] width 71 height 29
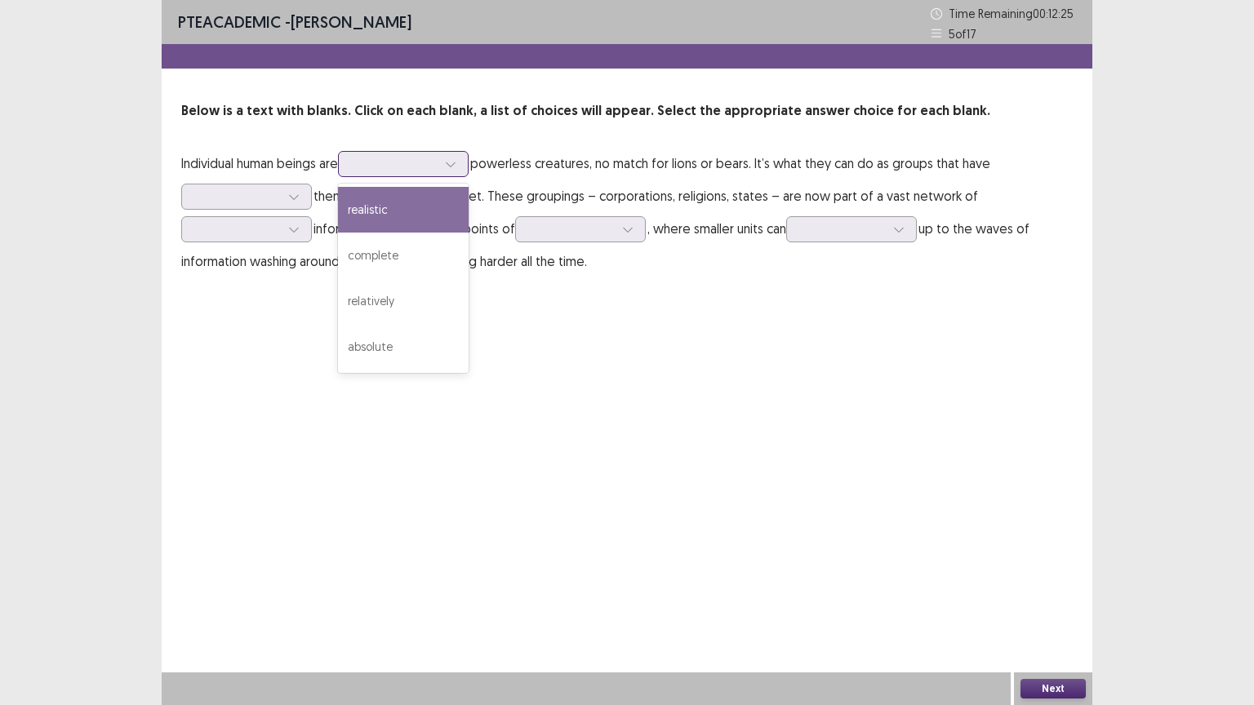
click at [455, 163] on icon at bounding box center [450, 164] width 9 height 5
click at [440, 194] on div "realistic" at bounding box center [403, 210] width 131 height 46
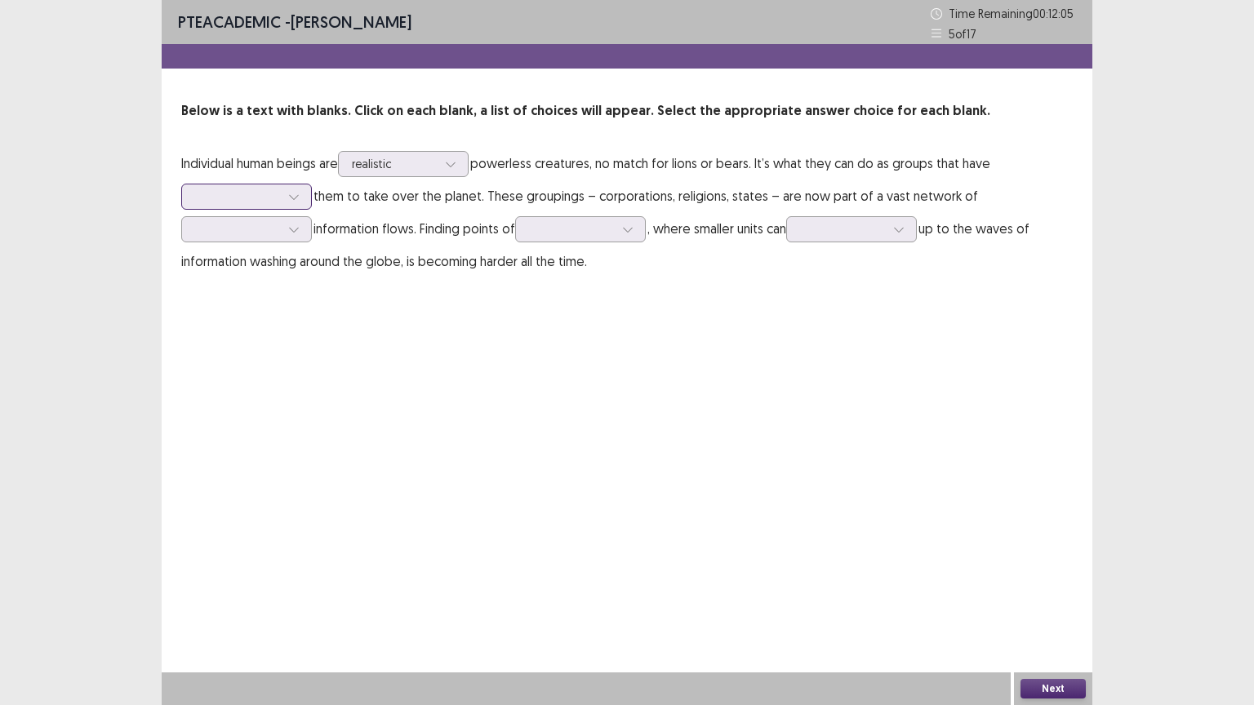
click at [304, 199] on div at bounding box center [294, 196] width 24 height 24
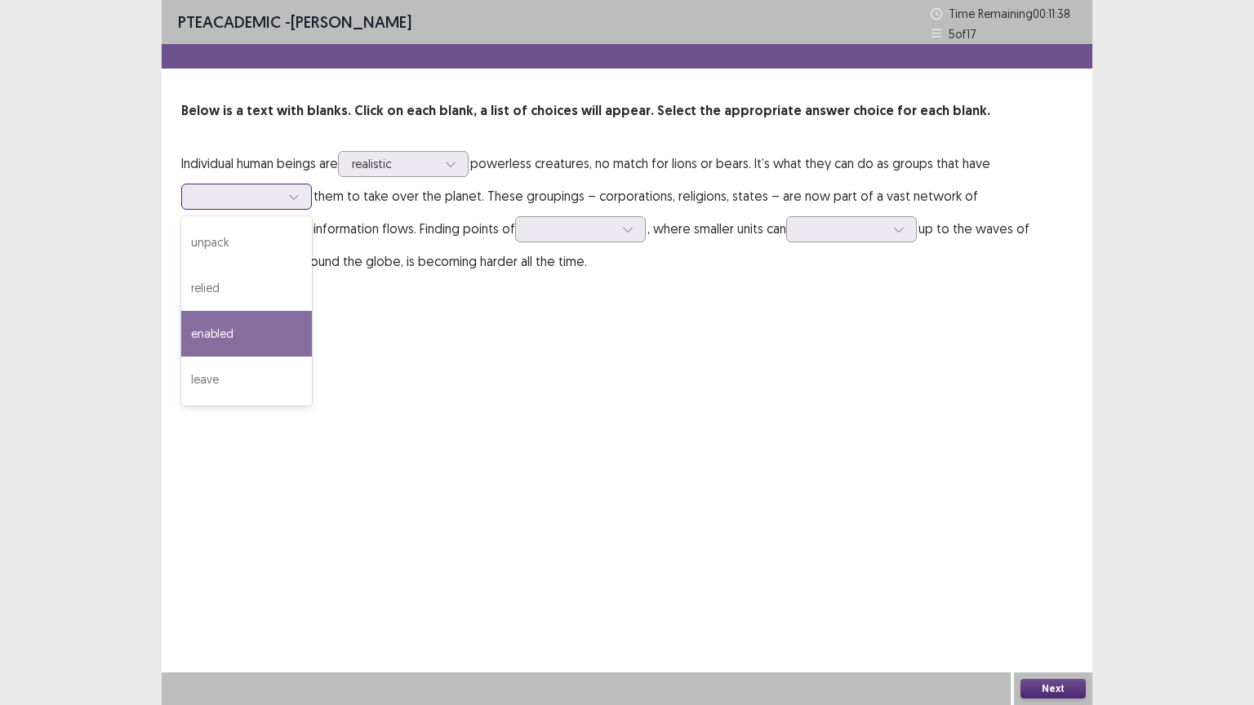
click at [264, 318] on div "enabled" at bounding box center [246, 334] width 131 height 46
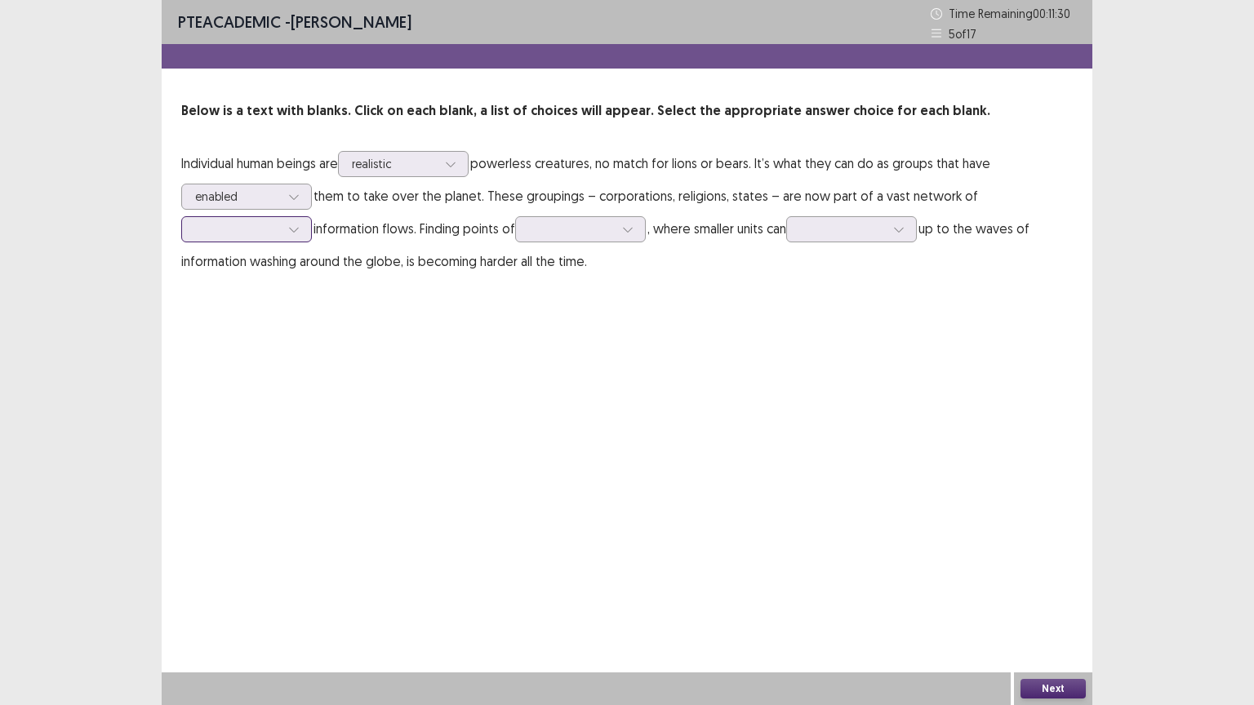
click at [288, 224] on icon at bounding box center [293, 229] width 11 height 11
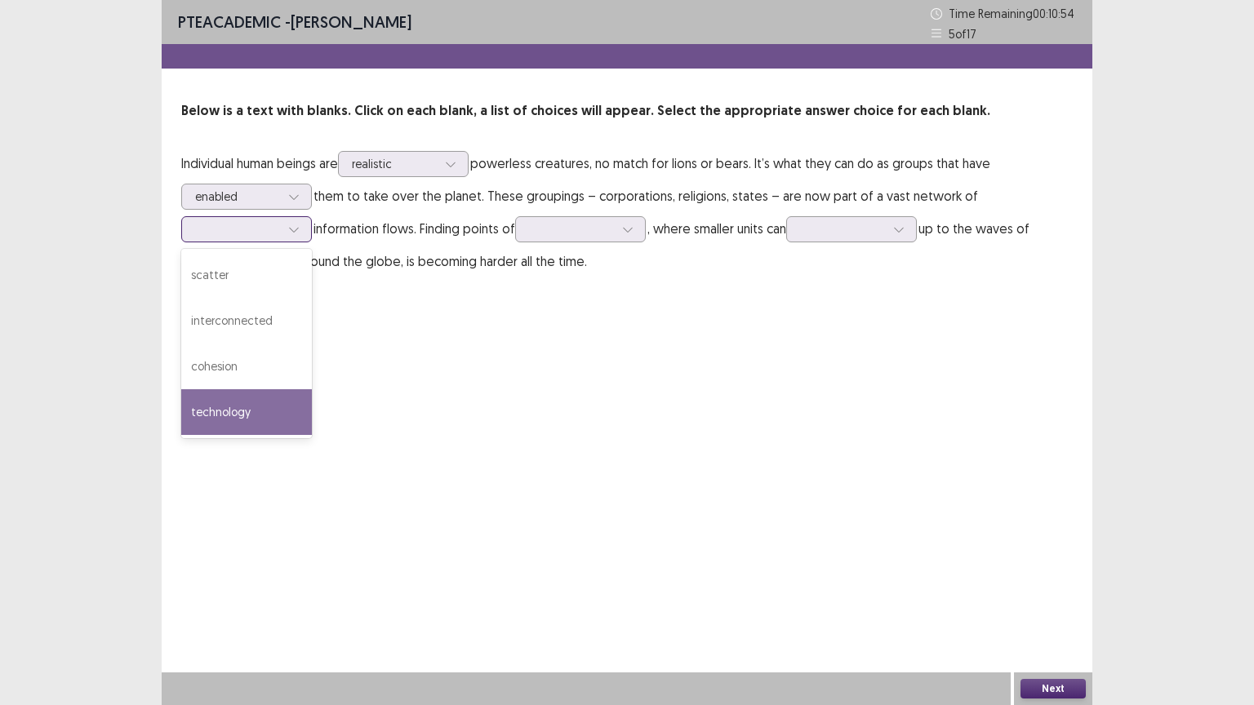
click at [238, 406] on div "technology" at bounding box center [246, 412] width 131 height 46
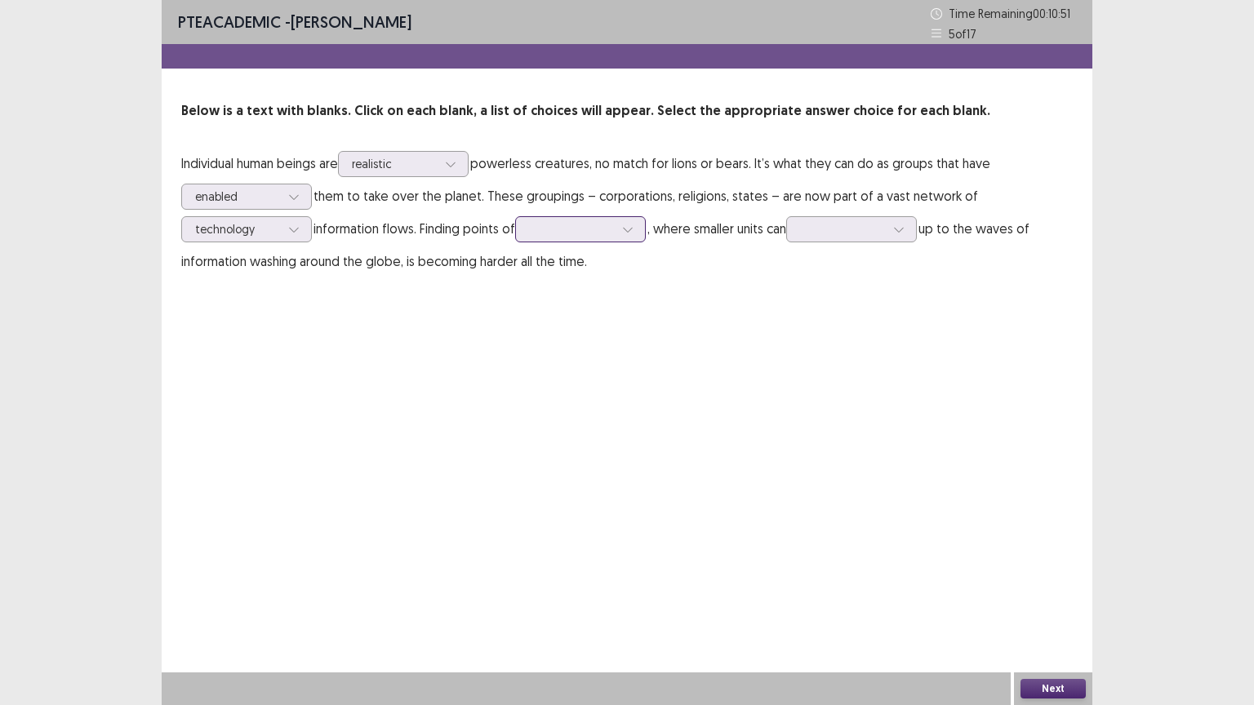
click at [633, 228] on icon at bounding box center [627, 229] width 11 height 11
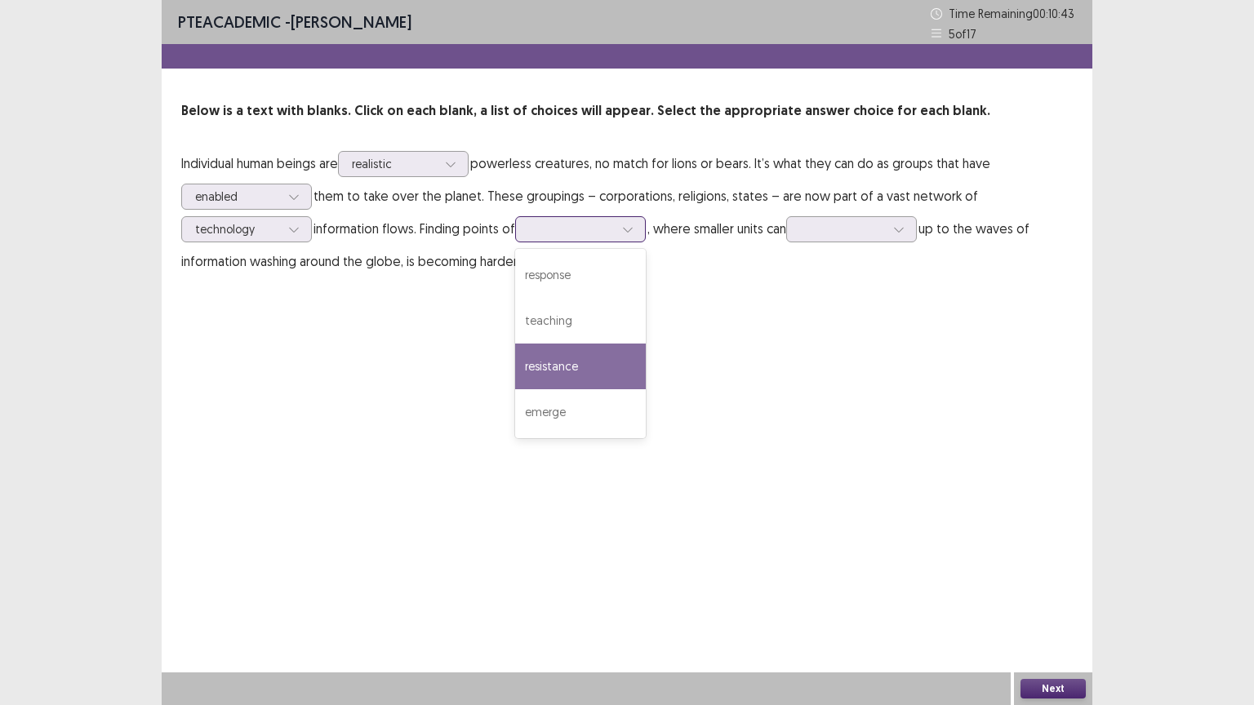
click at [615, 365] on div "resistance" at bounding box center [580, 367] width 131 height 46
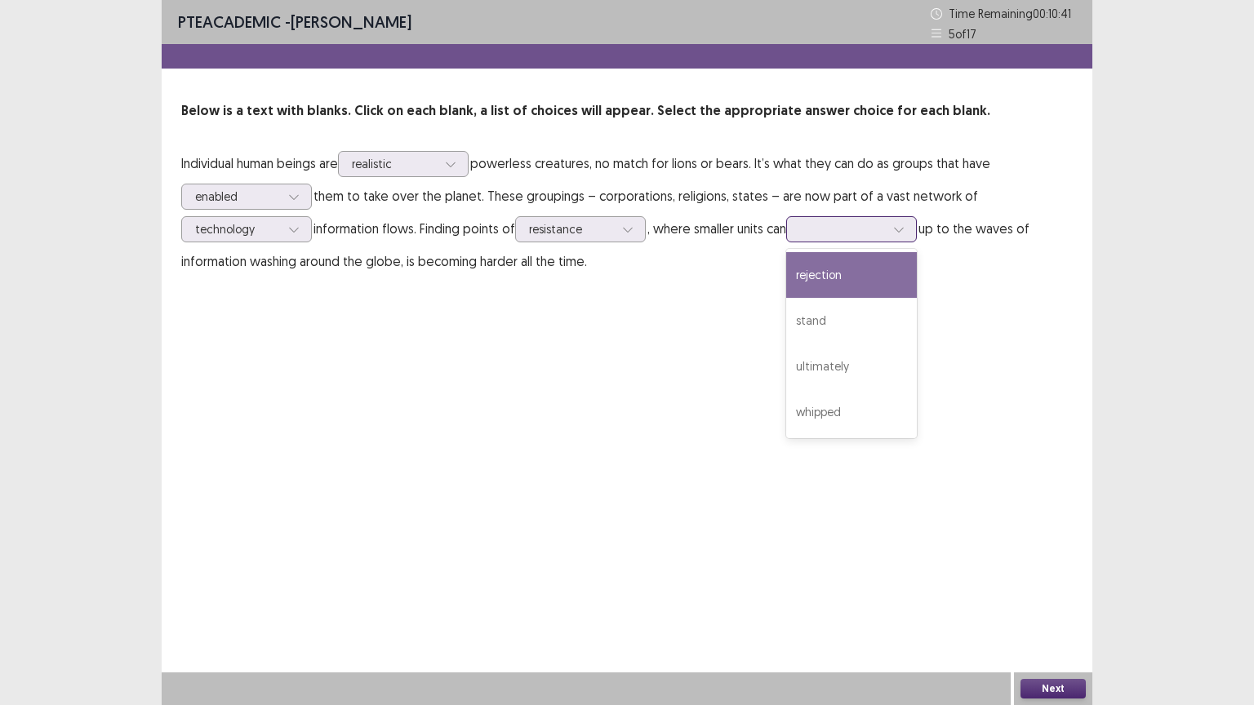
click at [904, 224] on icon at bounding box center [898, 229] width 11 height 11
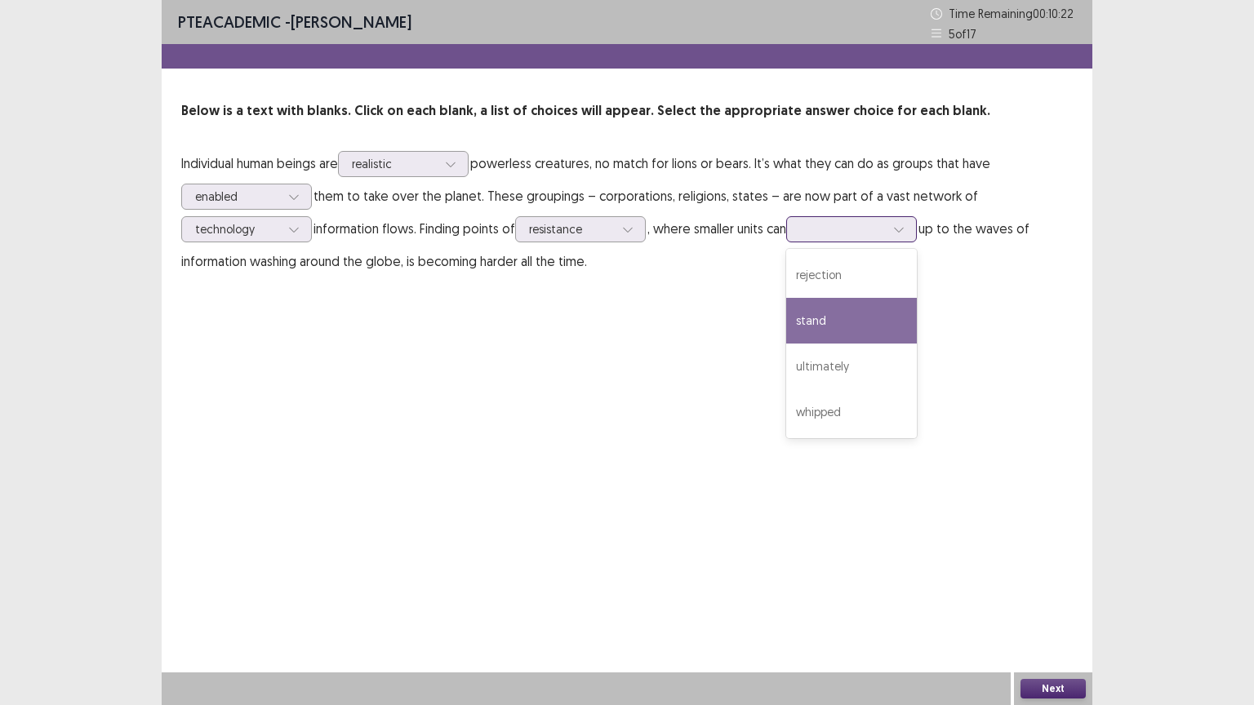
click at [875, 313] on div "stand" at bounding box center [851, 321] width 131 height 46
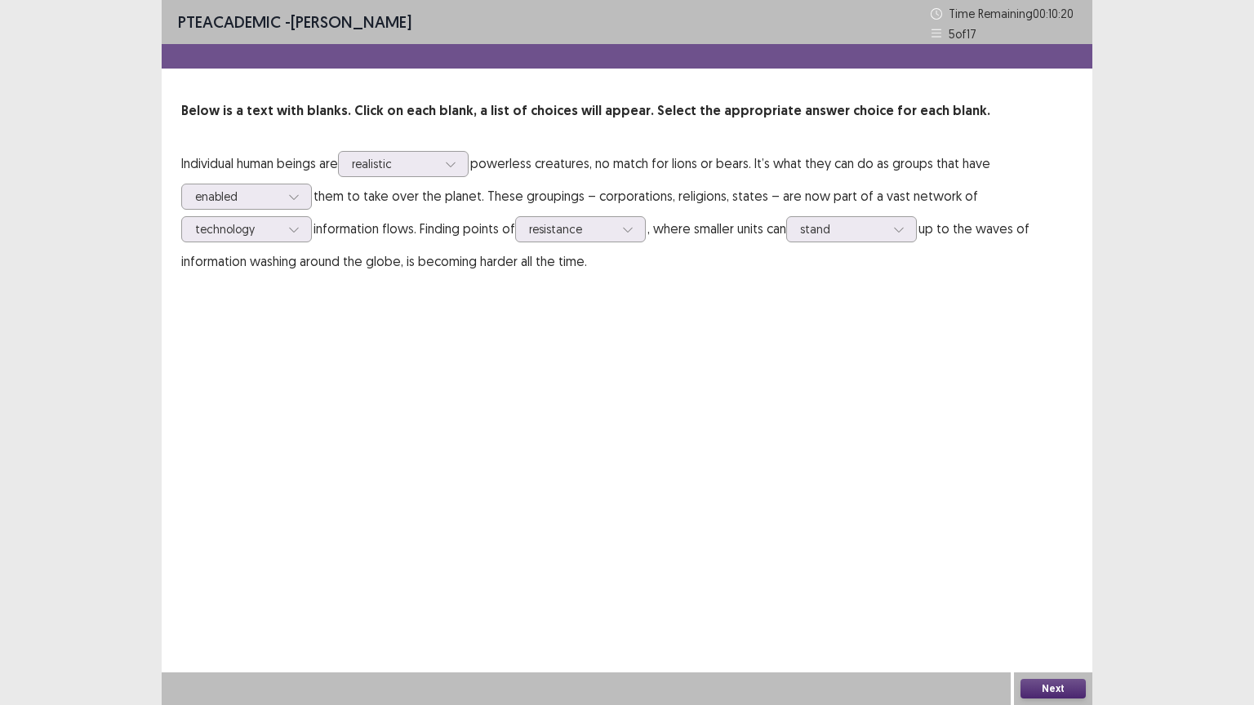
click at [1052, 621] on button "Next" at bounding box center [1052, 689] width 65 height 20
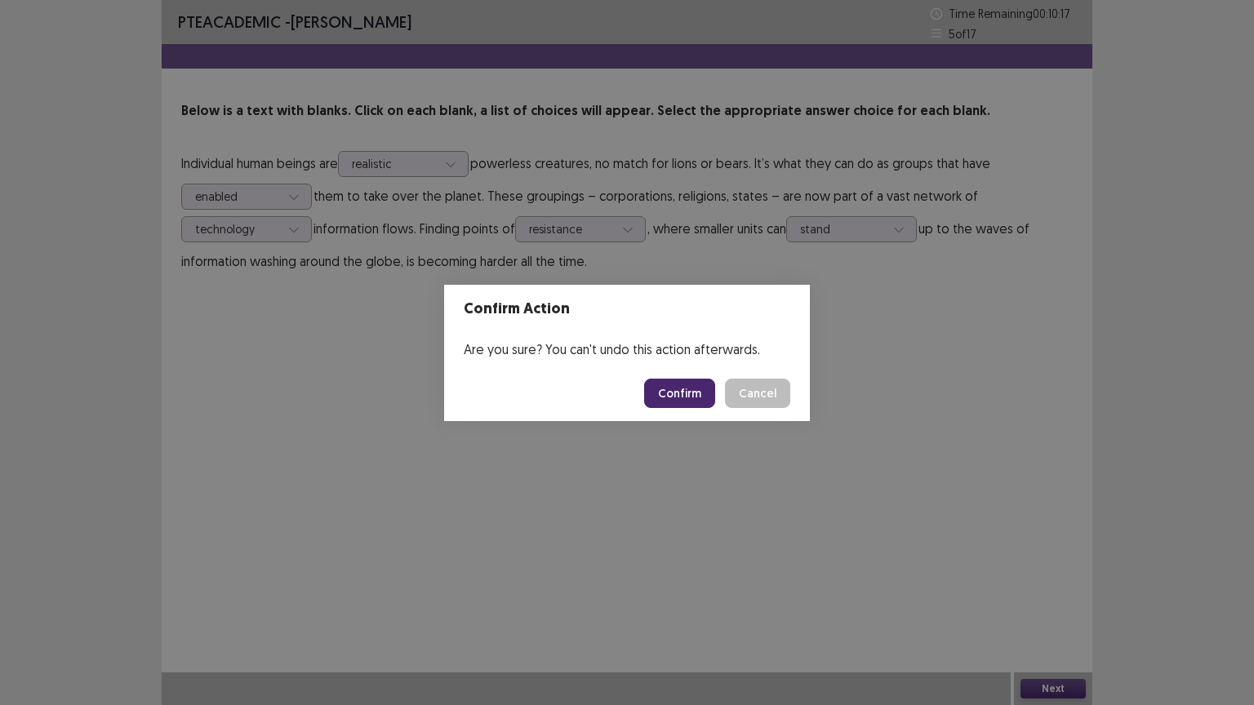
click at [686, 388] on button "Confirm" at bounding box center [679, 393] width 71 height 29
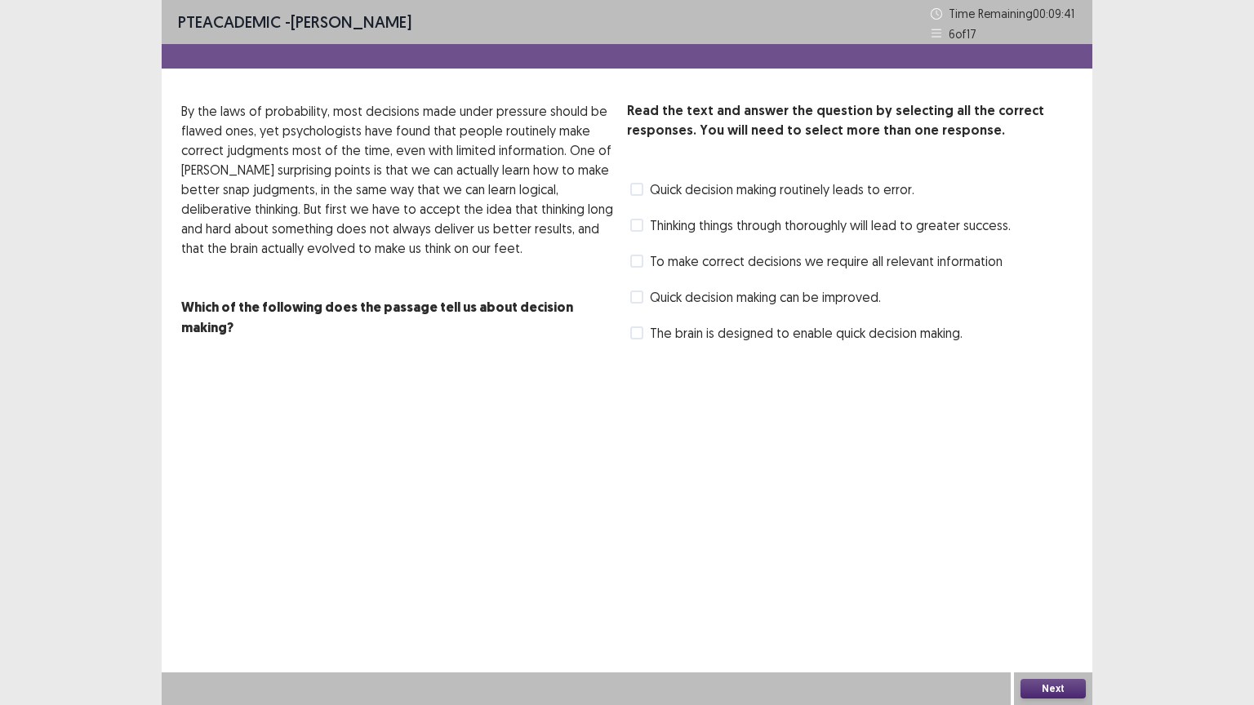
click at [634, 194] on span at bounding box center [636, 189] width 13 height 13
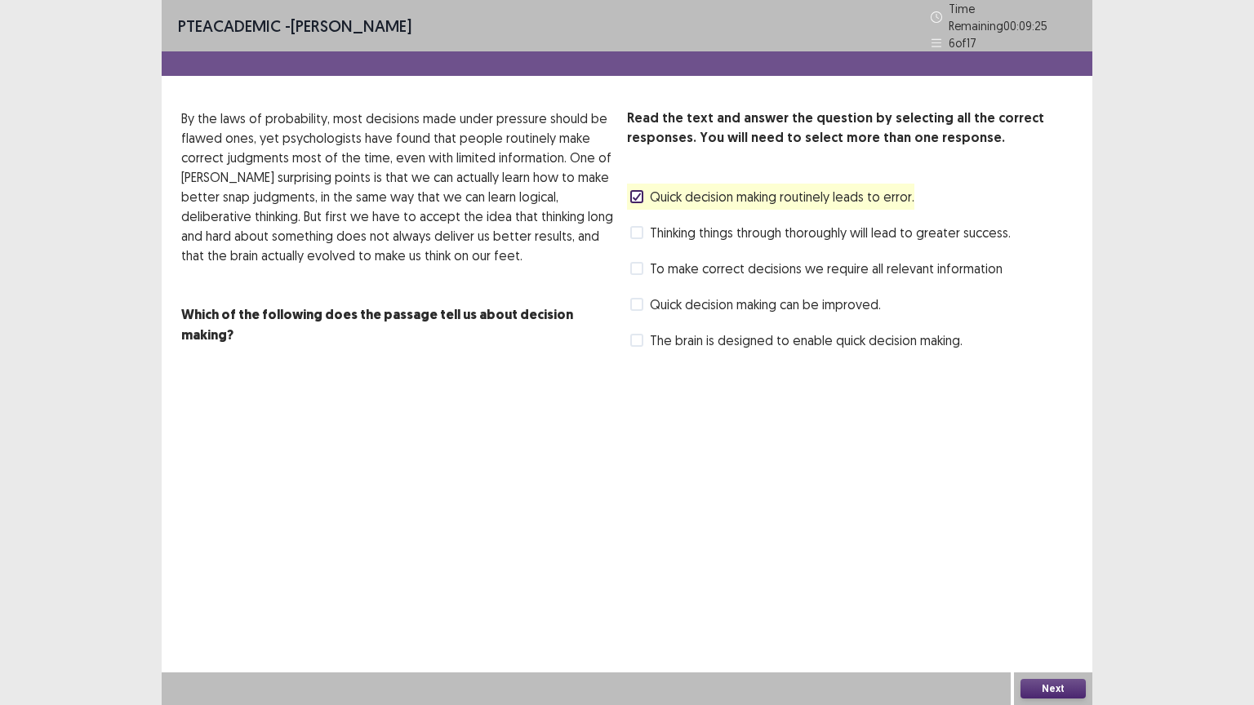
click at [634, 262] on span at bounding box center [636, 268] width 13 height 13
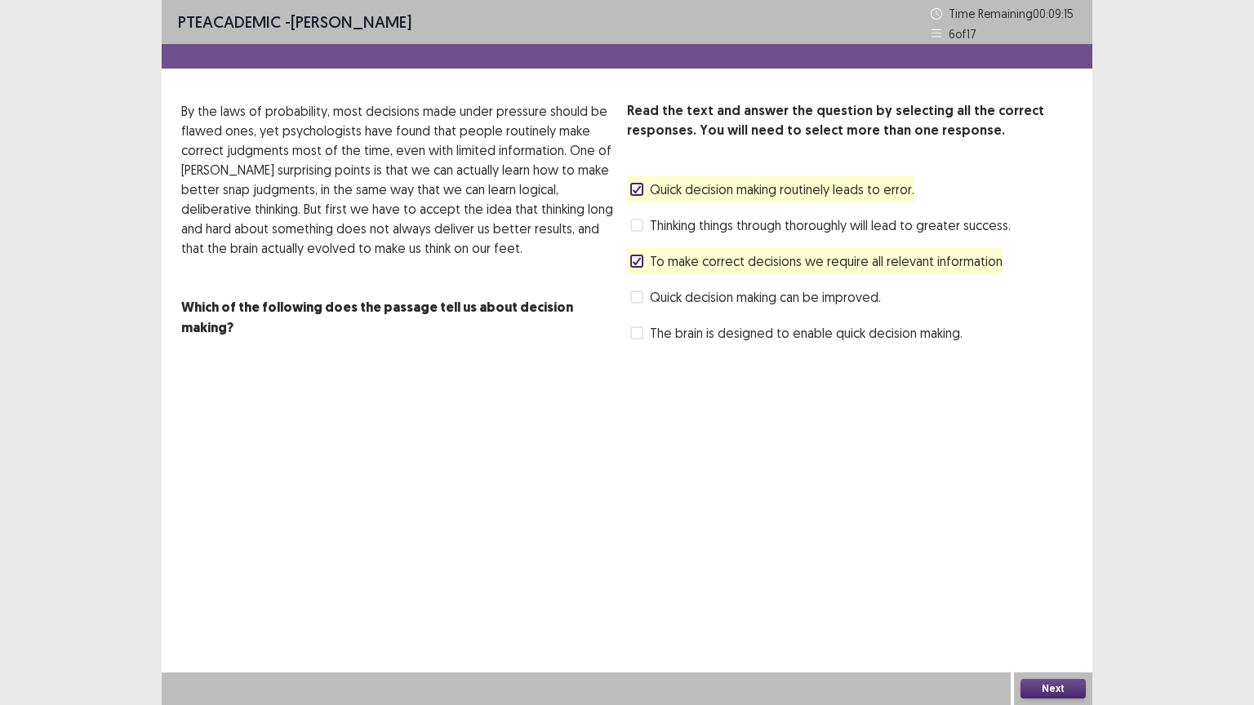
click at [636, 186] on icon at bounding box center [637, 189] width 10 height 8
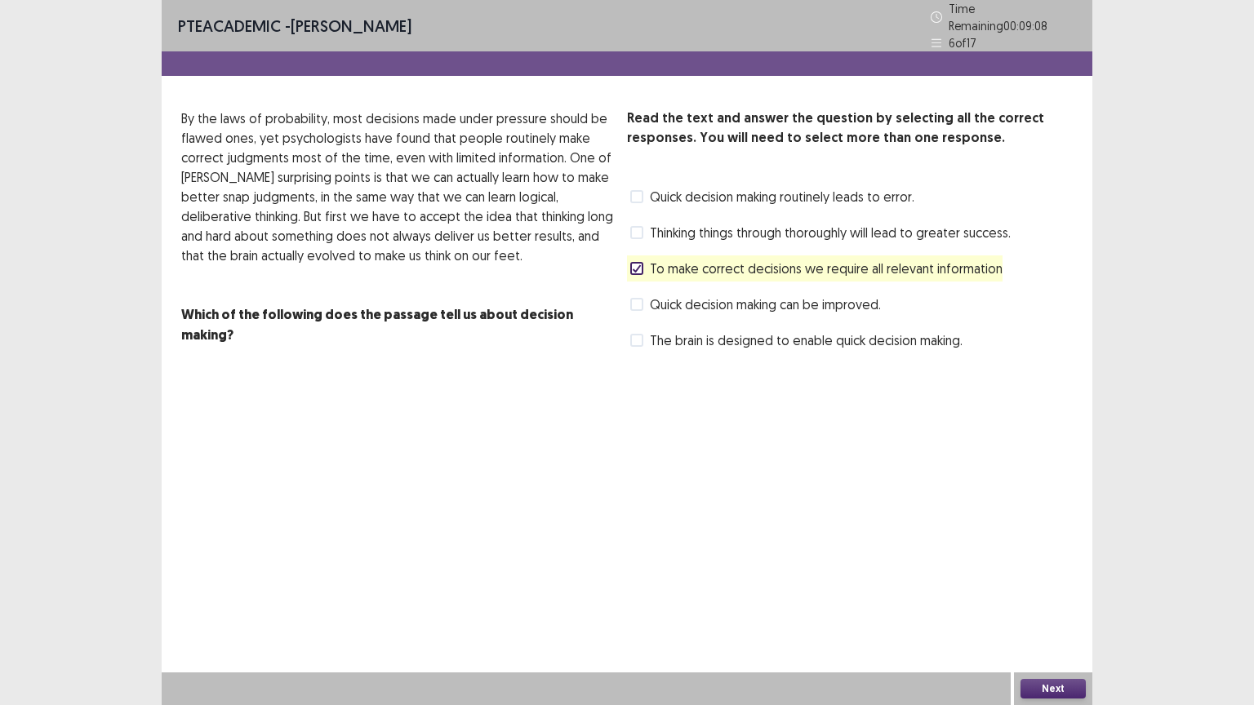
click at [1069, 621] on button "Next" at bounding box center [1052, 689] width 65 height 20
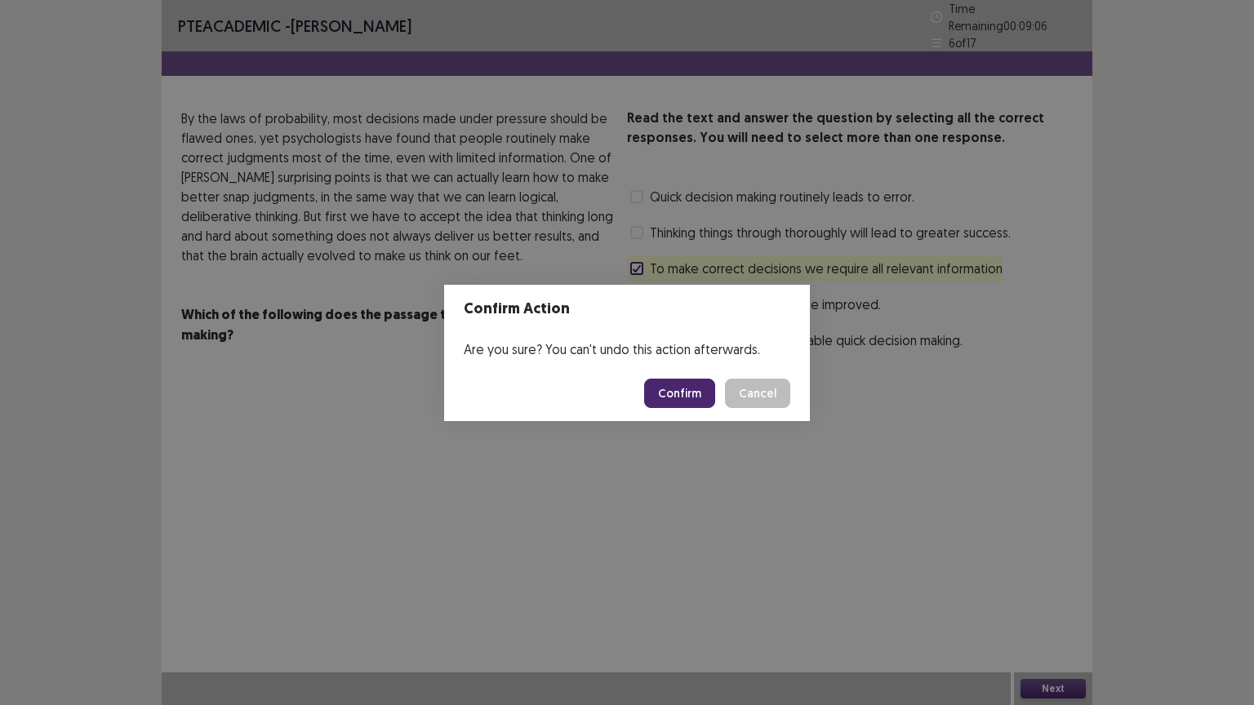
click at [679, 393] on button "Confirm" at bounding box center [679, 393] width 71 height 29
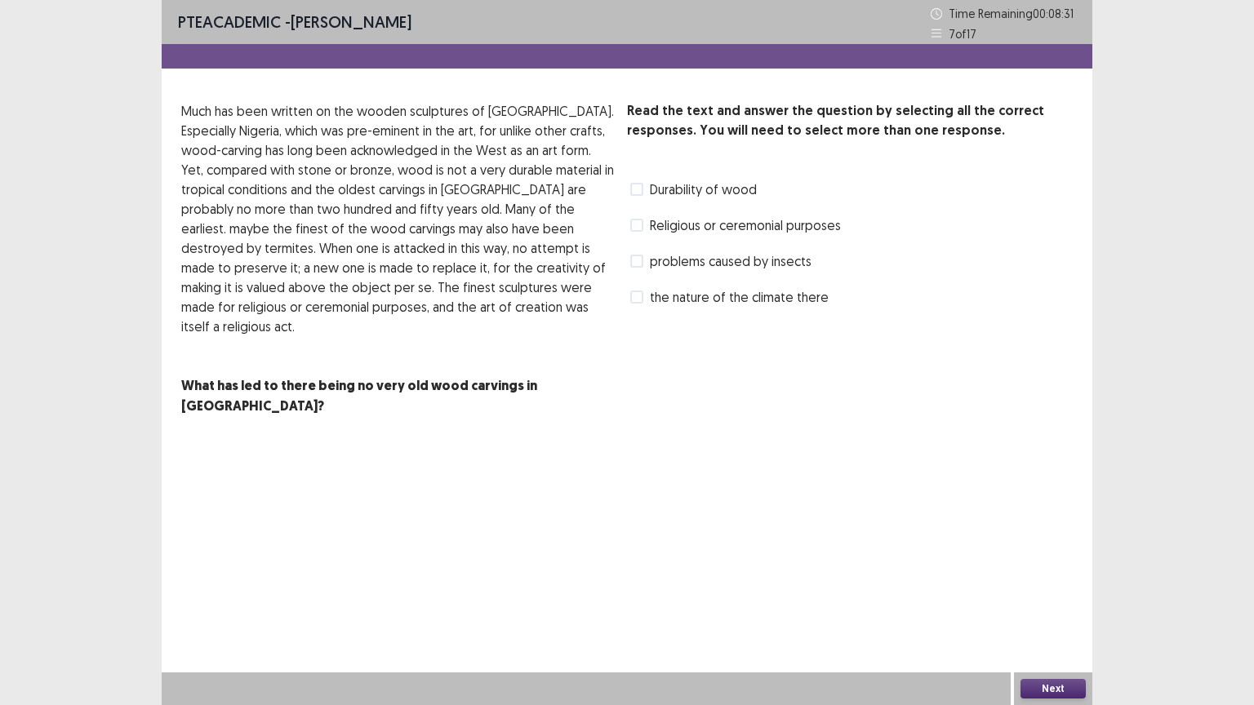
click at [637, 184] on span at bounding box center [636, 189] width 13 height 13
click at [640, 300] on span at bounding box center [636, 297] width 13 height 13
click at [1063, 621] on button "Next" at bounding box center [1052, 689] width 65 height 20
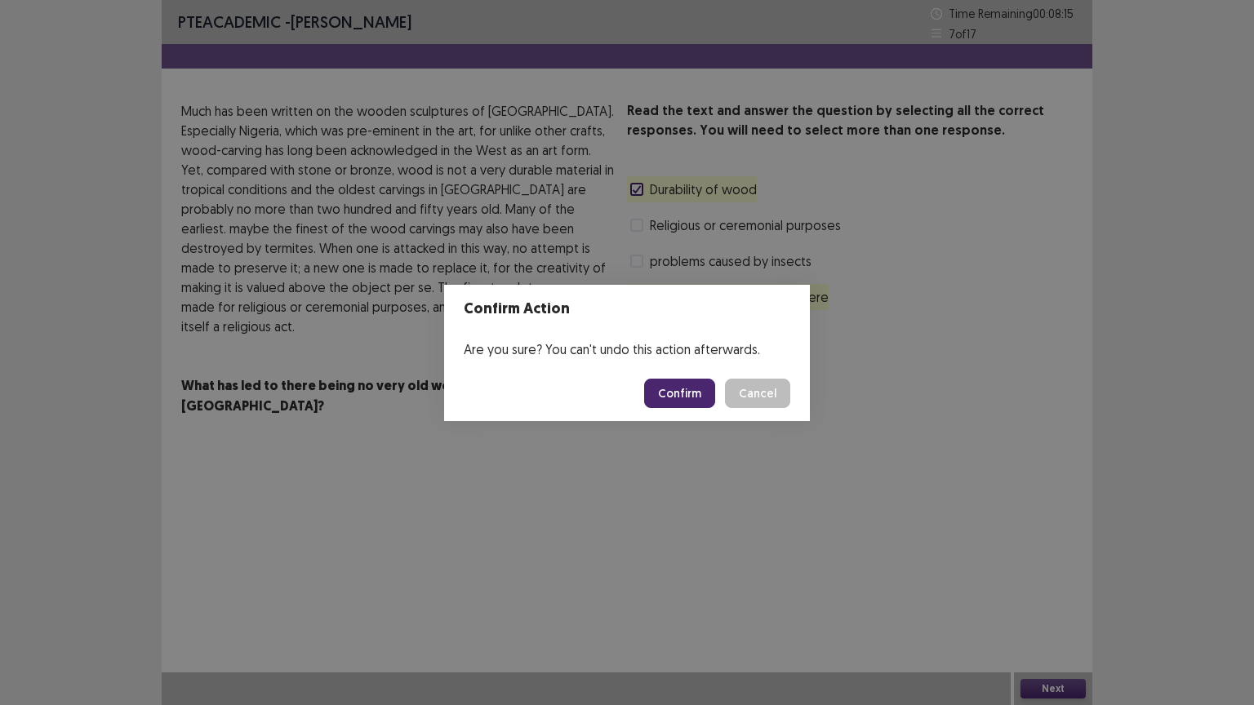
click at [671, 385] on button "Confirm" at bounding box center [679, 393] width 71 height 29
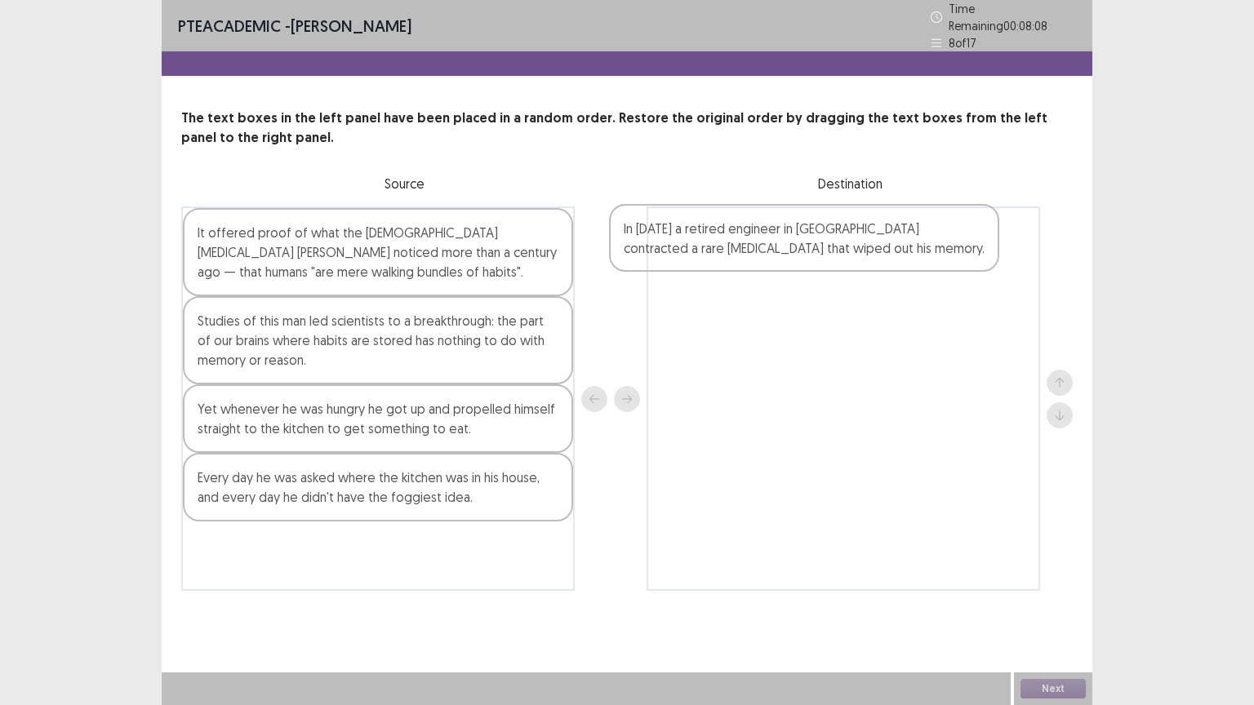
drag, startPoint x: 344, startPoint y: 316, endPoint x: 775, endPoint y: 232, distance: 439.9
click at [775, 232] on div "It offered proof of what the [DEMOGRAPHIC_DATA] [MEDICAL_DATA] [PERSON_NAME] no…" at bounding box center [626, 398] width 891 height 384
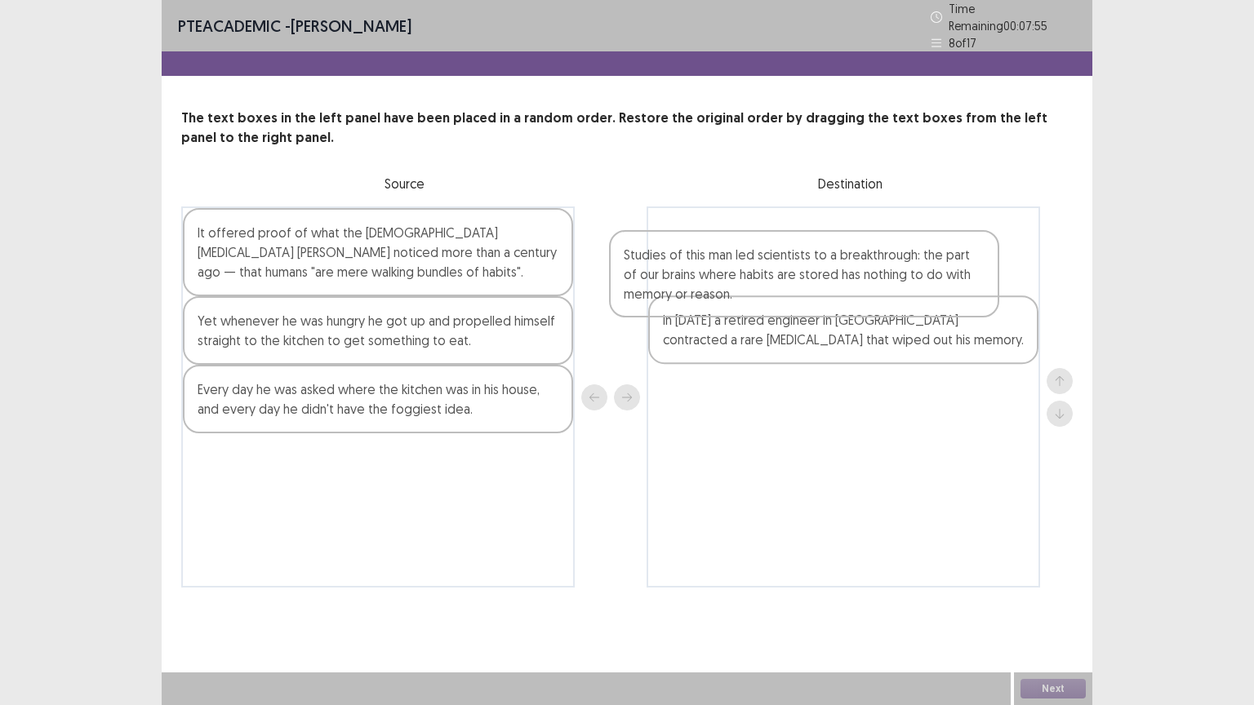
drag, startPoint x: 306, startPoint y: 327, endPoint x: 755, endPoint y: 264, distance: 453.3
click at [755, 264] on div "It offered proof of what the [DEMOGRAPHIC_DATA] [MEDICAL_DATA] [PERSON_NAME] no…" at bounding box center [626, 396] width 891 height 381
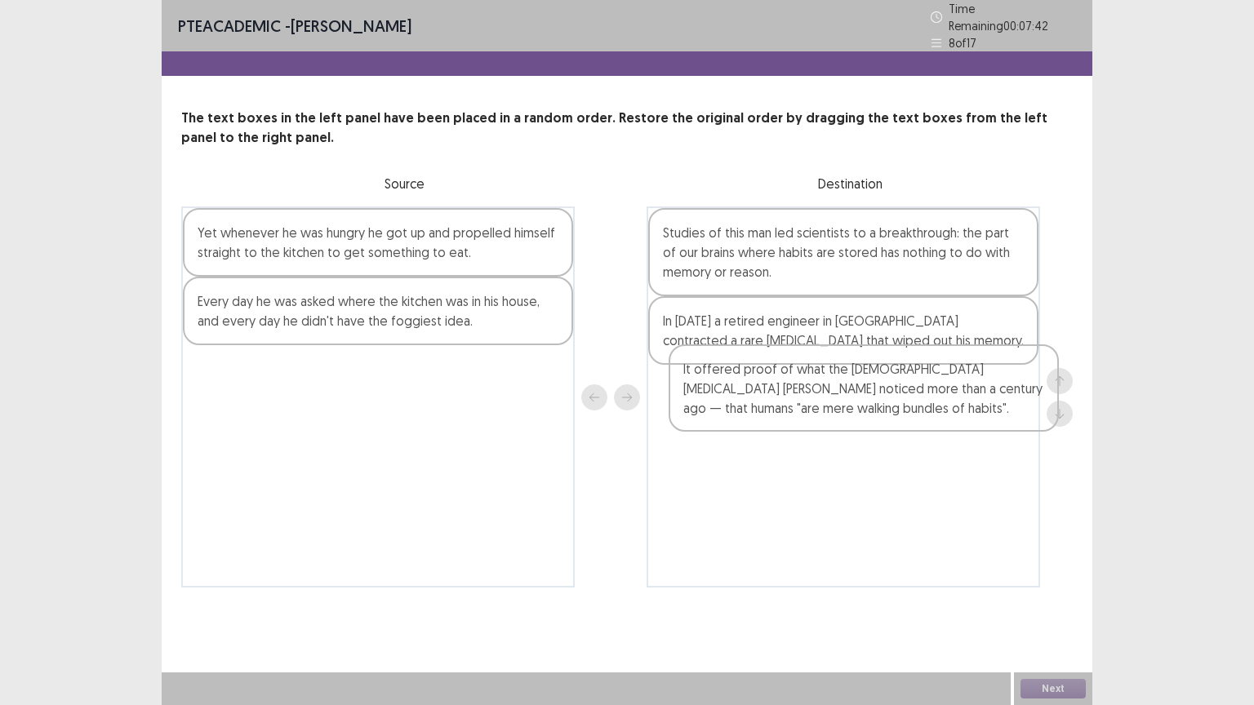
drag, startPoint x: 283, startPoint y: 281, endPoint x: 761, endPoint y: 415, distance: 495.9
click at [761, 415] on div "It offered proof of what the [DEMOGRAPHIC_DATA] [MEDICAL_DATA] [PERSON_NAME] no…" at bounding box center [626, 396] width 891 height 381
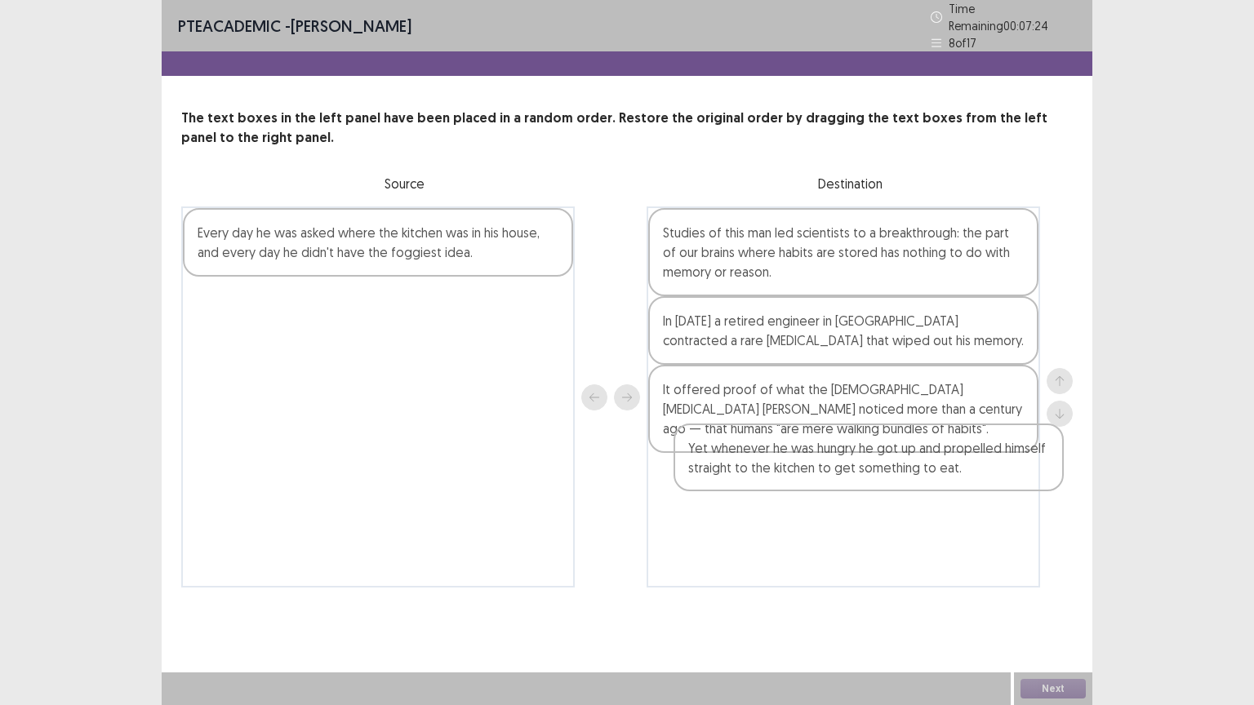
drag, startPoint x: 291, startPoint y: 230, endPoint x: 786, endPoint y: 468, distance: 549.4
click at [786, 468] on div "Yet whenever he was hungry he got up and propelled himself straight to the kitc…" at bounding box center [626, 396] width 891 height 381
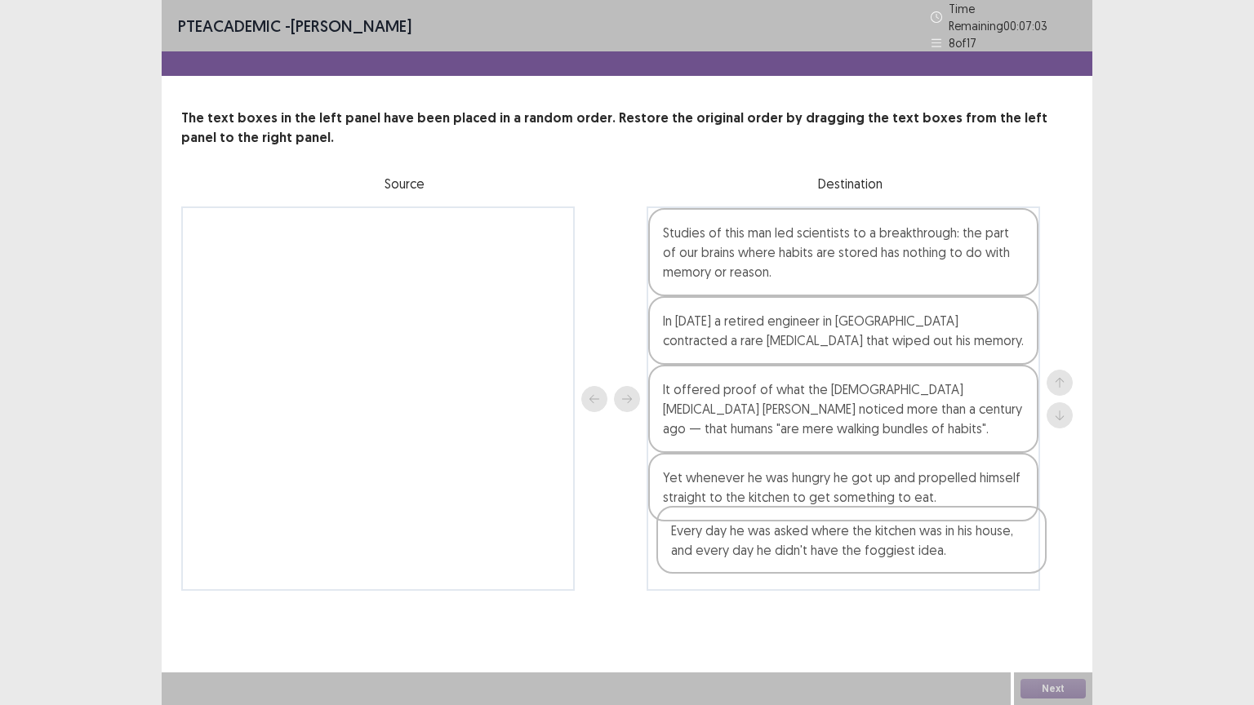
drag, startPoint x: 374, startPoint y: 238, endPoint x: 839, endPoint y: 545, distance: 557.3
click at [850, 549] on div "Every day he was asked where the kitchen was in his house, and every day he did…" at bounding box center [626, 398] width 891 height 384
click at [1059, 621] on button "Next" at bounding box center [1052, 689] width 65 height 20
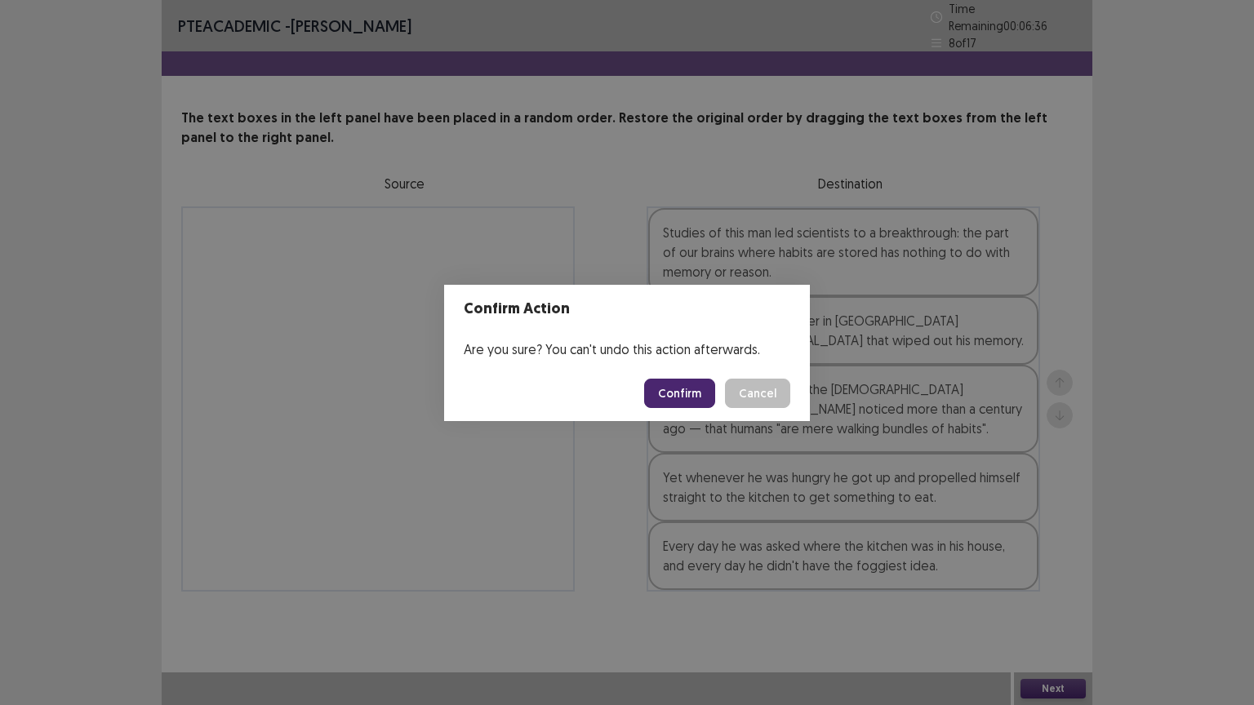
click at [673, 397] on button "Confirm" at bounding box center [679, 393] width 71 height 29
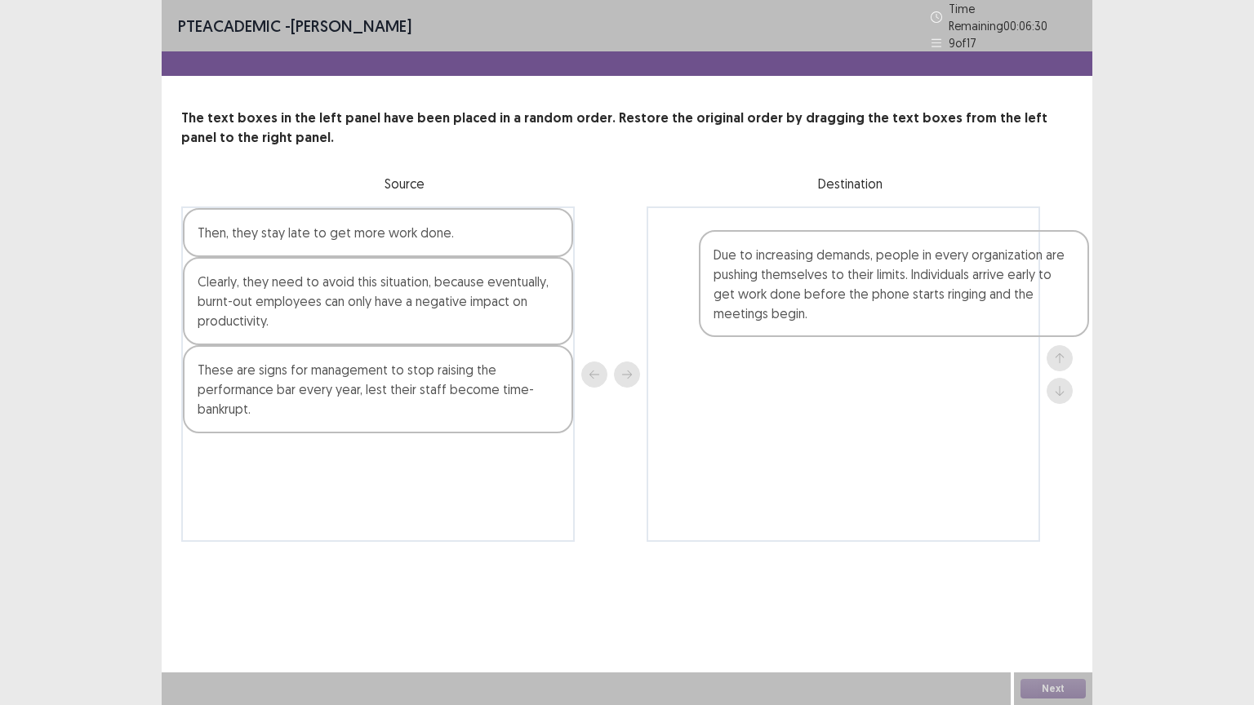
drag, startPoint x: 238, startPoint y: 366, endPoint x: 777, endPoint y: 232, distance: 555.3
click at [777, 232] on div "Then, they stay late to get more work done. Clearly, they need to avoid this si…" at bounding box center [626, 373] width 891 height 335
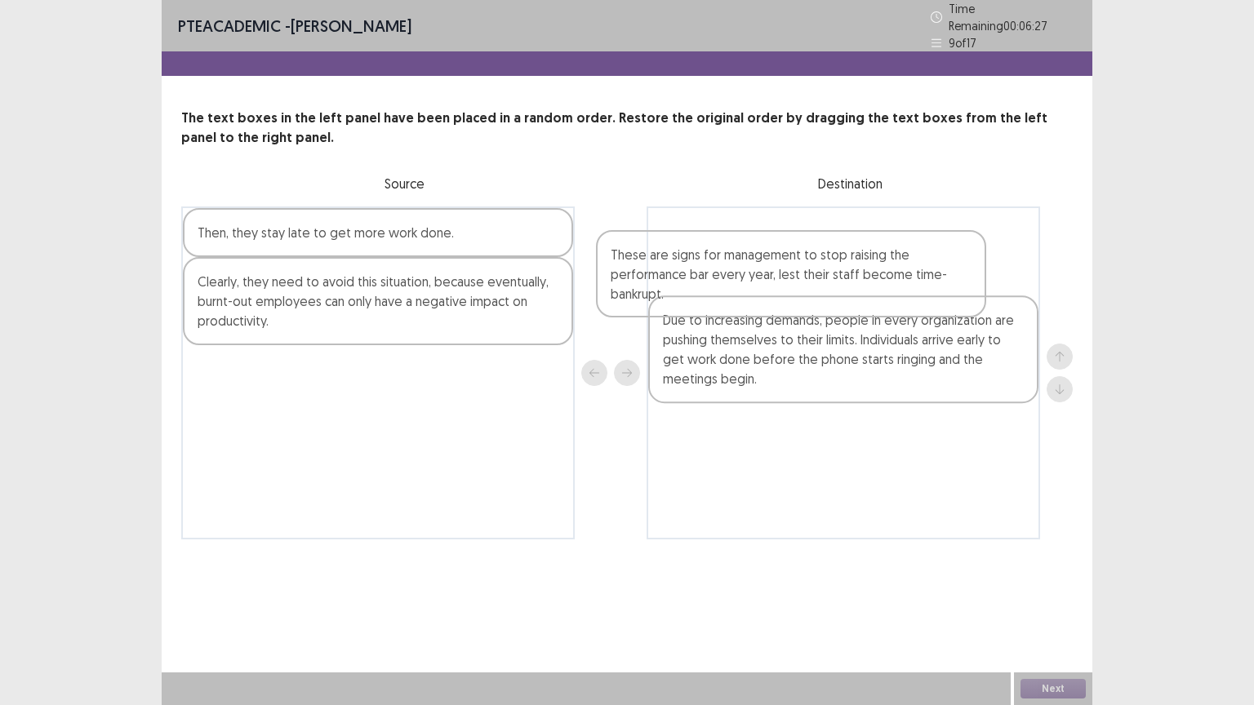
drag, startPoint x: 366, startPoint y: 395, endPoint x: 816, endPoint y: 278, distance: 464.8
click at [816, 278] on div "Then, they stay late to get more work done. Clearly, they need to avoid this si…" at bounding box center [626, 372] width 891 height 333
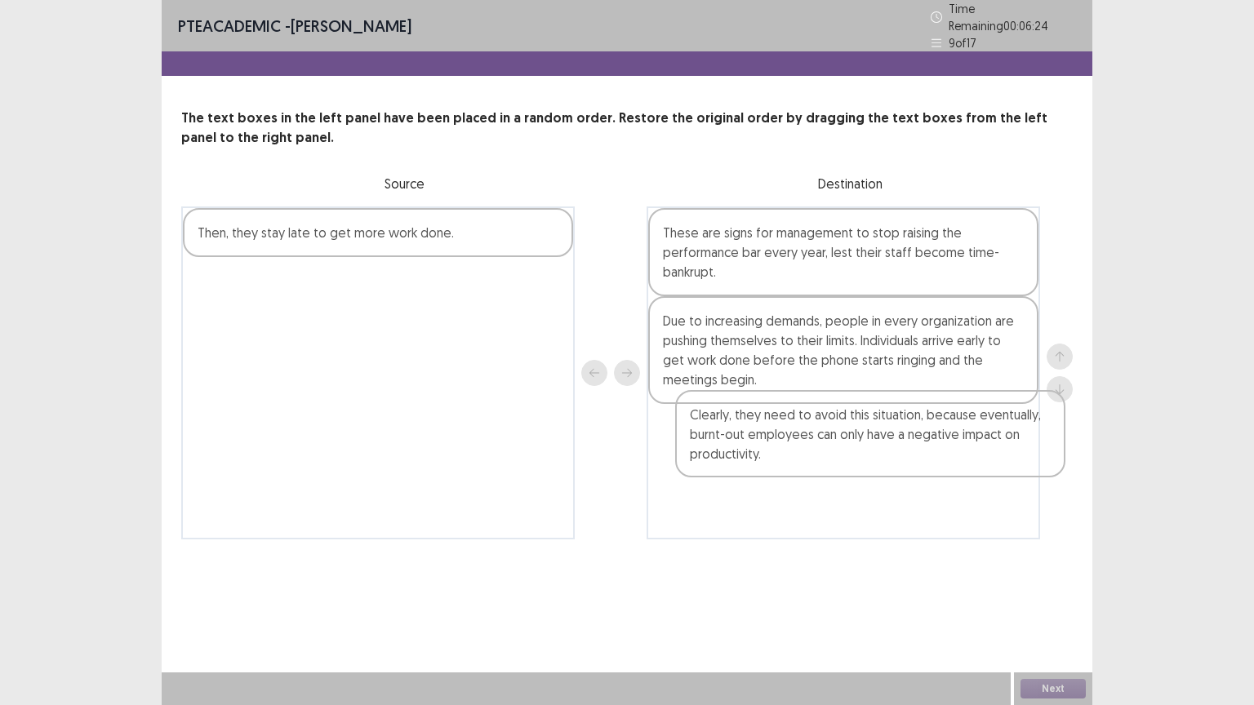
drag, startPoint x: 315, startPoint y: 287, endPoint x: 808, endPoint y: 431, distance: 513.5
click at [808, 431] on div "Then, they stay late to get more work done. Clearly, they need to avoid this si…" at bounding box center [626, 372] width 891 height 333
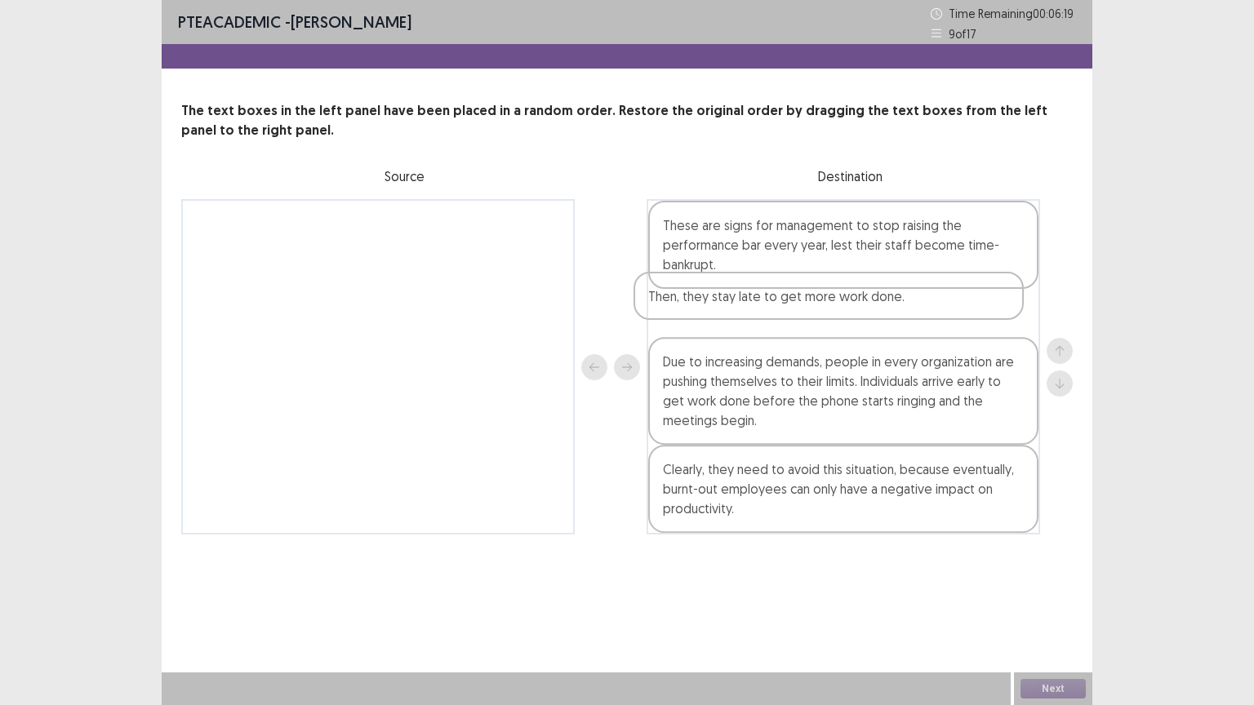
drag, startPoint x: 395, startPoint y: 224, endPoint x: 841, endPoint y: 334, distance: 459.1
click at [850, 302] on div "Then, they stay late to get more work done. These are signs for management to s…" at bounding box center [626, 366] width 891 height 335
click at [1050, 621] on button "Next" at bounding box center [1052, 689] width 65 height 20
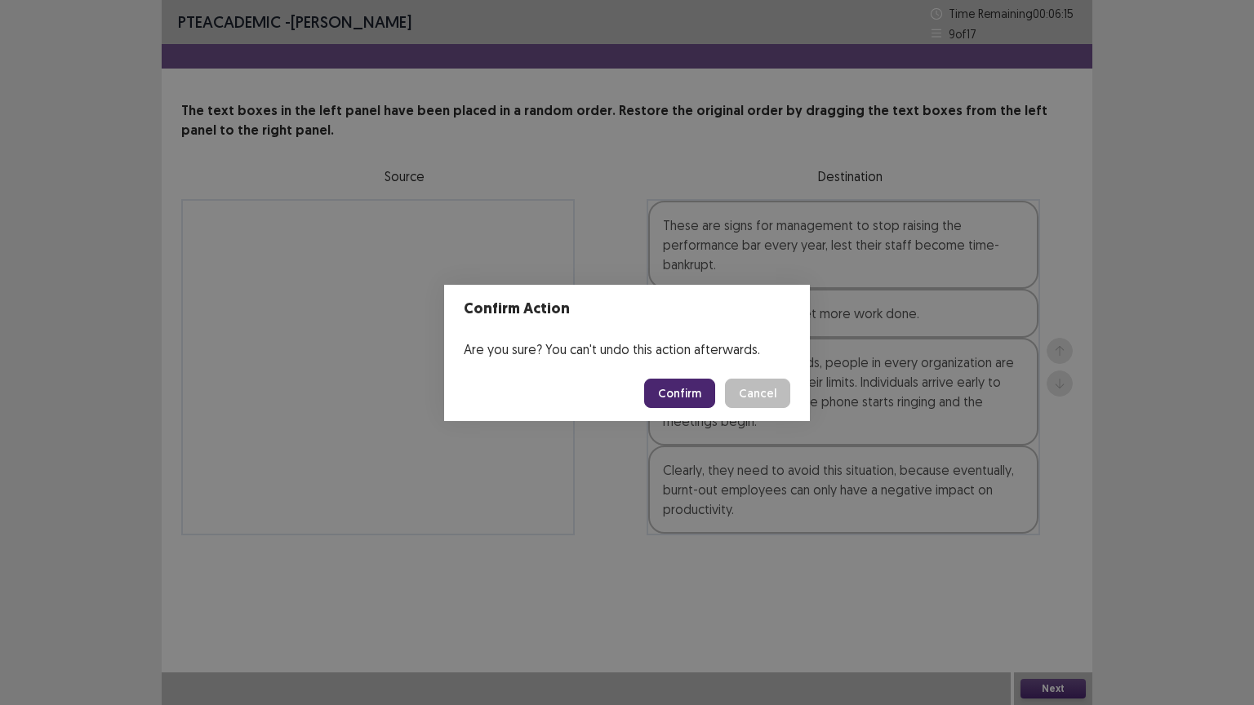
click at [700, 395] on button "Confirm" at bounding box center [679, 393] width 71 height 29
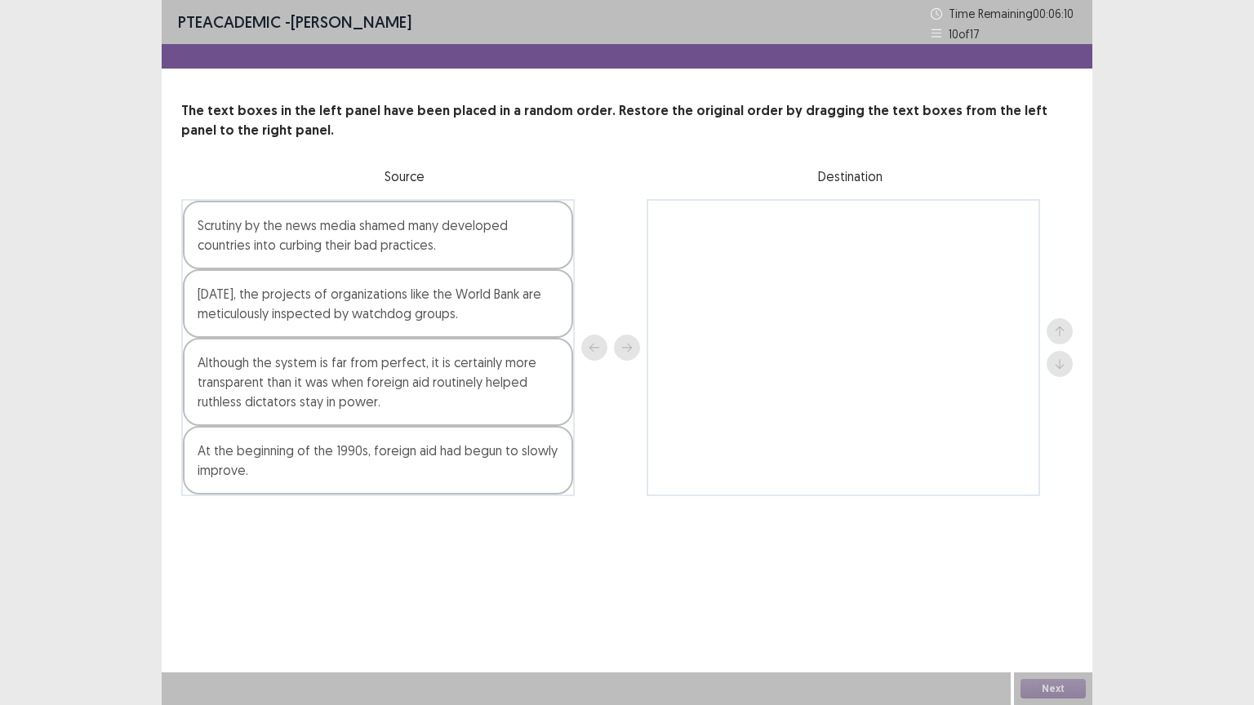
click at [249, 375] on div "Although the system is far from perfect, it is certainly more transparent than …" at bounding box center [378, 382] width 390 height 88
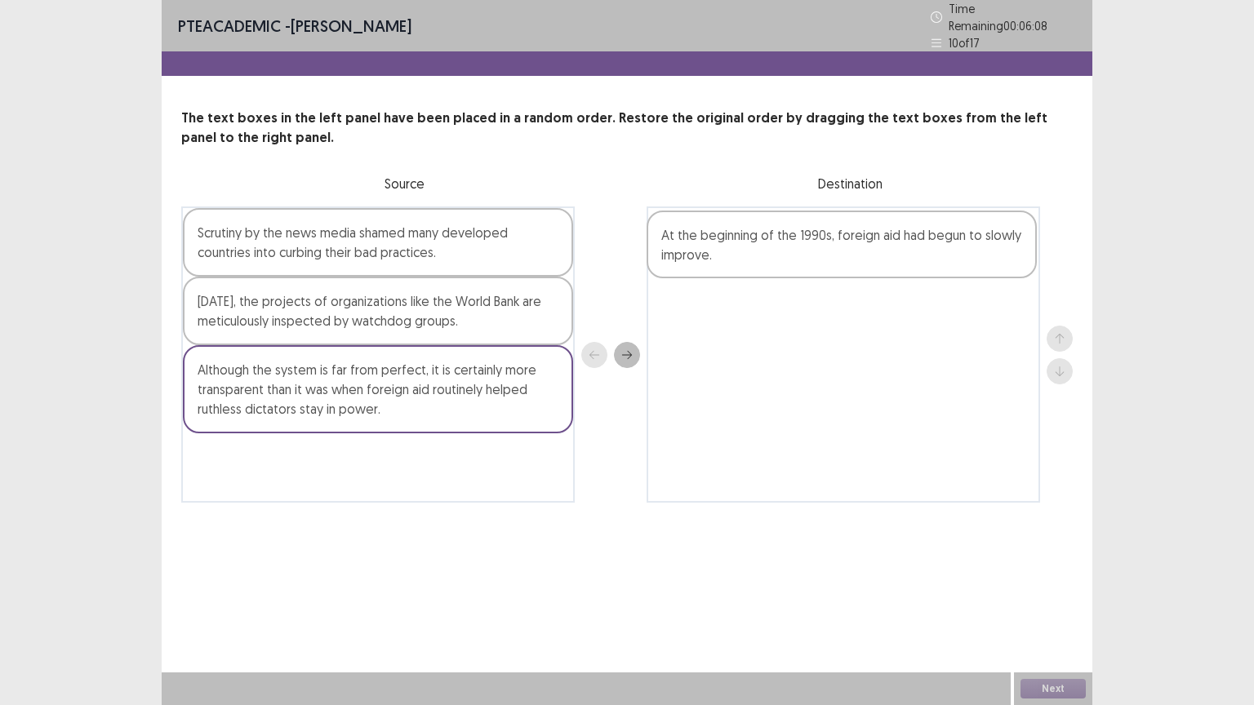
drag, startPoint x: 248, startPoint y: 482, endPoint x: 721, endPoint y: 258, distance: 522.8
click at [722, 255] on div "Scrutiny by the news media shamed many developed countries into curbing their b…" at bounding box center [626, 354] width 891 height 296
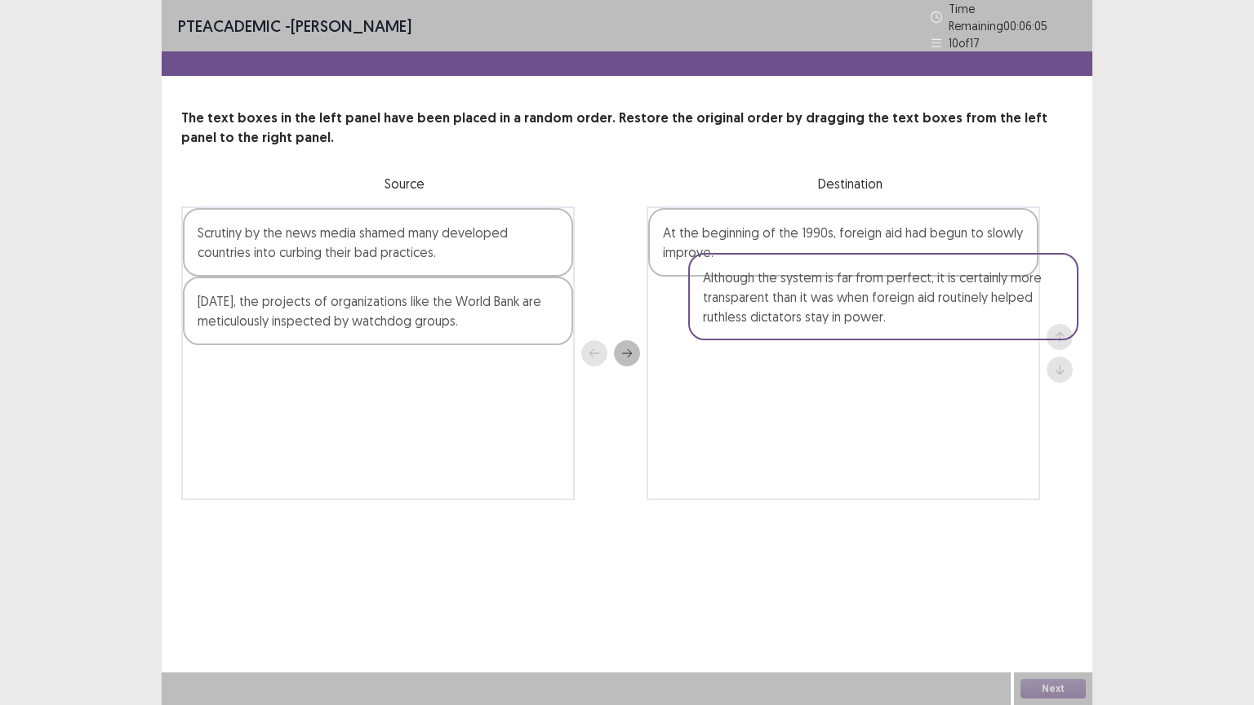
drag, startPoint x: 276, startPoint y: 390, endPoint x: 787, endPoint y: 302, distance: 518.5
click at [787, 302] on div "Scrutiny by the news media shamed many developed countries into curbing their b…" at bounding box center [626, 353] width 891 height 294
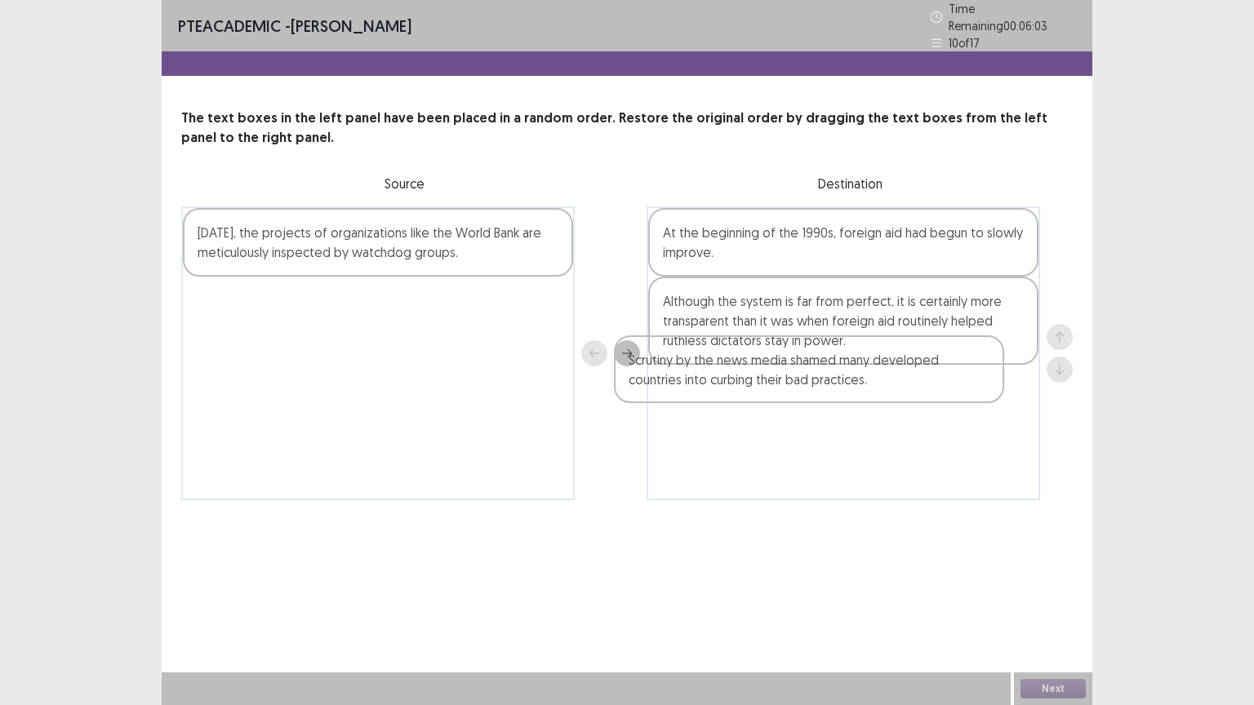
drag, startPoint x: 290, startPoint y: 218, endPoint x: 757, endPoint y: 356, distance: 486.8
click at [757, 356] on div "Scrutiny by the news media shamed many developed countries into curbing their b…" at bounding box center [626, 353] width 891 height 294
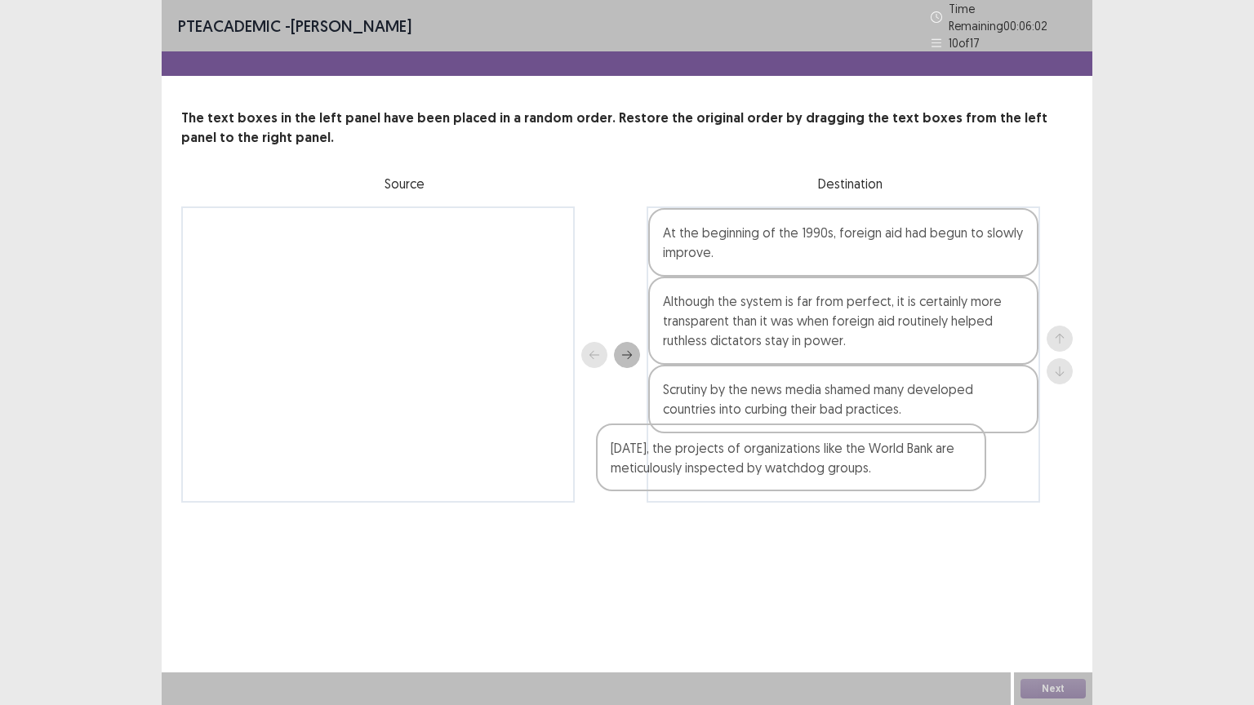
drag, startPoint x: 402, startPoint y: 213, endPoint x: 819, endPoint y: 444, distance: 476.8
click at [819, 444] on div "[DATE], the projects of organizations like the World Bank are meticulously insp…" at bounding box center [626, 354] width 891 height 296
click at [1057, 621] on button "Next" at bounding box center [1052, 689] width 65 height 20
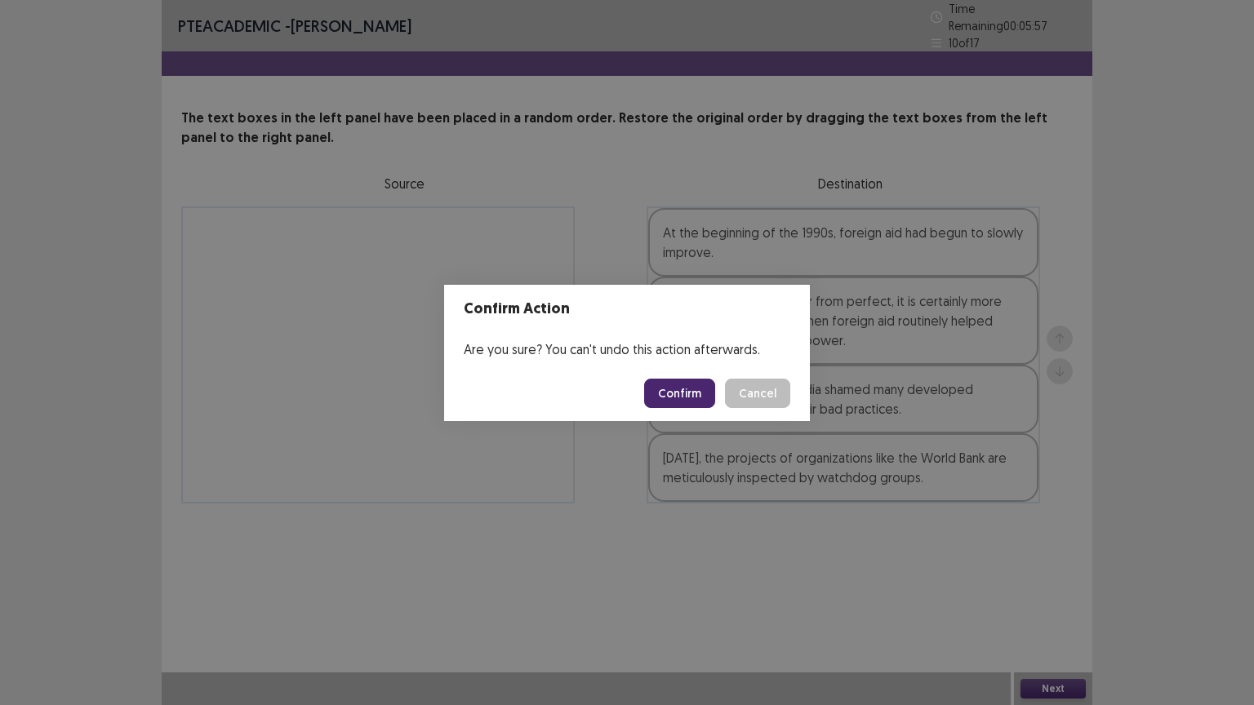
click at [682, 389] on button "Confirm" at bounding box center [679, 393] width 71 height 29
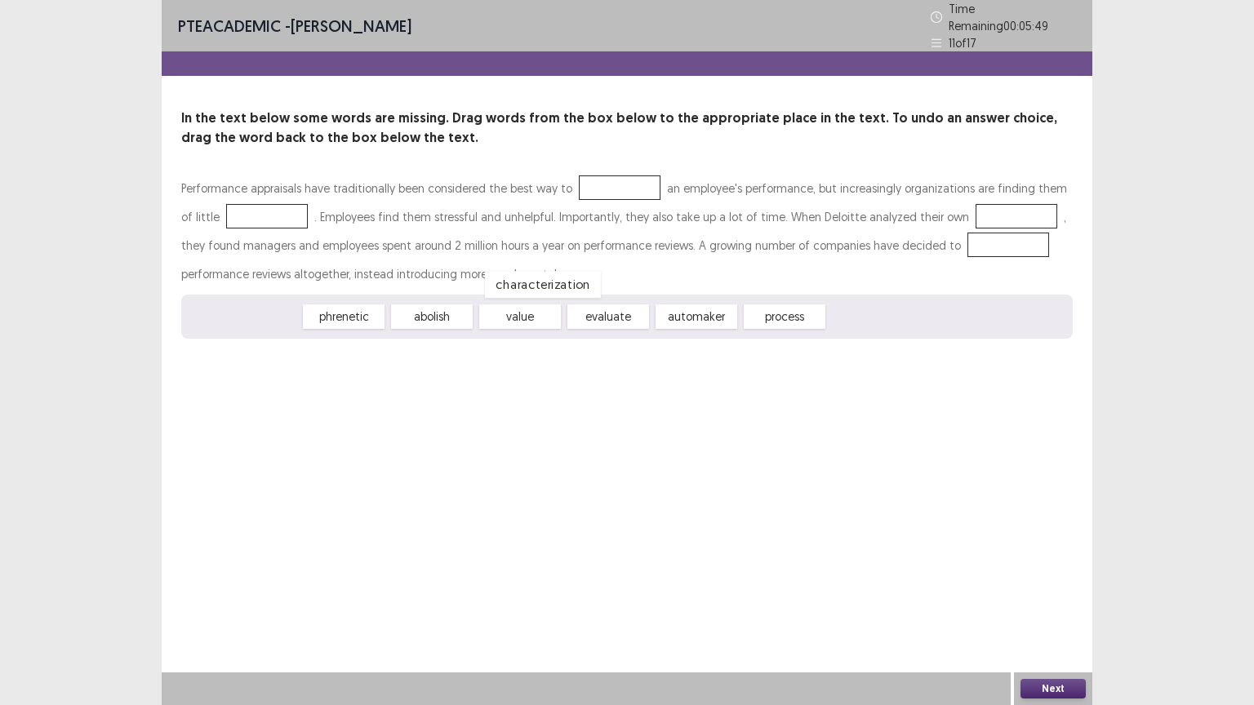
drag, startPoint x: 248, startPoint y: 310, endPoint x: 532, endPoint y: 339, distance: 285.5
click at [532, 298] on div "characterization" at bounding box center [543, 284] width 116 height 27
drag, startPoint x: 504, startPoint y: 309, endPoint x: 609, endPoint y: 175, distance: 170.9
drag, startPoint x: 528, startPoint y: 309, endPoint x: 255, endPoint y: 213, distance: 289.6
drag, startPoint x: 598, startPoint y: 310, endPoint x: 963, endPoint y: 211, distance: 378.2
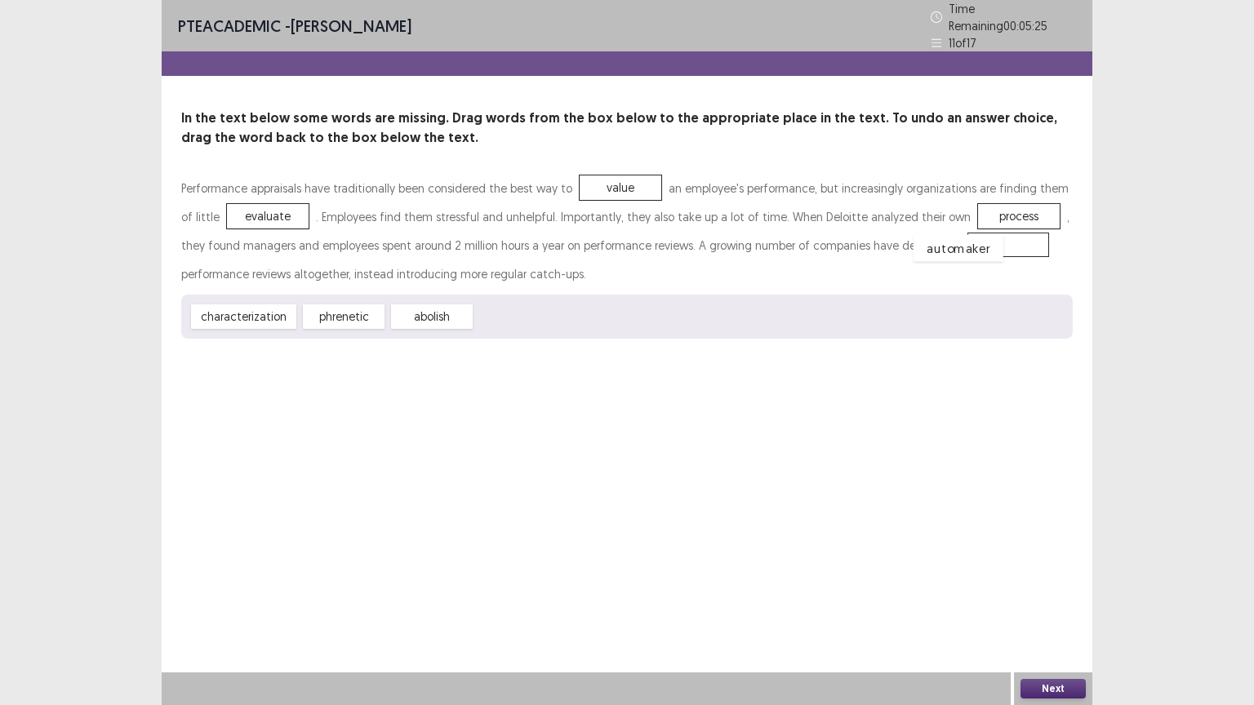
drag, startPoint x: 506, startPoint y: 307, endPoint x: 944, endPoint y: 238, distance: 442.8
click at [1068, 621] on button "Next" at bounding box center [1052, 689] width 65 height 20
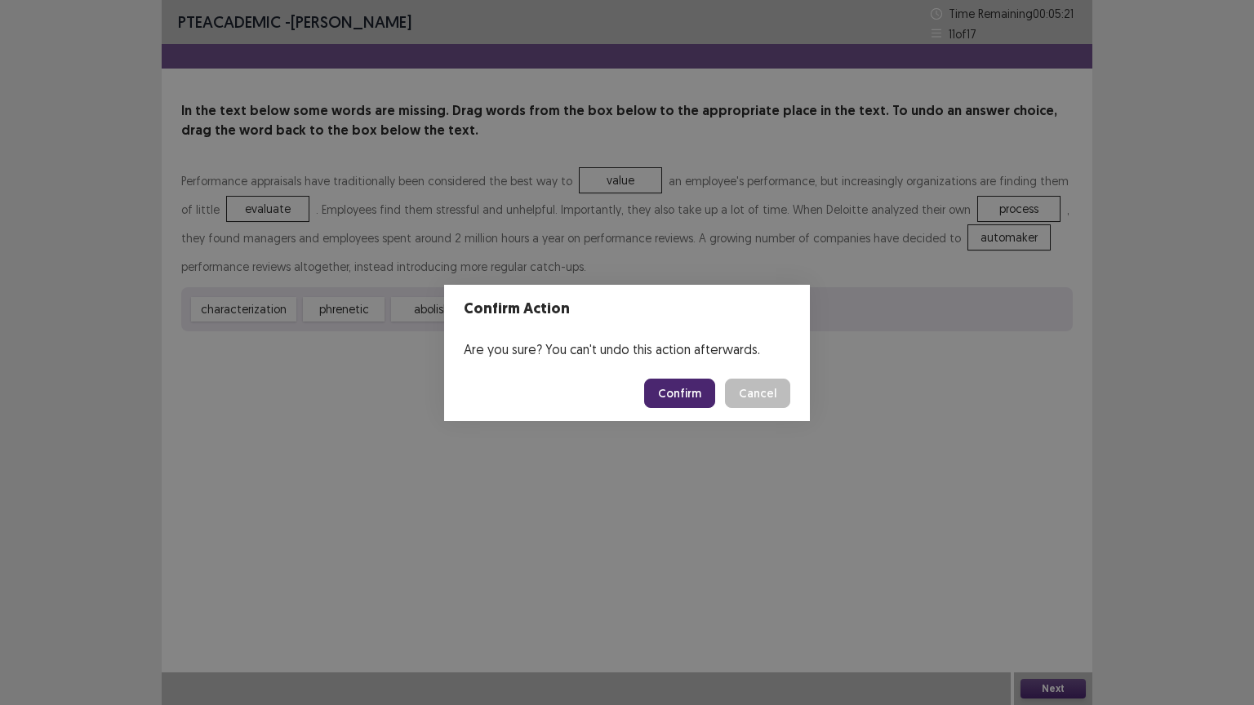
click at [686, 387] on button "Confirm" at bounding box center [679, 393] width 71 height 29
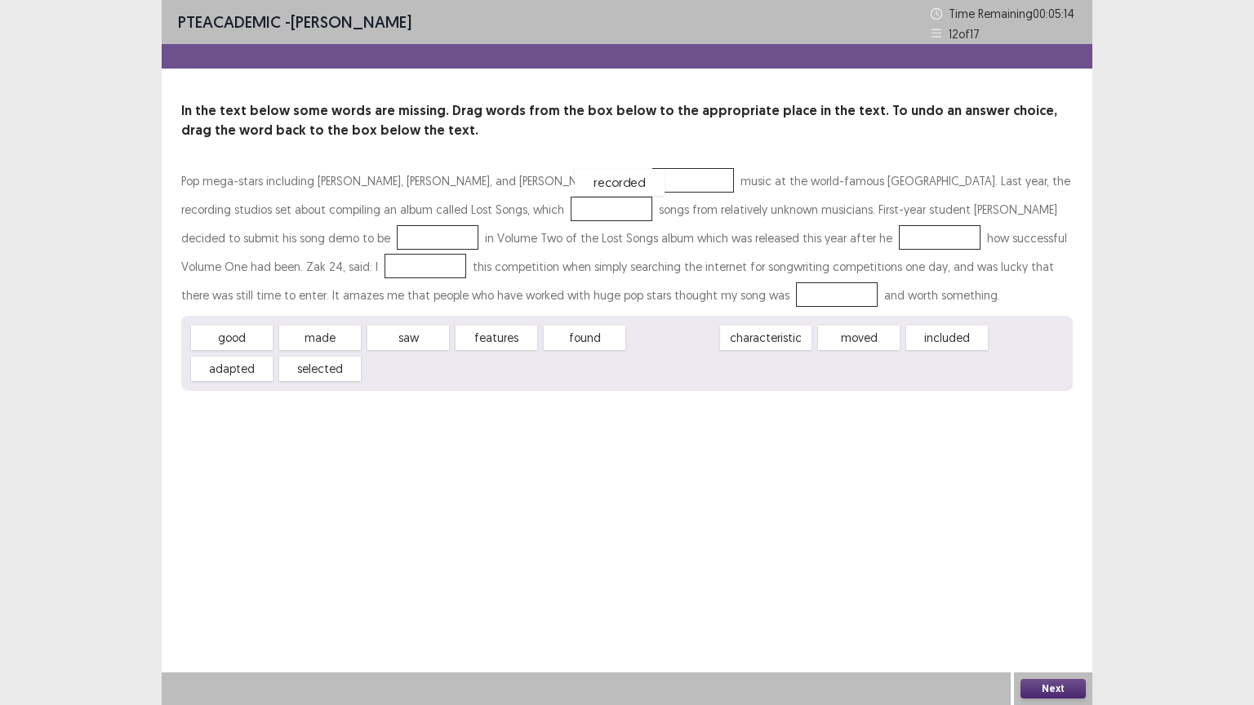
drag, startPoint x: 682, startPoint y: 335, endPoint x: 627, endPoint y: 174, distance: 169.8
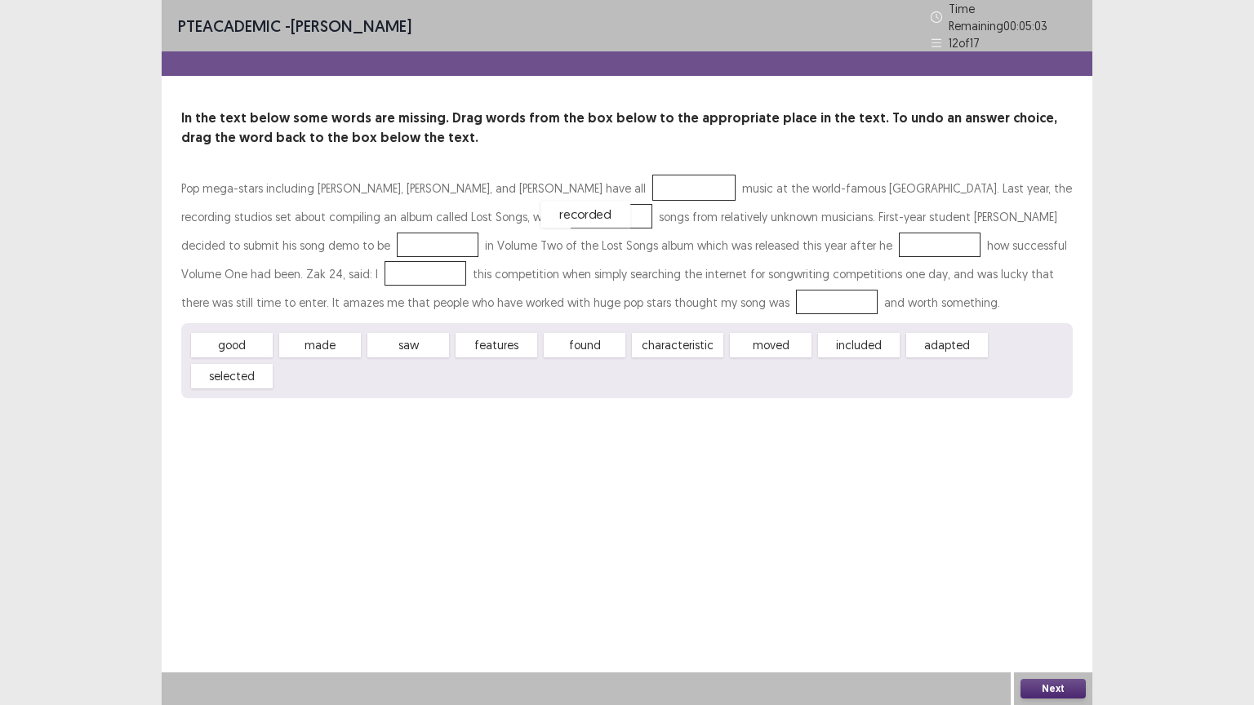
drag, startPoint x: 605, startPoint y: 176, endPoint x: 486, endPoint y: 206, distance: 121.9
drag, startPoint x: 656, startPoint y: 336, endPoint x: 731, endPoint y: 235, distance: 126.0
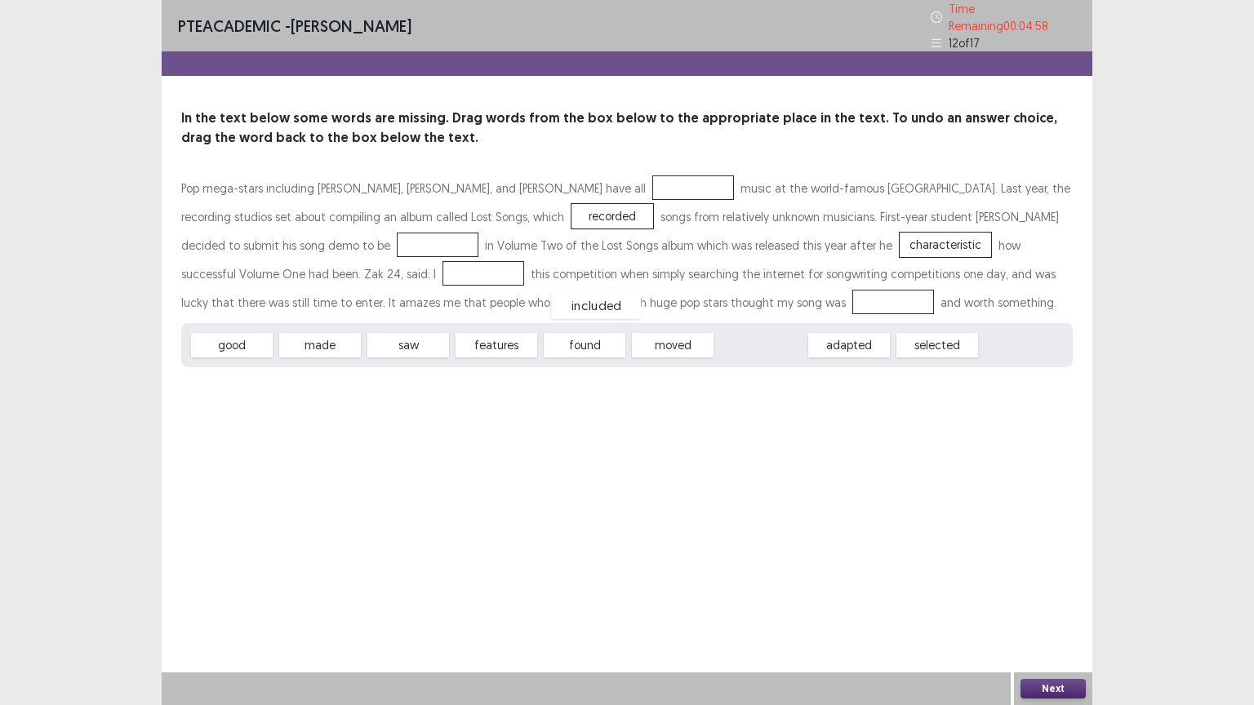
drag, startPoint x: 762, startPoint y: 331, endPoint x: 597, endPoint y: 287, distance: 171.5
drag, startPoint x: 242, startPoint y: 337, endPoint x: 278, endPoint y: 232, distance: 111.0
drag, startPoint x: 677, startPoint y: 336, endPoint x: 269, endPoint y: 263, distance: 414.7
drag, startPoint x: 669, startPoint y: 341, endPoint x: 604, endPoint y: 189, distance: 165.3
click at [1074, 621] on button "Next" at bounding box center [1052, 689] width 65 height 20
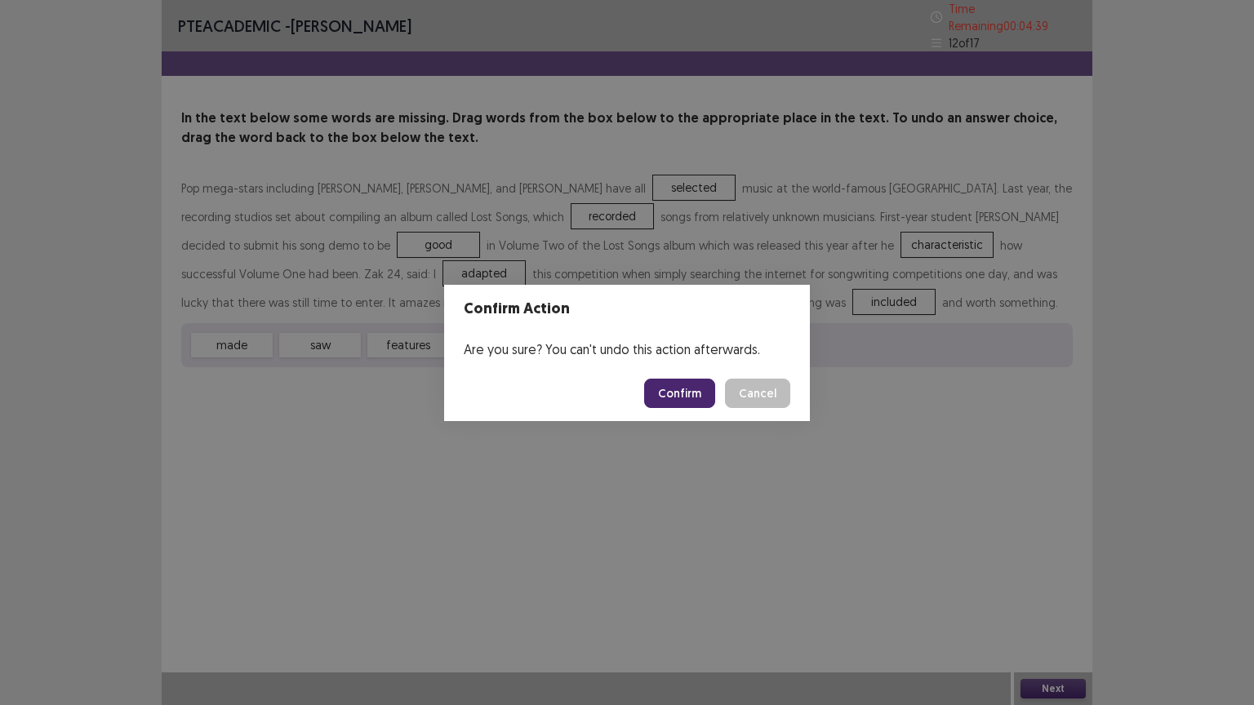
click at [696, 392] on button "Confirm" at bounding box center [679, 393] width 71 height 29
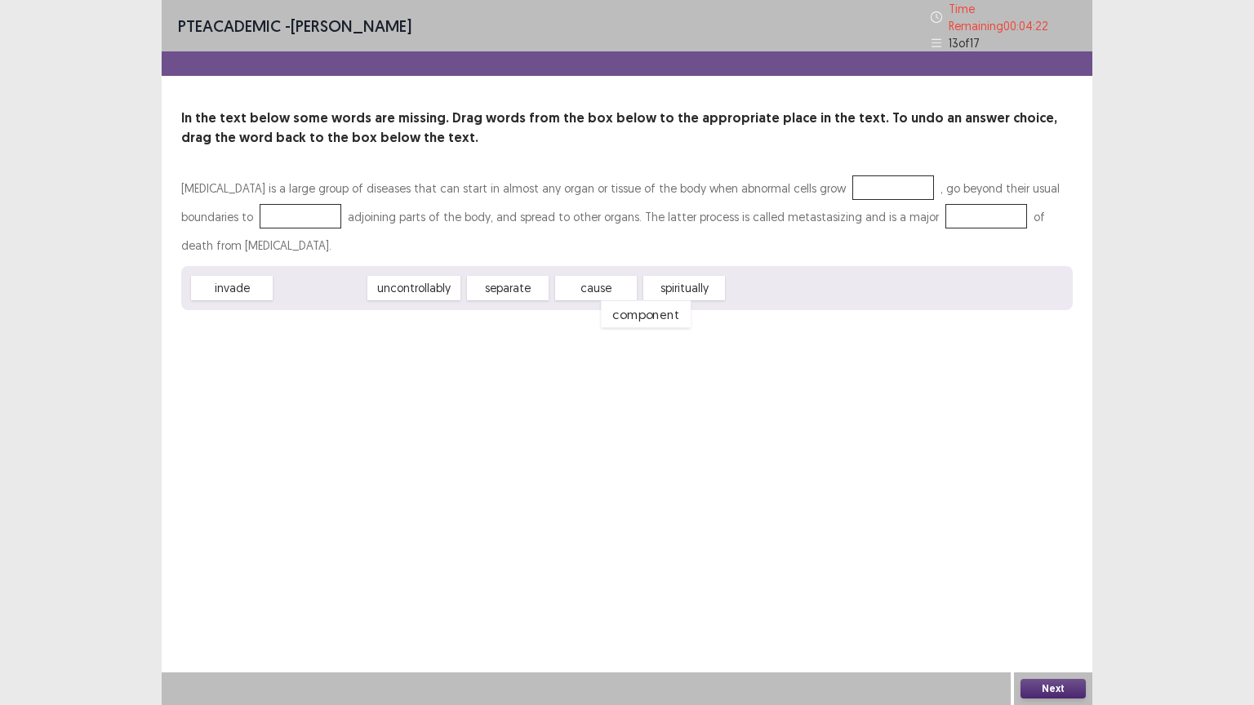
drag, startPoint x: 331, startPoint y: 246, endPoint x: 631, endPoint y: 322, distance: 309.2
click at [650, 301] on div "component" at bounding box center [646, 314] width 90 height 27
drag, startPoint x: 326, startPoint y: 240, endPoint x: 639, endPoint y: 255, distance: 313.0
click at [639, 266] on div "invade component uncontrollably separate cause spiritually" at bounding box center [626, 288] width 891 height 44
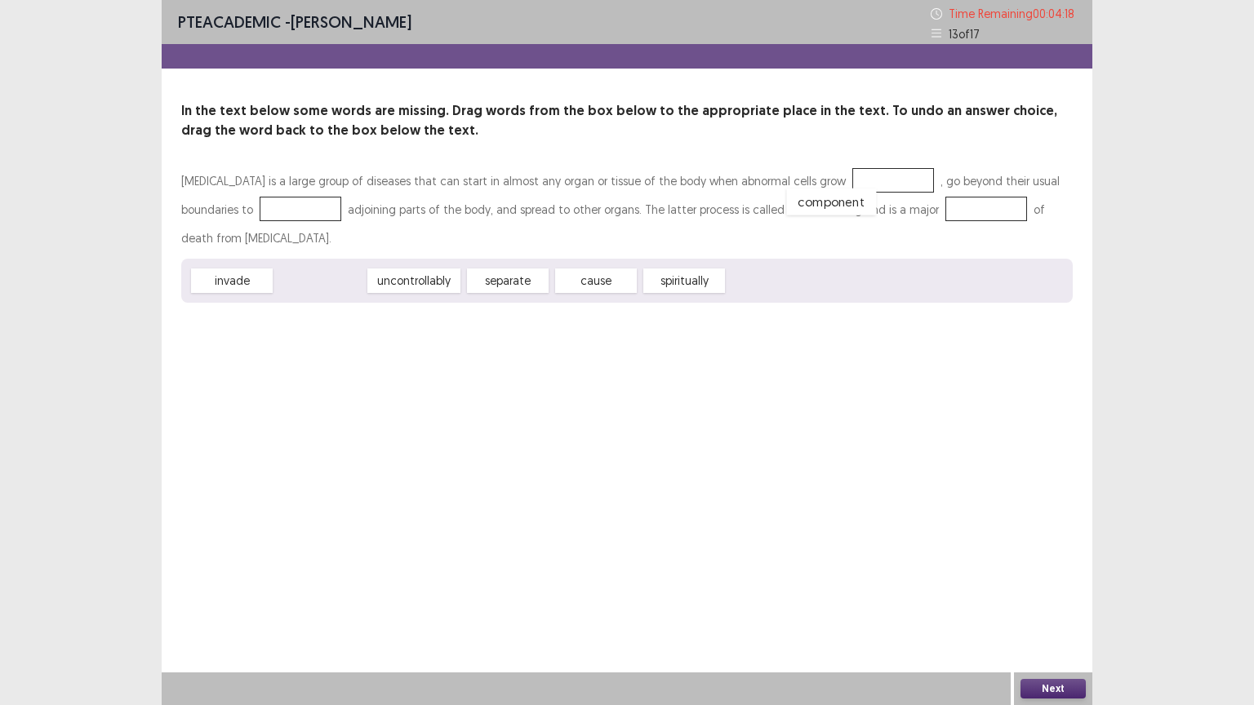
drag, startPoint x: 307, startPoint y: 251, endPoint x: 818, endPoint y: 172, distance: 517.0
drag, startPoint x: 500, startPoint y: 251, endPoint x: 900, endPoint y: 193, distance: 404.1
click at [390, 264] on div "separate" at bounding box center [415, 277] width 90 height 27
drag, startPoint x: 230, startPoint y: 232, endPoint x: 232, endPoint y: 200, distance: 31.9
click at [1061, 621] on button "Next" at bounding box center [1052, 689] width 65 height 20
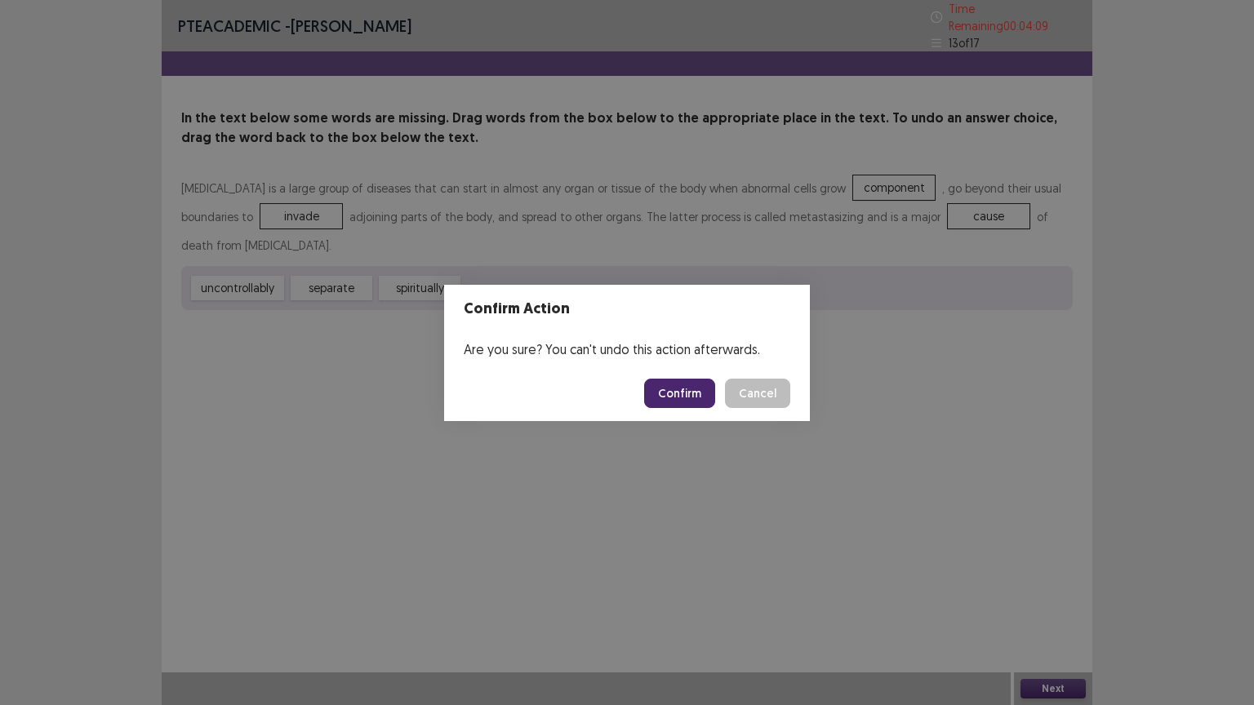
click at [684, 379] on button "Confirm" at bounding box center [679, 393] width 71 height 29
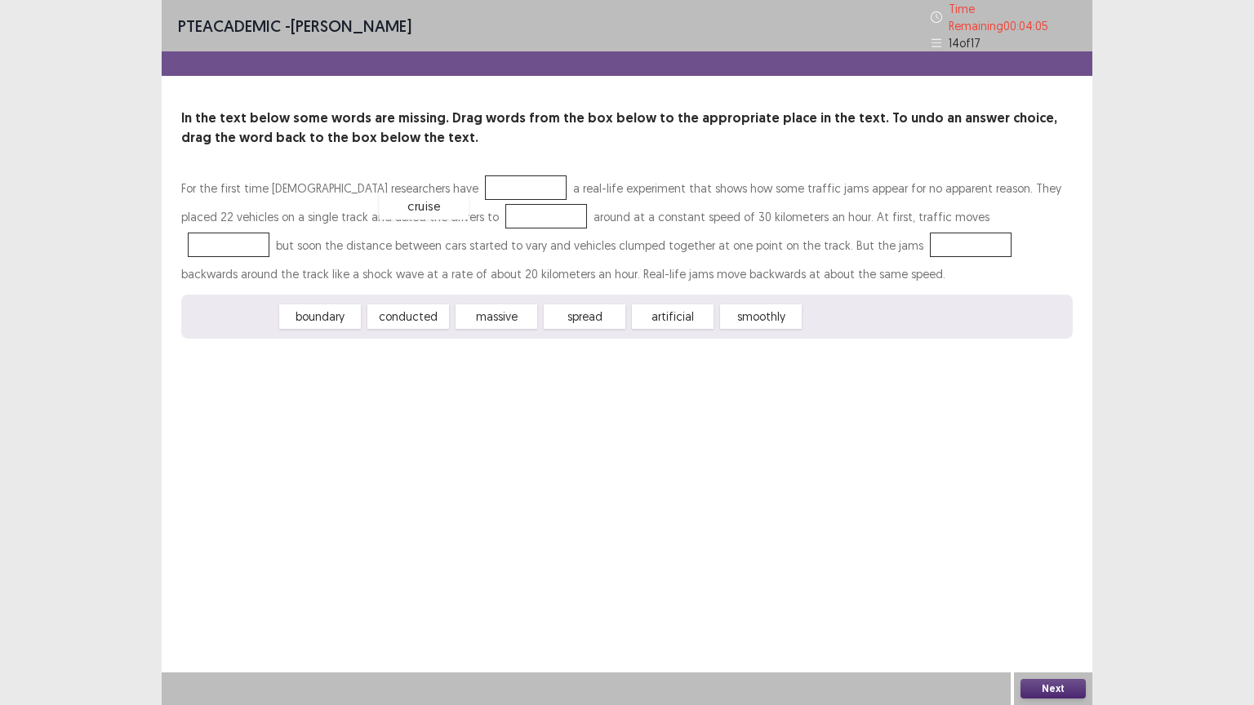
drag, startPoint x: 244, startPoint y: 312, endPoint x: 453, endPoint y: 181, distance: 246.4
drag, startPoint x: 409, startPoint y: 309, endPoint x: 434, endPoint y: 206, distance: 106.7
drag, startPoint x: 313, startPoint y: 316, endPoint x: 729, endPoint y: 239, distance: 422.5
drag, startPoint x: 411, startPoint y: 307, endPoint x: 923, endPoint y: 209, distance: 521.8
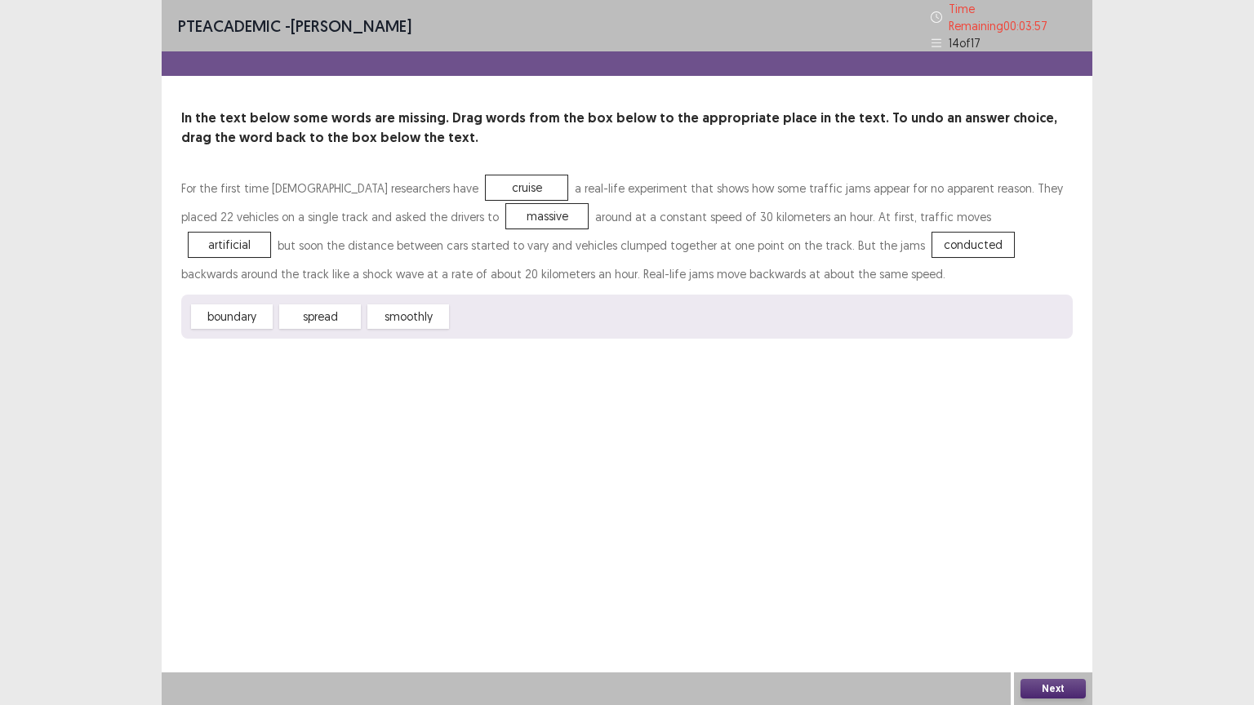
click at [1056, 621] on button "Next" at bounding box center [1052, 689] width 65 height 20
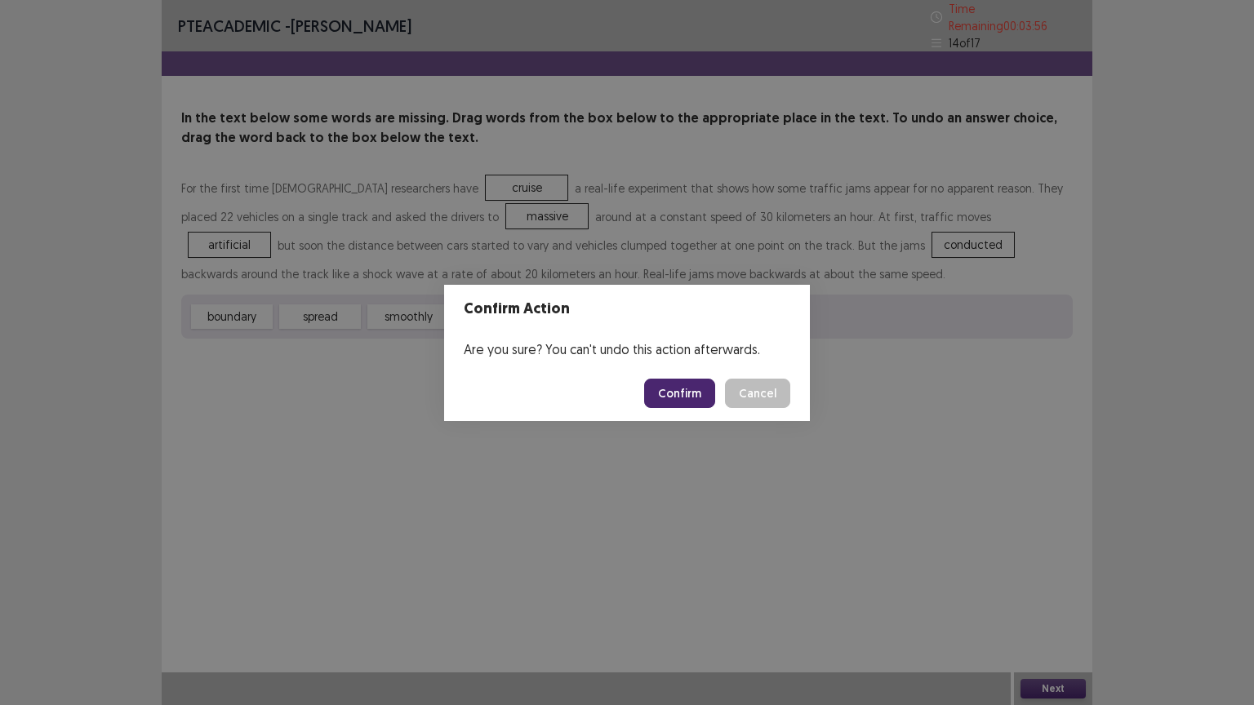
click at [692, 393] on button "Confirm" at bounding box center [679, 393] width 71 height 29
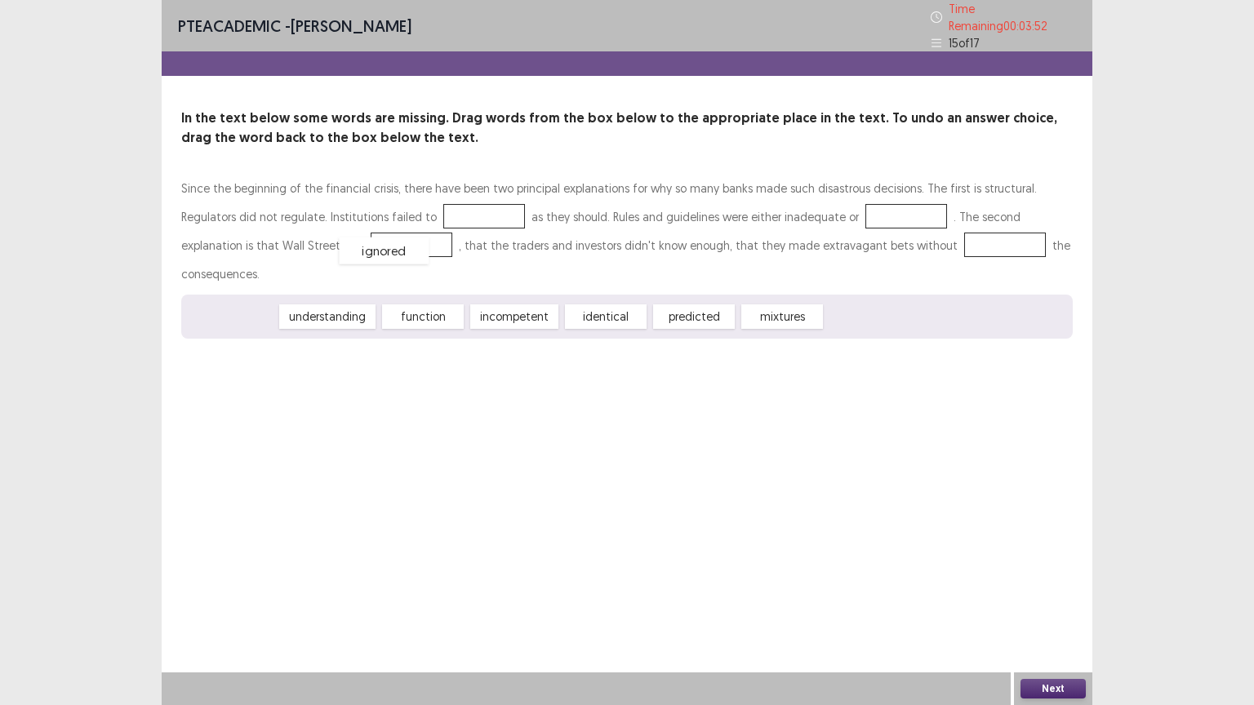
drag, startPoint x: 238, startPoint y: 279, endPoint x: 393, endPoint y: 206, distance: 170.9
drag, startPoint x: 248, startPoint y: 279, endPoint x: 267, endPoint y: 232, distance: 50.9
drag, startPoint x: 313, startPoint y: 277, endPoint x: 789, endPoint y: 200, distance: 482.0
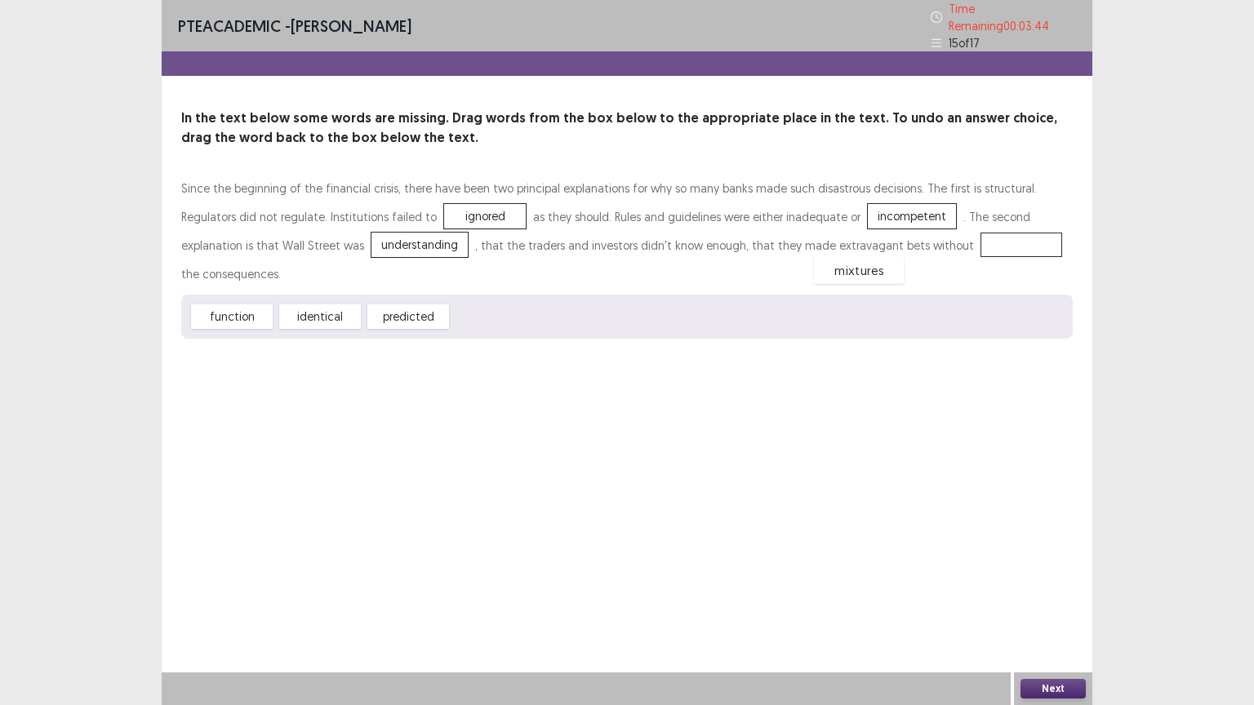
drag, startPoint x: 493, startPoint y: 278, endPoint x: 854, endPoint y: 238, distance: 363.1
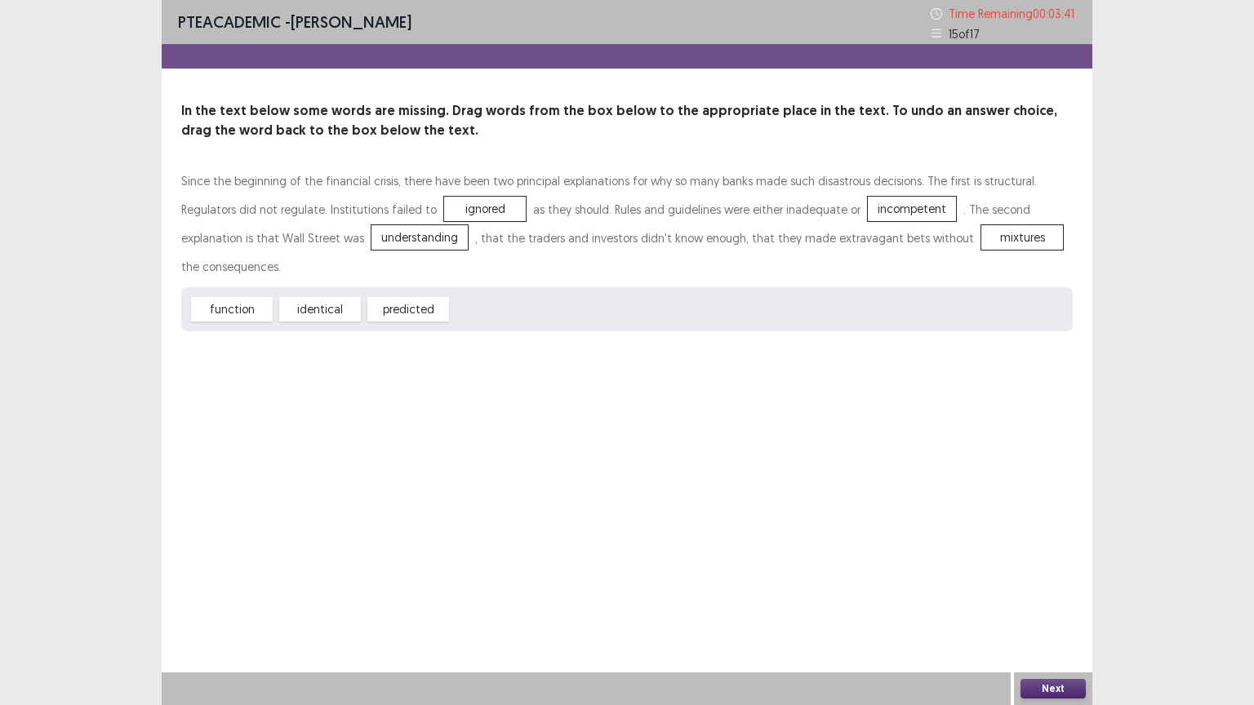
click at [1055, 621] on button "Next" at bounding box center [1052, 689] width 65 height 20
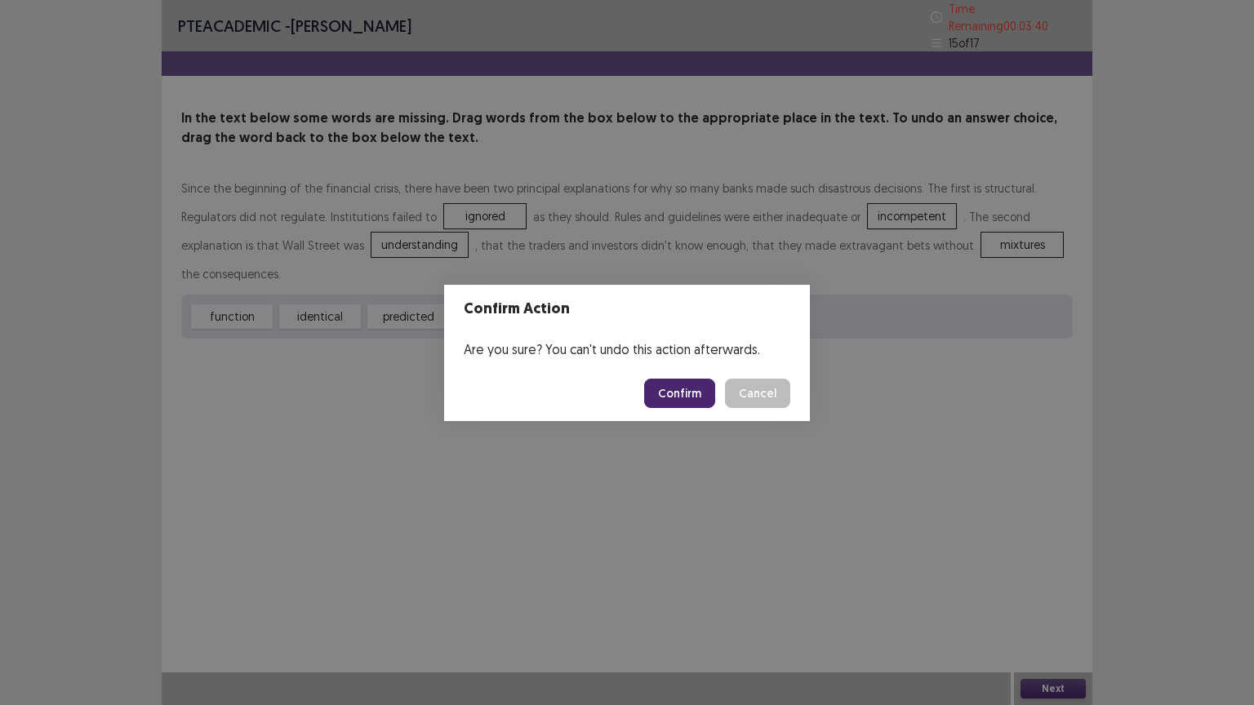
click at [681, 389] on button "Confirm" at bounding box center [679, 393] width 71 height 29
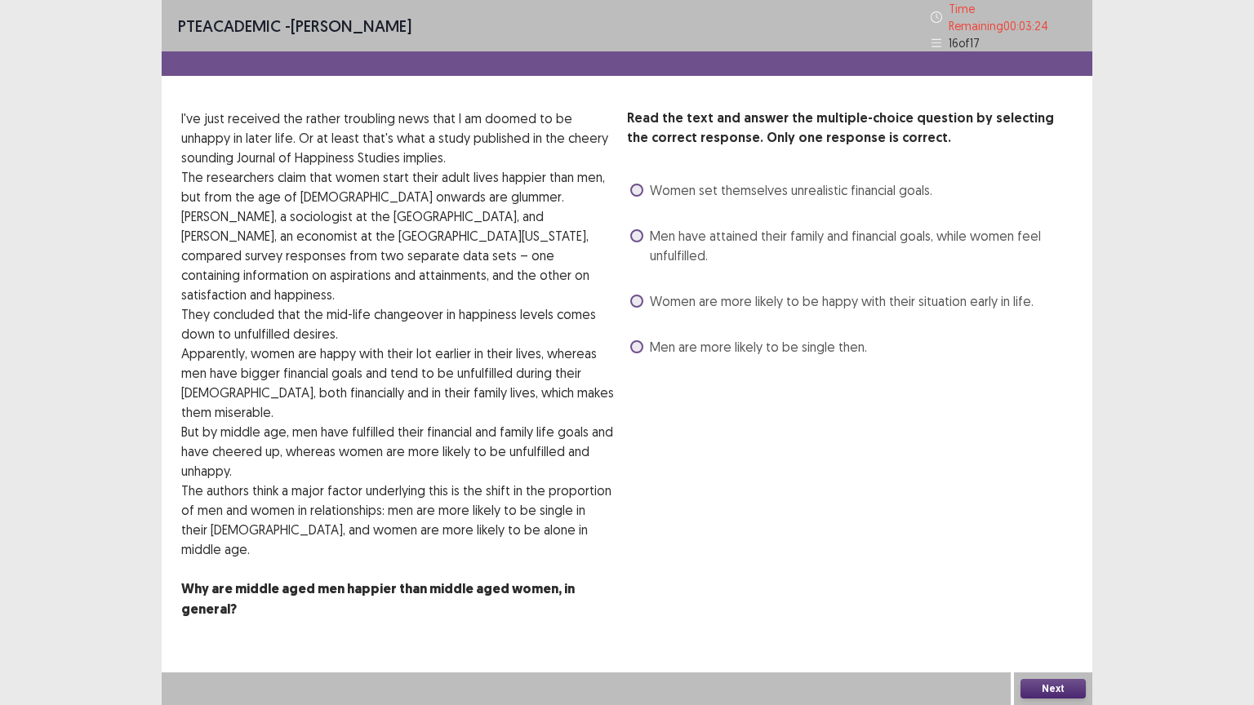
click at [633, 186] on span at bounding box center [636, 190] width 13 height 13
click at [1041, 621] on button "Next" at bounding box center [1052, 689] width 65 height 20
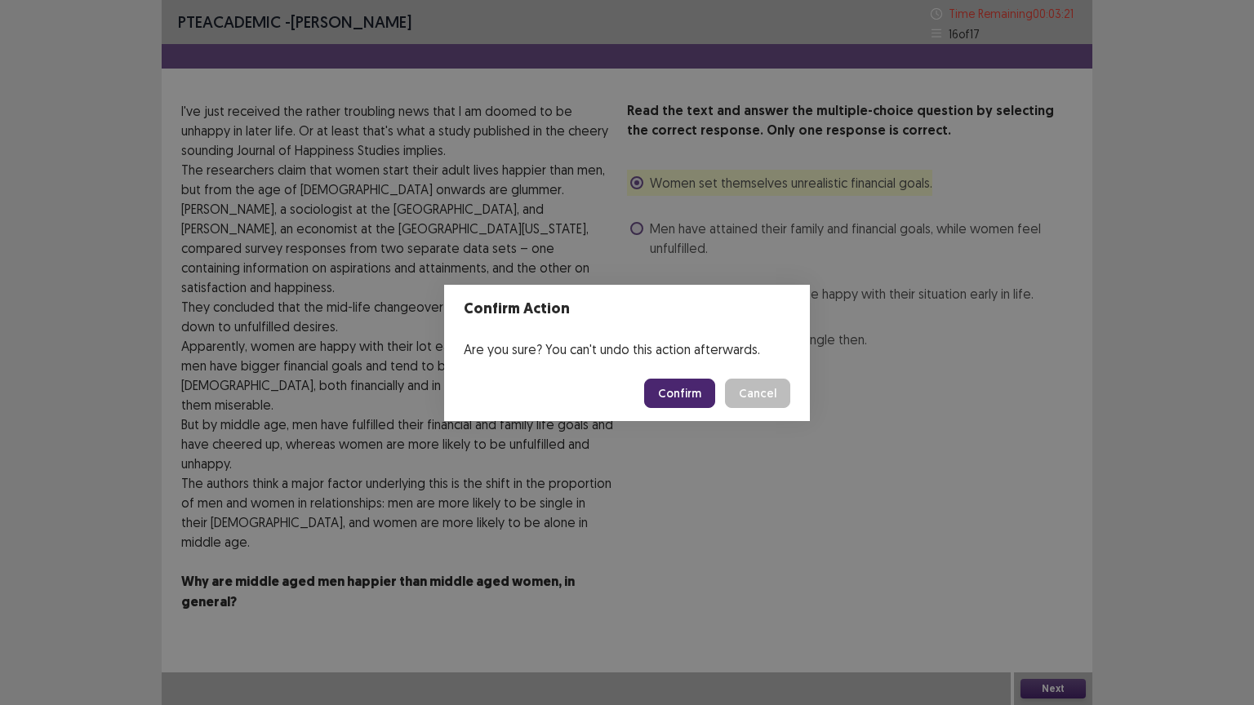
click at [694, 392] on button "Confirm" at bounding box center [679, 393] width 71 height 29
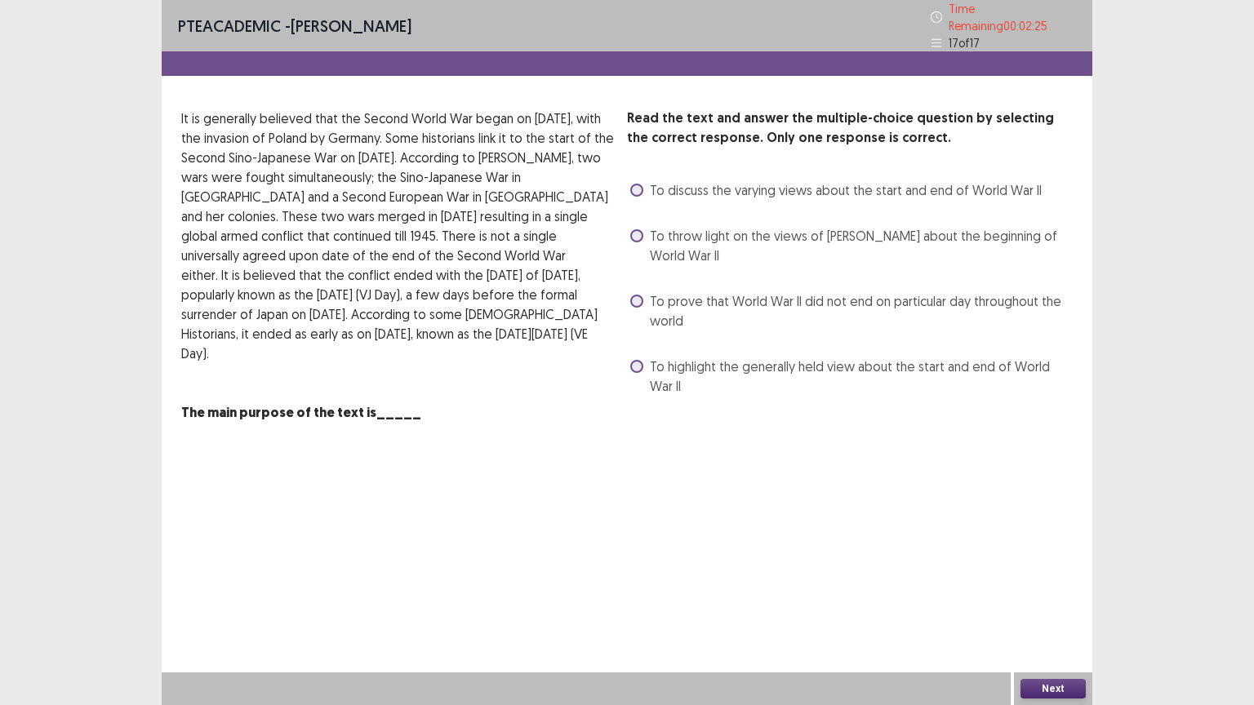
click at [633, 184] on span at bounding box center [636, 190] width 13 height 13
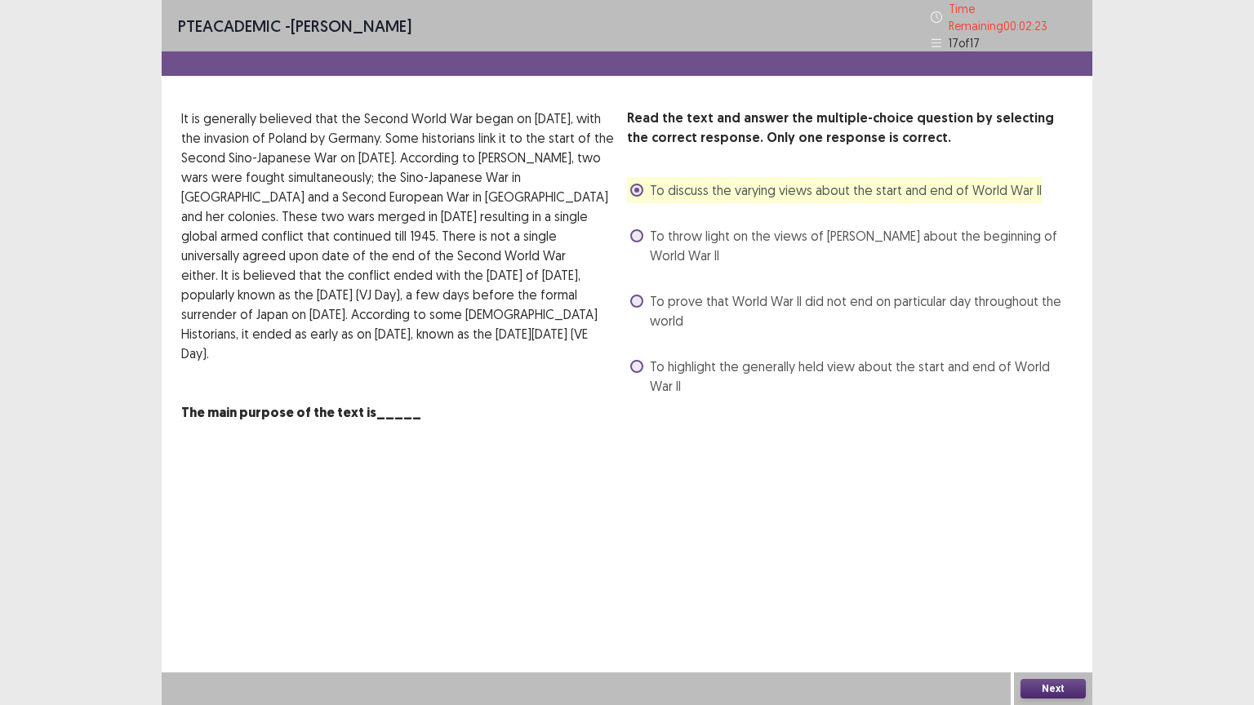
click at [1061, 621] on button "Next" at bounding box center [1052, 689] width 65 height 20
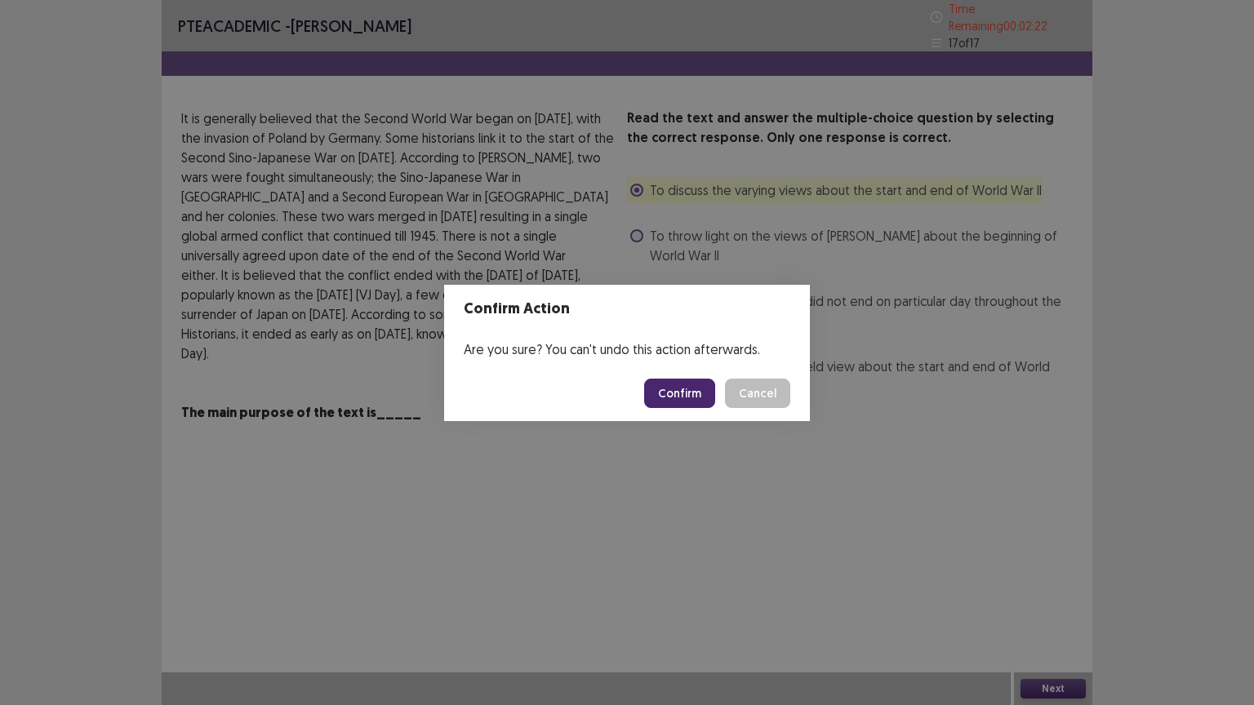
click at [675, 394] on button "Confirm" at bounding box center [679, 393] width 71 height 29
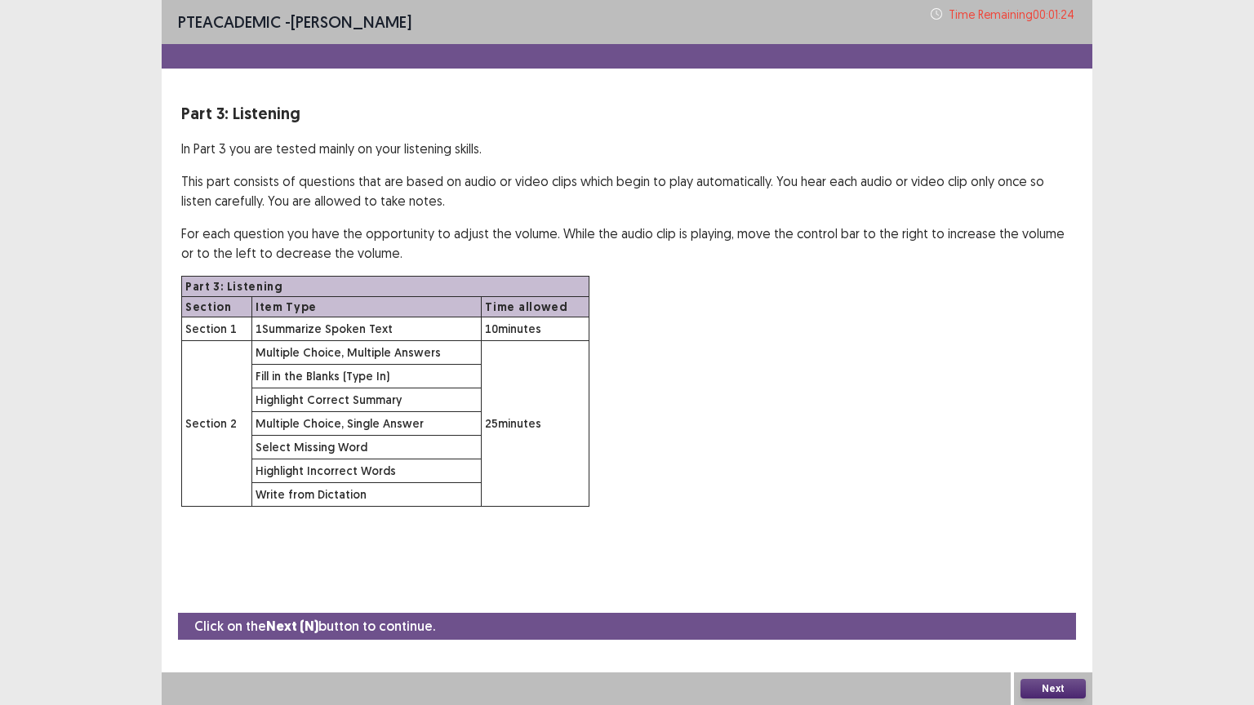
click at [1048, 621] on button "Next" at bounding box center [1052, 689] width 65 height 20
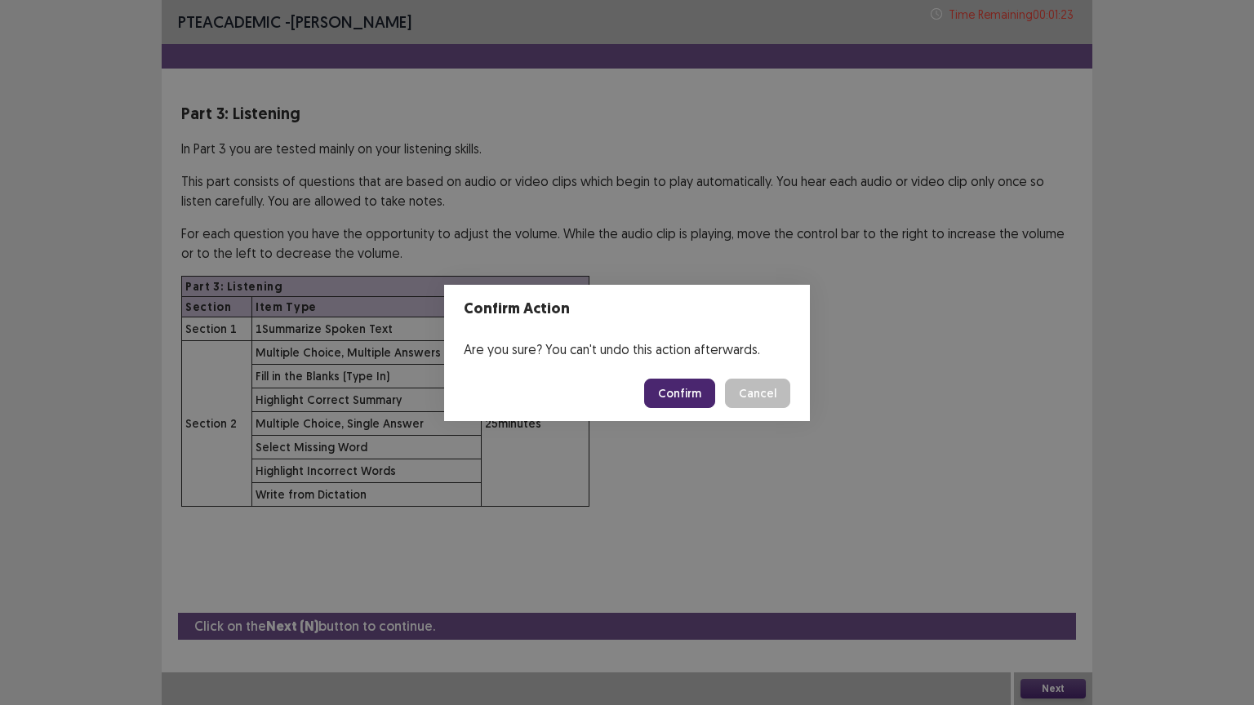
click at [677, 385] on button "Confirm" at bounding box center [679, 393] width 71 height 29
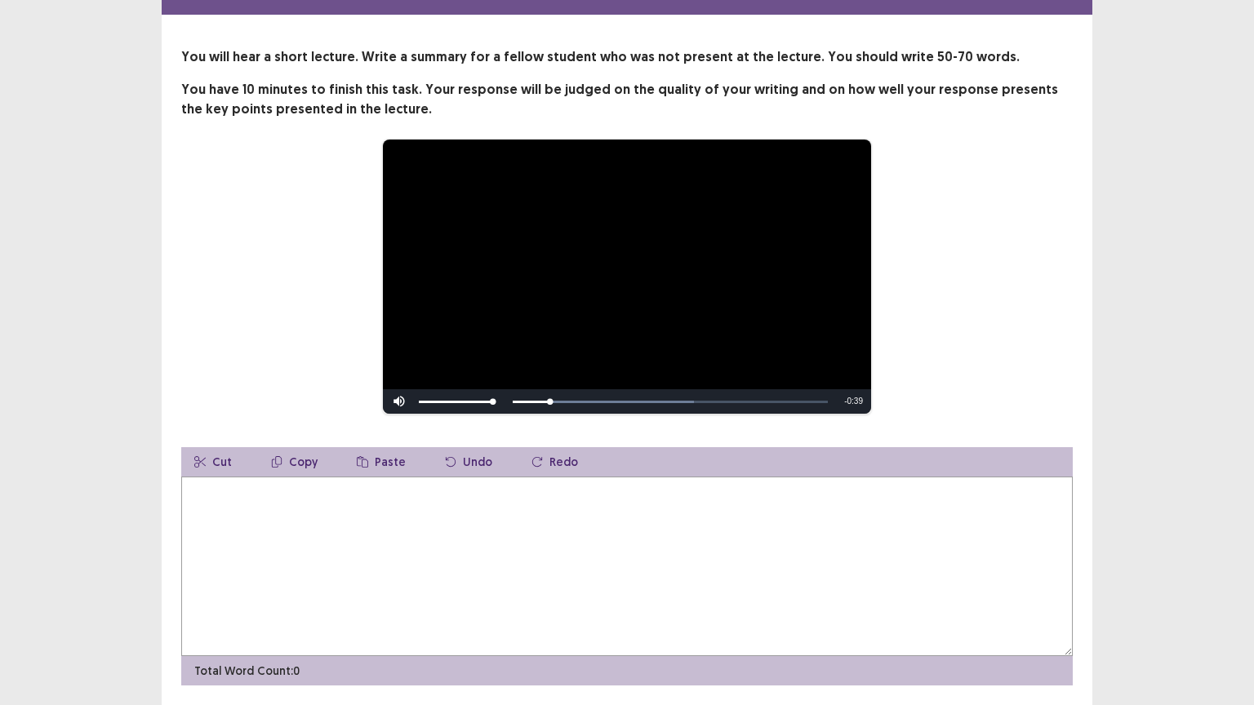
scroll to position [41, 0]
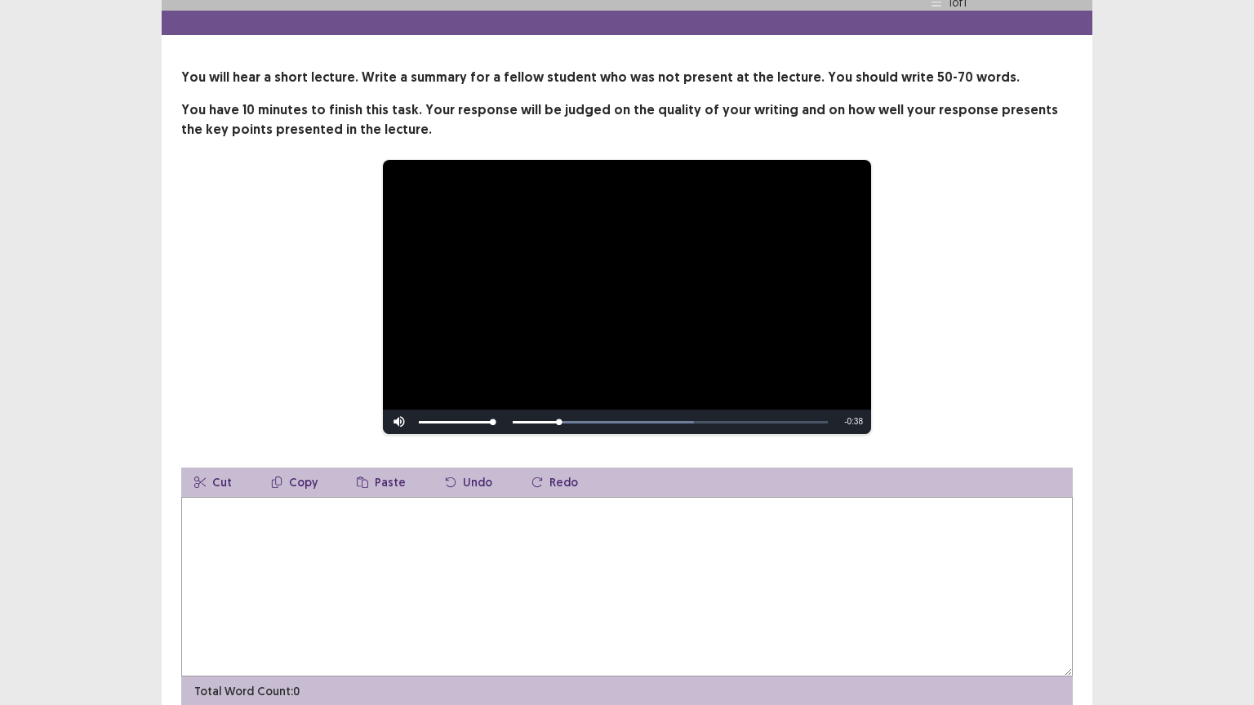
click at [408, 531] on textarea at bounding box center [626, 587] width 891 height 180
click at [414, 518] on textarea at bounding box center [626, 587] width 891 height 180
click at [189, 504] on textarea "**********" at bounding box center [626, 587] width 891 height 180
click at [242, 501] on textarea "**********" at bounding box center [626, 587] width 891 height 180
click at [240, 501] on textarea "**********" at bounding box center [626, 587] width 891 height 180
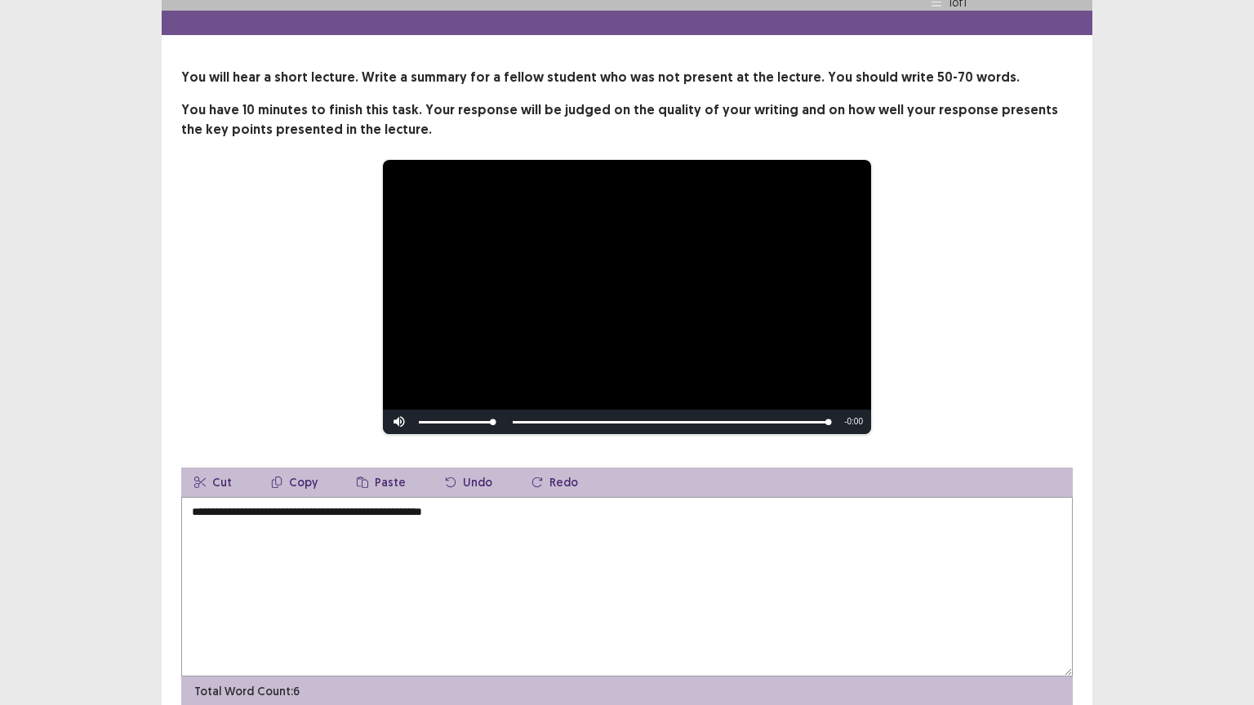
click at [244, 503] on textarea "**********" at bounding box center [626, 587] width 891 height 180
click at [193, 500] on textarea "**********" at bounding box center [626, 587] width 891 height 180
click at [252, 504] on textarea "**********" at bounding box center [626, 587] width 891 height 180
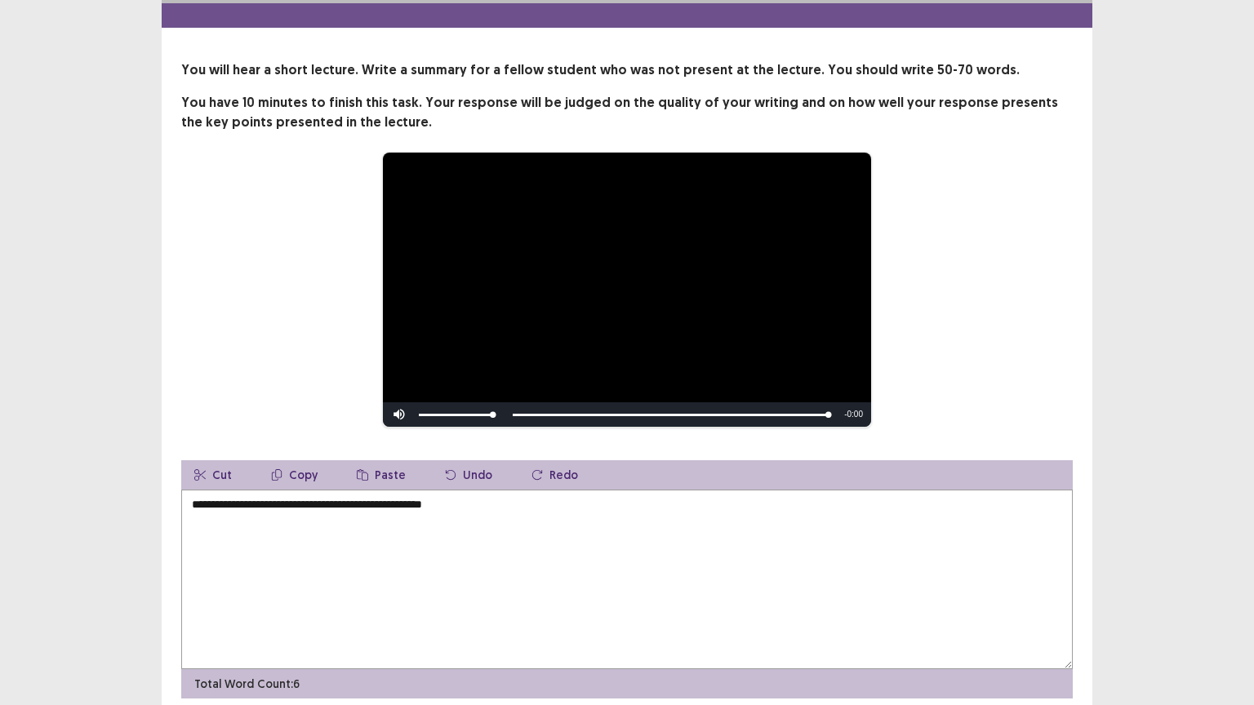
click at [246, 503] on textarea "**********" at bounding box center [626, 580] width 891 height 180
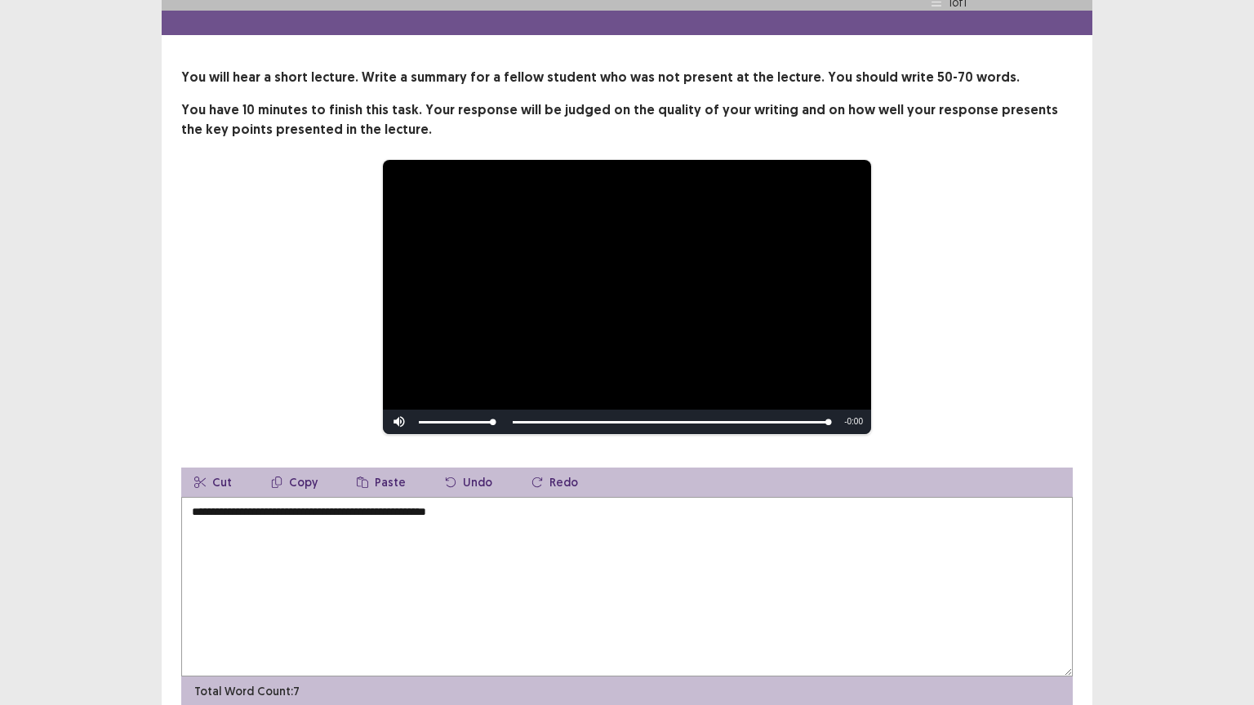
click at [500, 503] on textarea "**********" at bounding box center [626, 587] width 891 height 180
click at [307, 506] on textarea "**********" at bounding box center [626, 587] width 891 height 180
click at [300, 504] on textarea "**********" at bounding box center [626, 587] width 891 height 180
click at [403, 525] on textarea "**********" at bounding box center [626, 587] width 891 height 180
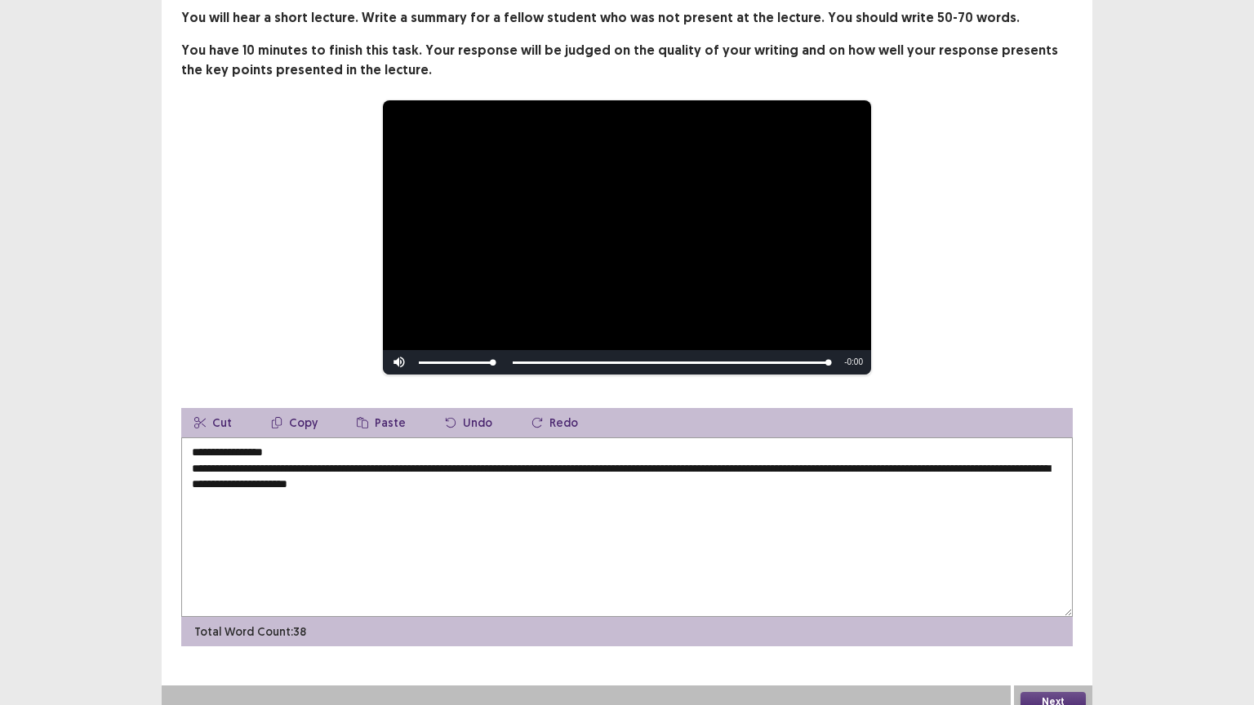
scroll to position [106, 0]
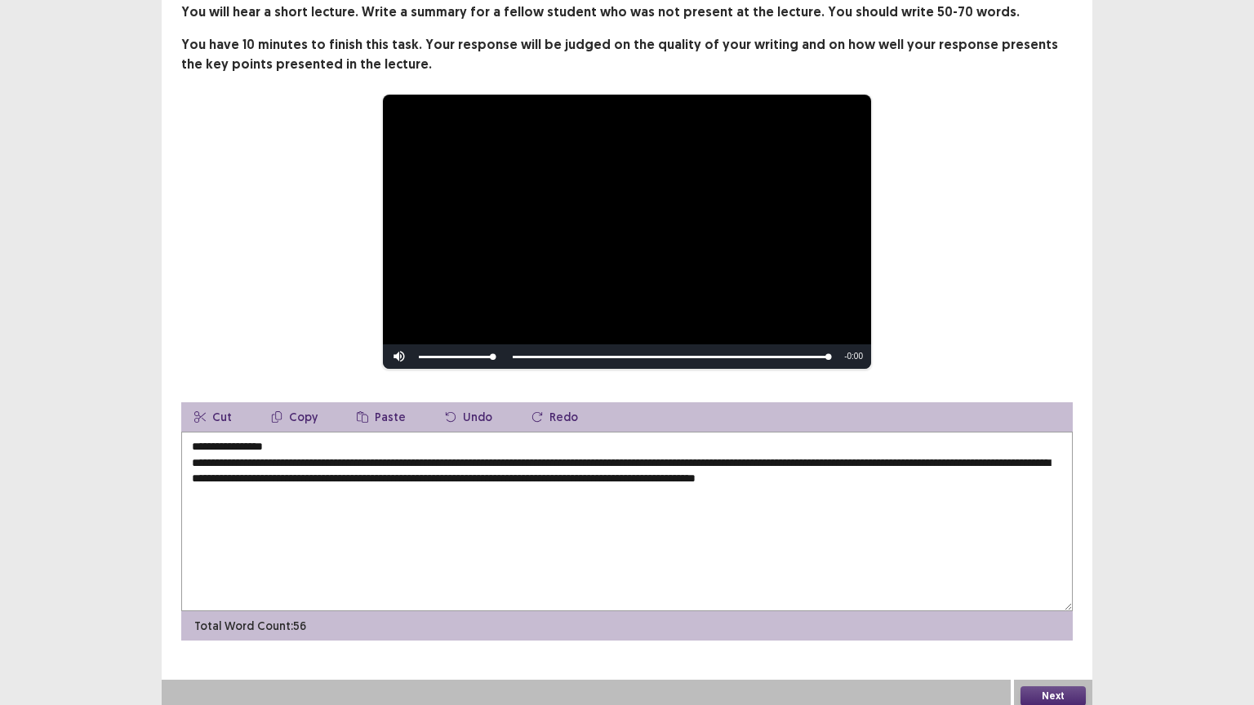
type textarea "**********"
click at [1064, 621] on button "Next" at bounding box center [1052, 696] width 65 height 20
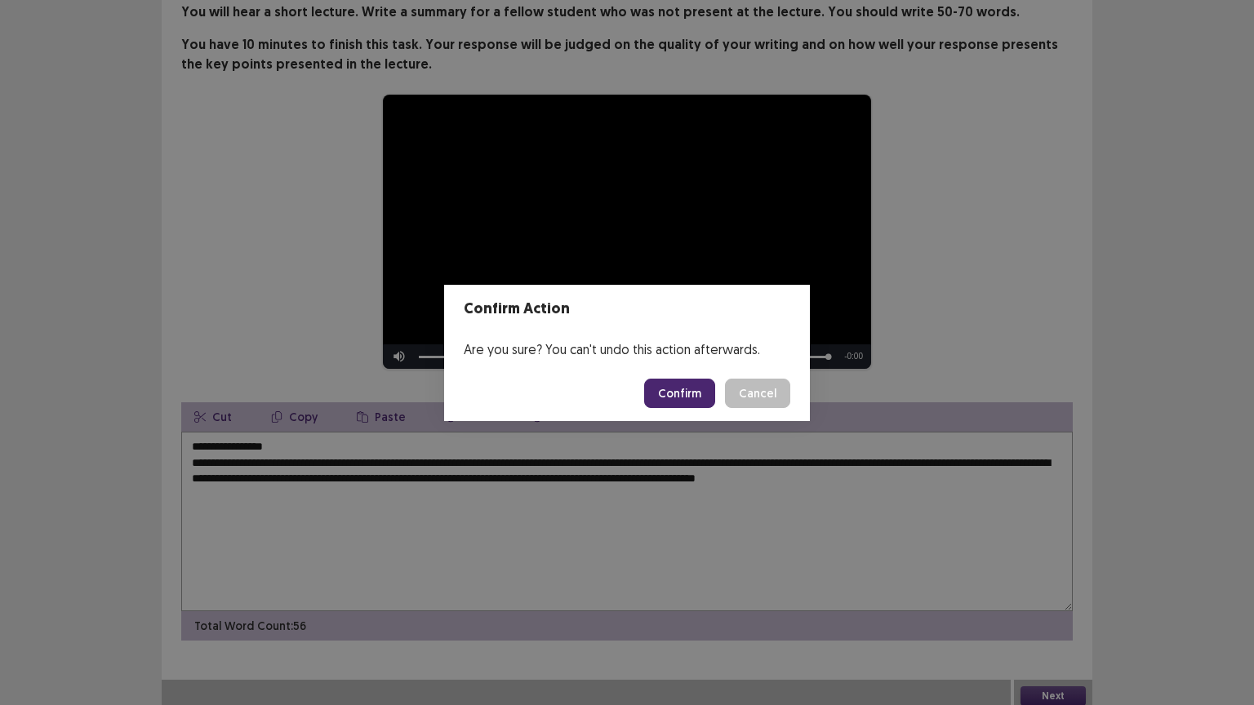
click at [692, 391] on button "Confirm" at bounding box center [679, 393] width 71 height 29
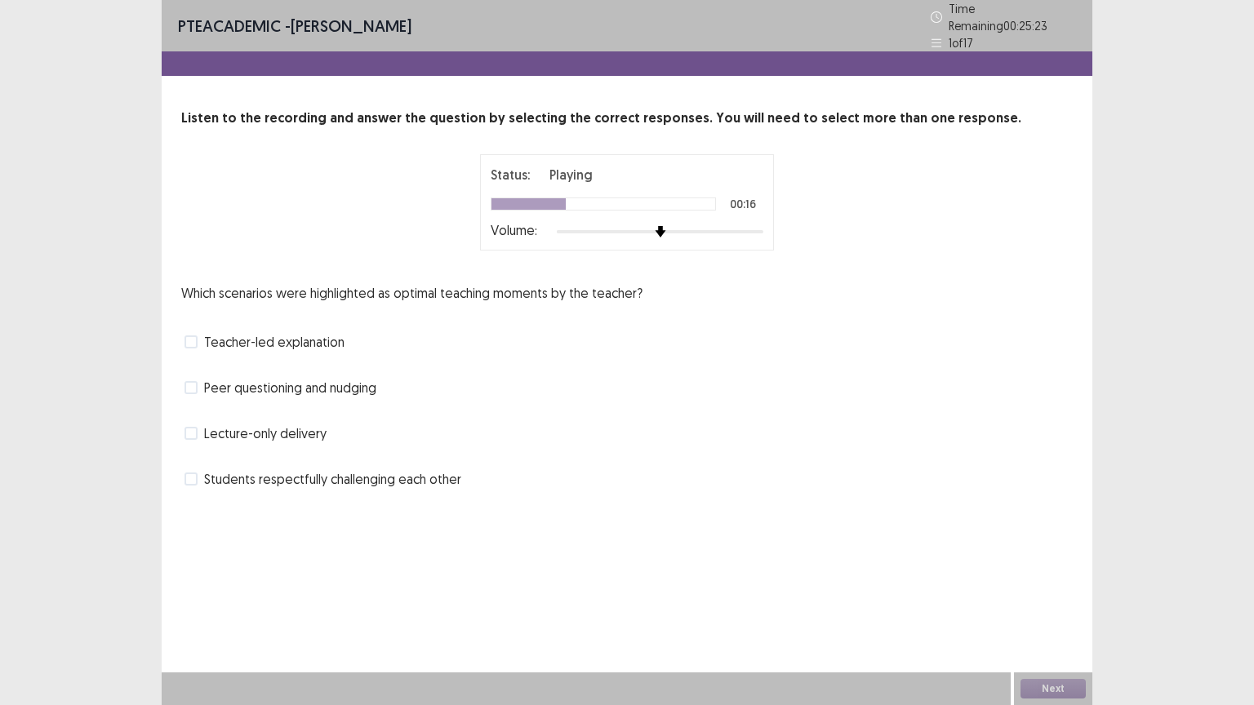
click at [193, 381] on span at bounding box center [190, 387] width 13 height 13
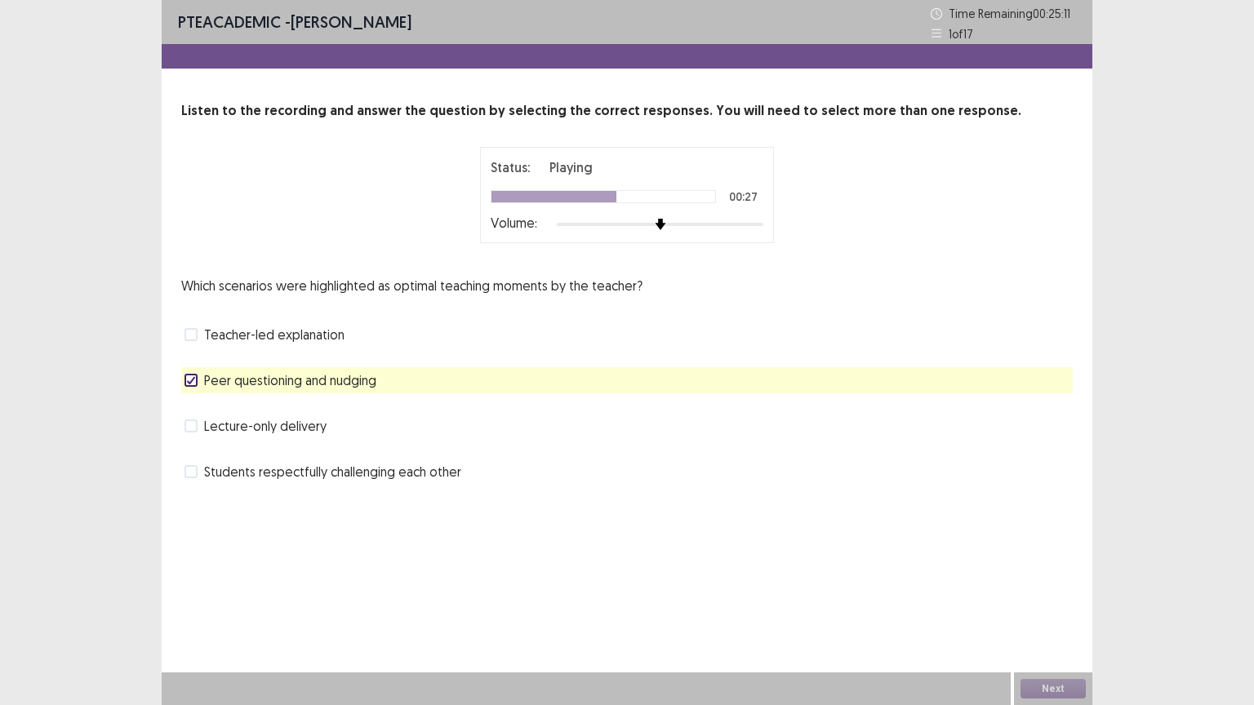
click at [198, 473] on label "Students respectfully challenging each other" at bounding box center [322, 472] width 277 height 20
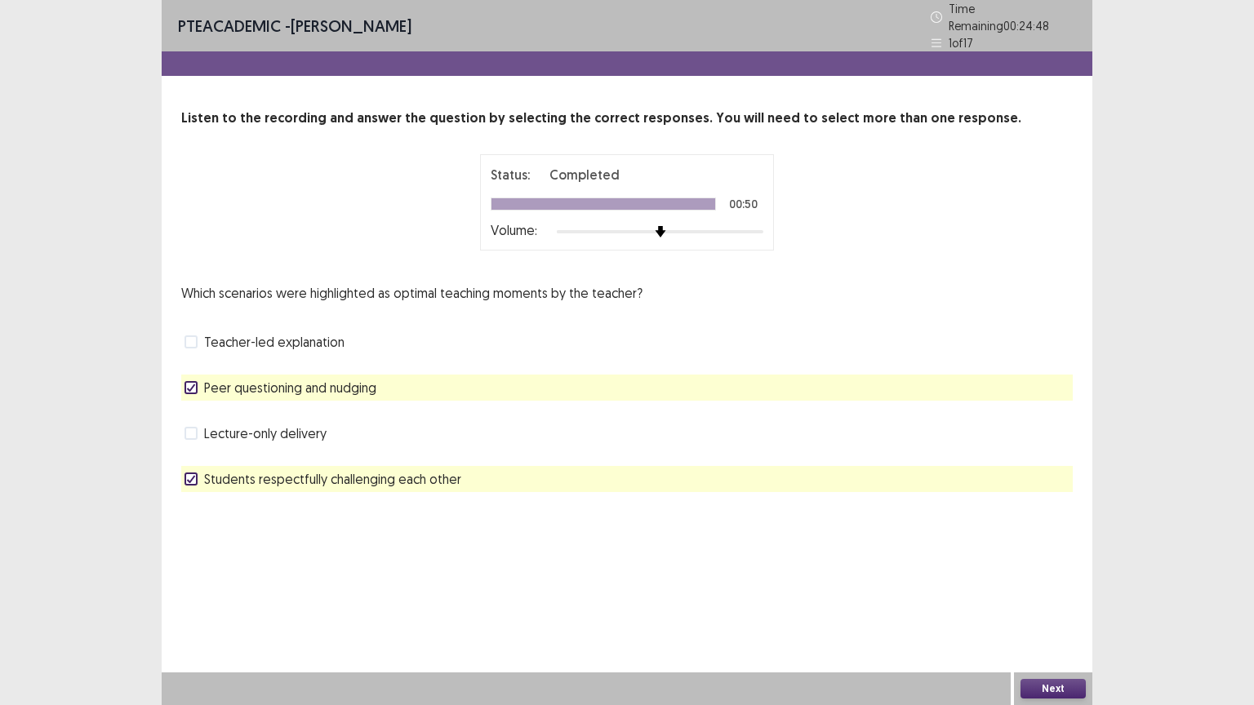
click at [1056, 621] on button "Next" at bounding box center [1052, 689] width 65 height 20
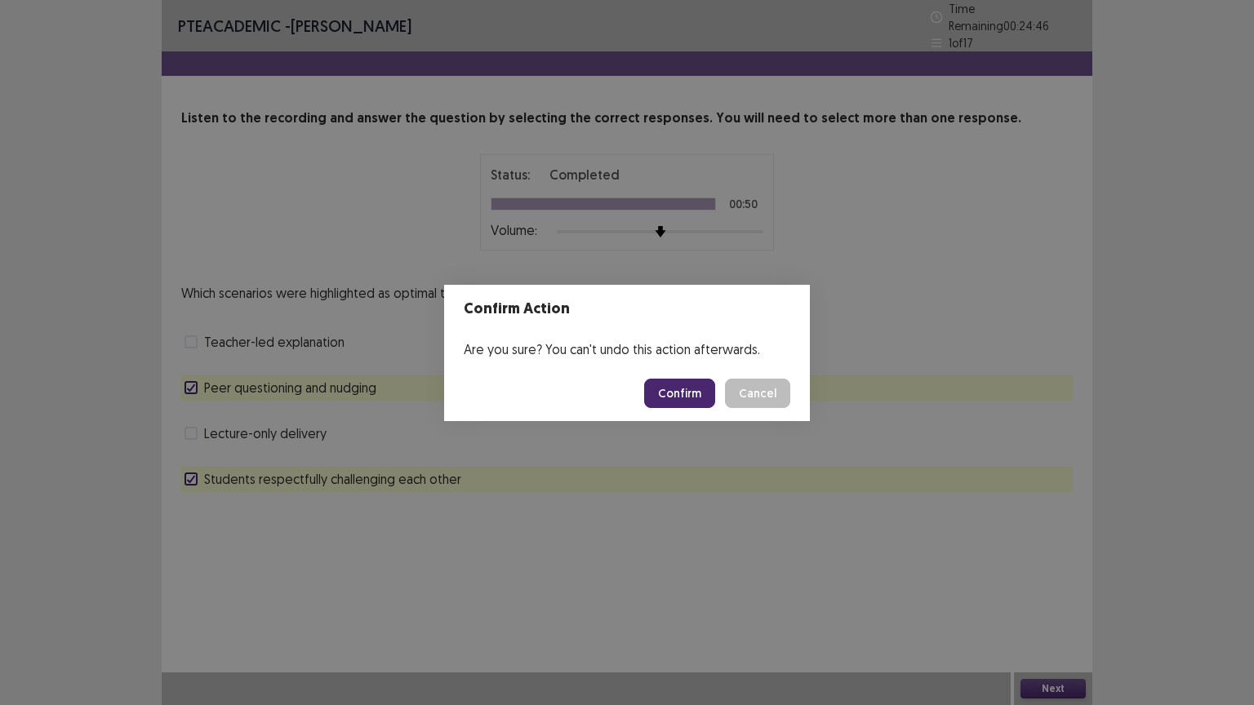
click at [690, 392] on button "Confirm" at bounding box center [679, 393] width 71 height 29
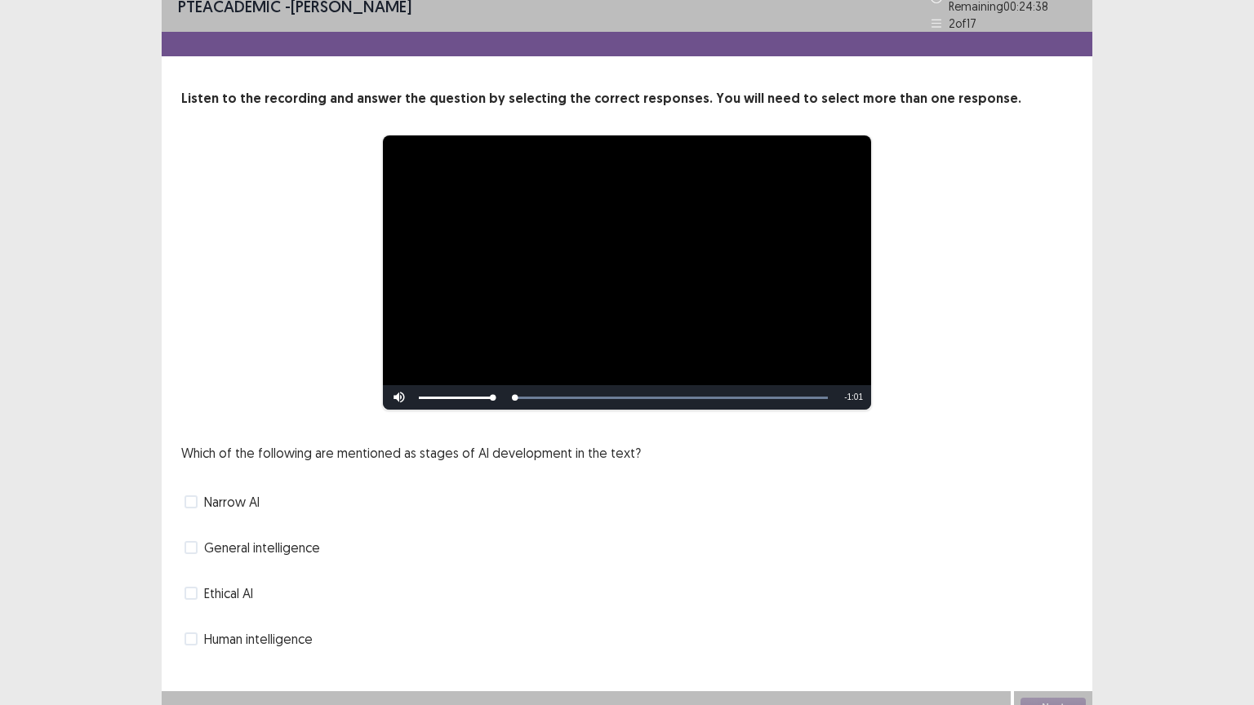
scroll to position [31, 0]
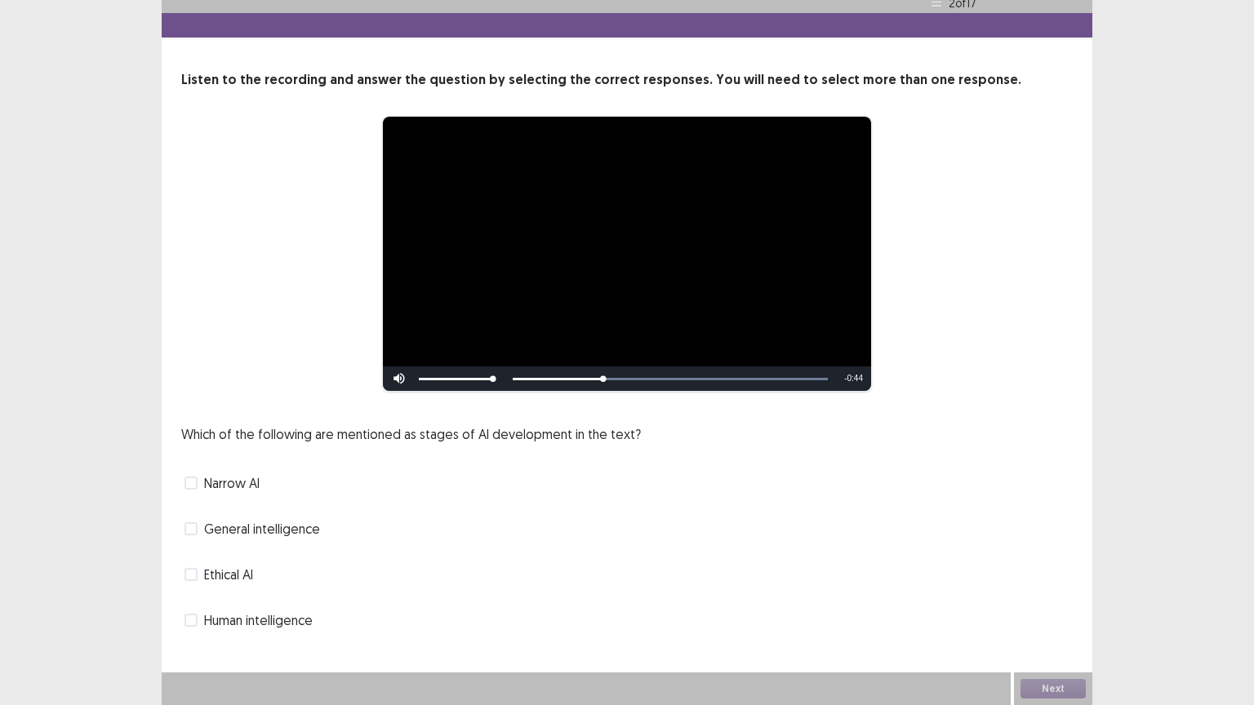
click at [192, 486] on span at bounding box center [190, 483] width 13 height 13
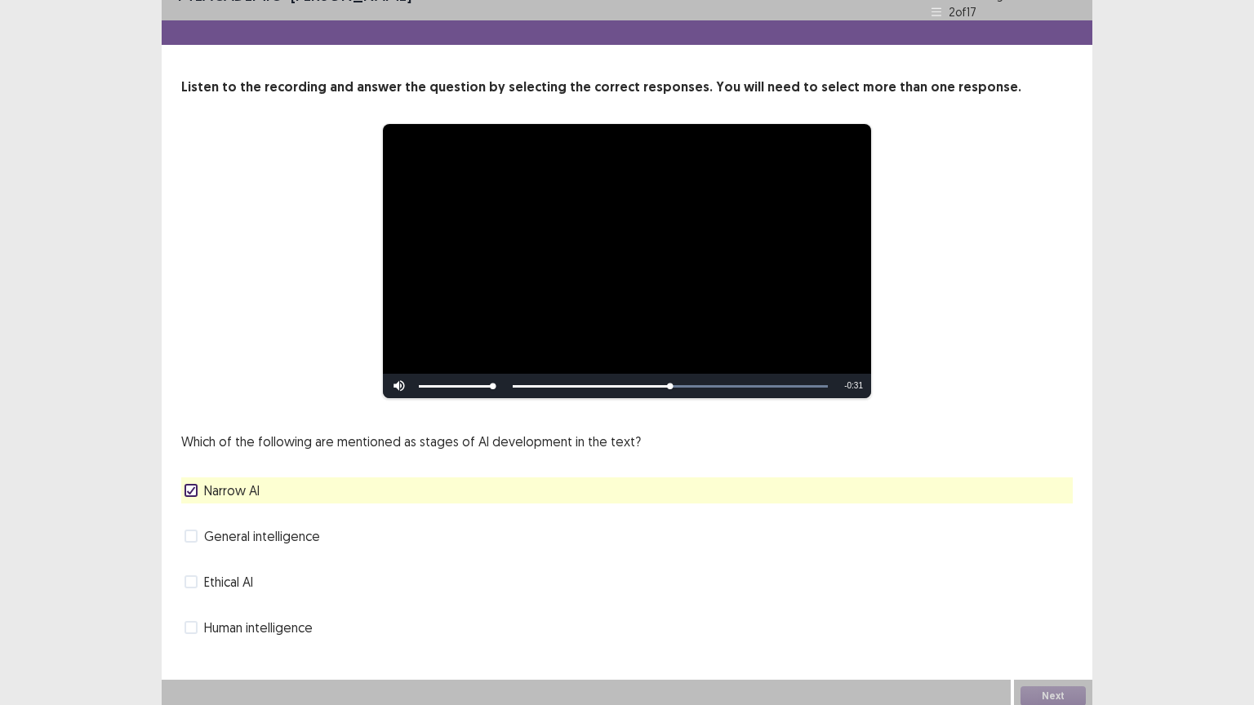
click at [191, 530] on span at bounding box center [190, 536] width 13 height 13
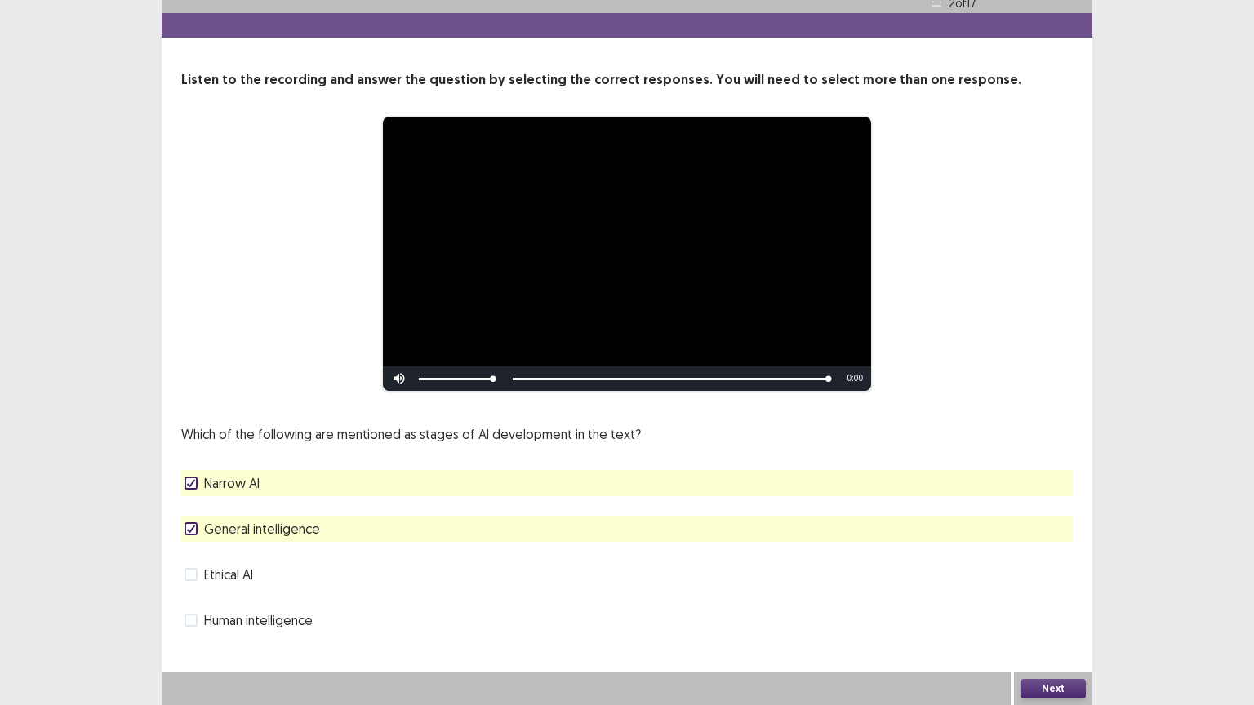
click at [1052, 621] on button "Next" at bounding box center [1052, 689] width 65 height 20
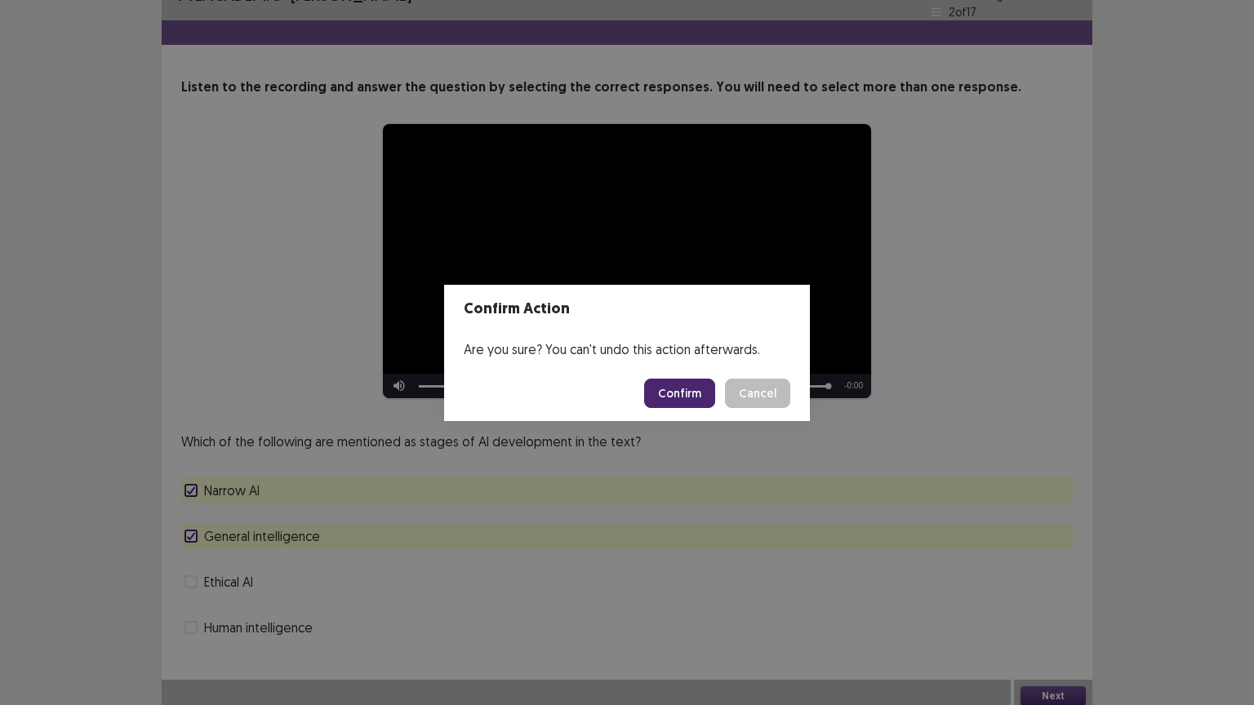
click at [697, 393] on button "Confirm" at bounding box center [679, 393] width 71 height 29
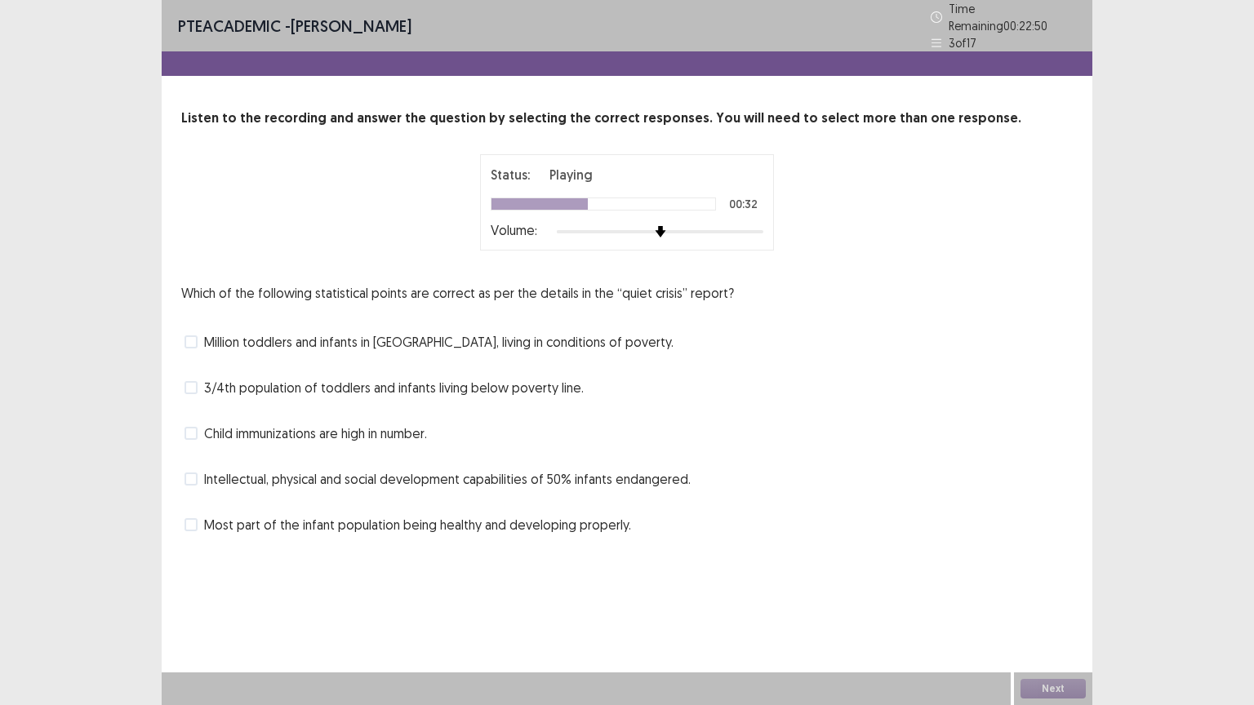
click at [194, 335] on span at bounding box center [190, 341] width 13 height 13
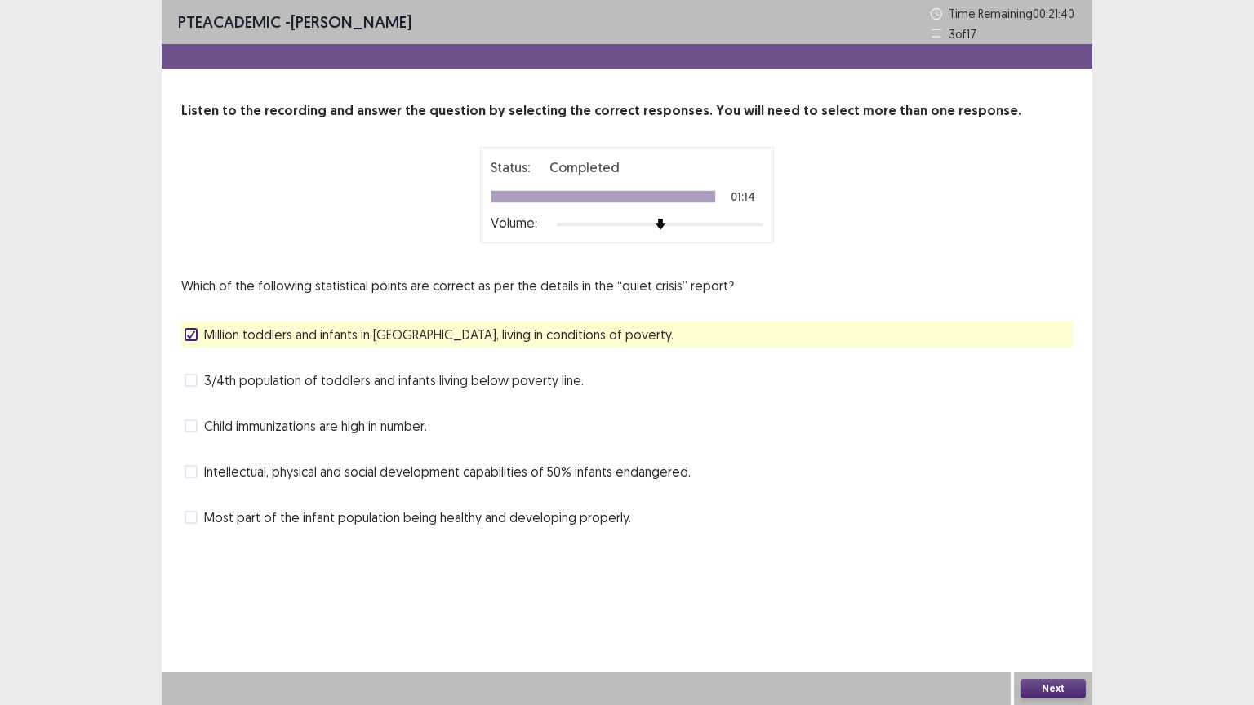
click at [1050, 621] on button "Next" at bounding box center [1052, 689] width 65 height 20
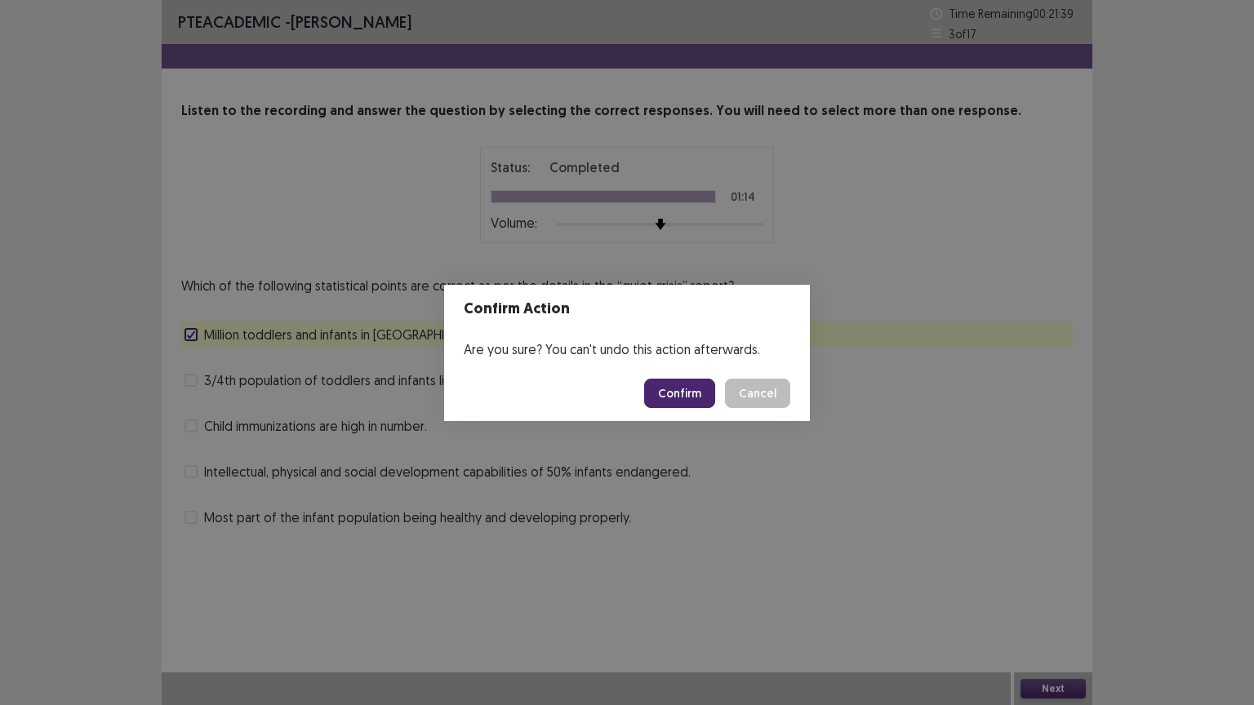
click at [690, 387] on button "Confirm" at bounding box center [679, 393] width 71 height 29
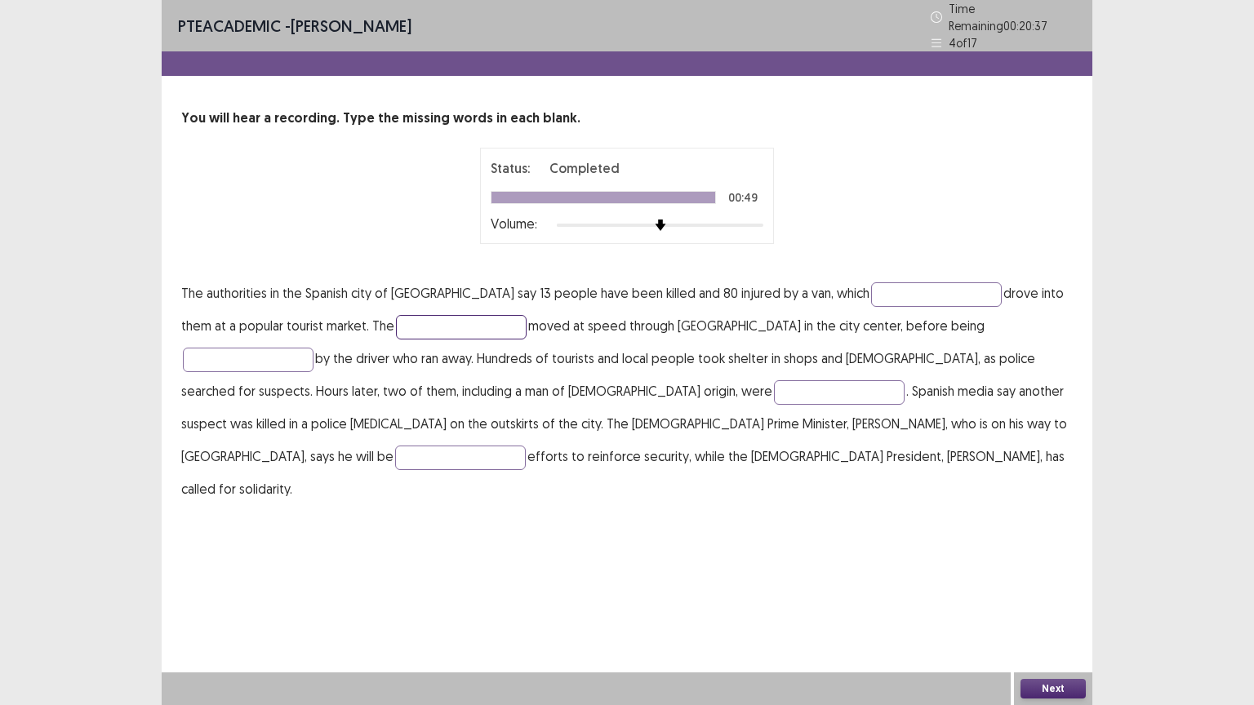
click at [413, 320] on input "text" at bounding box center [461, 327] width 131 height 24
click at [871, 287] on input "text" at bounding box center [936, 294] width 131 height 24
type input "*********"
click at [416, 315] on input "text" at bounding box center [461, 327] width 131 height 24
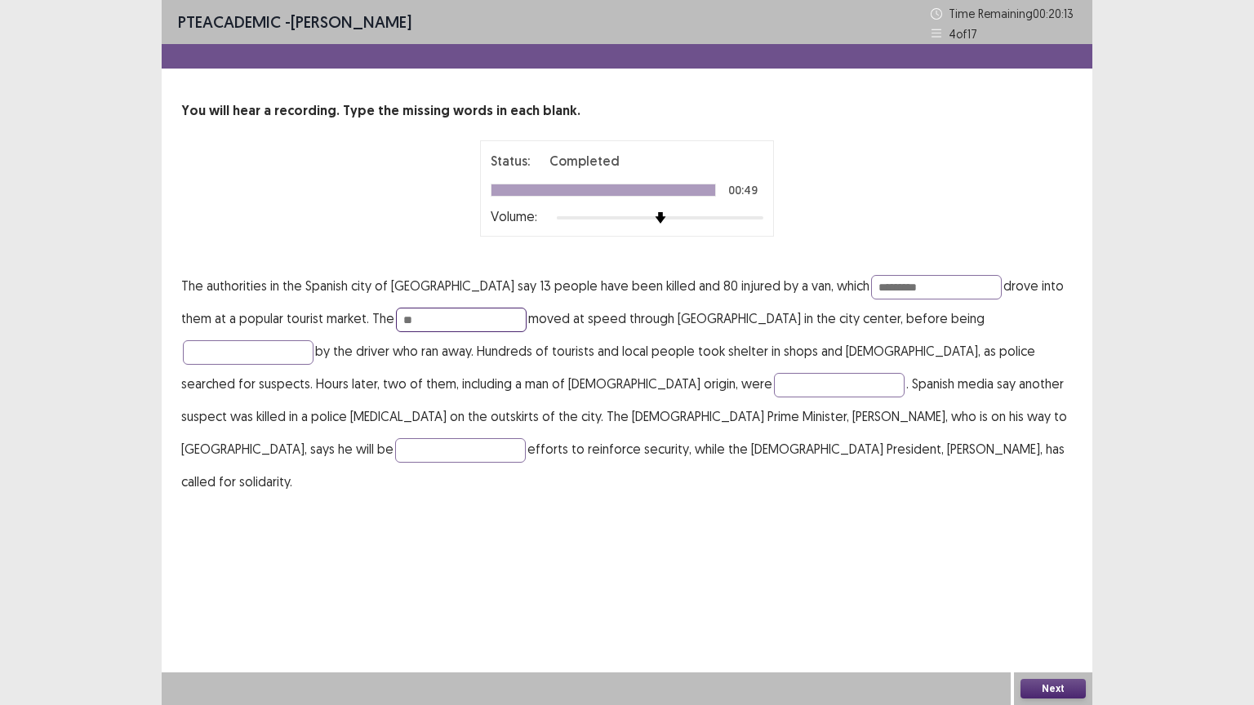
type input "*"
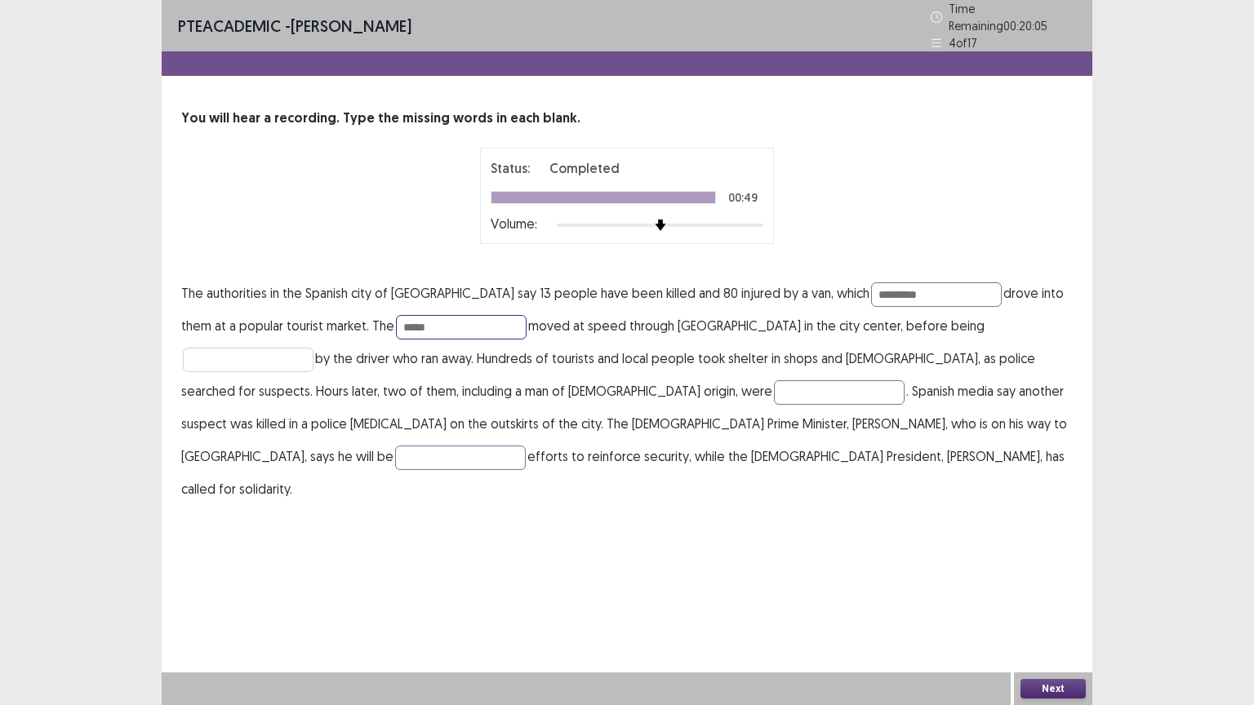
type input "*****"
click at [313, 348] on input "text" at bounding box center [248, 360] width 131 height 24
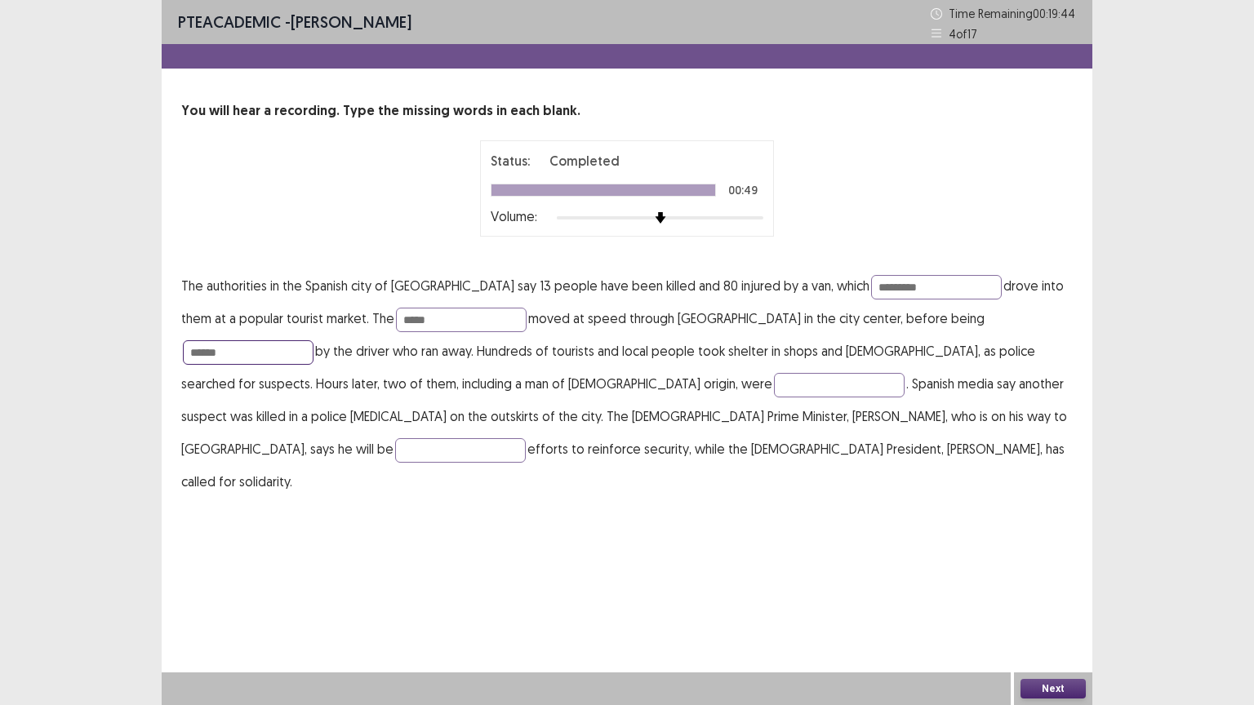
click at [313, 340] on input "******" at bounding box center [248, 352] width 131 height 24
type input "*"
type input "******"
click at [774, 380] on input "text" at bounding box center [839, 385] width 131 height 24
type input "******"
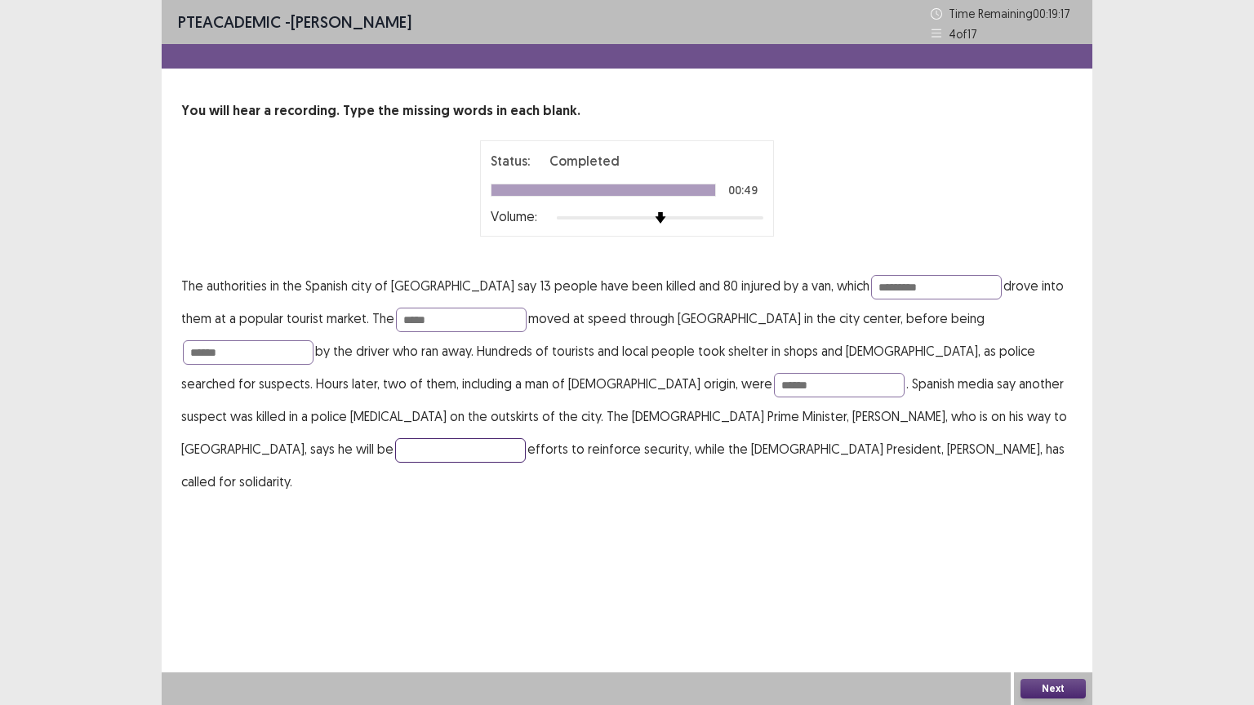
click at [526, 438] on input "text" at bounding box center [460, 450] width 131 height 24
type input "********"
click at [1051, 621] on button "Next" at bounding box center [1052, 689] width 65 height 20
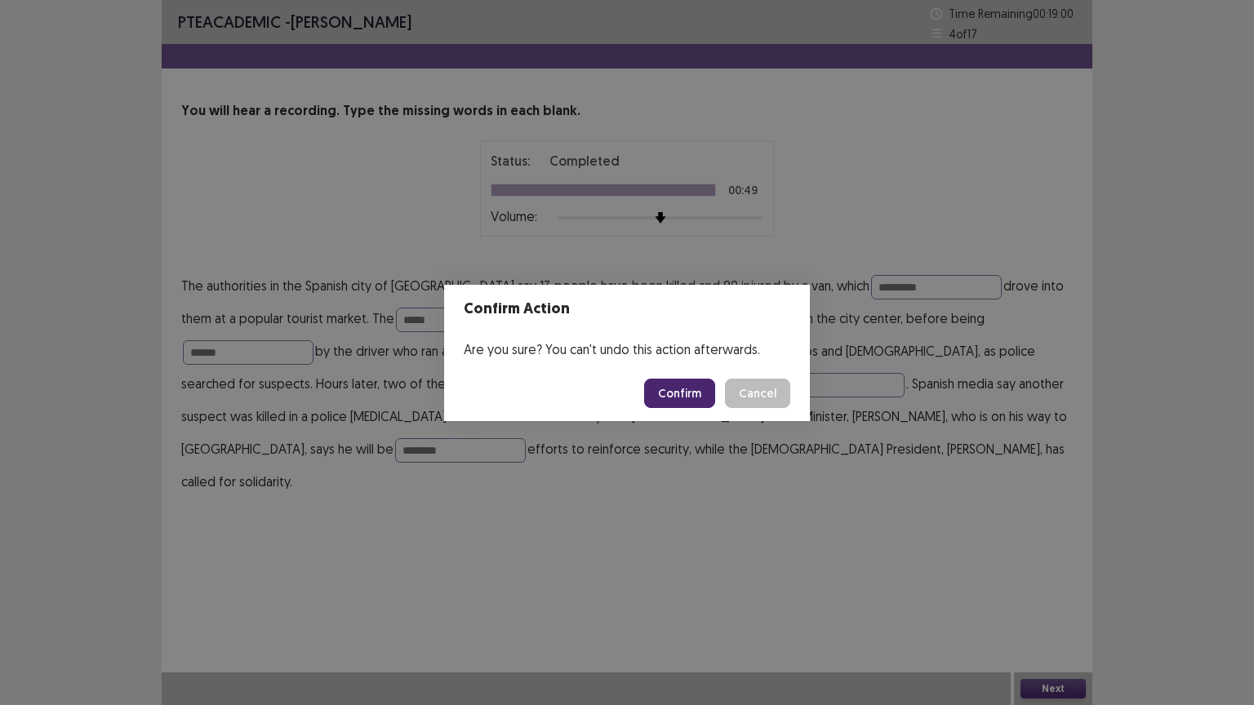
click at [699, 391] on button "Confirm" at bounding box center [679, 393] width 71 height 29
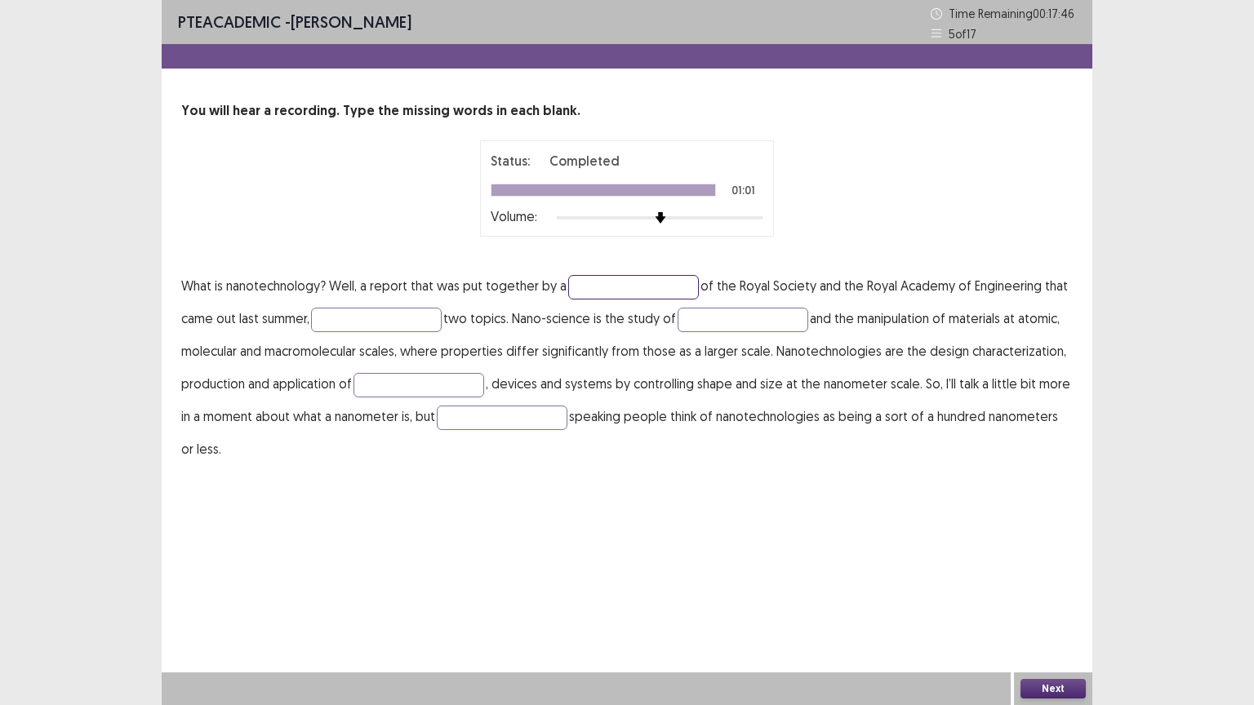
drag, startPoint x: 600, startPoint y: 278, endPoint x: 597, endPoint y: 291, distance: 12.5
click at [597, 292] on input "text" at bounding box center [633, 287] width 131 height 24
type input "**********"
click at [379, 318] on input "text" at bounding box center [376, 320] width 131 height 24
type input "*********"
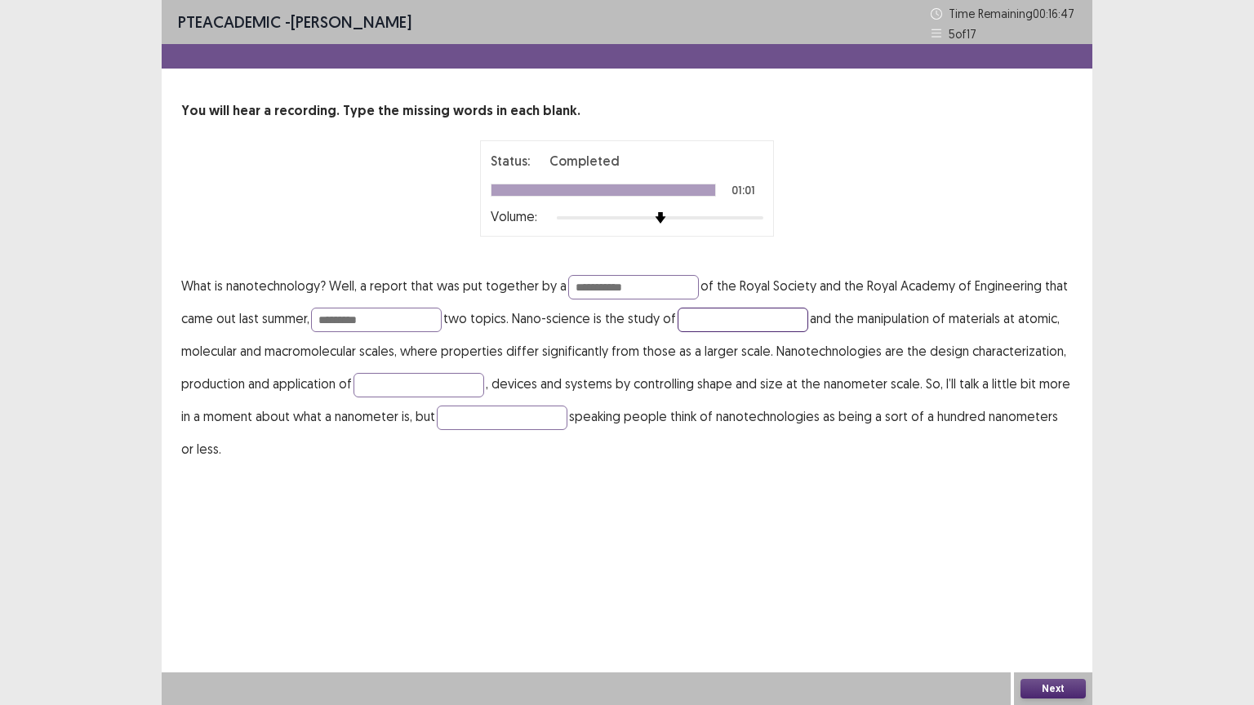
click at [723, 324] on input "text" at bounding box center [742, 320] width 131 height 24
type input "********"
click at [397, 388] on input "text" at bounding box center [418, 385] width 131 height 24
type input "********"
click at [480, 416] on input "text" at bounding box center [502, 418] width 131 height 24
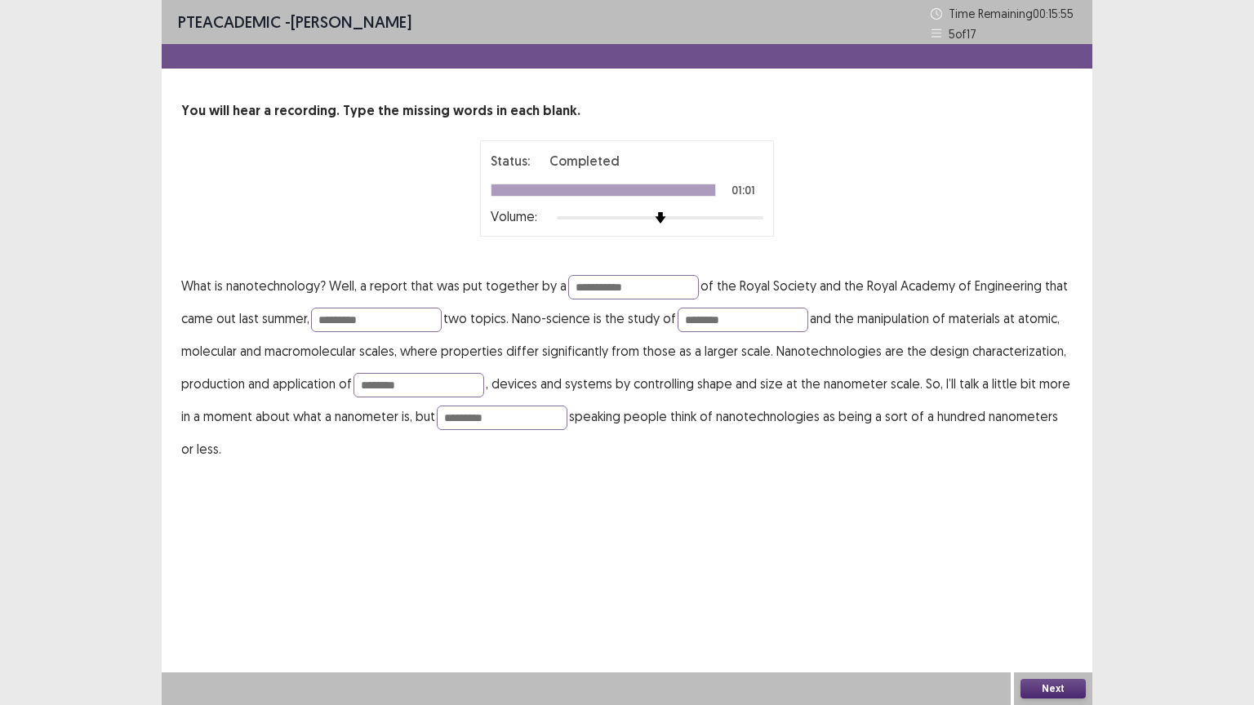
click at [1029, 621] on button "Next" at bounding box center [1052, 689] width 65 height 20
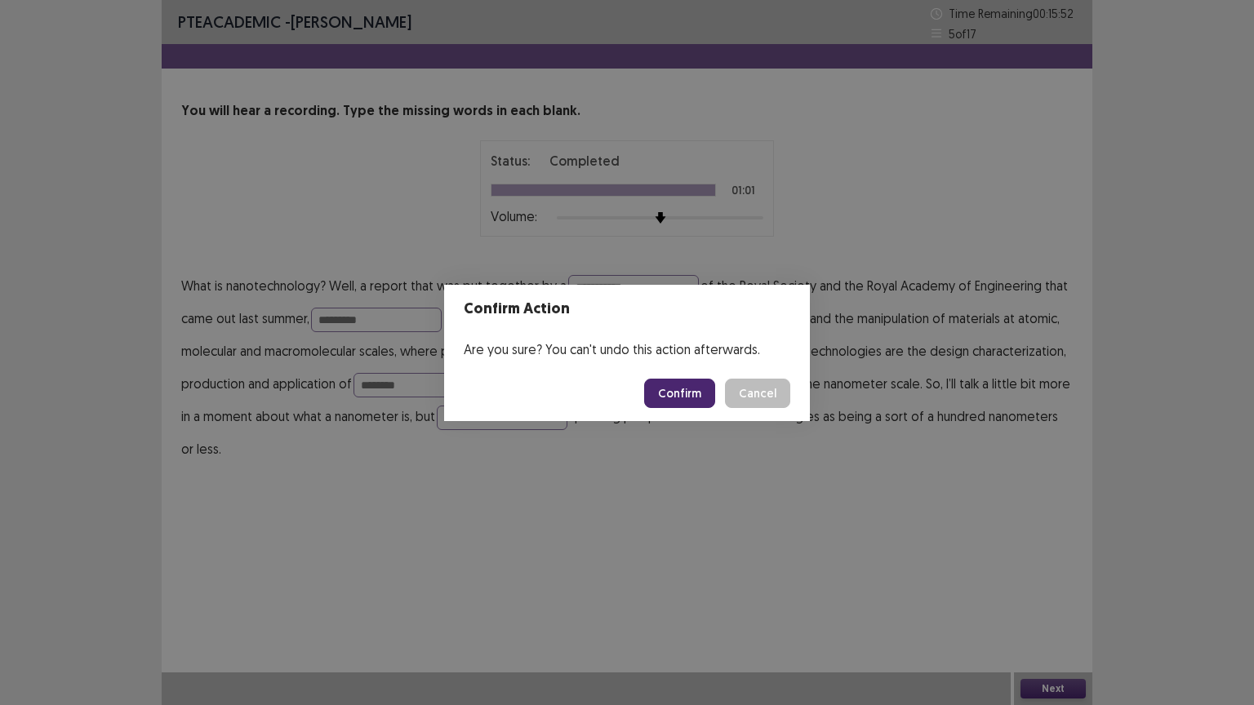
click at [676, 481] on div "Confirm Action Are you sure? You can't undo this action afterwards. Confirm Can…" at bounding box center [627, 352] width 1254 height 705
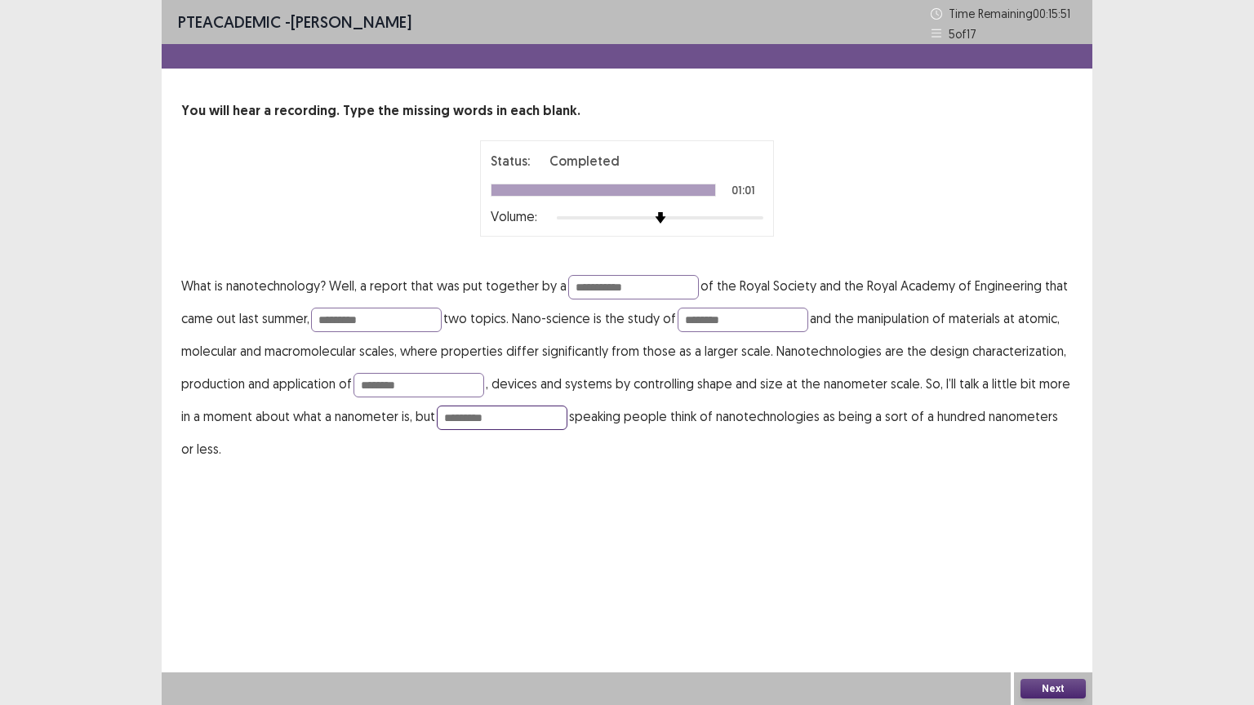
click at [505, 411] on input "*********" at bounding box center [502, 418] width 131 height 24
type input "*********"
click at [1045, 621] on button "Next" at bounding box center [1052, 689] width 65 height 20
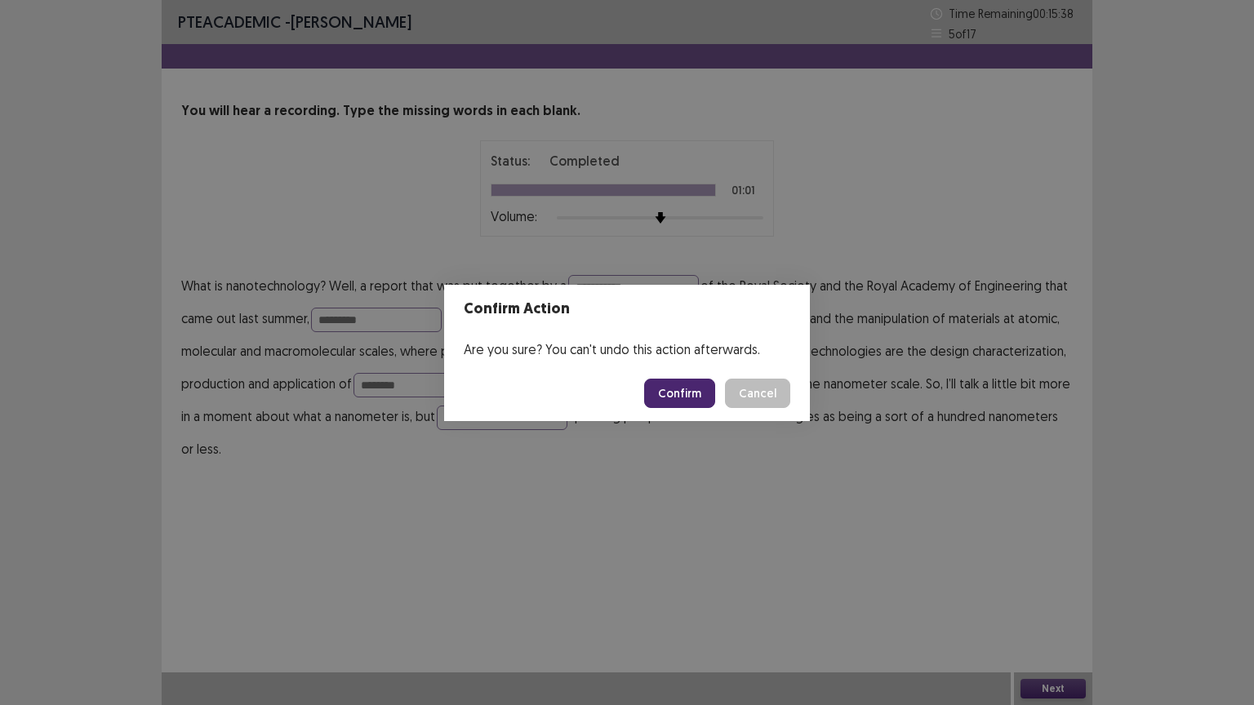
click at [695, 394] on button "Confirm" at bounding box center [679, 393] width 71 height 29
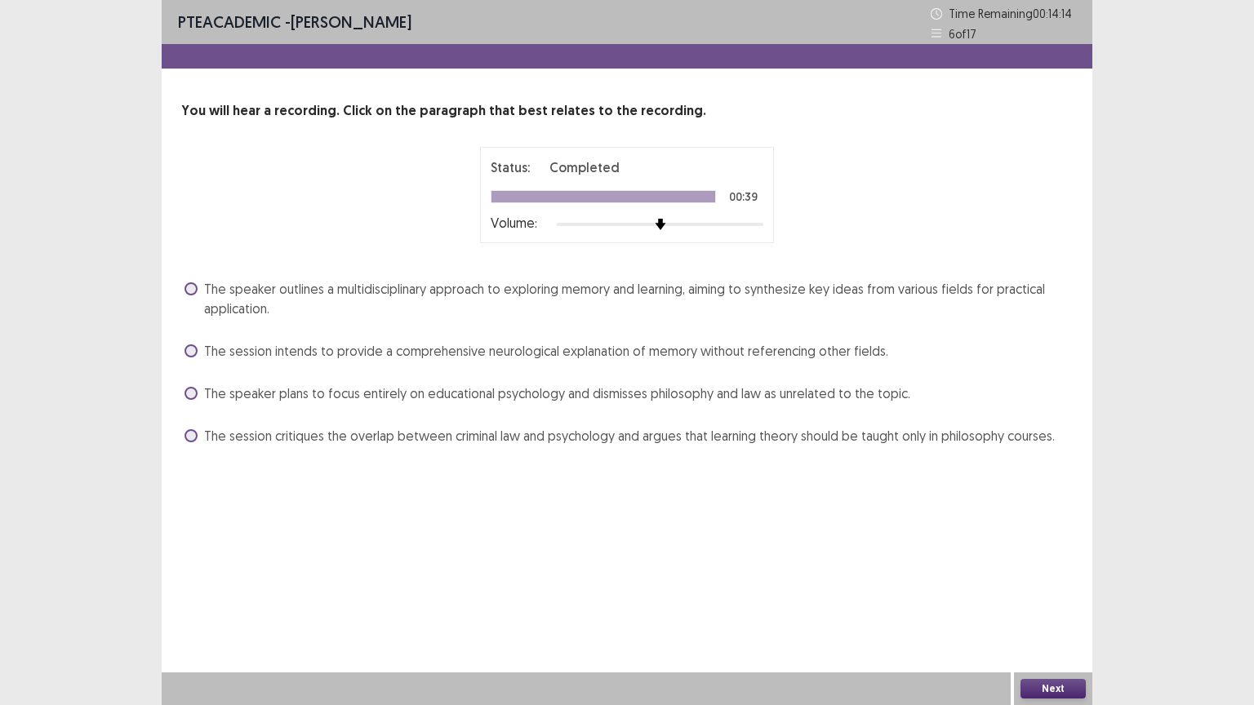
click at [187, 392] on span at bounding box center [190, 393] width 13 height 13
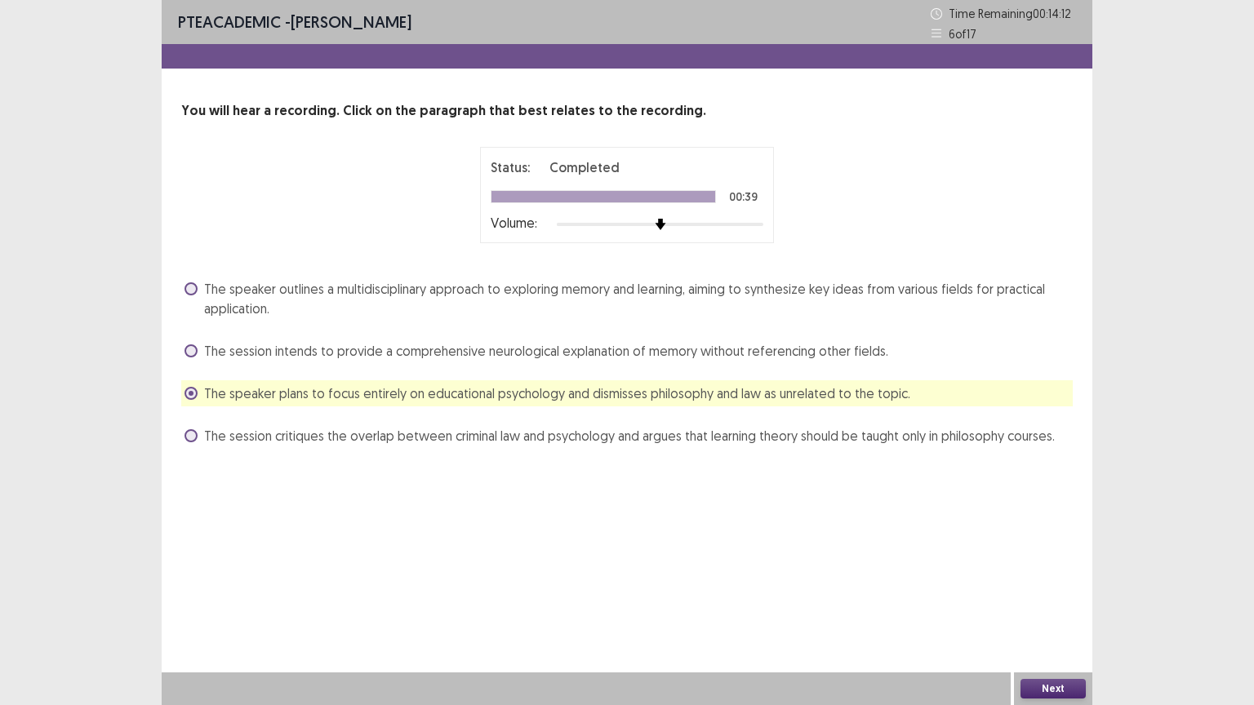
click at [1064, 621] on button "Next" at bounding box center [1052, 689] width 65 height 20
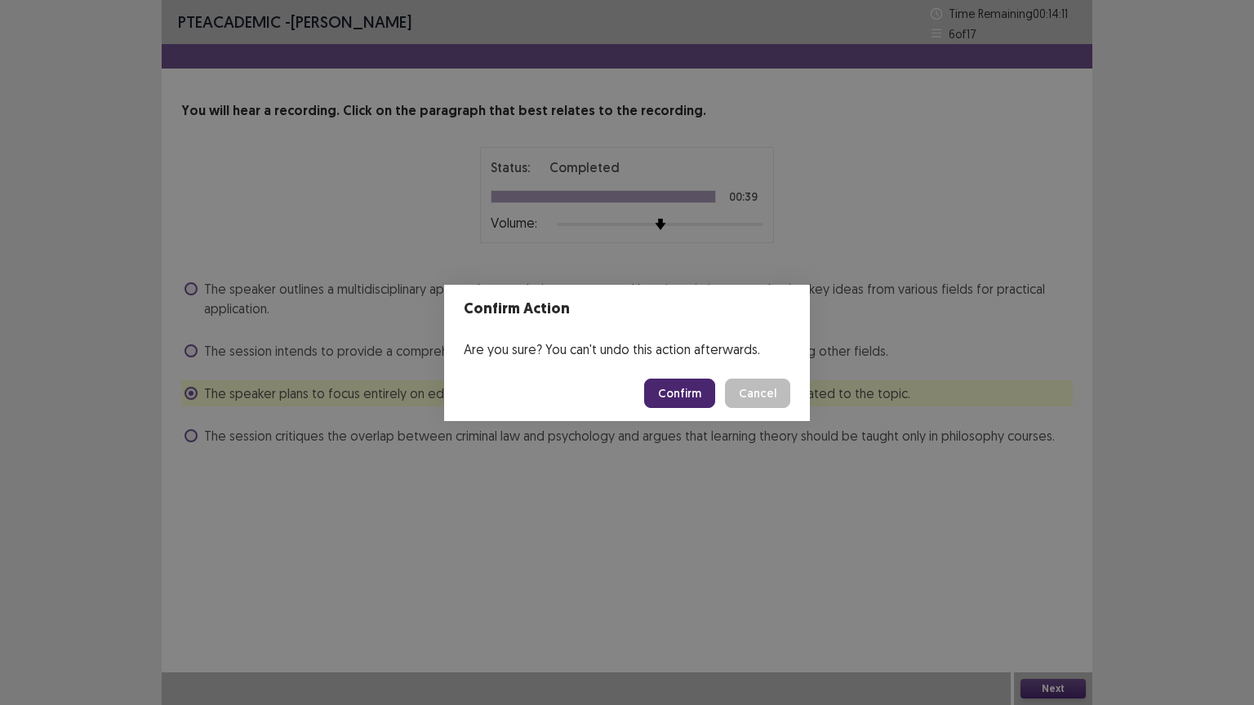
click at [693, 390] on button "Confirm" at bounding box center [679, 393] width 71 height 29
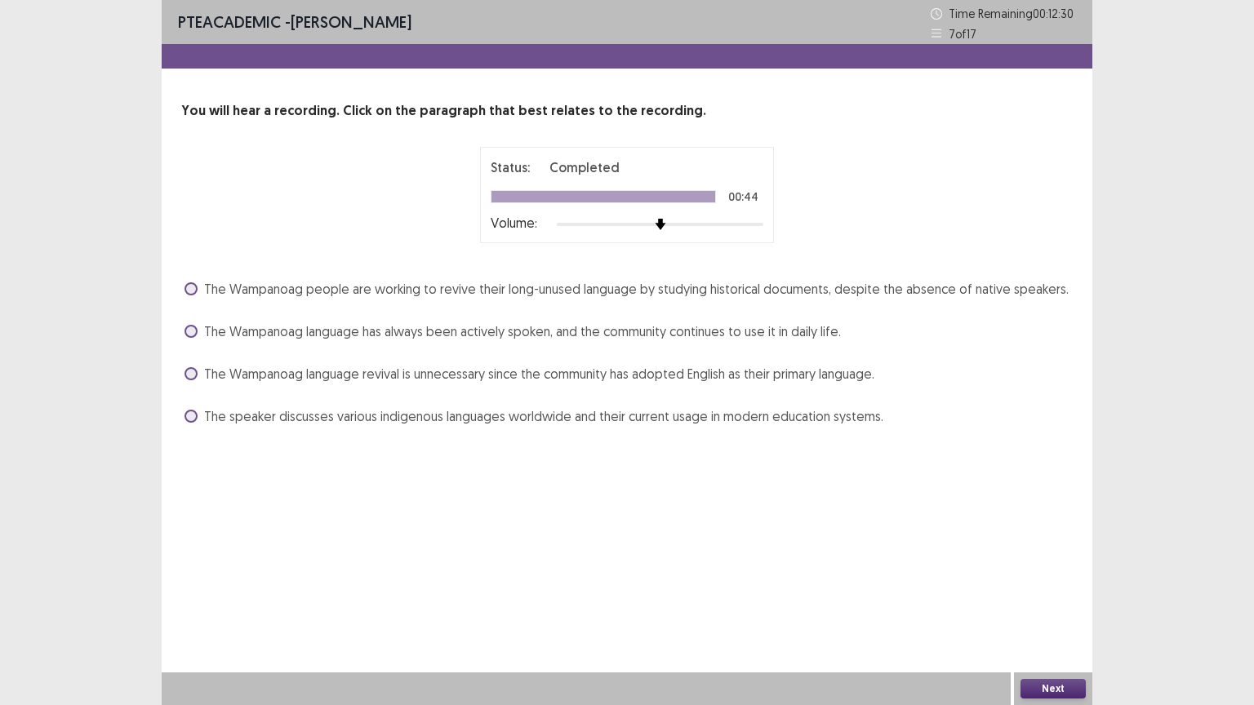
click at [191, 418] on span at bounding box center [190, 416] width 13 height 13
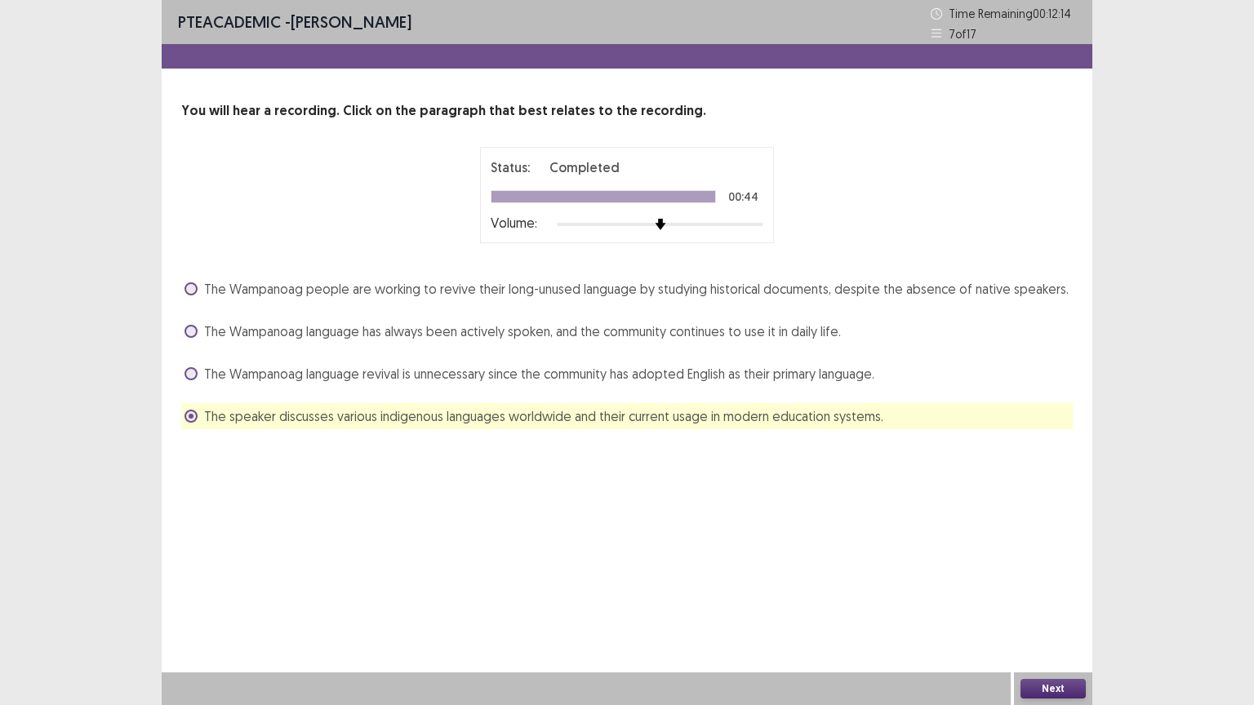
click at [1061, 621] on button "Next" at bounding box center [1052, 689] width 65 height 20
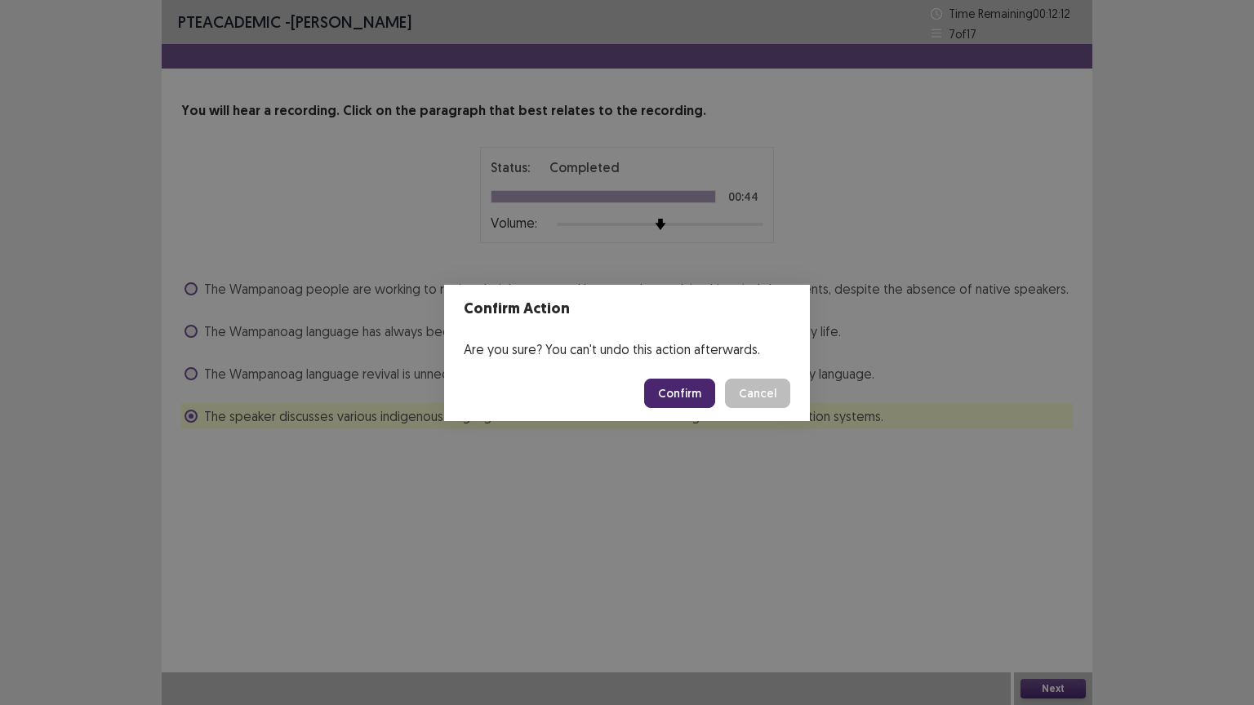
click at [677, 391] on button "Confirm" at bounding box center [679, 393] width 71 height 29
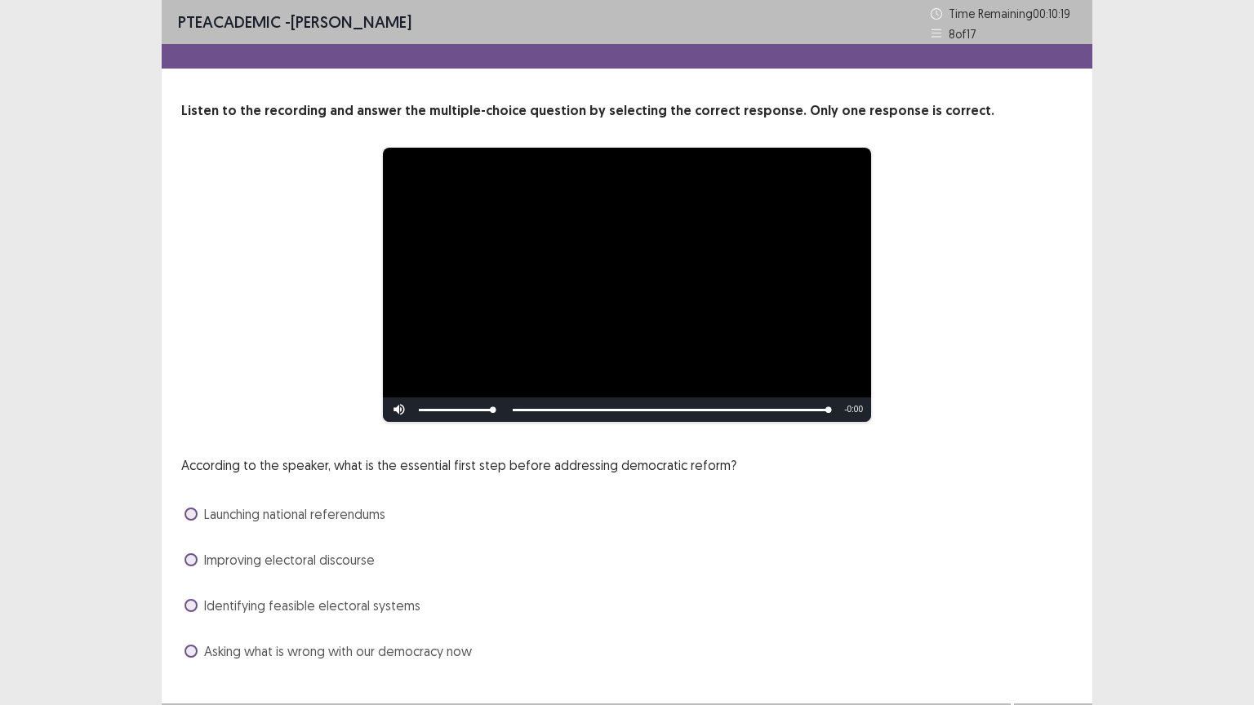
click at [194, 606] on span at bounding box center [190, 605] width 13 height 13
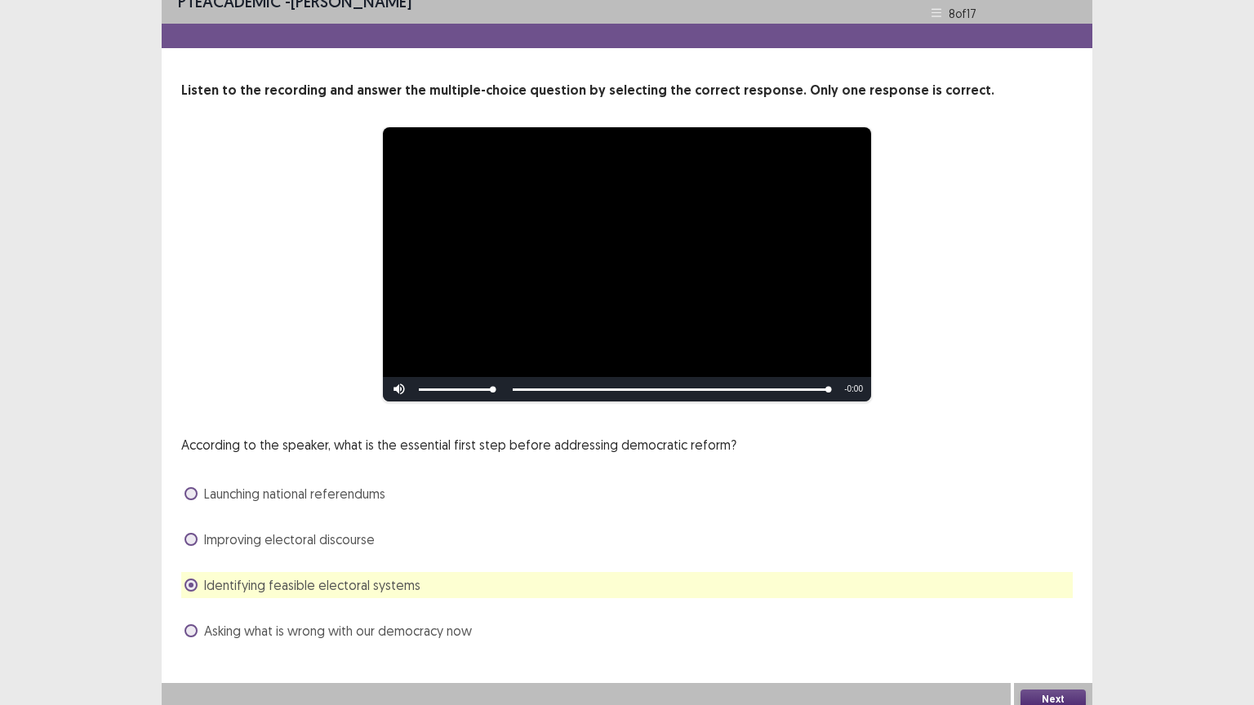
scroll to position [31, 0]
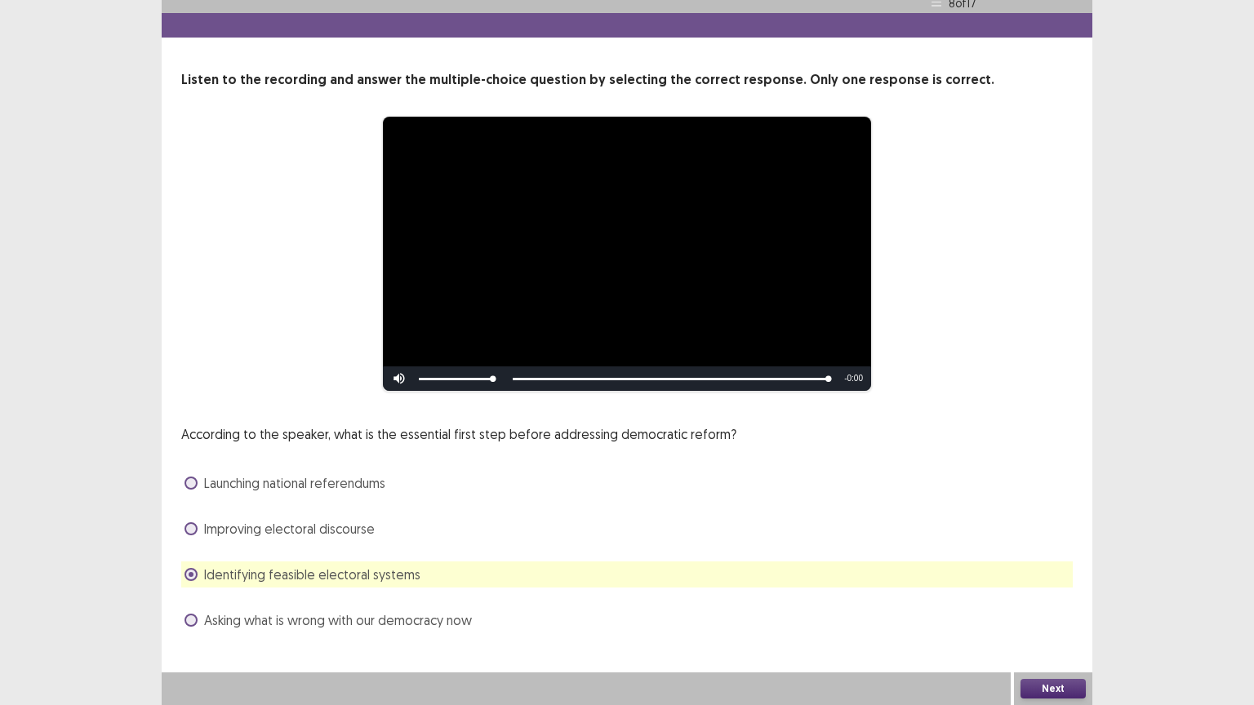
click at [1058, 621] on button "Next" at bounding box center [1052, 689] width 65 height 20
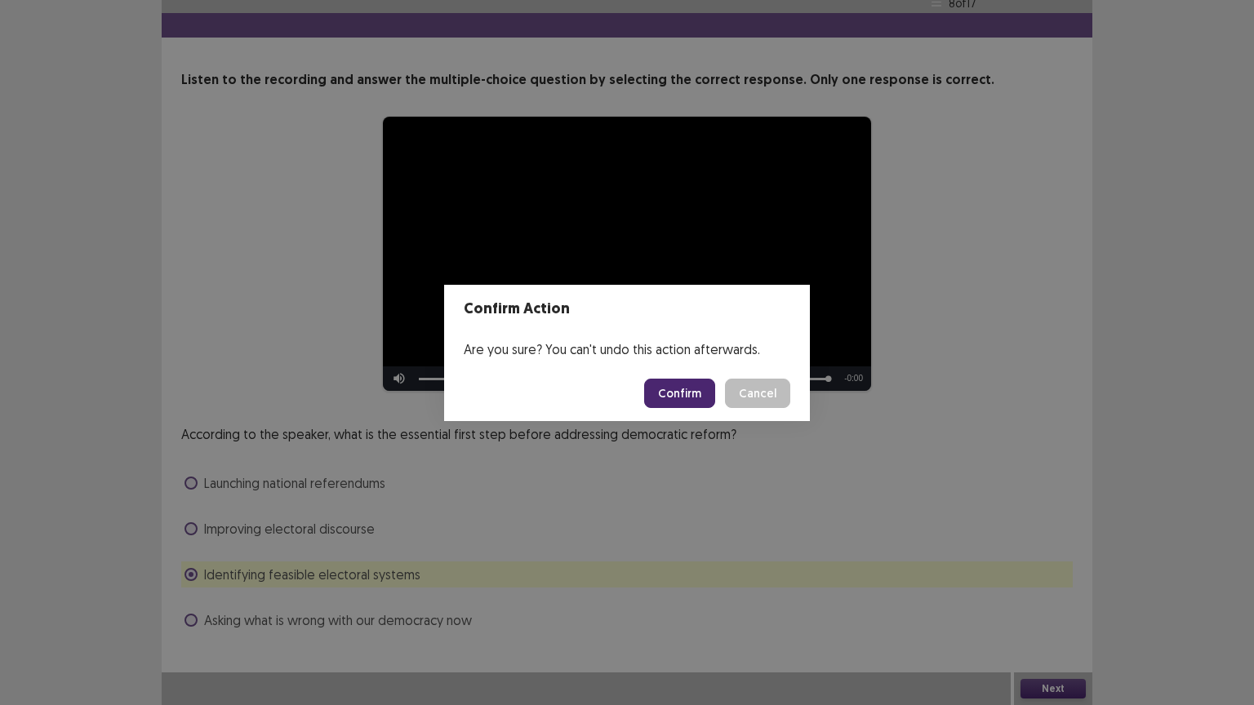
click at [673, 390] on button "Confirm" at bounding box center [679, 393] width 71 height 29
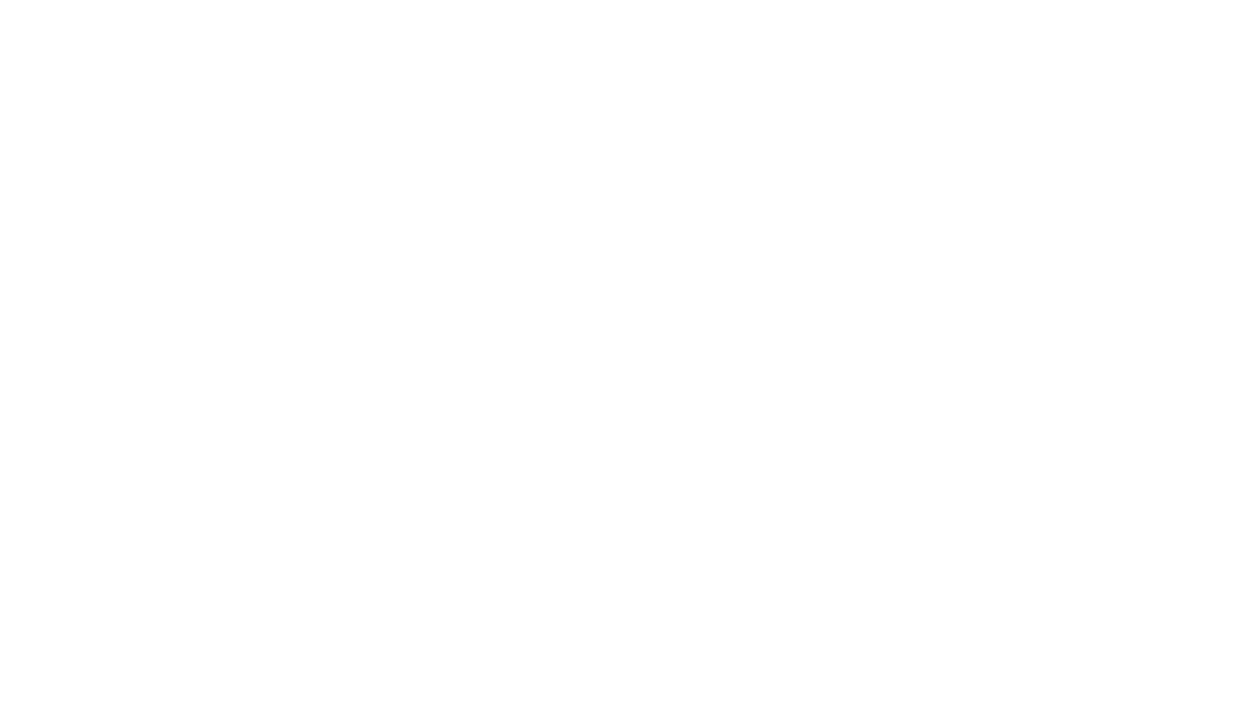
scroll to position [0, 0]
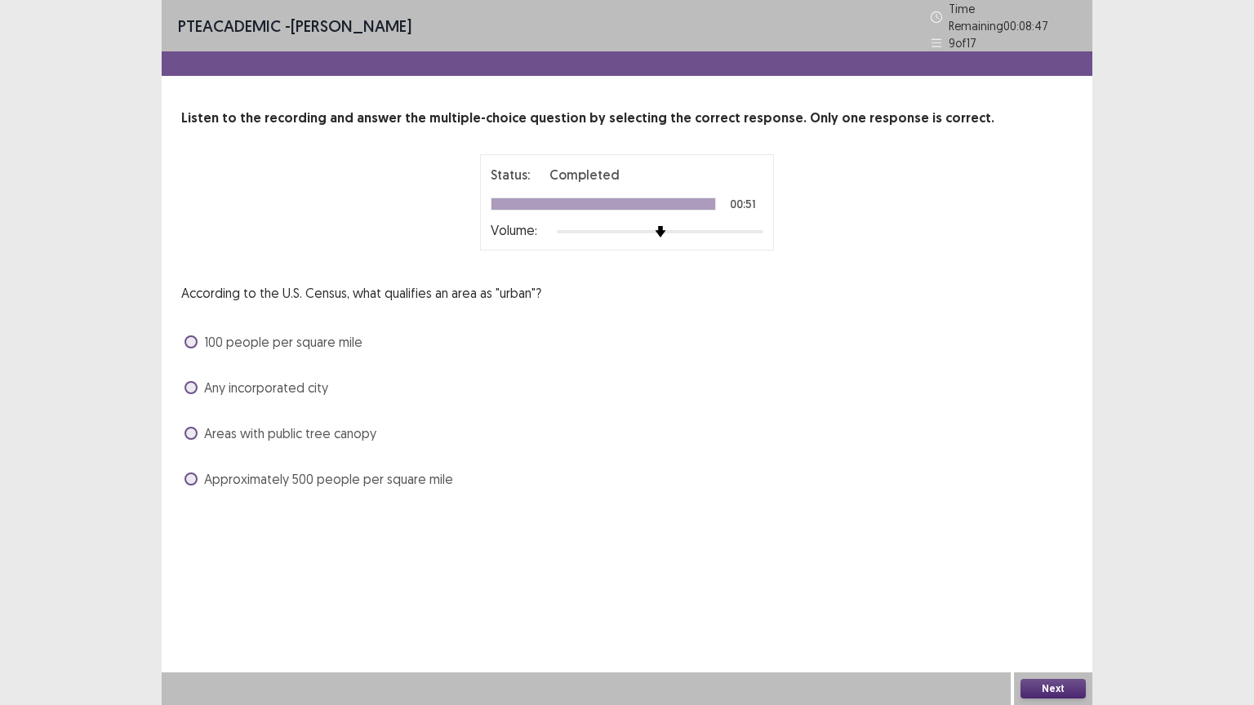
click at [193, 335] on span at bounding box center [190, 341] width 13 height 13
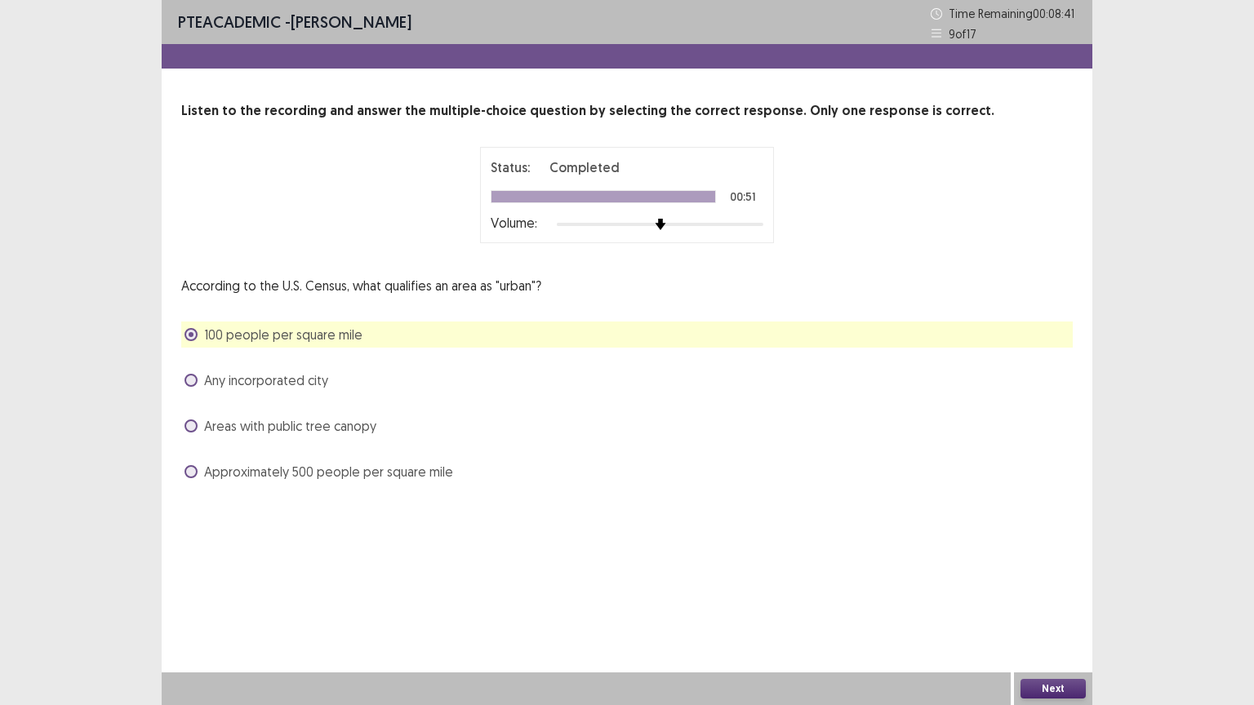
click at [193, 334] on span at bounding box center [190, 334] width 13 height 13
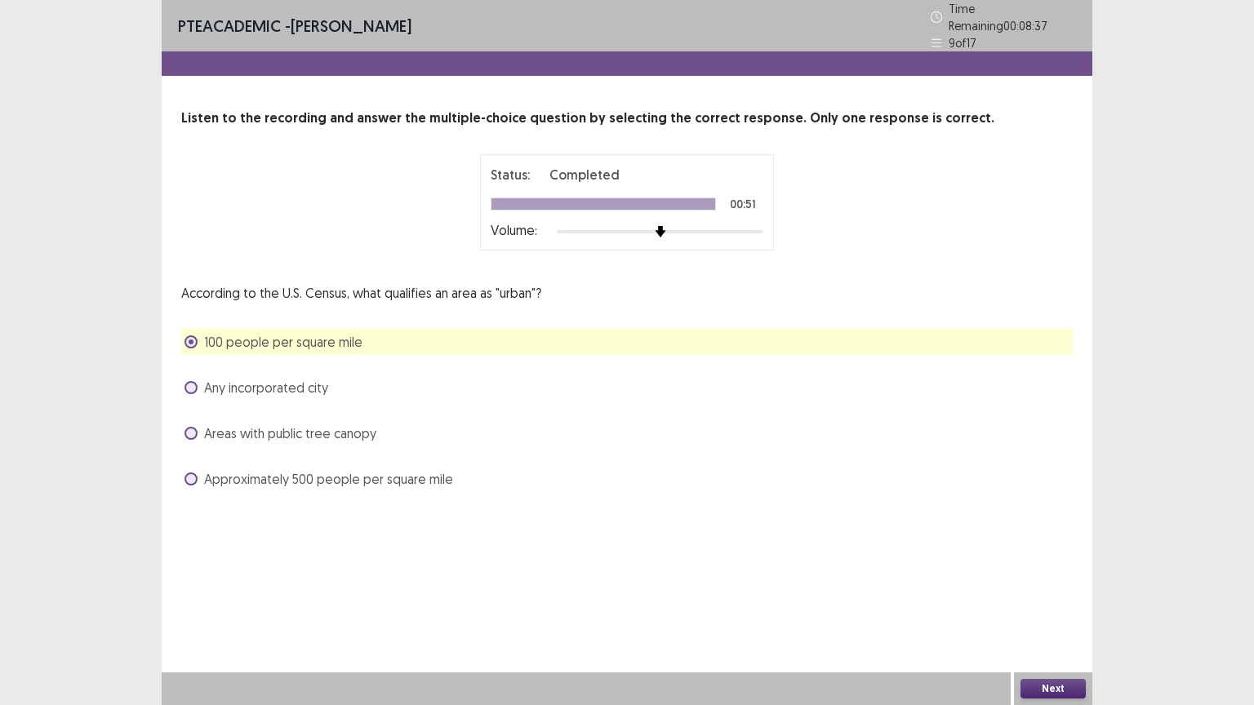
click at [188, 473] on span at bounding box center [190, 479] width 13 height 13
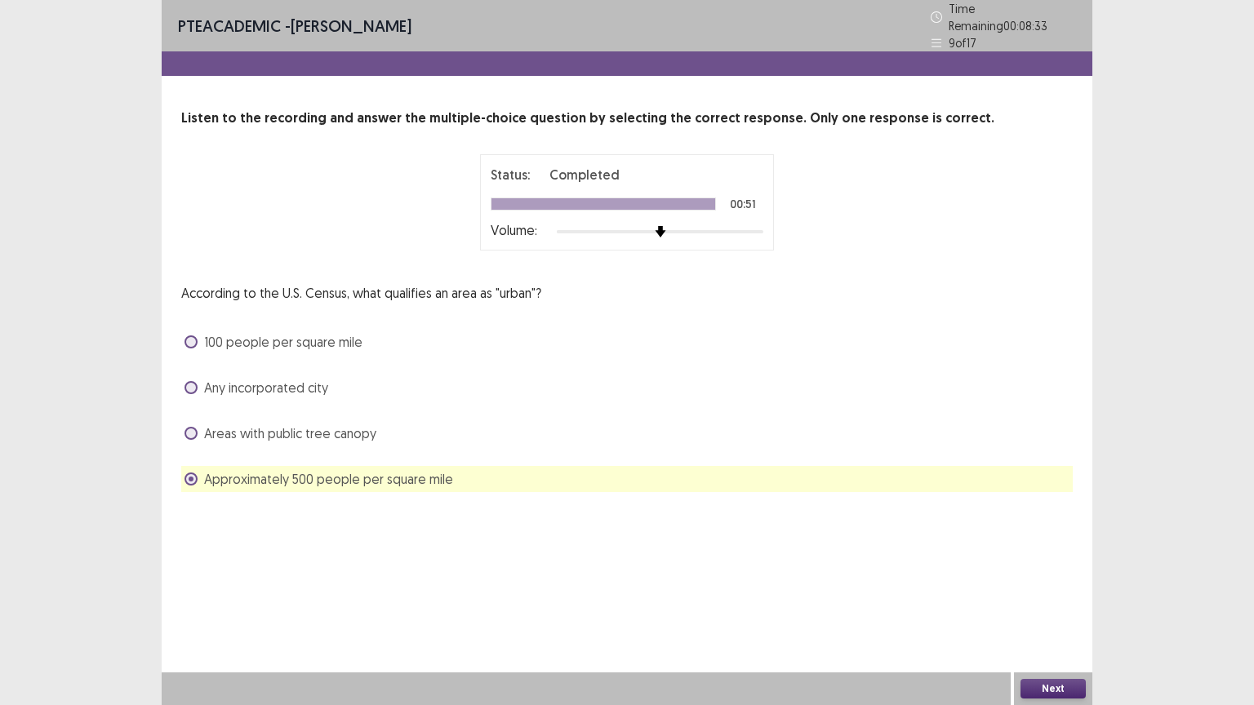
click at [194, 335] on span at bounding box center [190, 341] width 13 height 13
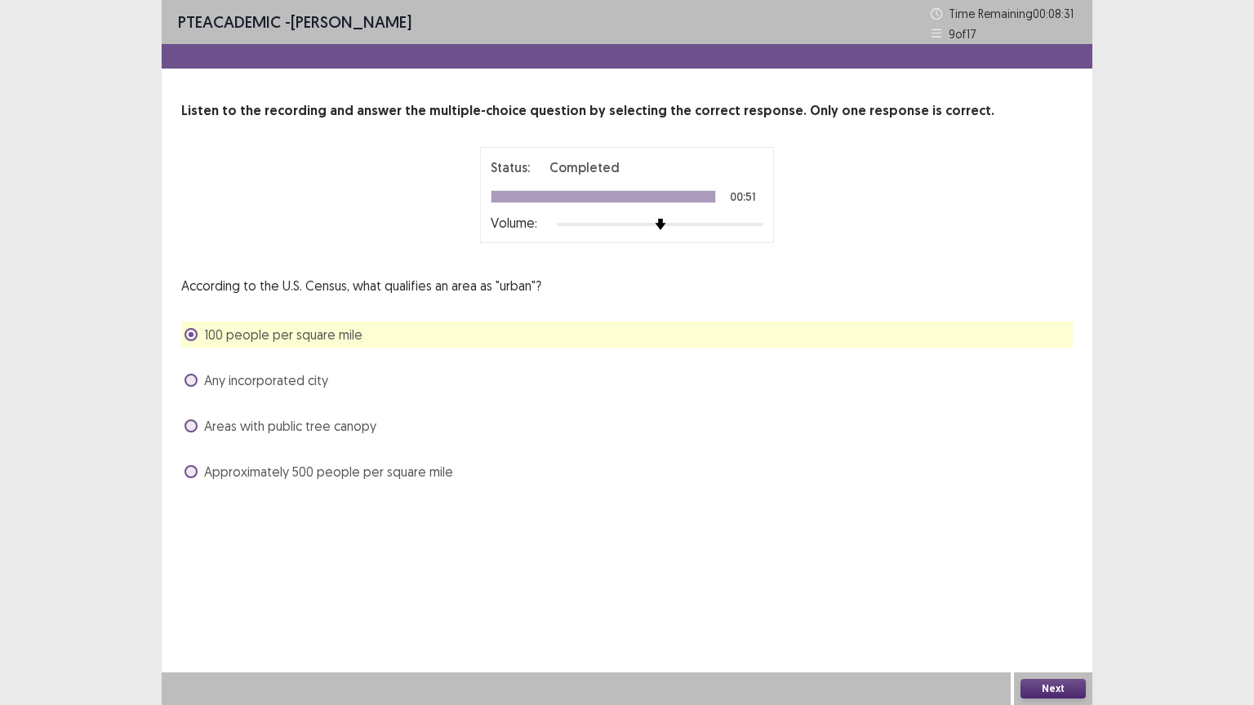
click at [1045, 621] on button "Next" at bounding box center [1052, 689] width 65 height 20
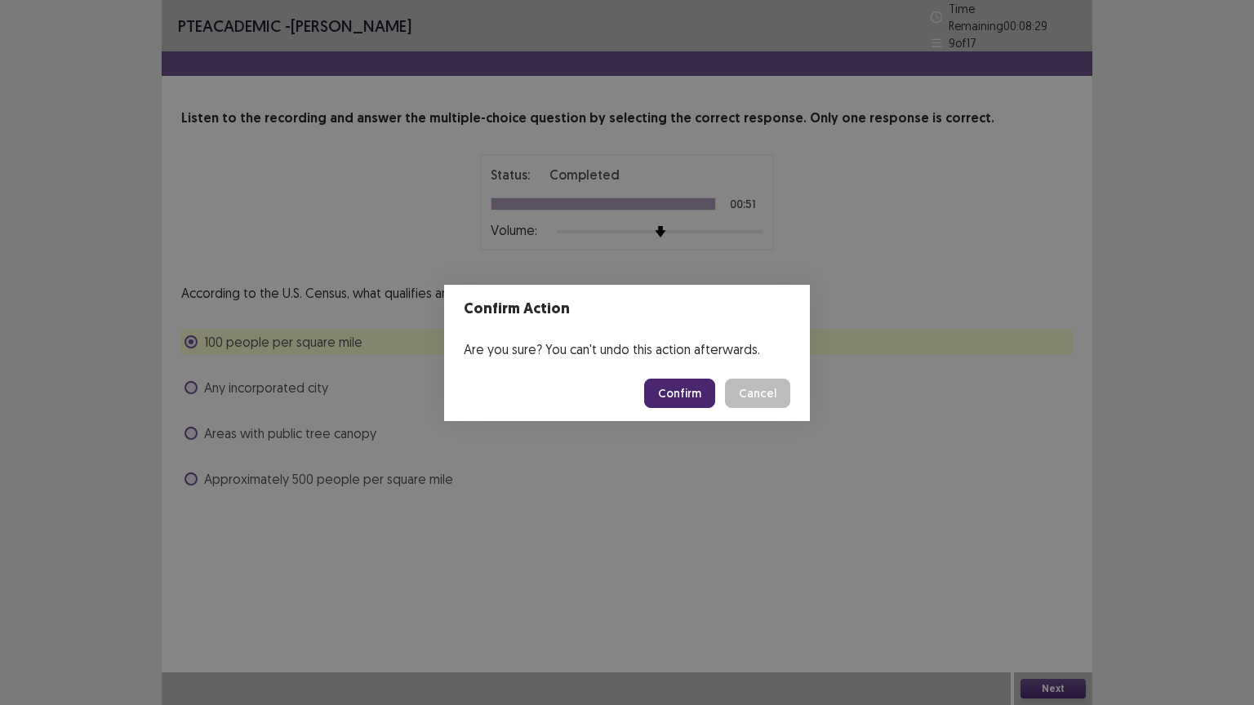
click at [688, 390] on button "Confirm" at bounding box center [679, 393] width 71 height 29
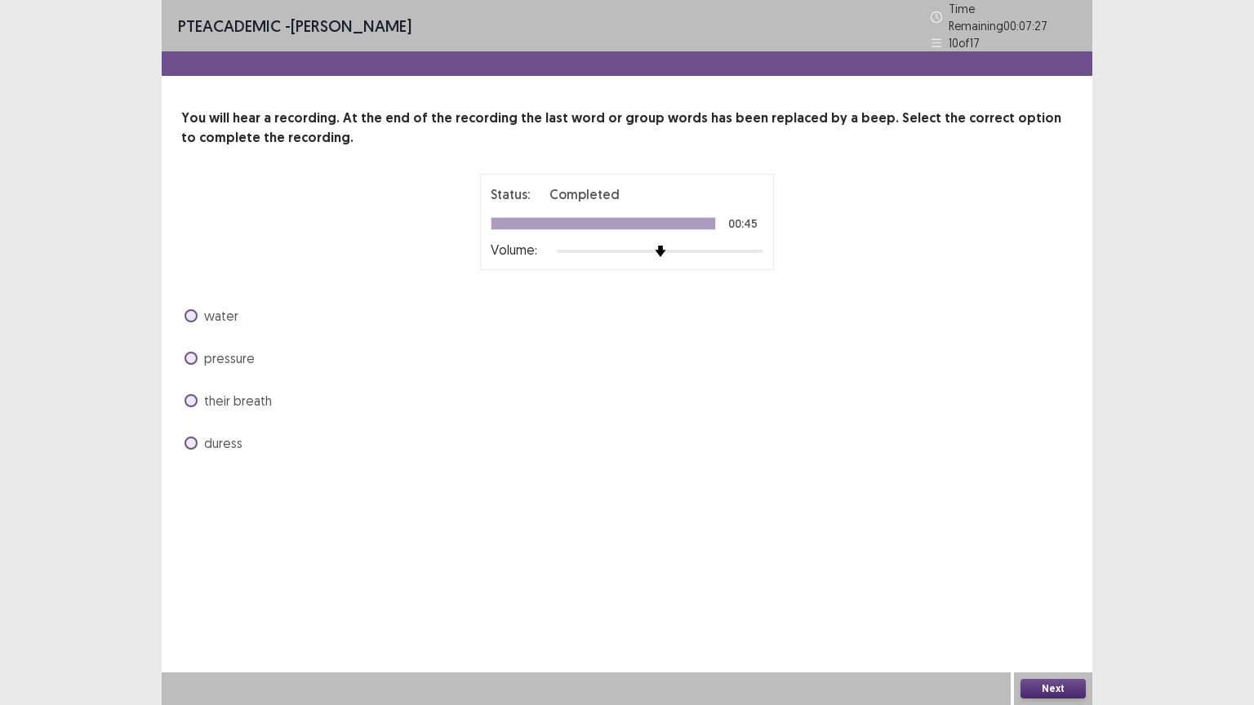
click at [189, 352] on span at bounding box center [190, 358] width 13 height 13
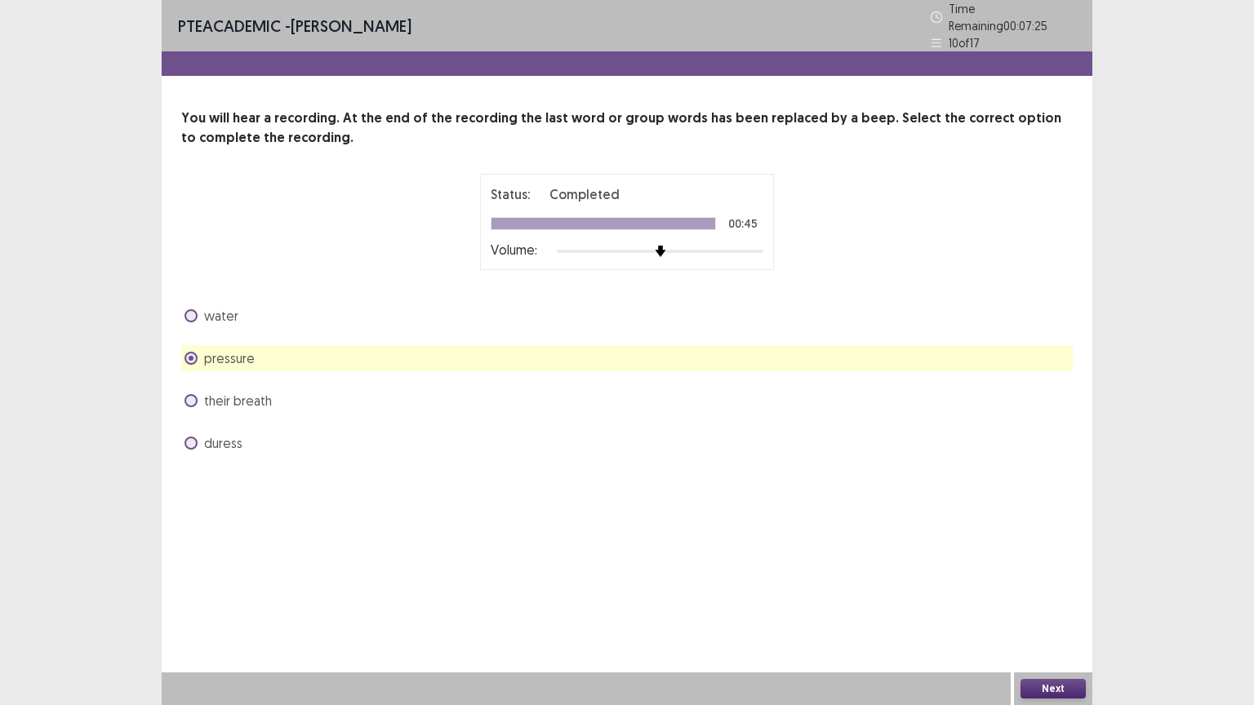
click at [187, 394] on span at bounding box center [190, 400] width 13 height 13
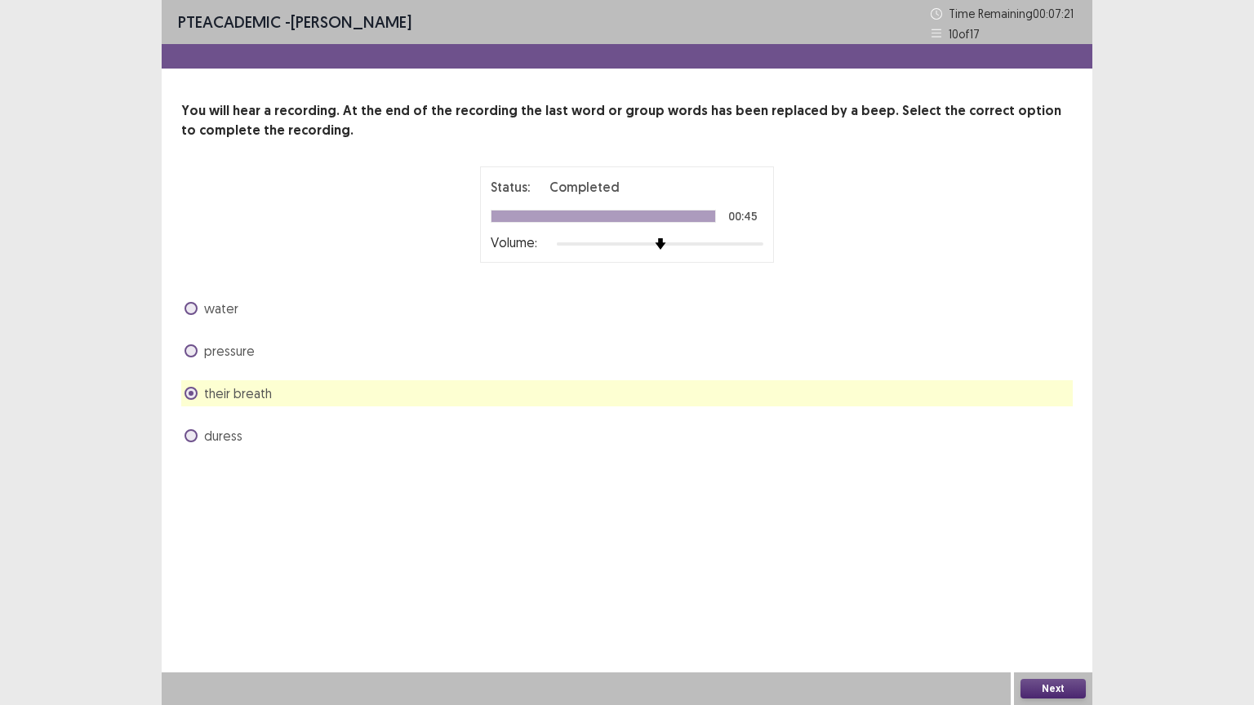
click at [1061, 621] on button "Next" at bounding box center [1052, 689] width 65 height 20
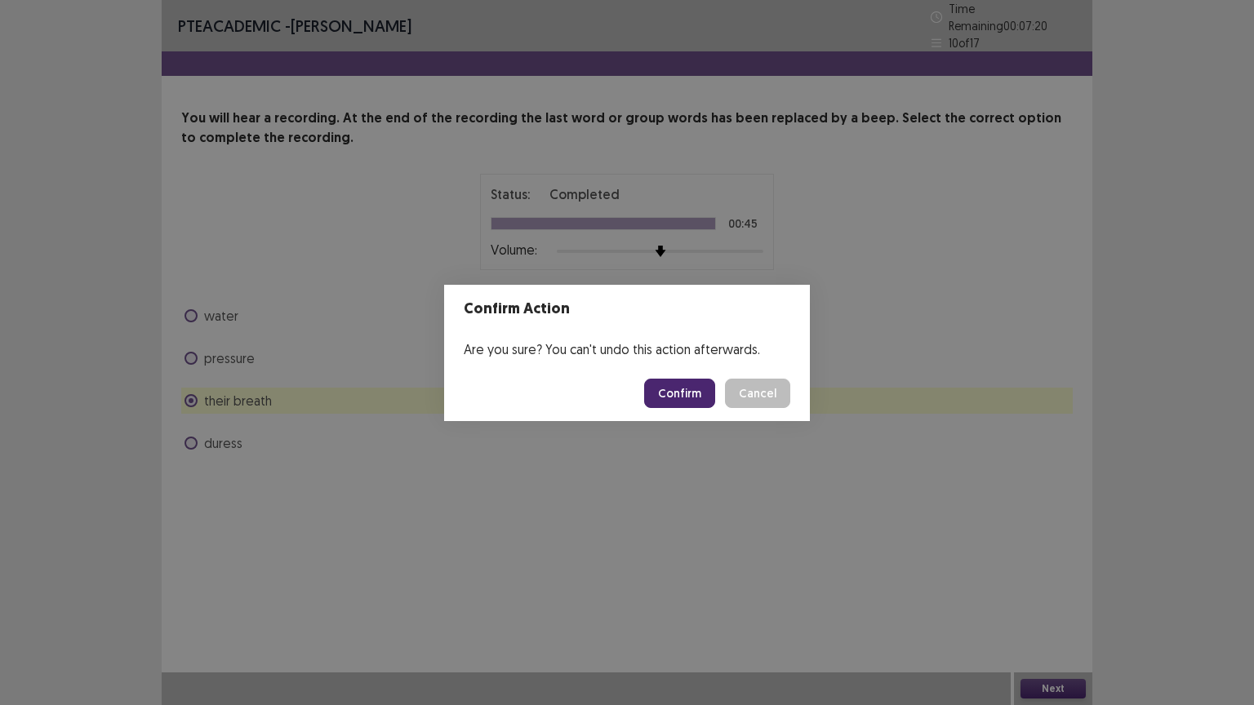
click at [666, 392] on button "Confirm" at bounding box center [679, 393] width 71 height 29
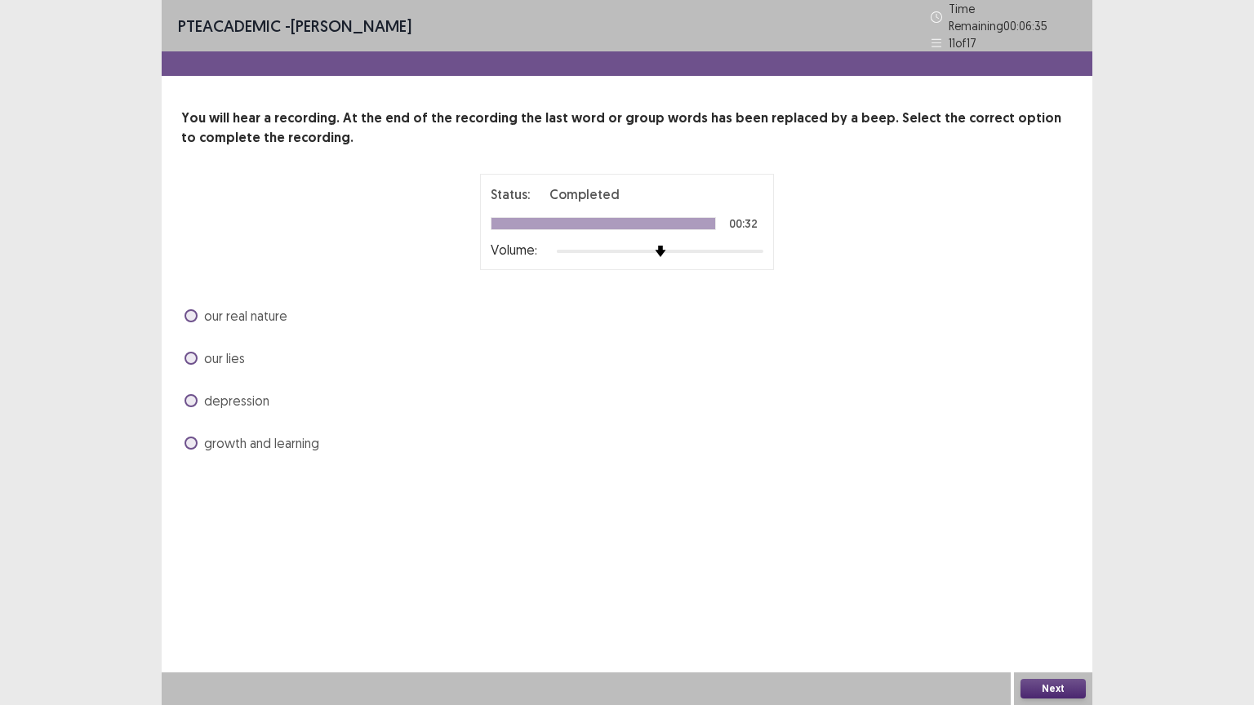
click at [189, 309] on span at bounding box center [190, 315] width 13 height 13
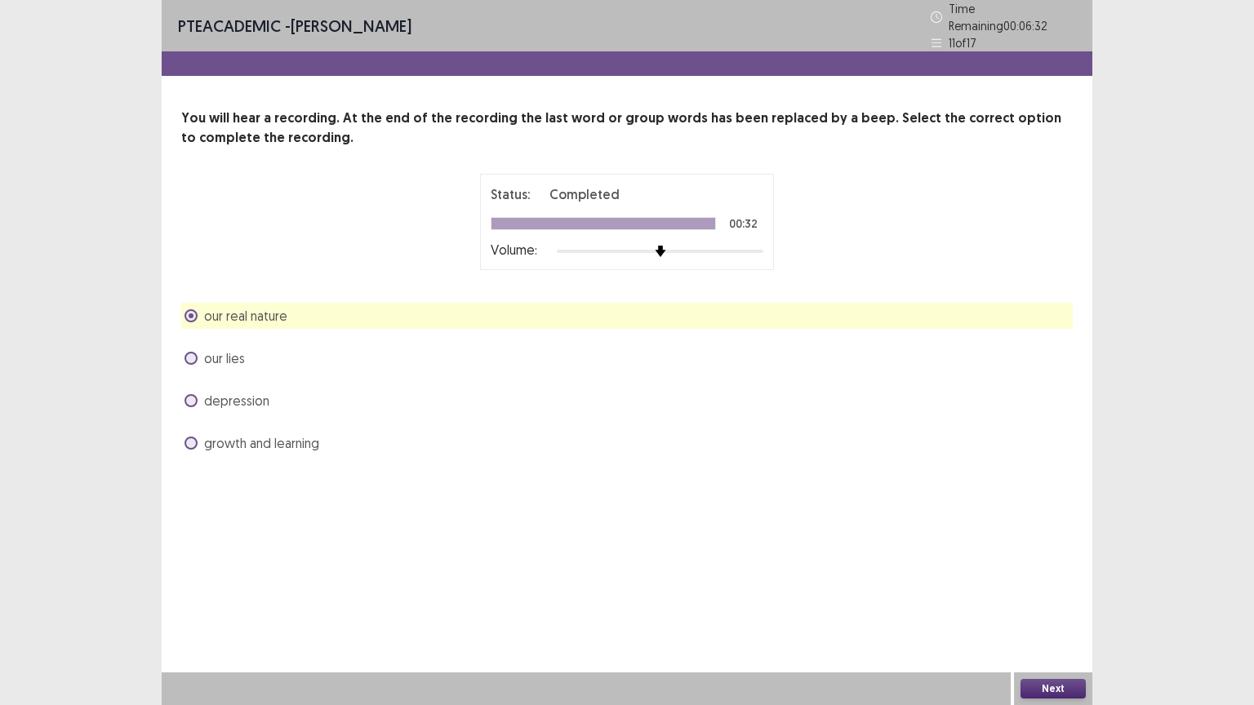
click at [1055, 621] on button "Next" at bounding box center [1052, 689] width 65 height 20
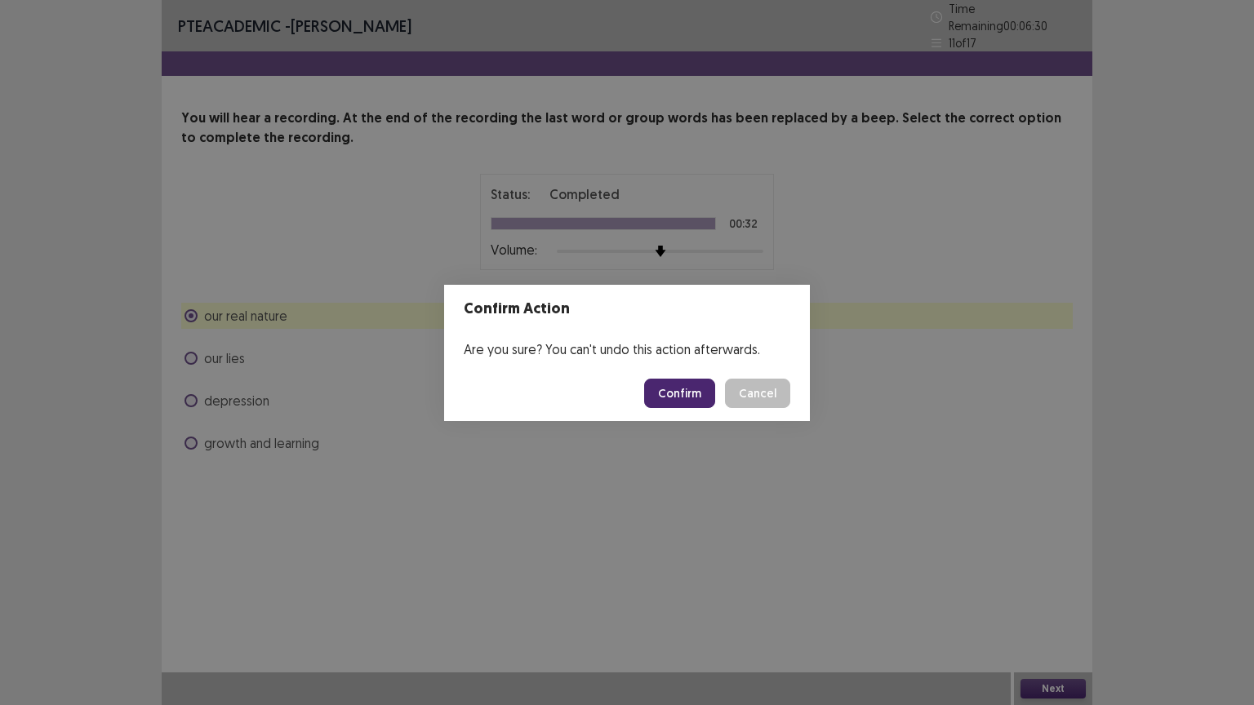
click at [658, 393] on button "Confirm" at bounding box center [679, 393] width 71 height 29
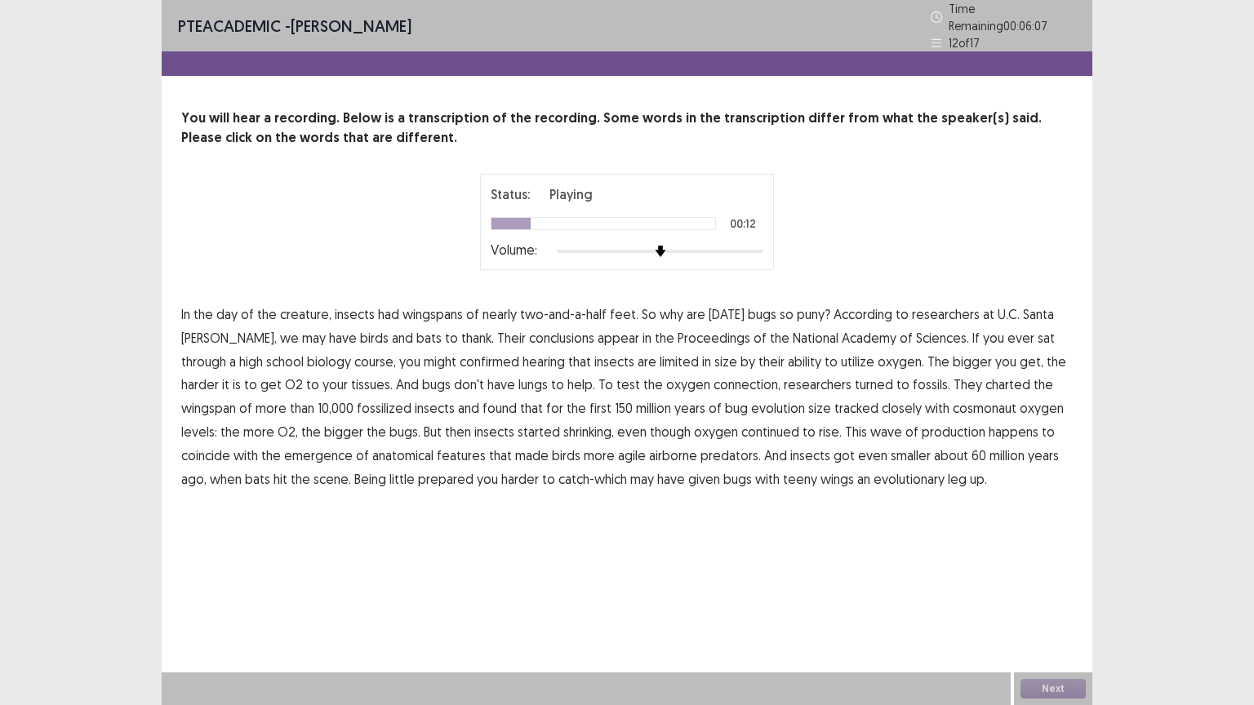
click at [416, 332] on span "bats" at bounding box center [428, 338] width 25 height 20
click at [877, 352] on span "oxygen." at bounding box center [900, 362] width 47 height 20
click at [877, 353] on span "oxygen." at bounding box center [900, 362] width 47 height 20
click at [219, 375] on span "harder" at bounding box center [200, 385] width 38 height 20
click at [563, 422] on span "shrinking," at bounding box center [588, 432] width 51 height 20
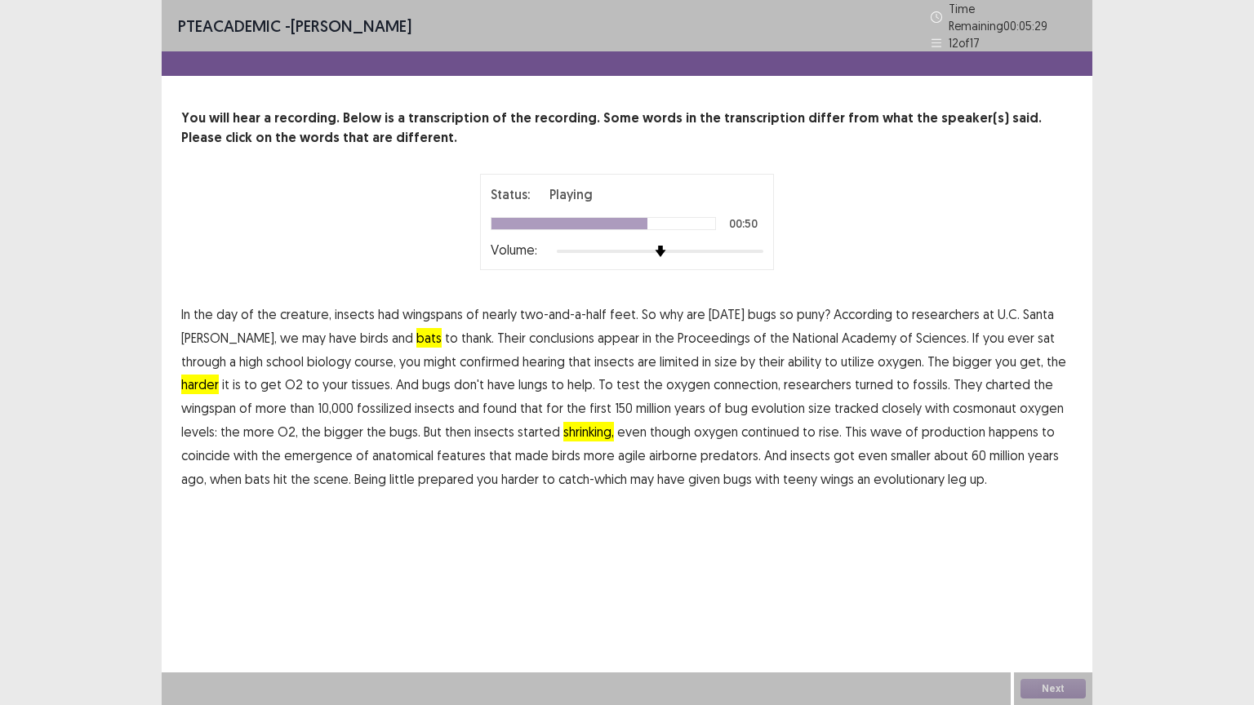
click at [563, 422] on span "shrinking," at bounding box center [588, 432] width 51 height 20
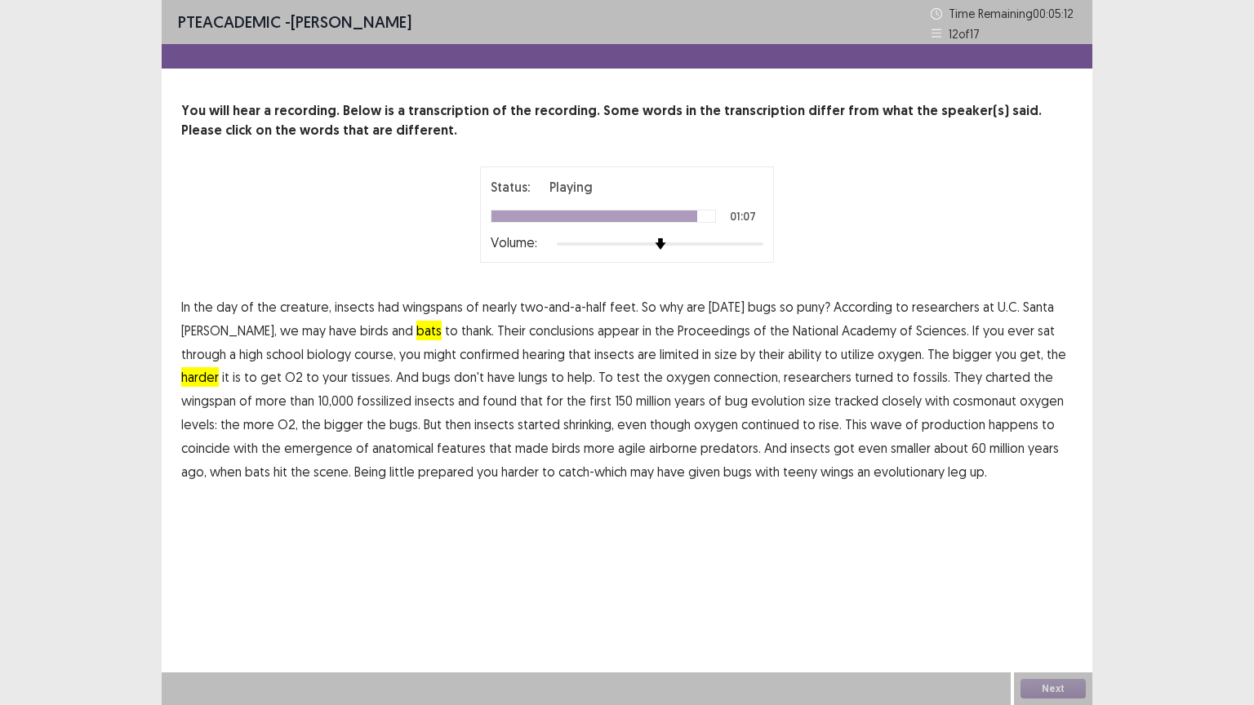
click at [313, 472] on span "scene." at bounding box center [332, 472] width 38 height 20
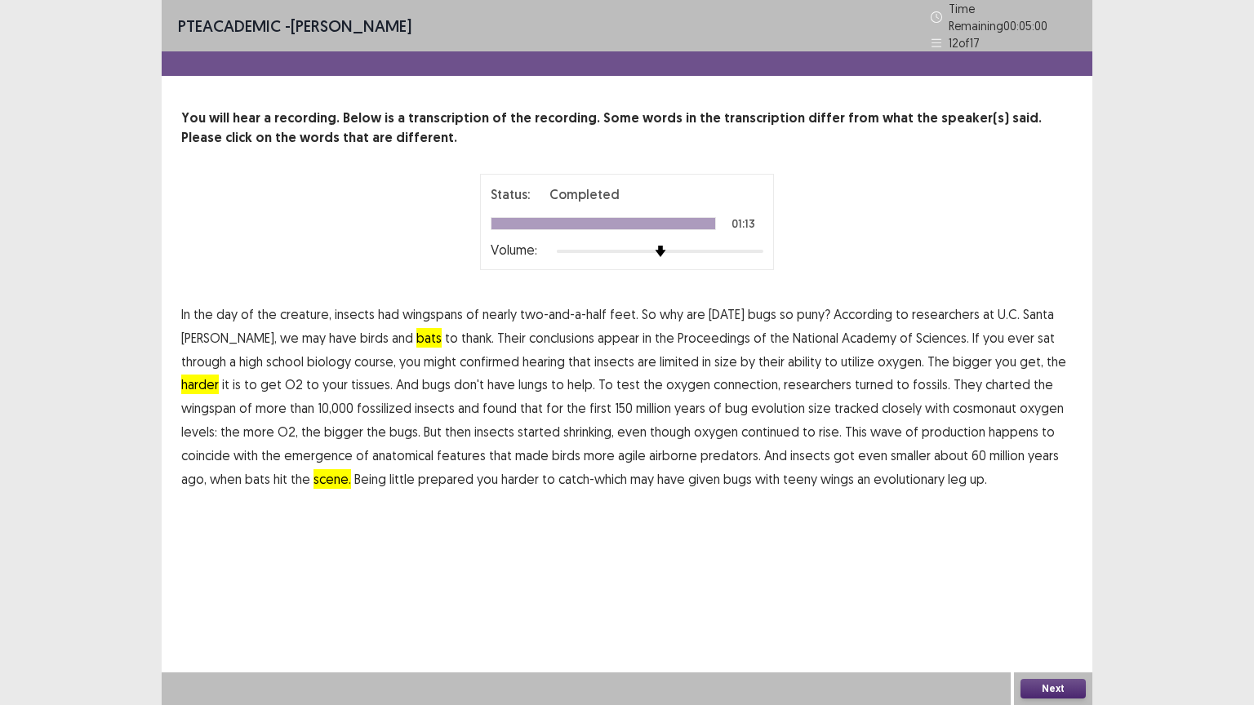
click at [1055, 621] on button "Next" at bounding box center [1052, 689] width 65 height 20
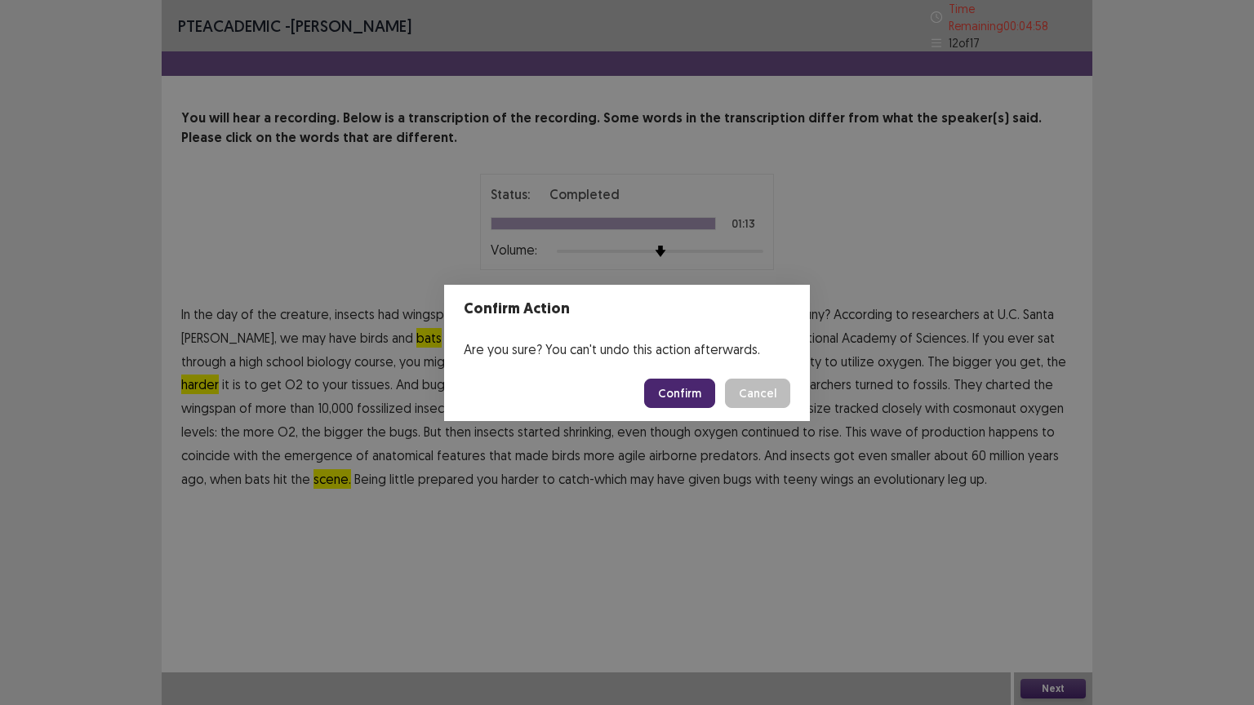
click at [679, 389] on button "Confirm" at bounding box center [679, 393] width 71 height 29
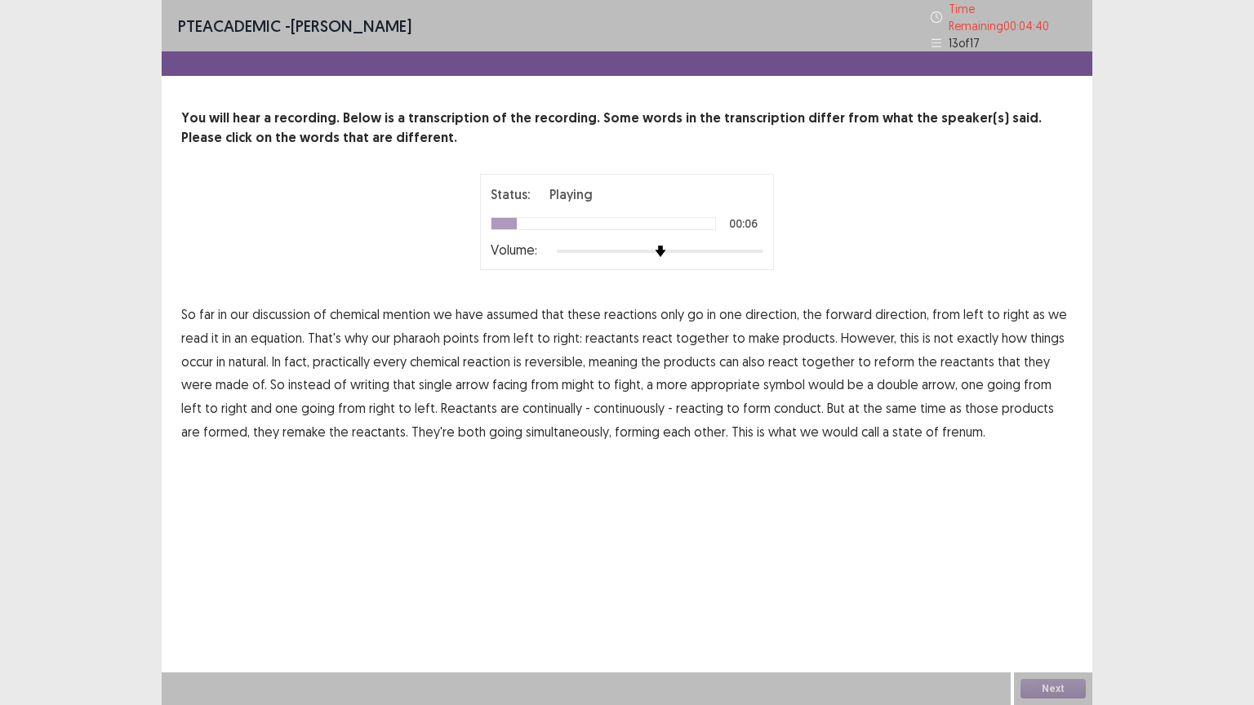
click at [516, 309] on span "assumed" at bounding box center [511, 314] width 51 height 20
drag, startPoint x: 197, startPoint y: 353, endPoint x: 215, endPoint y: 353, distance: 18.0
click at [198, 353] on span "occur" at bounding box center [197, 362] width 32 height 20
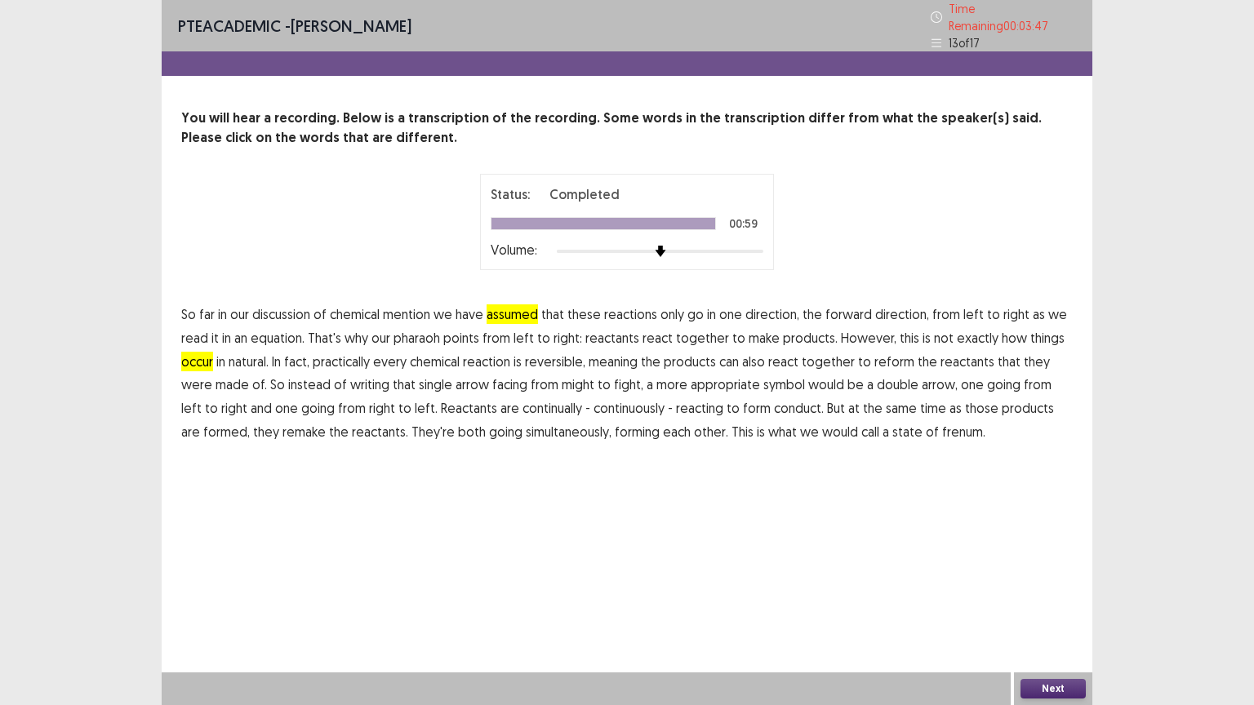
click at [942, 422] on span "frenum." at bounding box center [963, 432] width 43 height 20
click at [1052, 621] on button "Next" at bounding box center [1052, 689] width 65 height 20
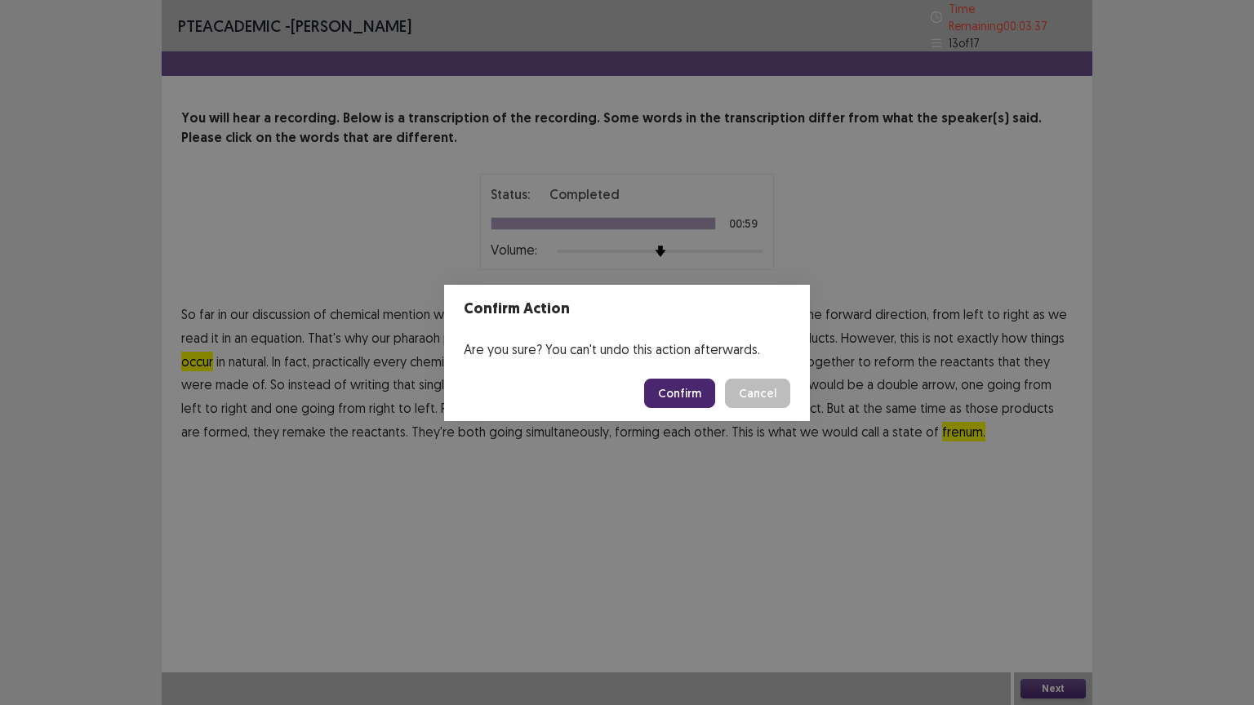
click at [681, 392] on button "Confirm" at bounding box center [679, 393] width 71 height 29
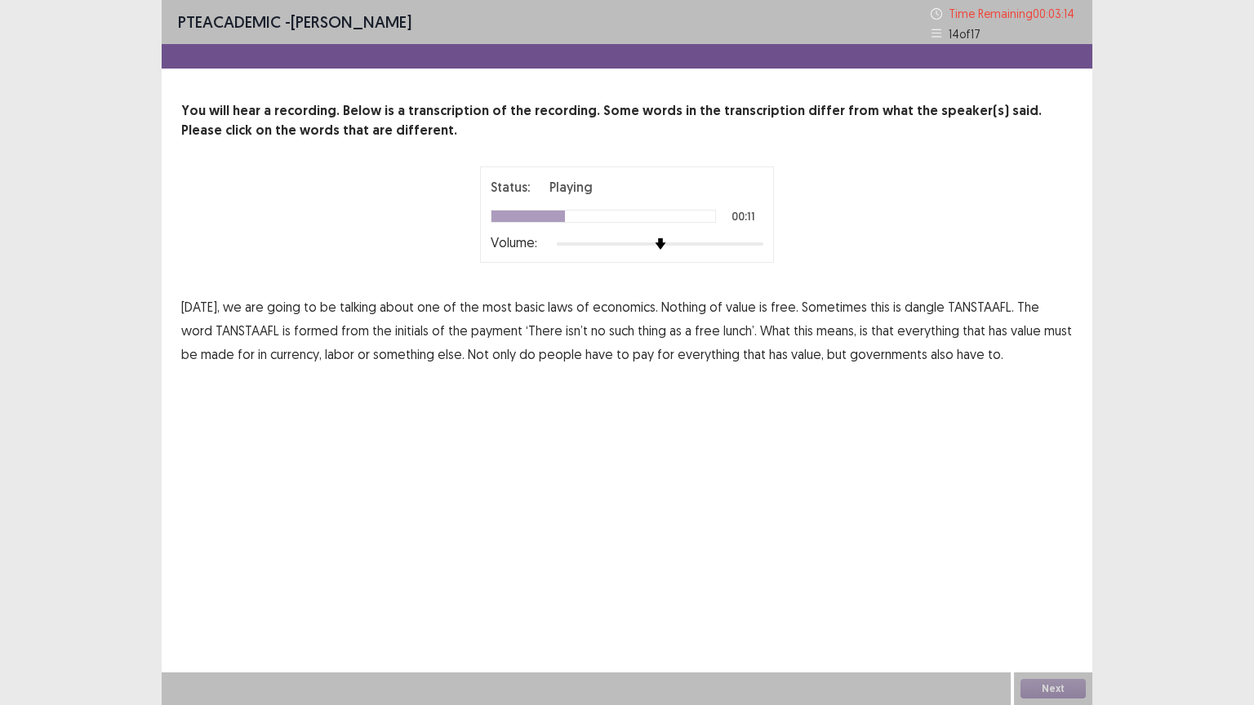
click at [921, 307] on span "dangle" at bounding box center [924, 307] width 40 height 20
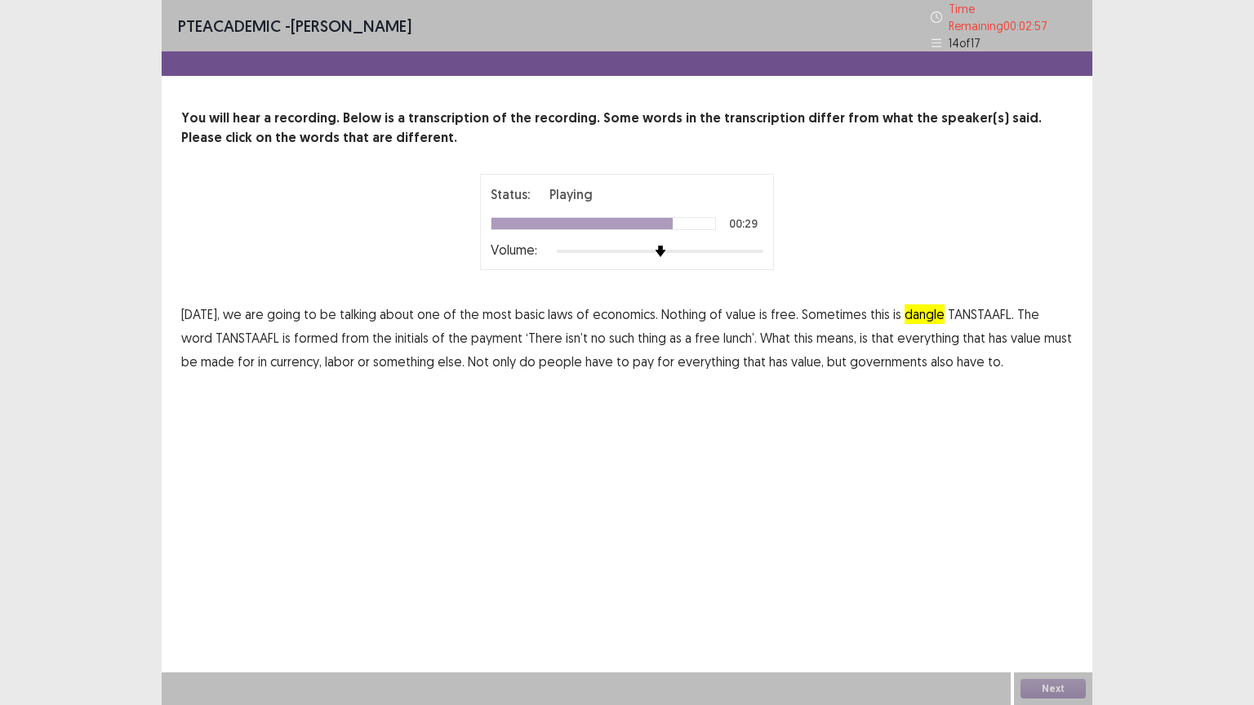
click at [208, 352] on span "made" at bounding box center [217, 362] width 33 height 20
click at [1062, 621] on button "Next" at bounding box center [1052, 689] width 65 height 20
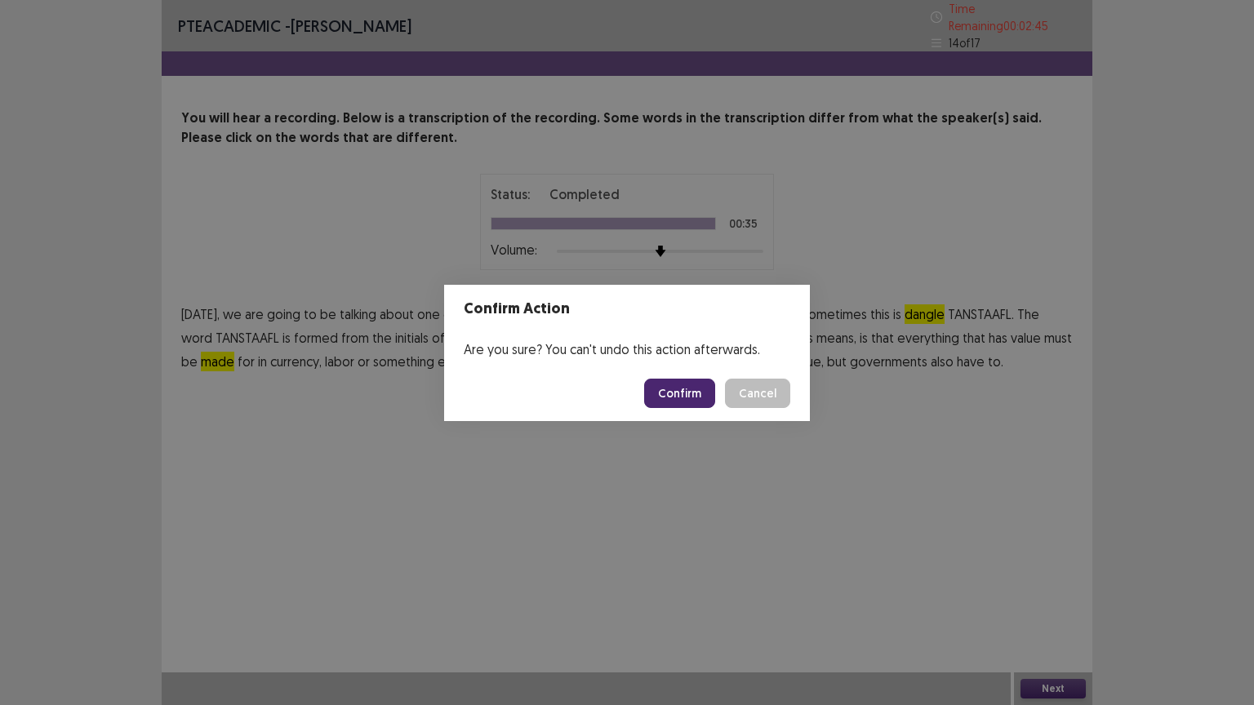
click at [699, 387] on button "Confirm" at bounding box center [679, 393] width 71 height 29
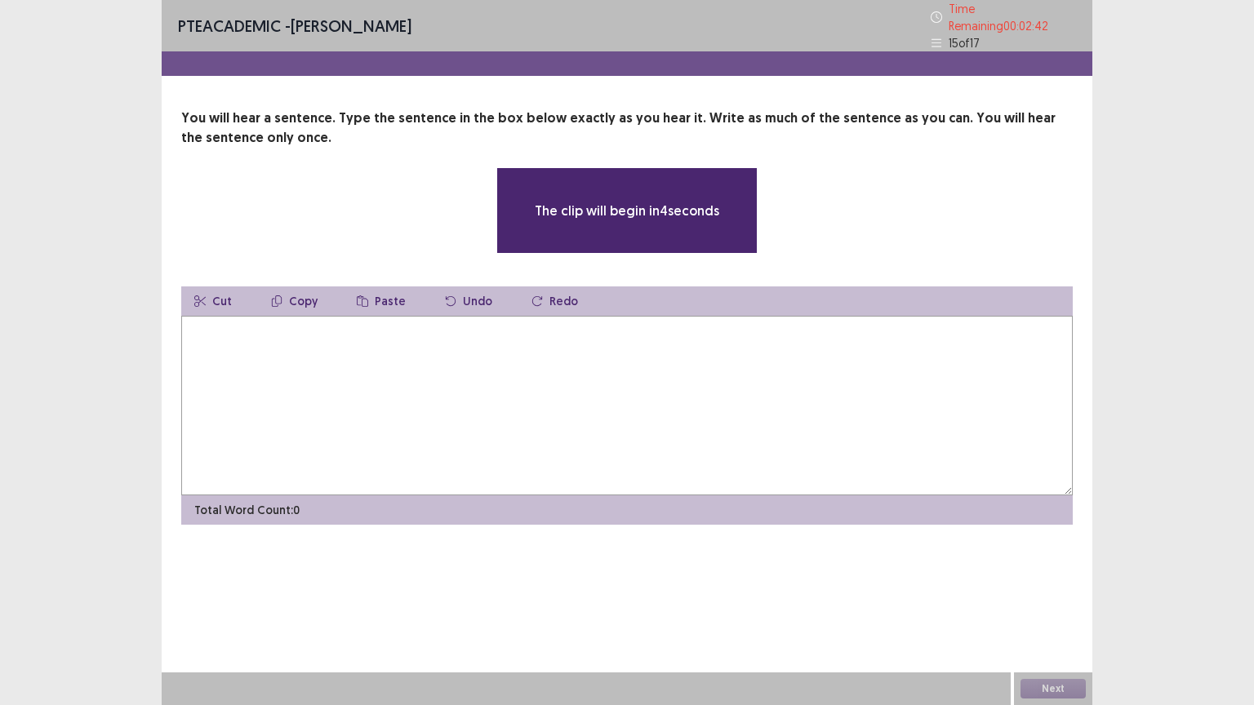
click at [446, 383] on textarea at bounding box center [626, 406] width 891 height 180
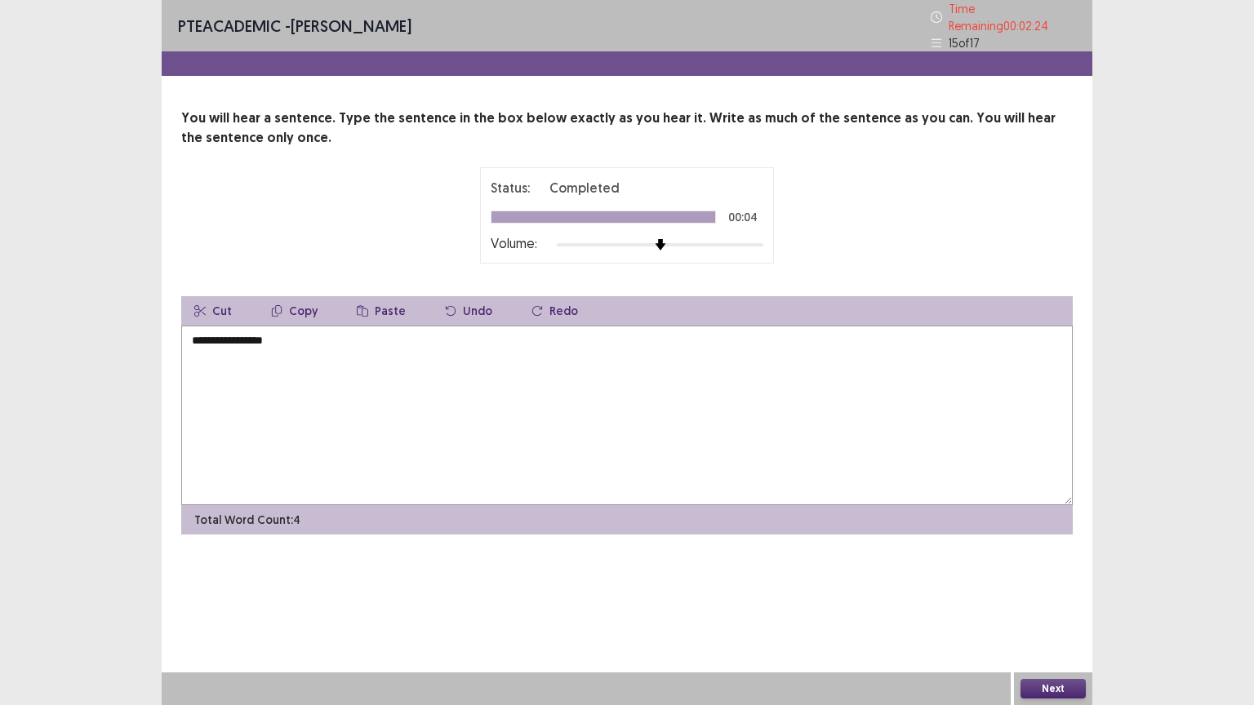
click at [196, 332] on textarea "**********" at bounding box center [626, 416] width 891 height 180
click at [298, 331] on textarea "**********" at bounding box center [626, 416] width 891 height 180
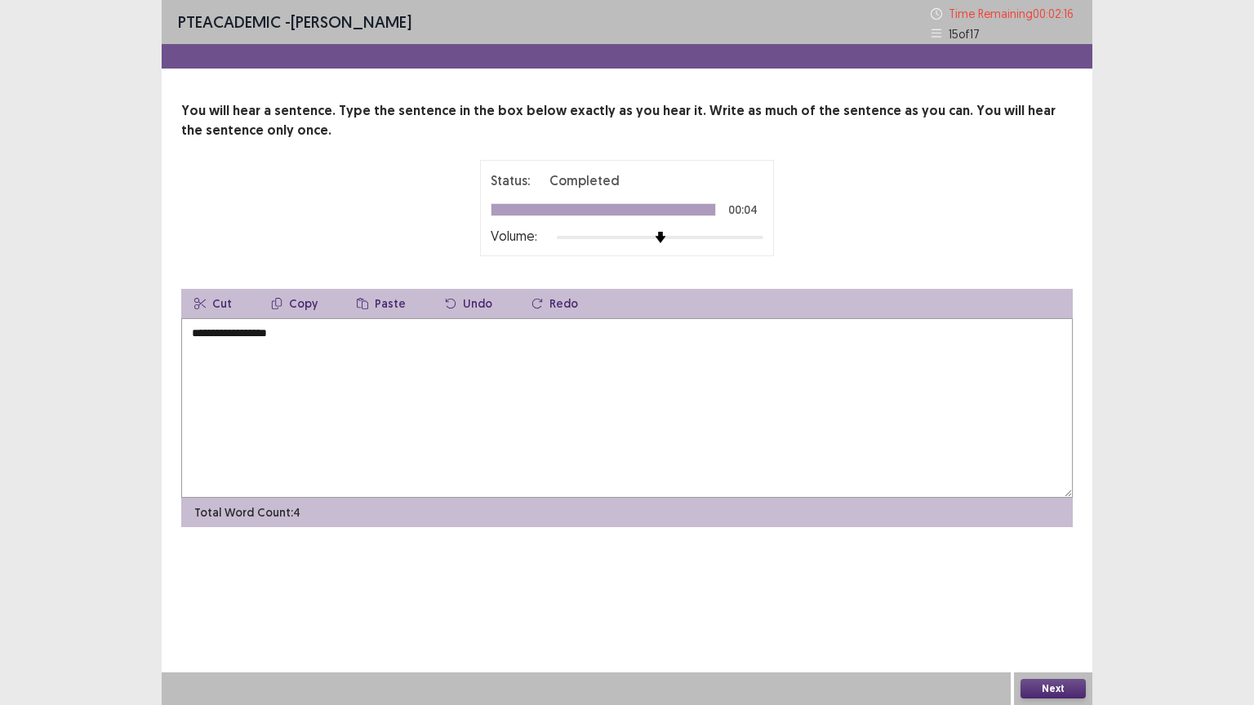
type textarea "**********"
click at [1044, 621] on button "Next" at bounding box center [1052, 689] width 65 height 20
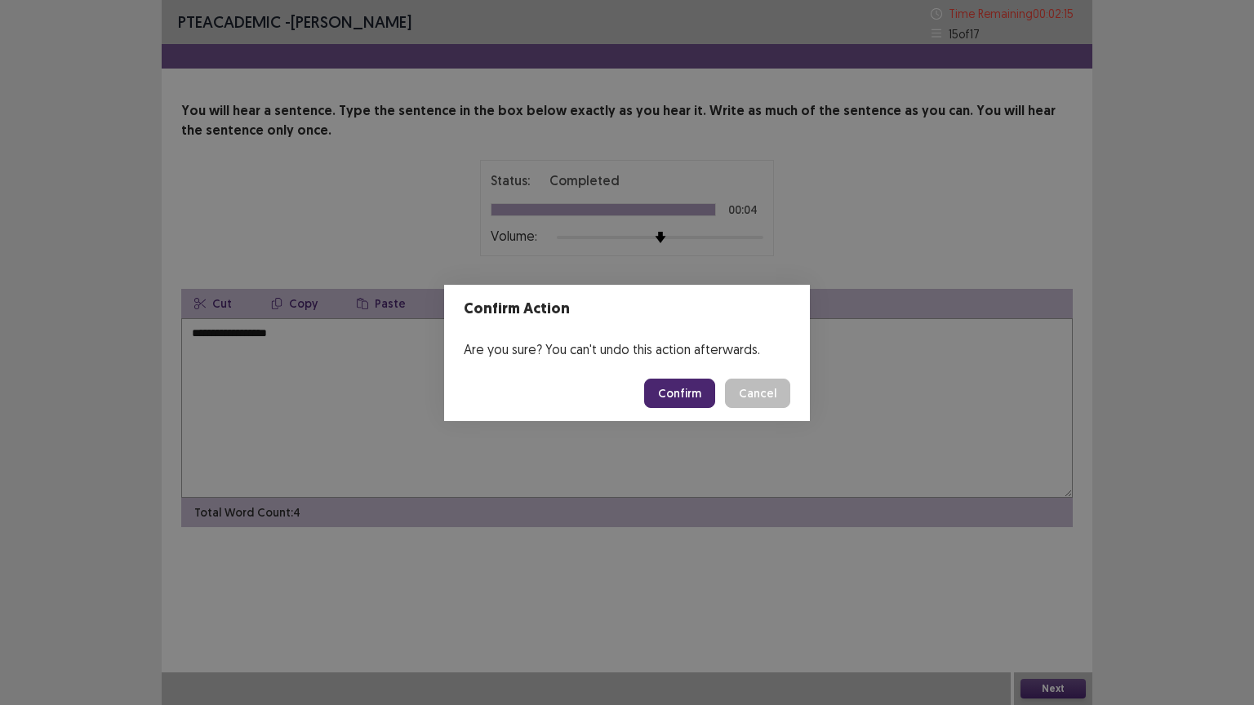
click at [699, 392] on button "Confirm" at bounding box center [679, 393] width 71 height 29
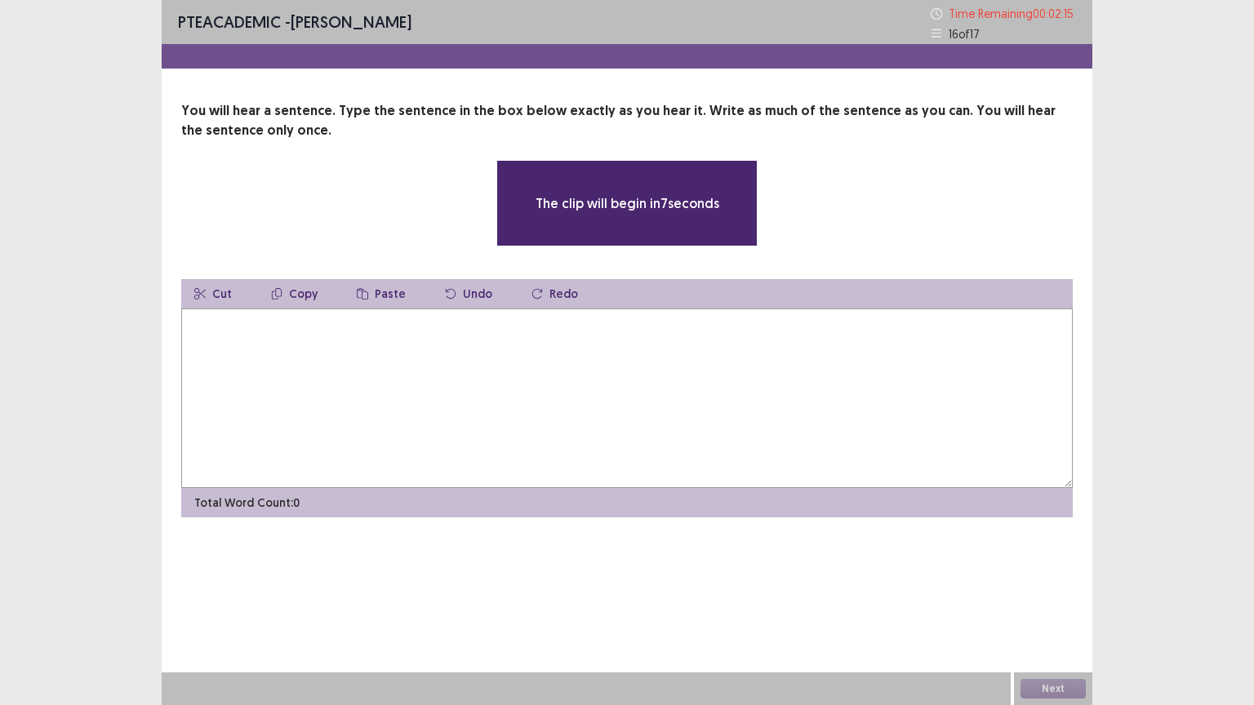
click at [298, 333] on textarea at bounding box center [626, 399] width 891 height 180
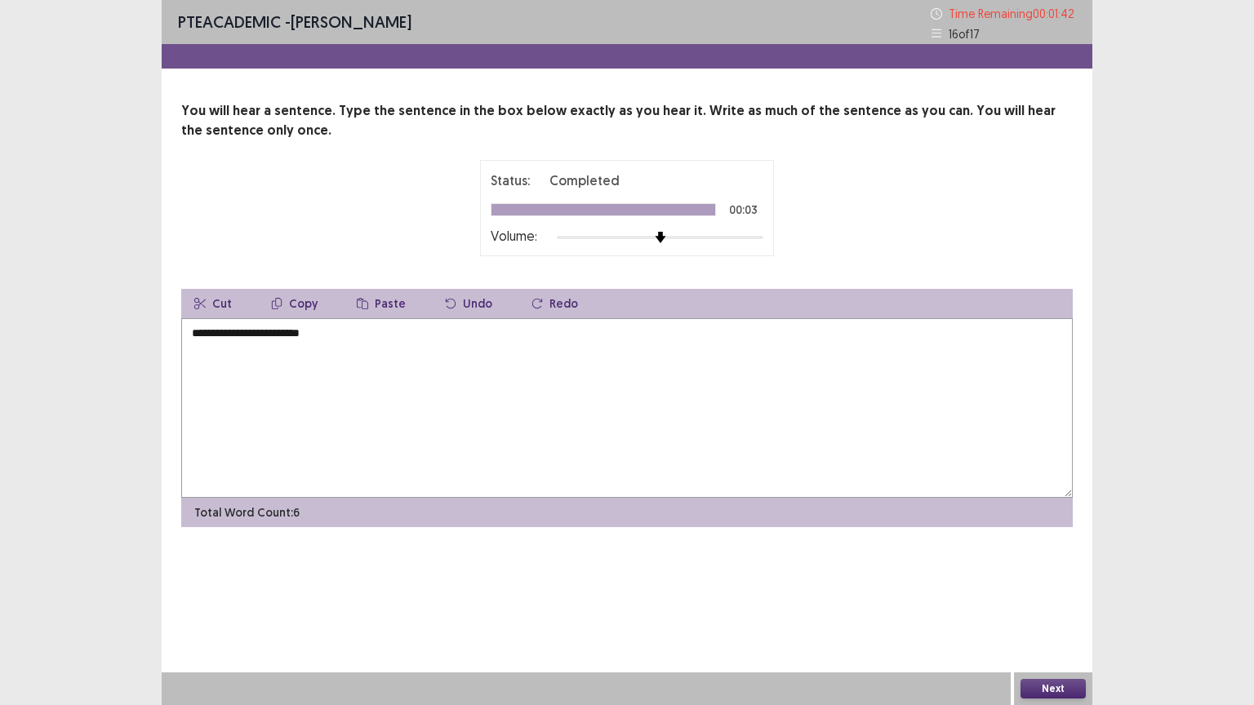
type textarea "**********"
click at [1067, 621] on button "Next" at bounding box center [1052, 689] width 65 height 20
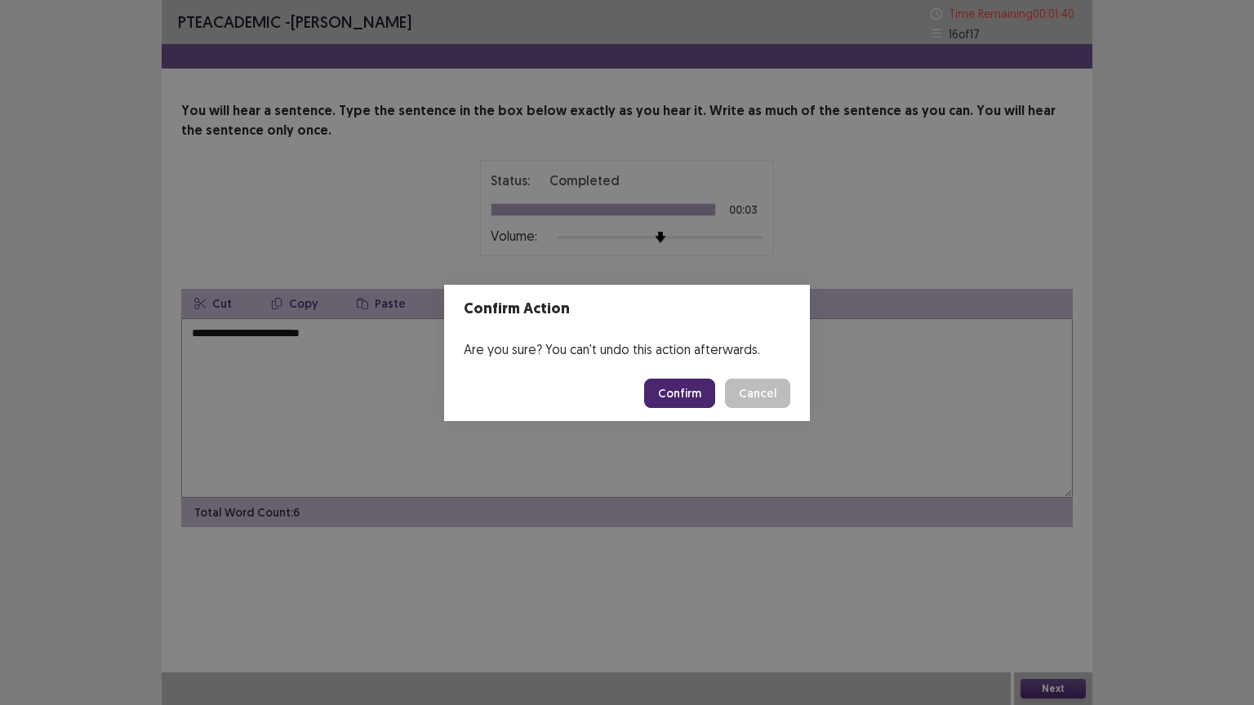
click at [687, 383] on button "Confirm" at bounding box center [679, 393] width 71 height 29
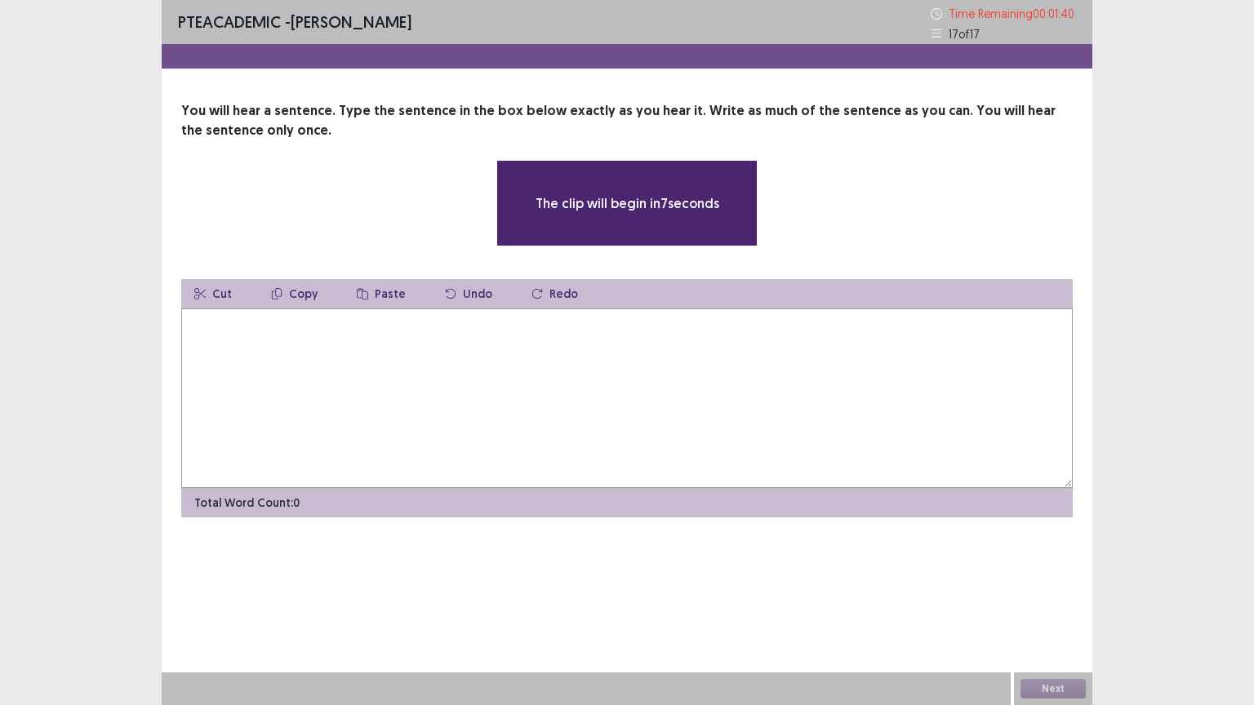
click at [403, 346] on textarea at bounding box center [626, 399] width 891 height 180
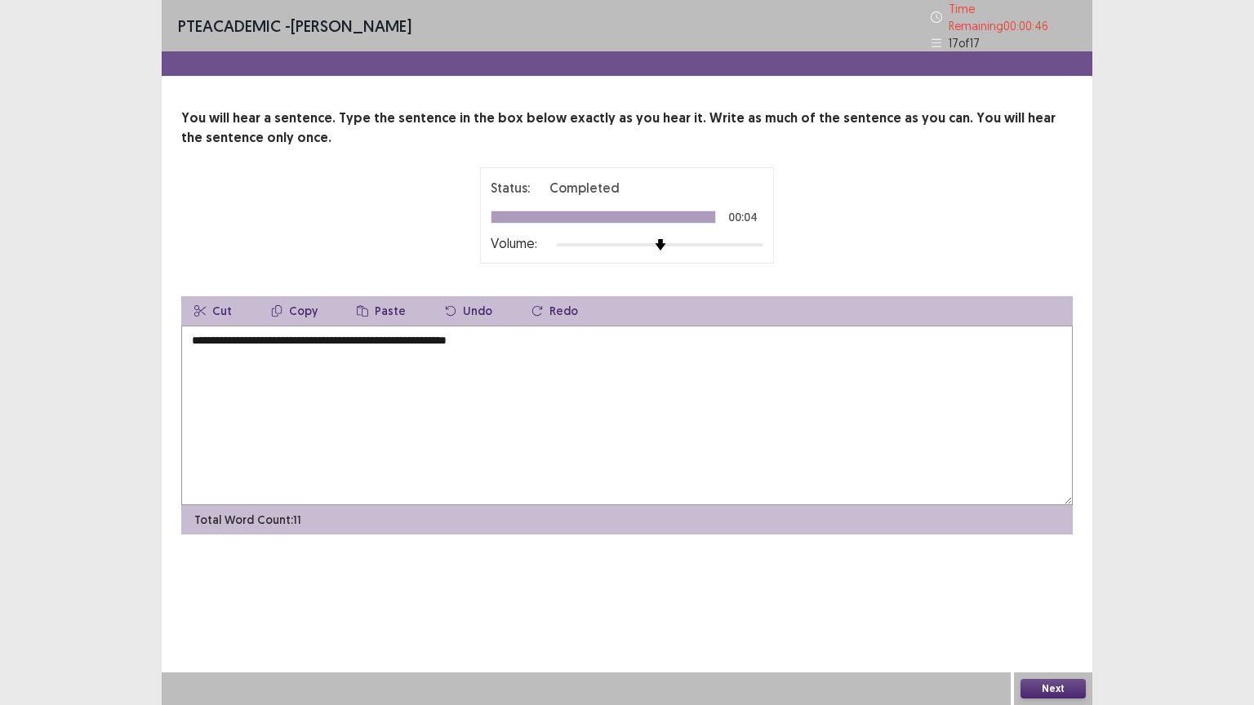
type textarea "**********"
click at [1059, 621] on button "Next" at bounding box center [1052, 689] width 65 height 20
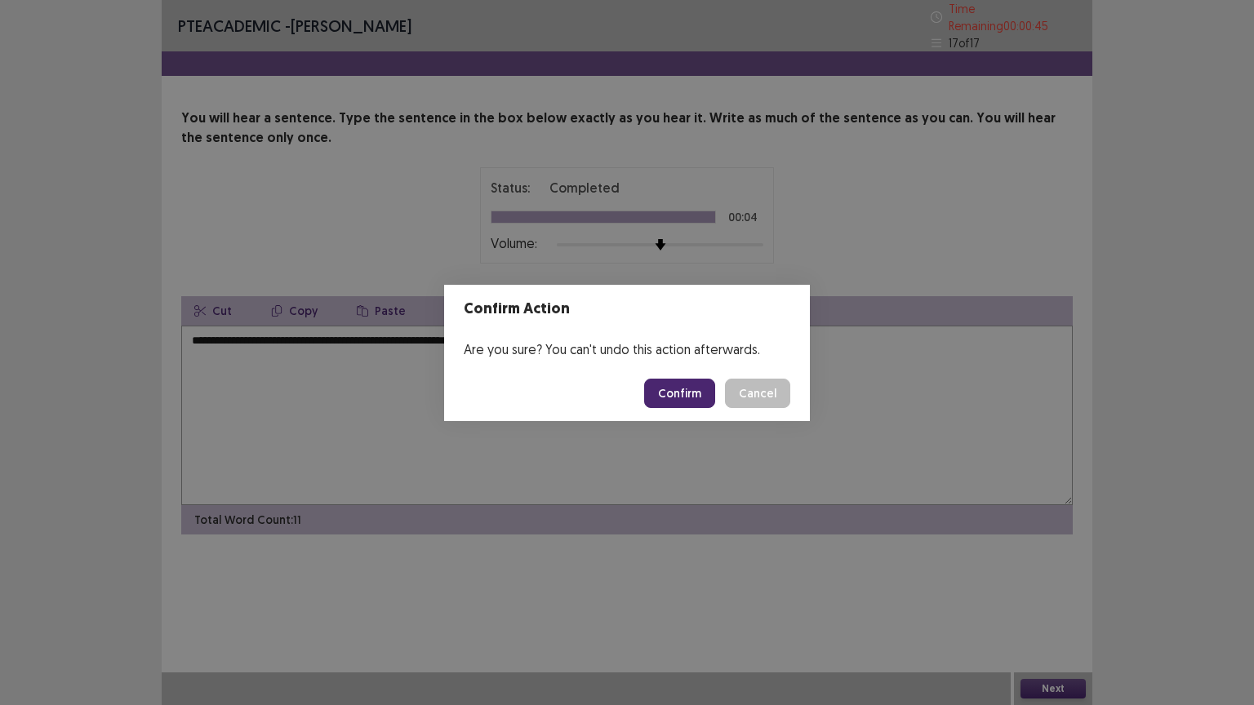
click at [671, 390] on button "Confirm" at bounding box center [679, 393] width 71 height 29
